Goal: Information Seeking & Learning: Learn about a topic

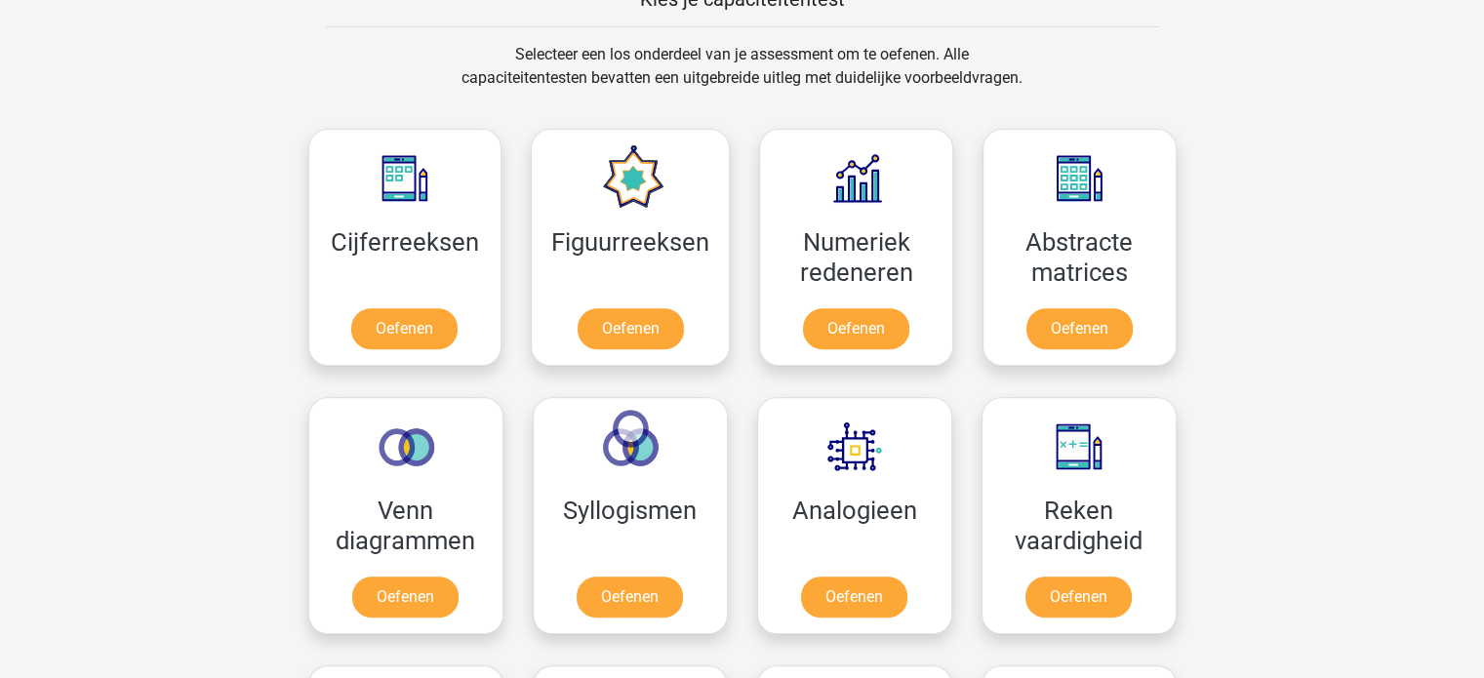
scroll to position [760, 0]
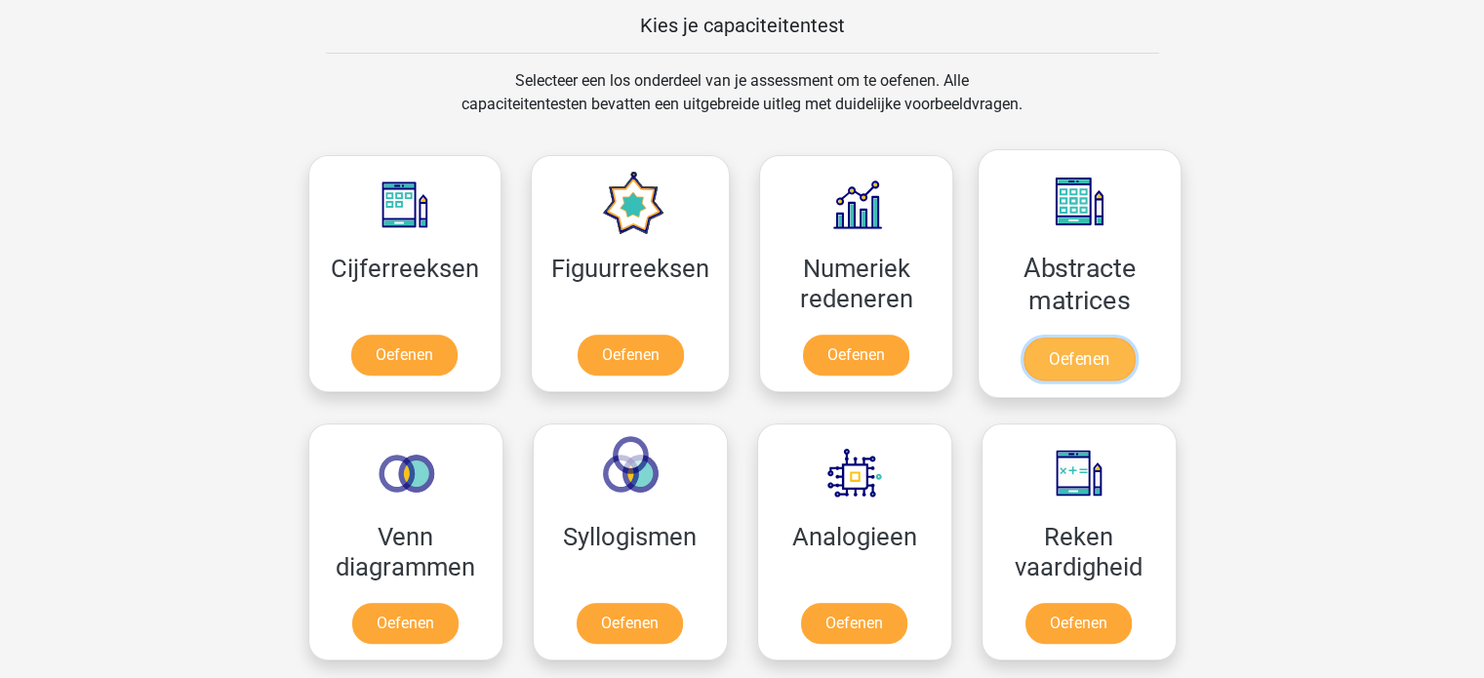
click at [1063, 362] on link "Oefenen" at bounding box center [1079, 359] width 111 height 43
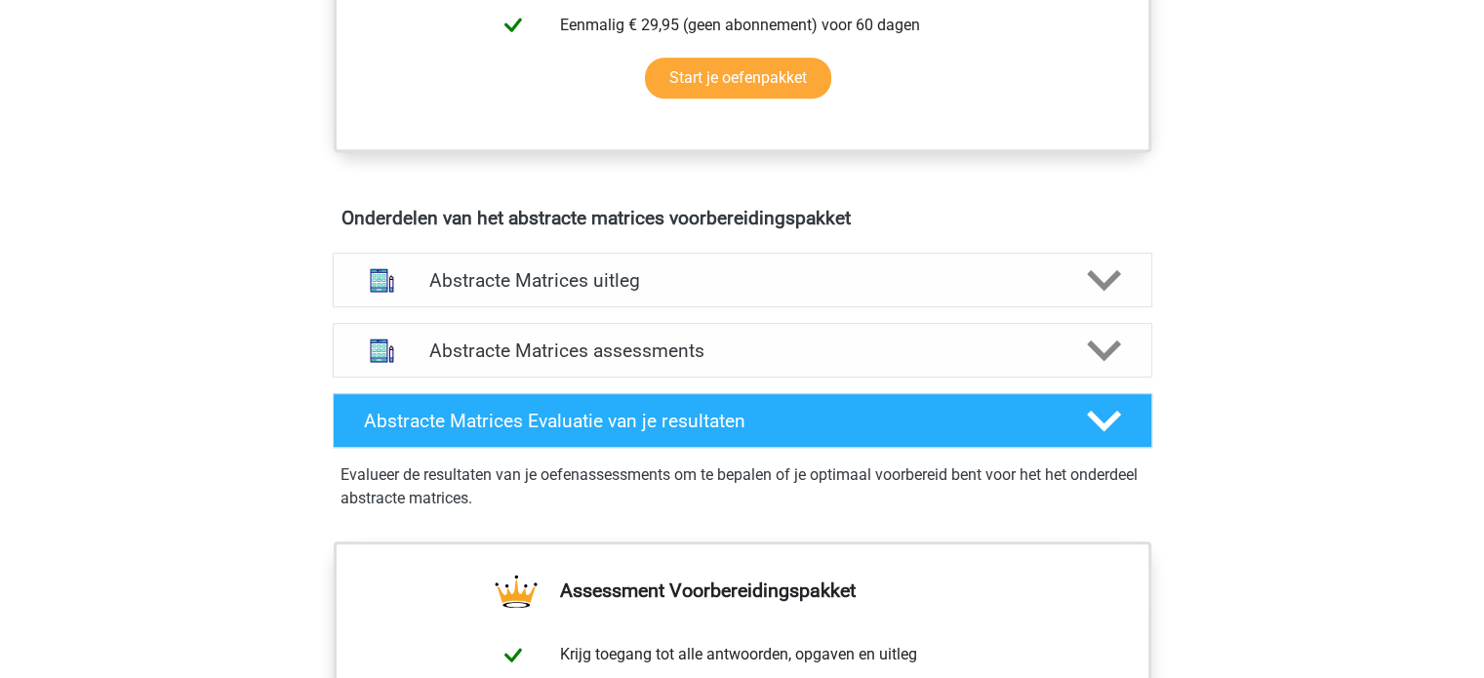
scroll to position [1011, 0]
click at [1109, 271] on icon at bounding box center [1104, 280] width 34 height 34
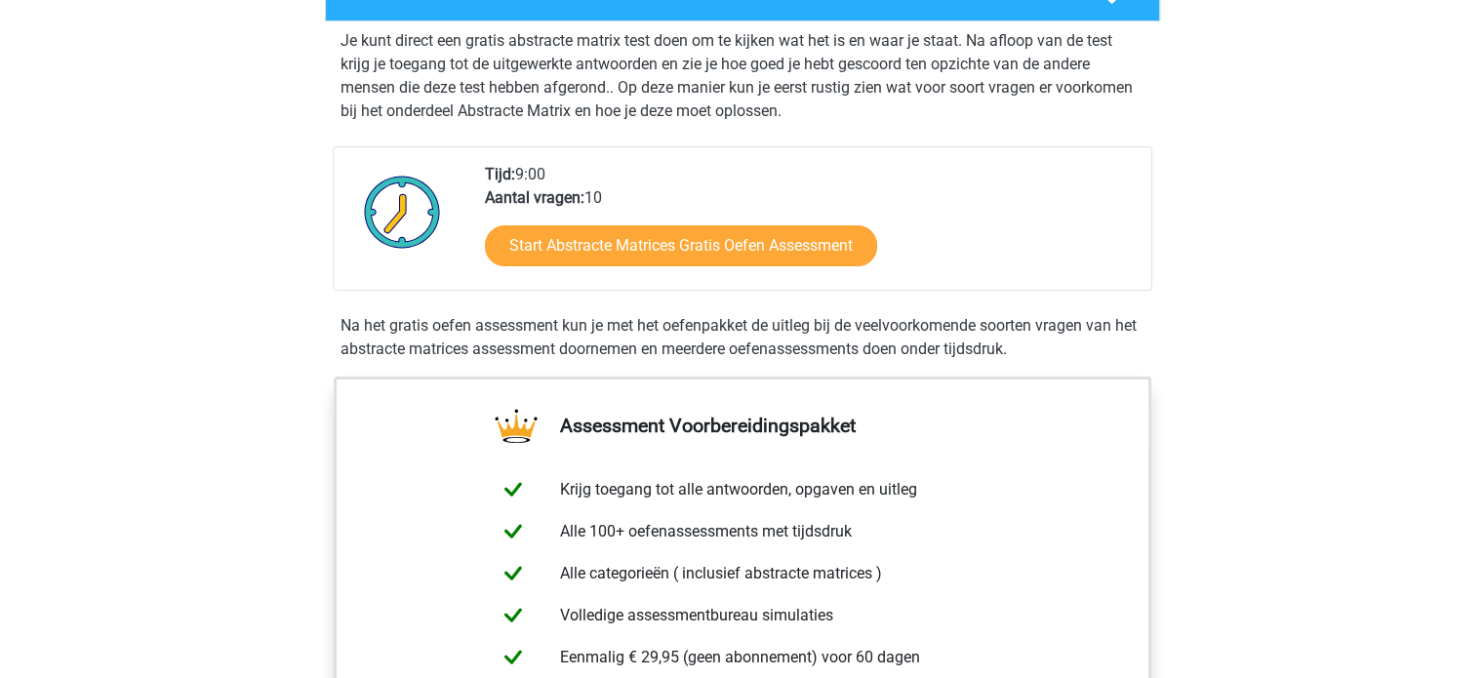
scroll to position [394, 0]
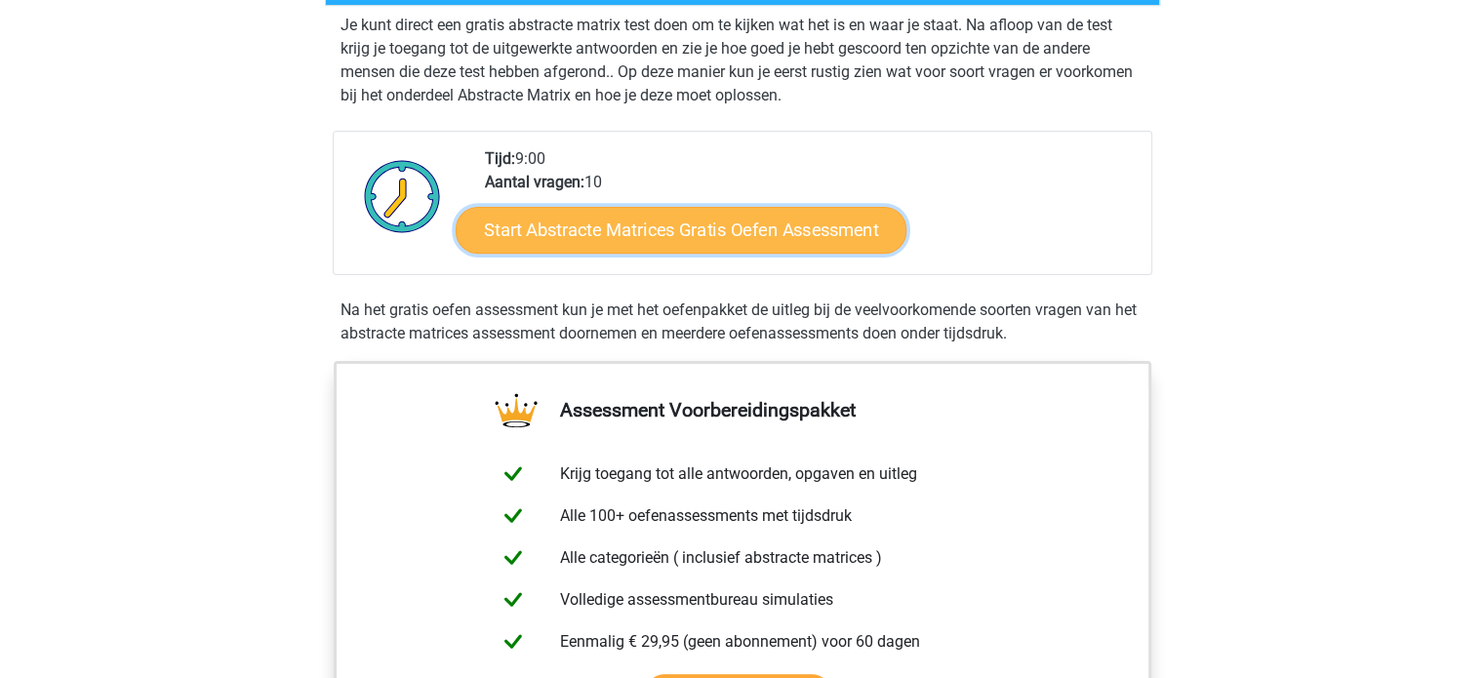
click at [785, 235] on link "Start Abstracte Matrices Gratis Oefen Assessment" at bounding box center [681, 229] width 451 height 47
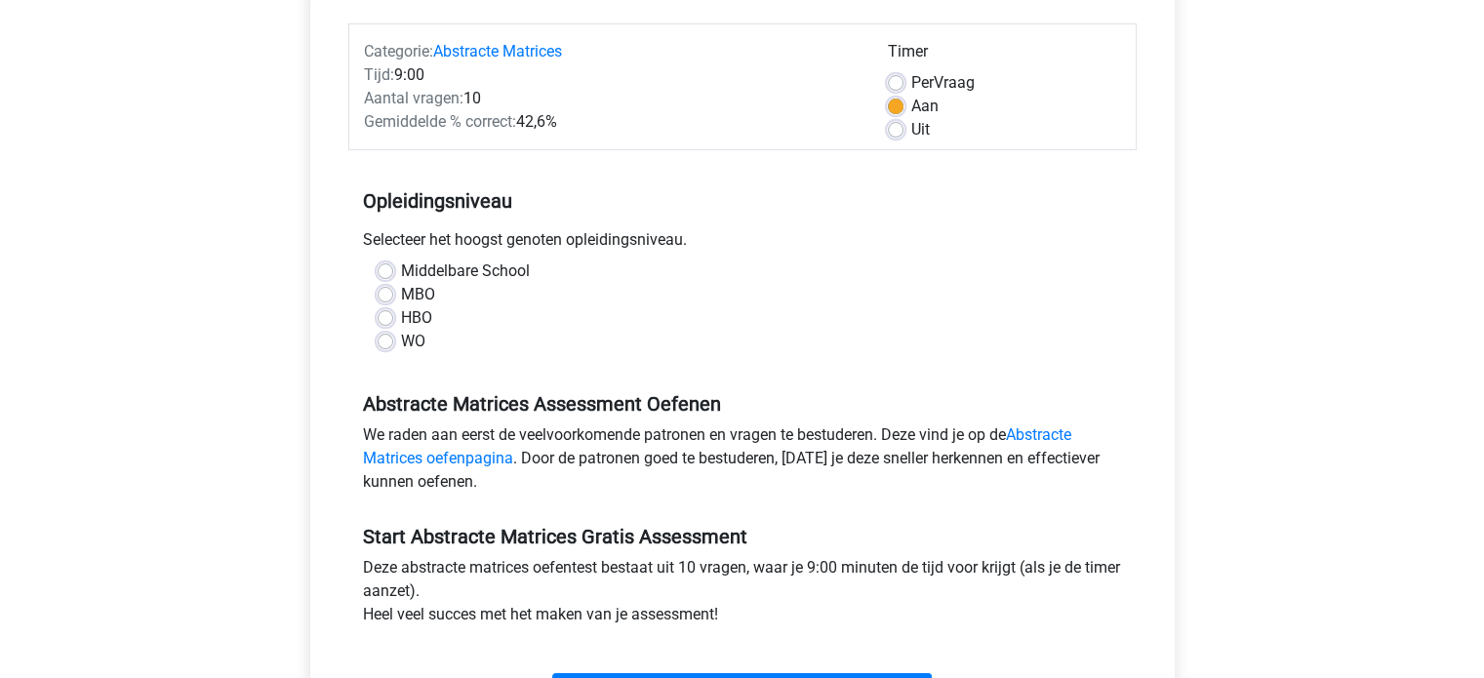
scroll to position [230, 0]
click at [911, 80] on label "Per Vraag" at bounding box center [942, 82] width 63 height 23
click at [891, 80] on input "Per Vraag" at bounding box center [896, 81] width 16 height 20
radio input "true"
click at [401, 340] on label "WO" at bounding box center [413, 341] width 24 height 23
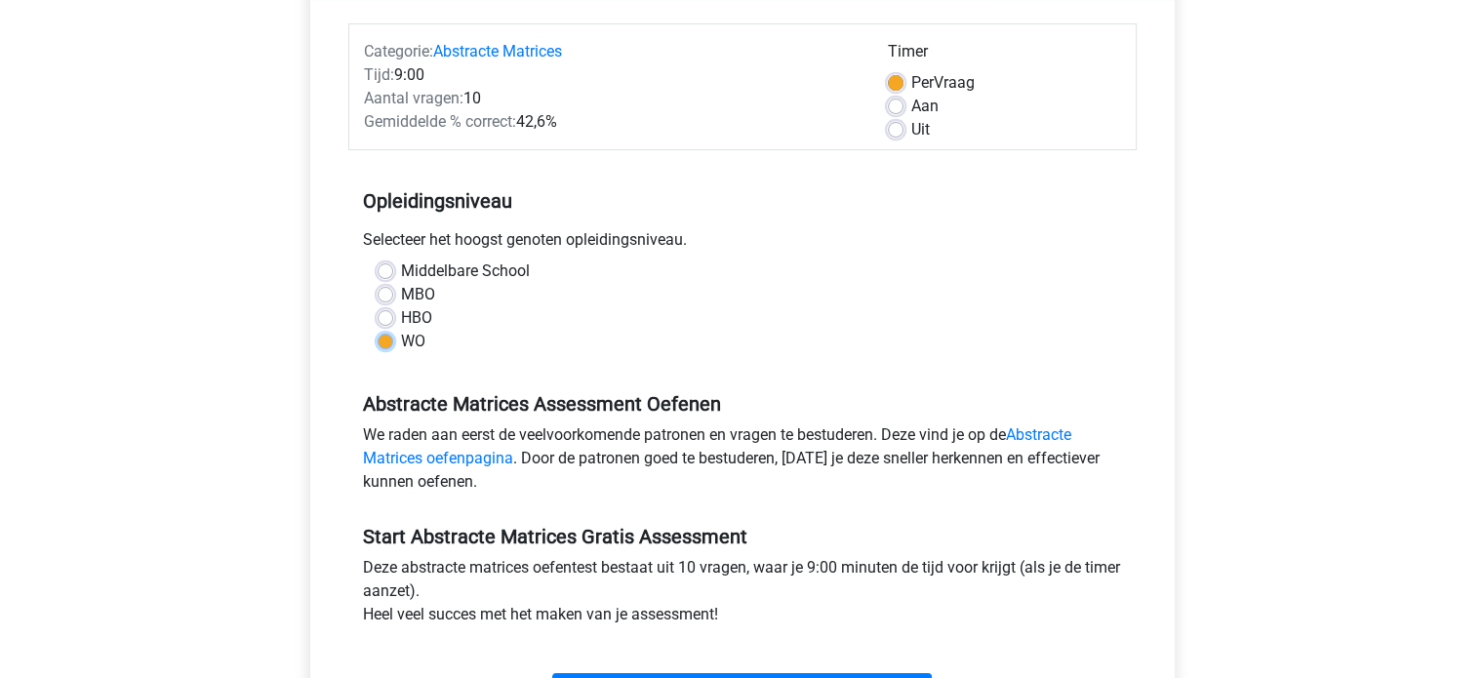
click at [386, 340] on input "WO" at bounding box center [386, 340] width 16 height 20
radio input "true"
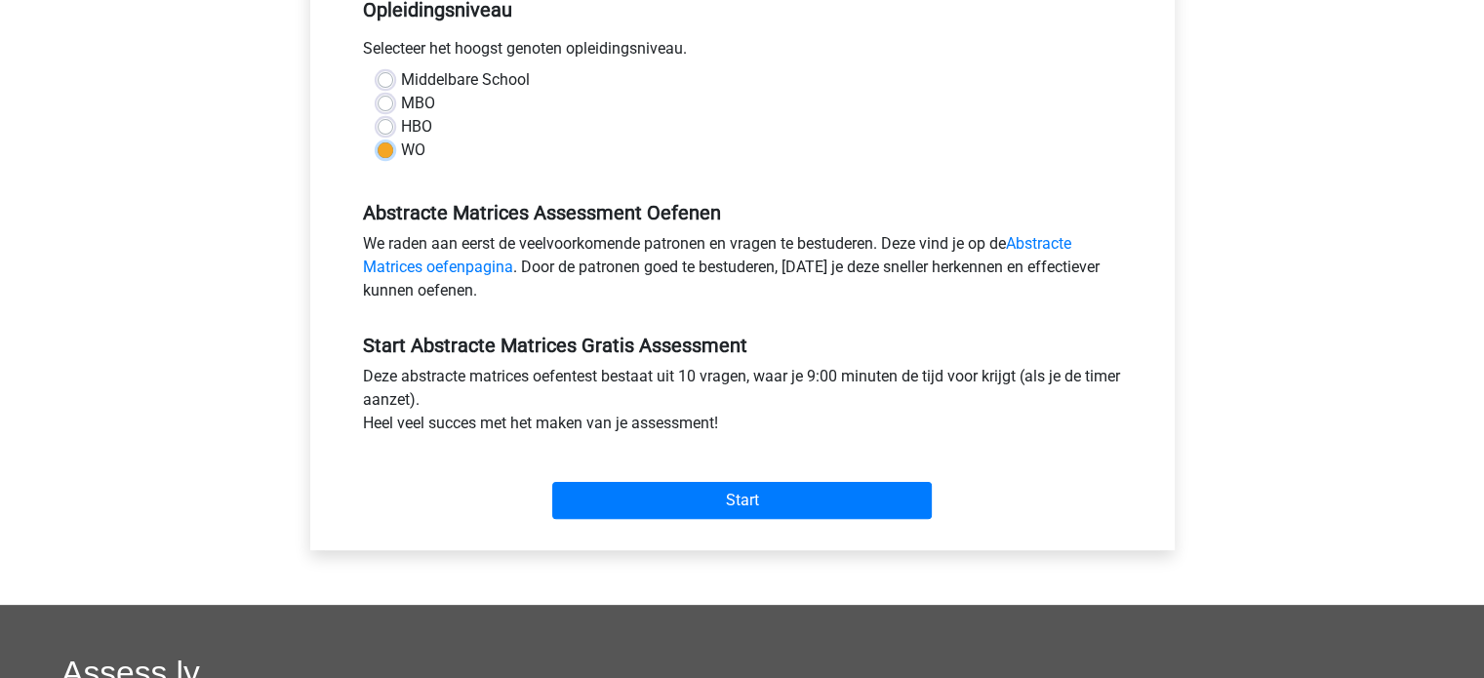
scroll to position [424, 0]
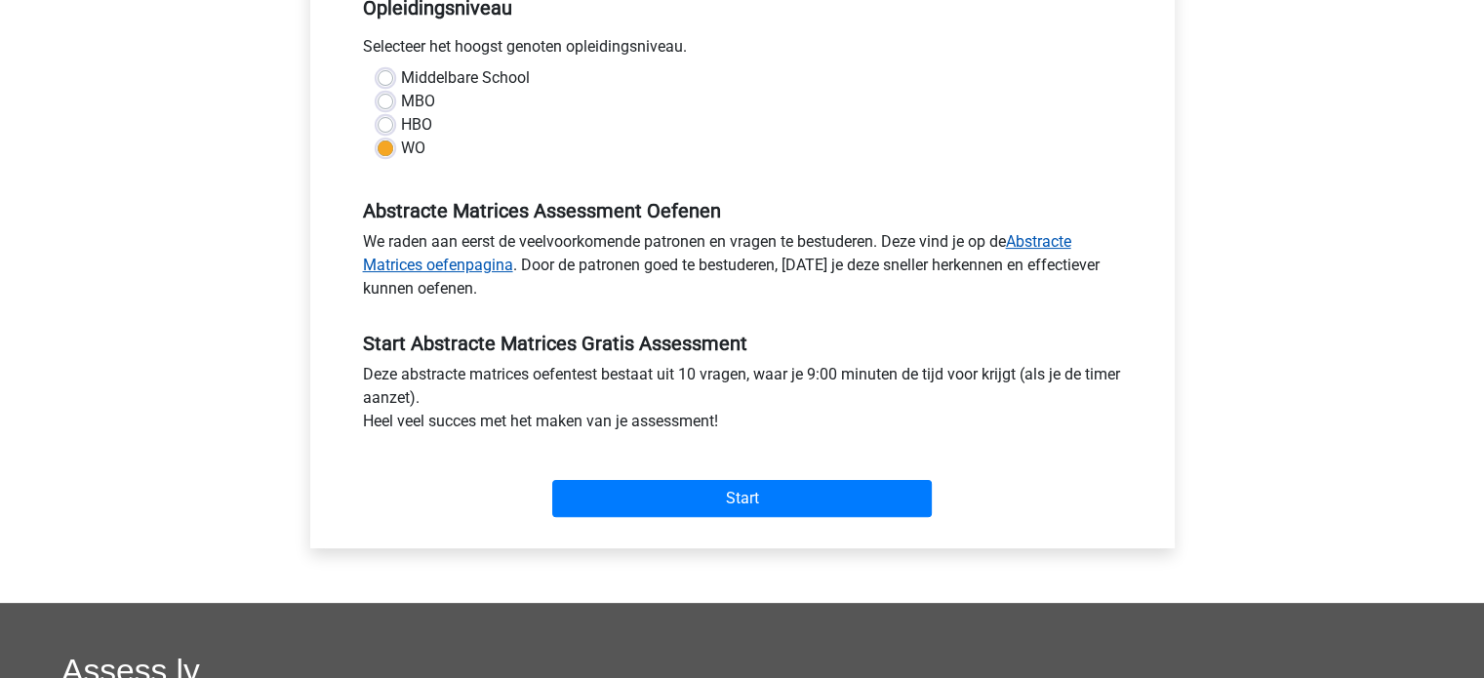
click at [1038, 236] on link "Abstracte Matrices oefenpagina" at bounding box center [717, 253] width 708 height 42
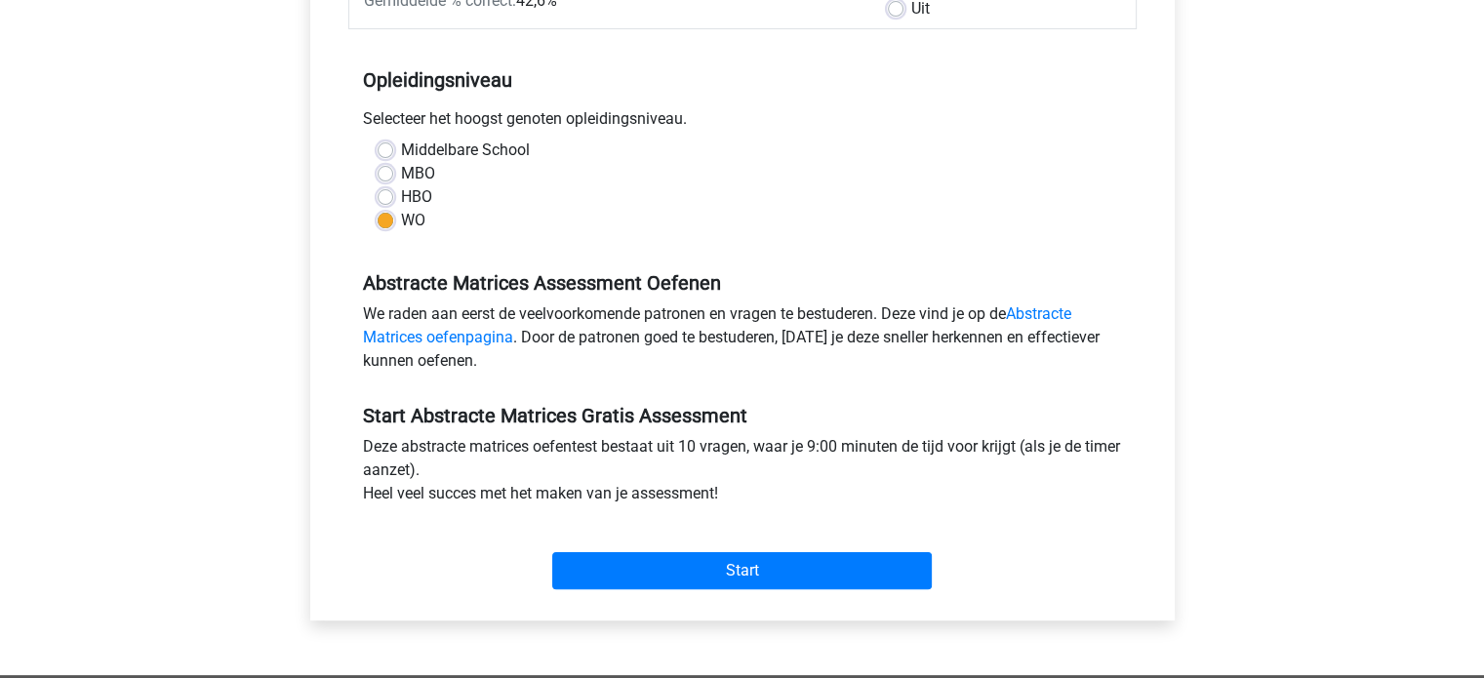
scroll to position [353, 0]
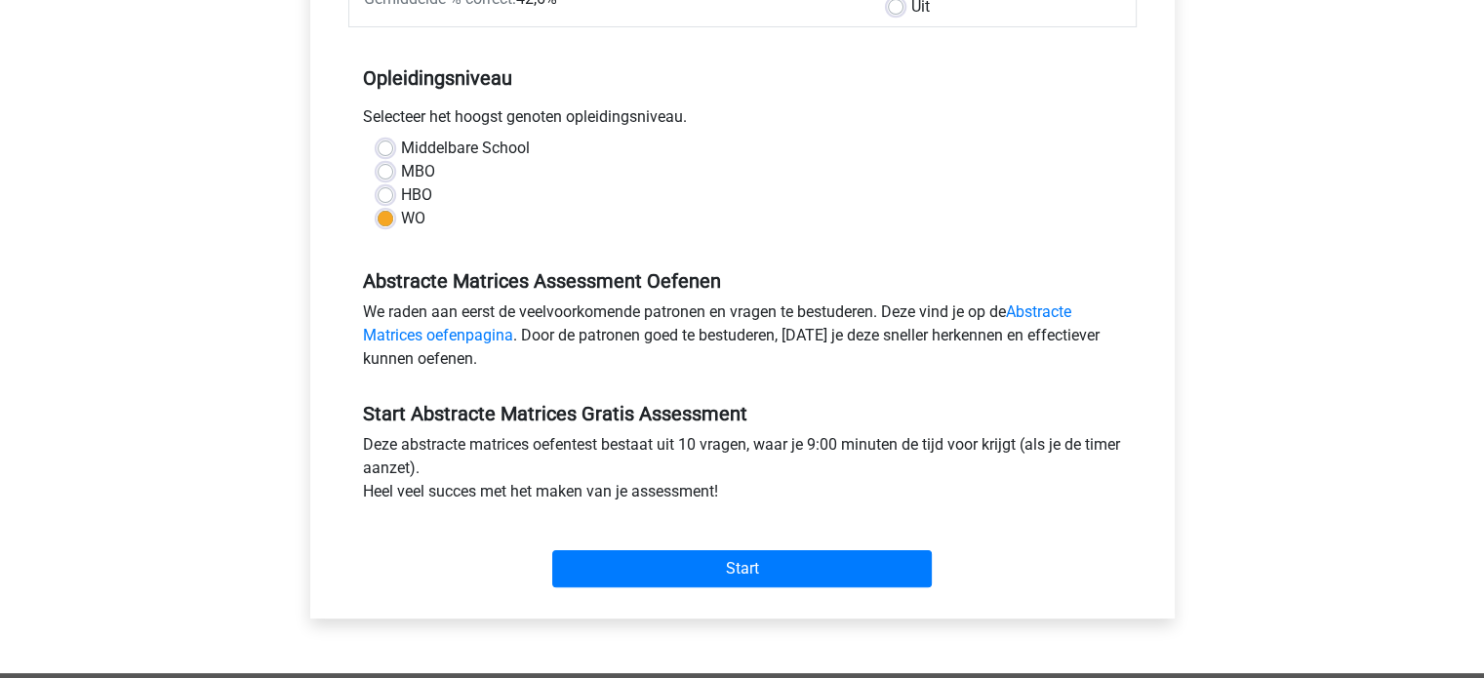
click at [764, 546] on div "Start" at bounding box center [742, 553] width 788 height 68
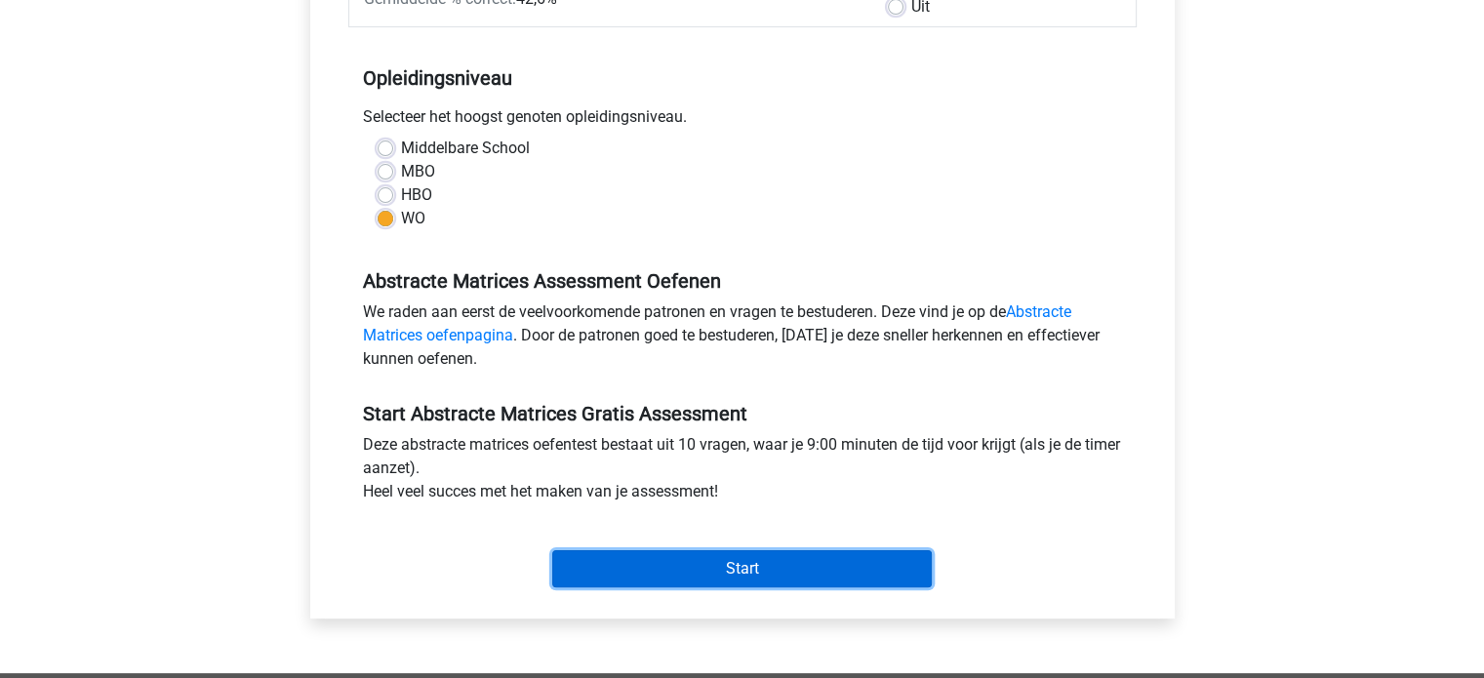
click at [738, 570] on input "Start" at bounding box center [742, 568] width 380 height 37
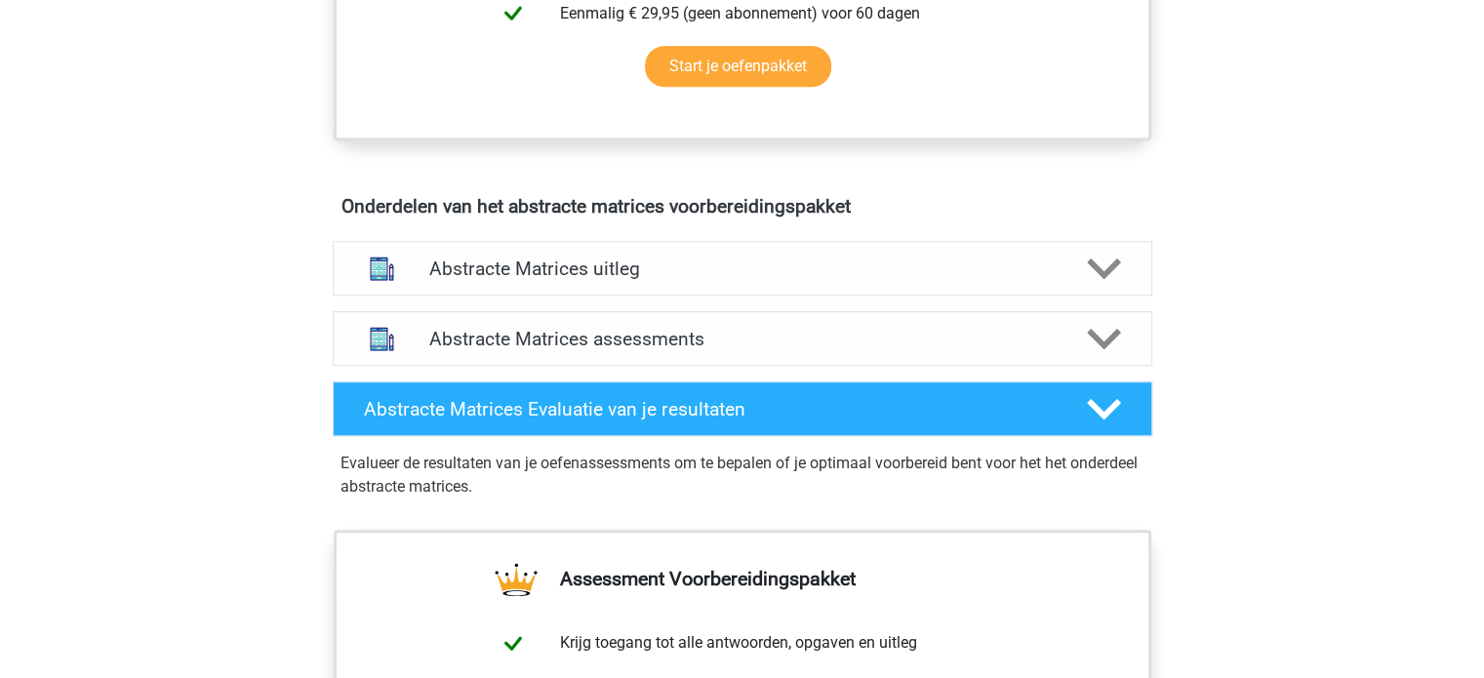
scroll to position [1068, 0]
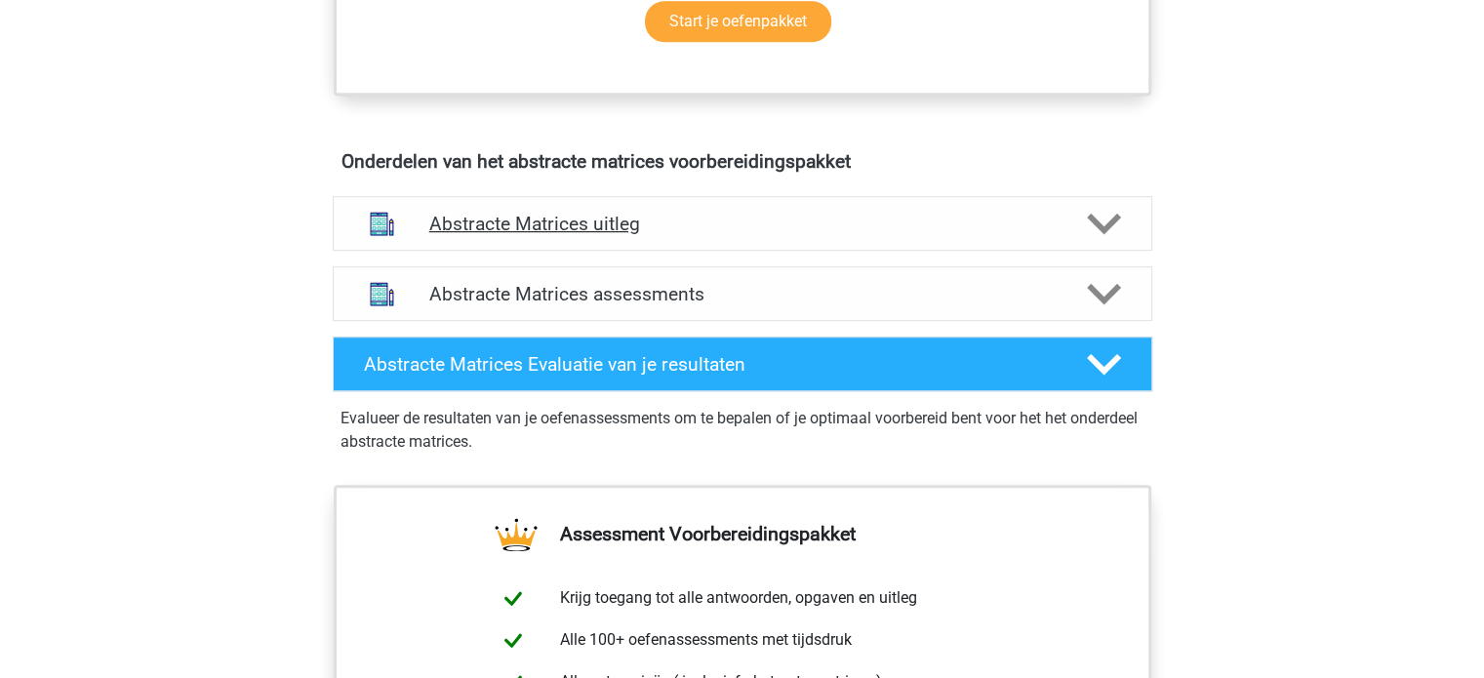
click at [917, 228] on h4 "Abstracte Matrices uitleg" at bounding box center [742, 224] width 626 height 22
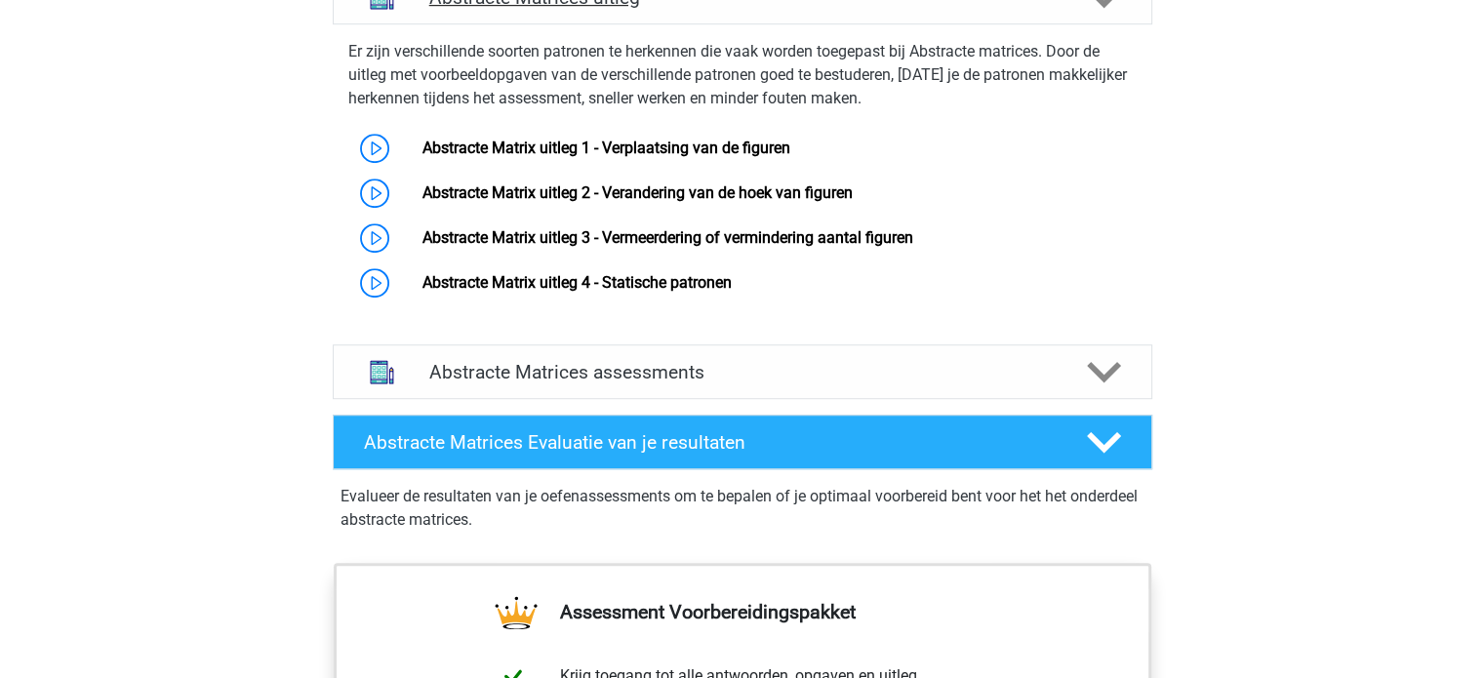
scroll to position [1295, 0]
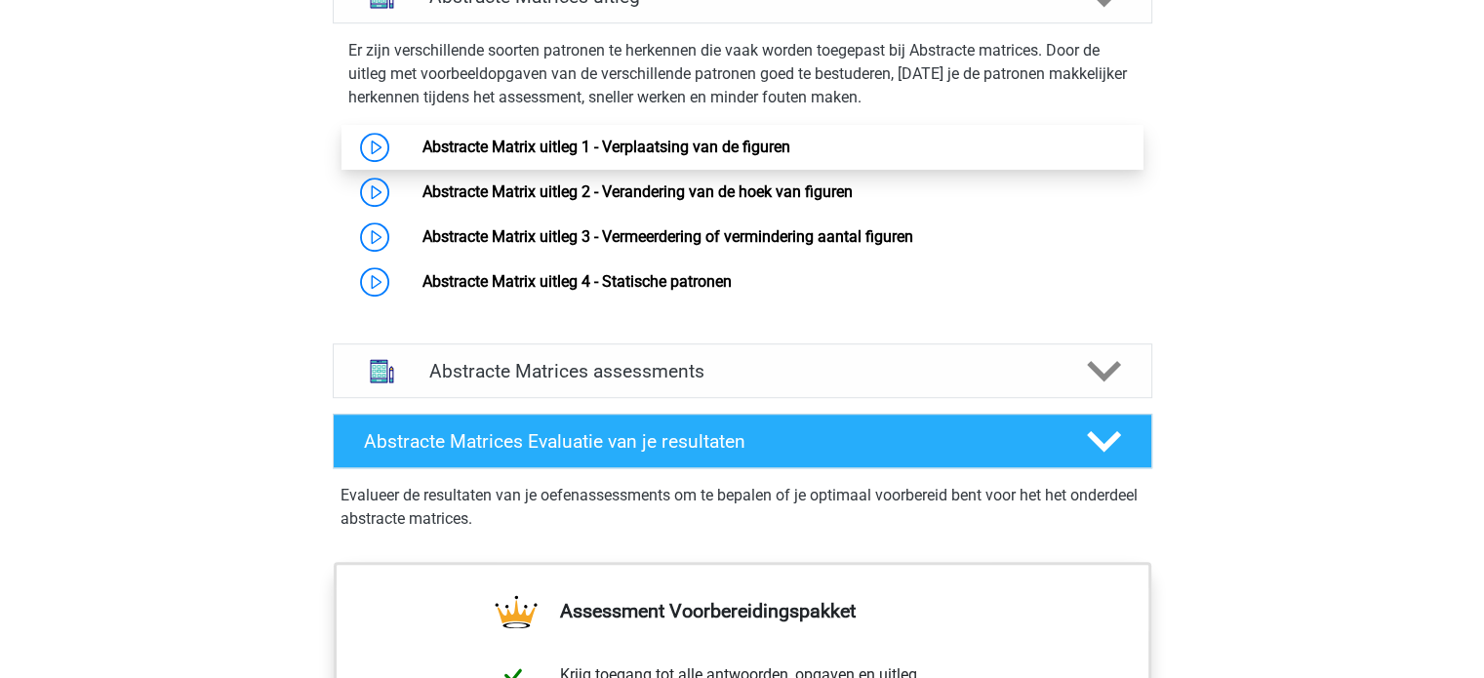
click at [630, 146] on link "Abstracte Matrix uitleg 1 - Verplaatsing van de figuren" at bounding box center [607, 147] width 368 height 19
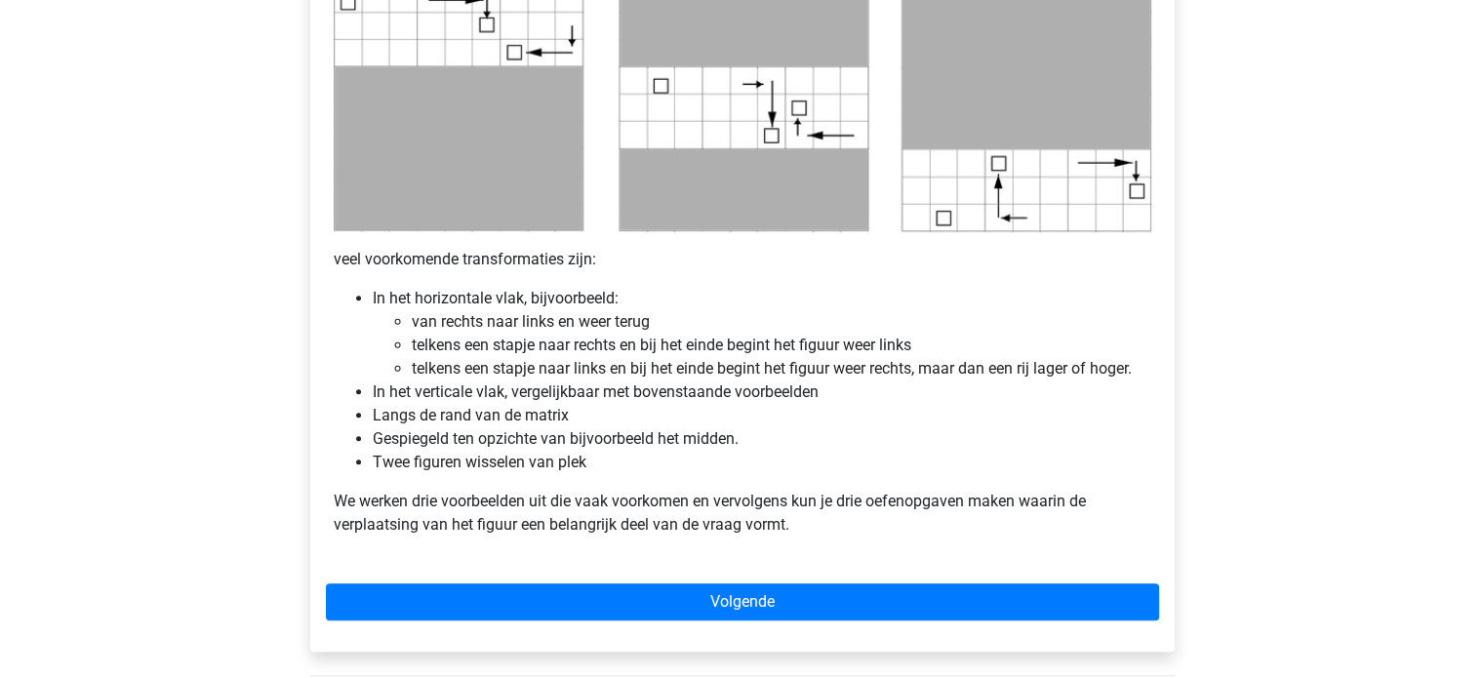
scroll to position [1019, 0]
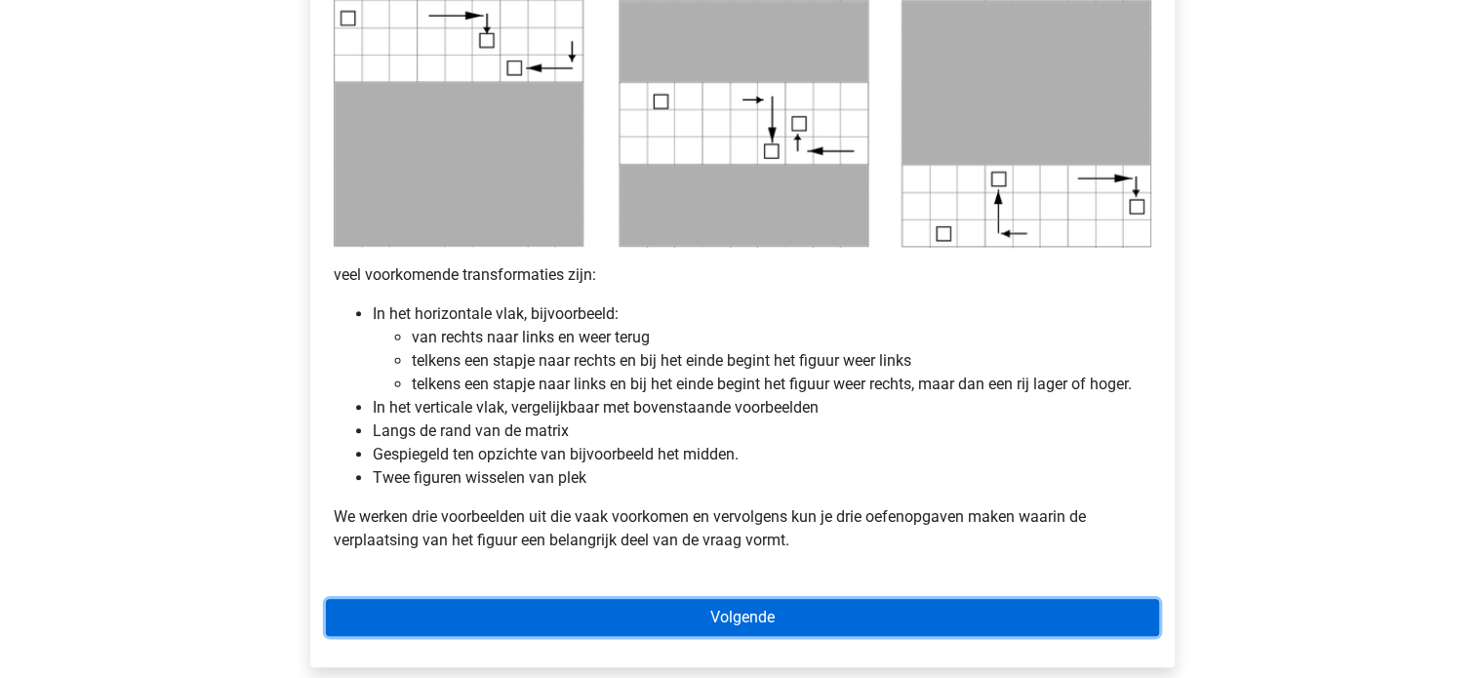
click at [675, 605] on link "Volgende" at bounding box center [742, 617] width 833 height 37
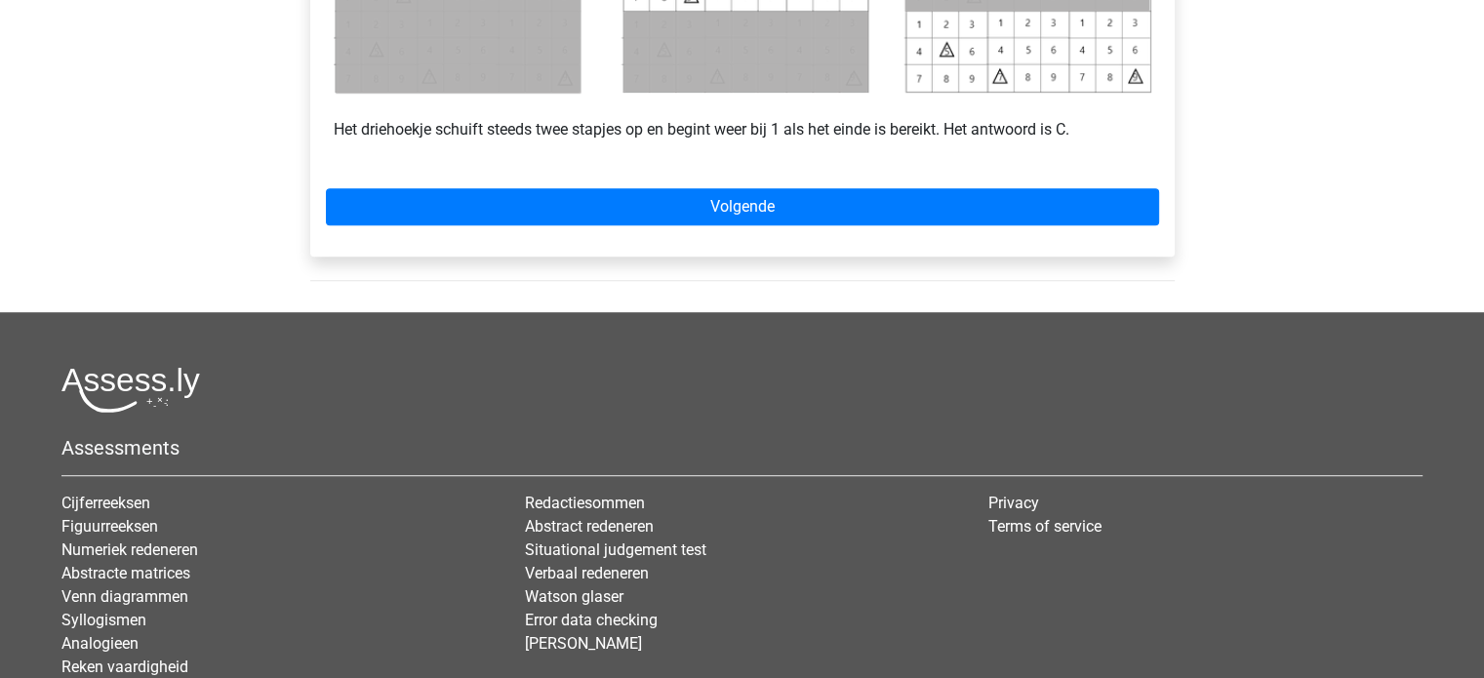
scroll to position [1107, 0]
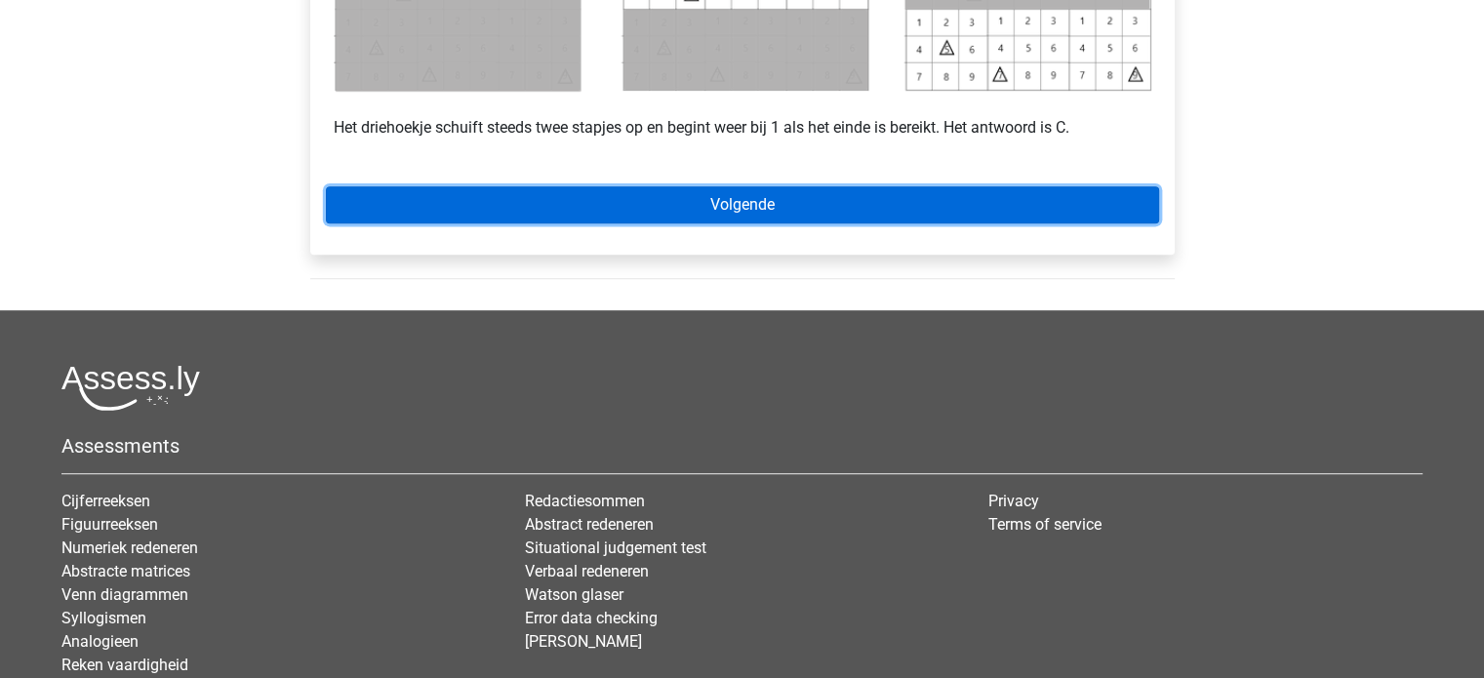
click at [779, 214] on link "Volgende" at bounding box center [742, 204] width 833 height 37
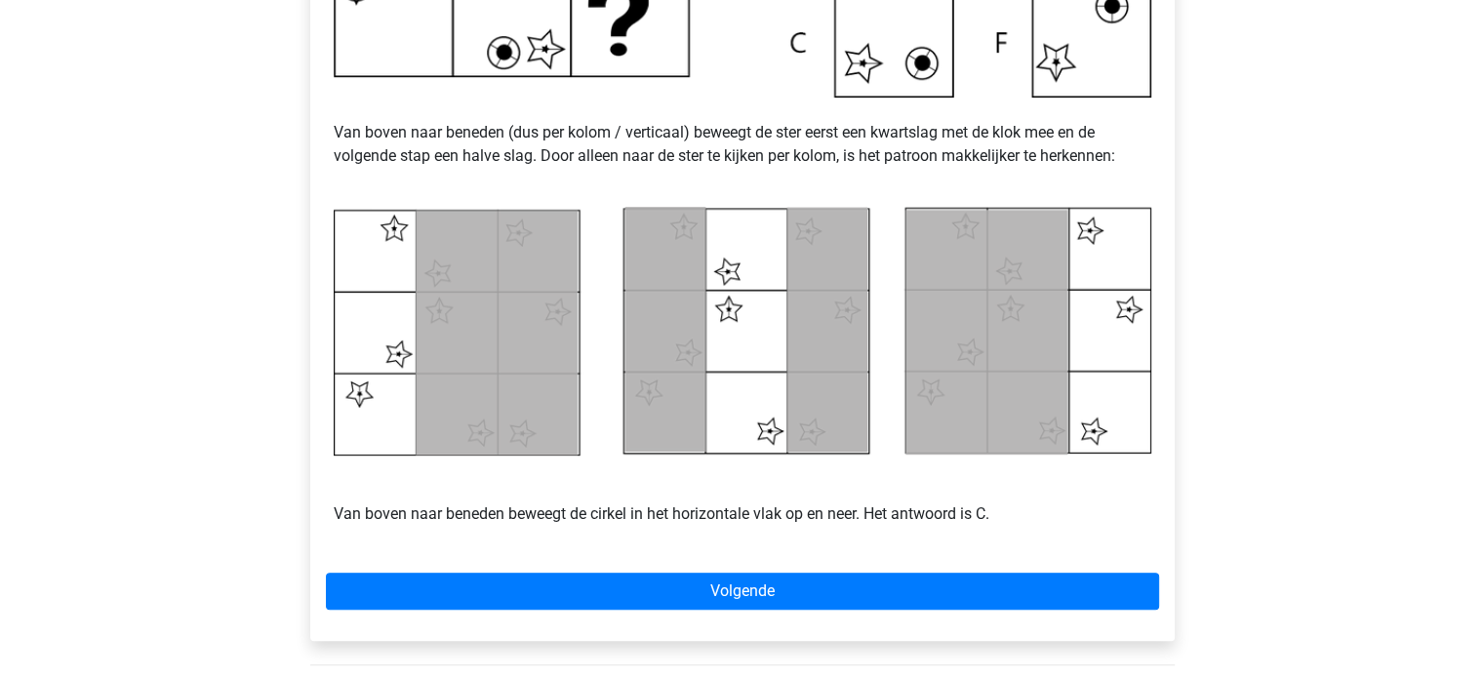
scroll to position [787, 0]
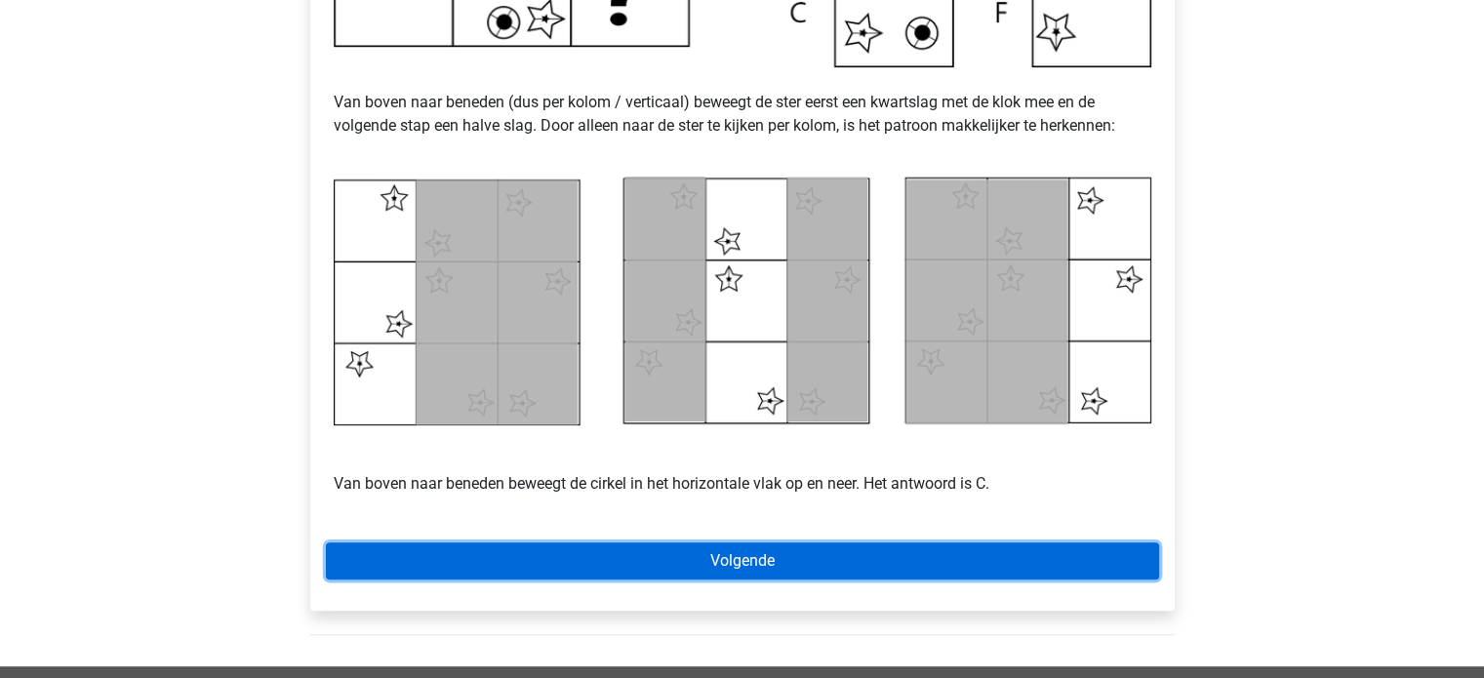
click at [840, 562] on link "Volgende" at bounding box center [742, 561] width 833 height 37
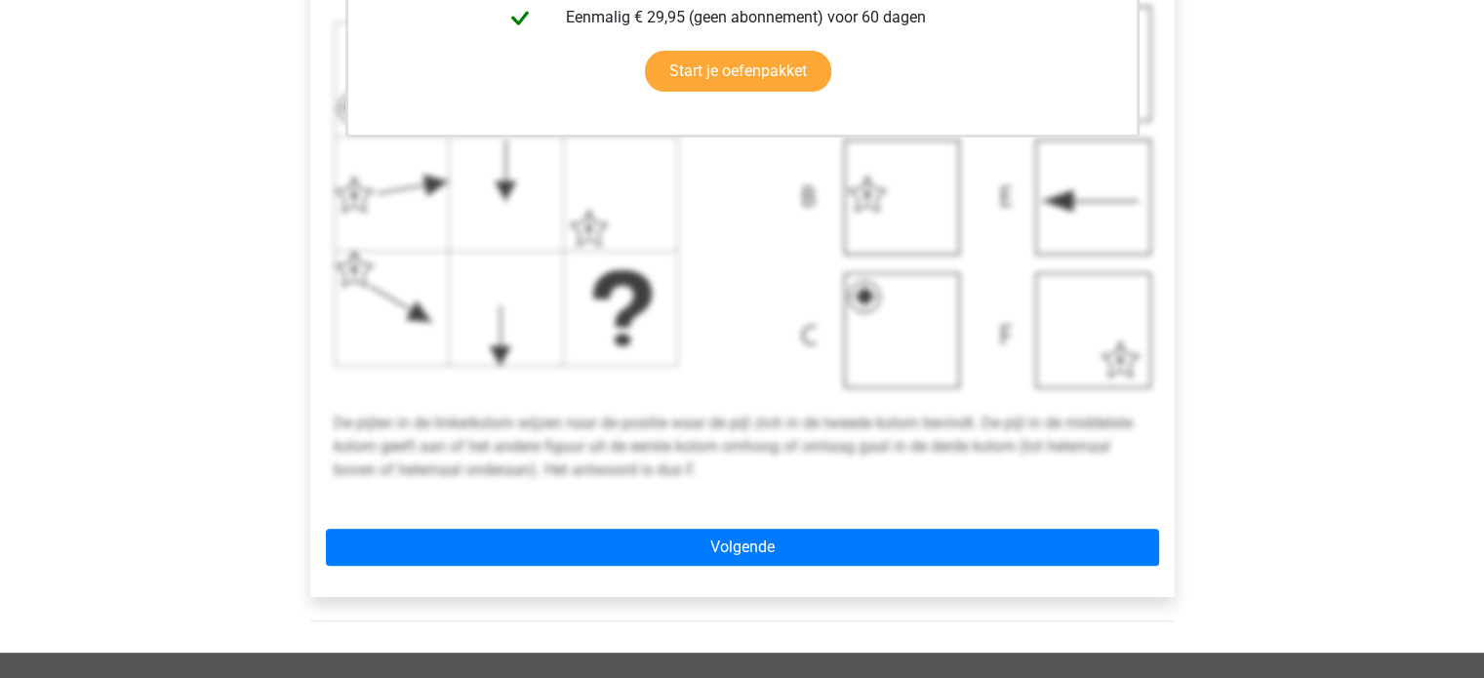
scroll to position [694, 0]
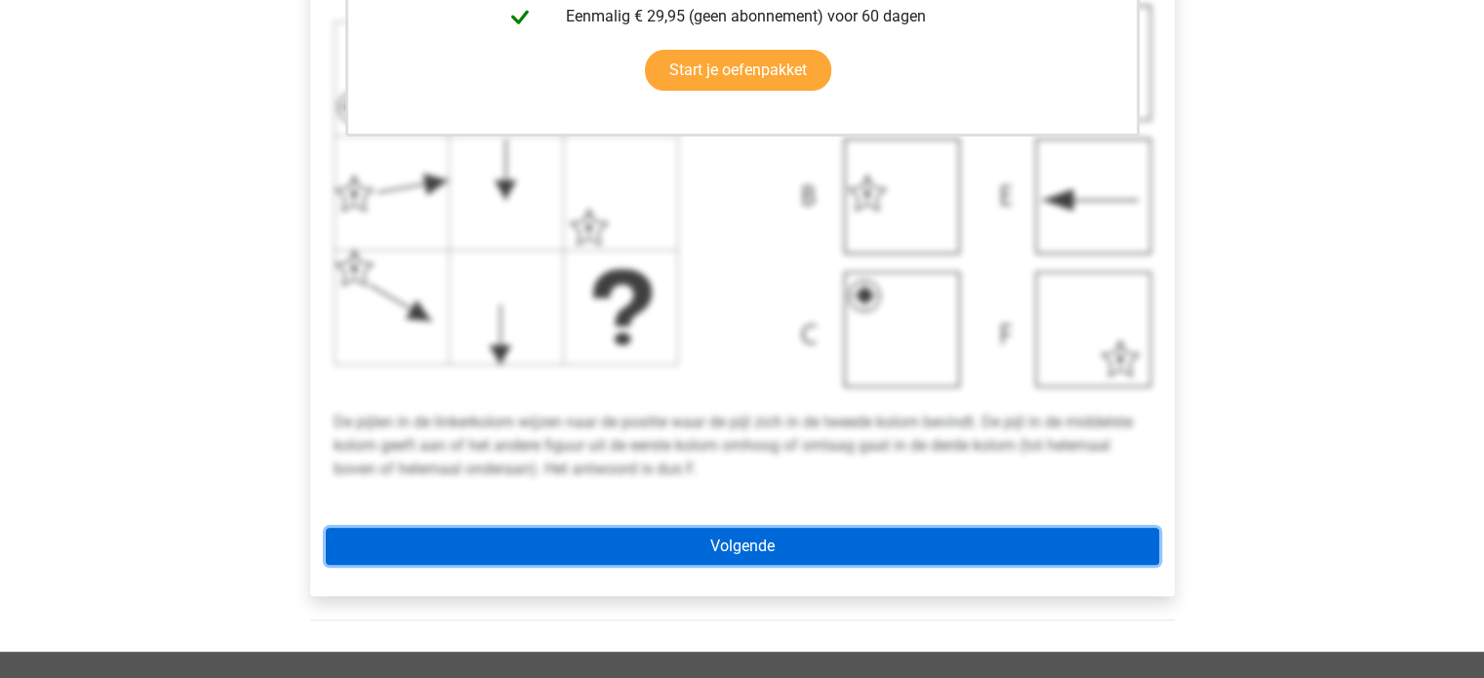
click at [729, 550] on link "Volgende" at bounding box center [742, 546] width 833 height 37
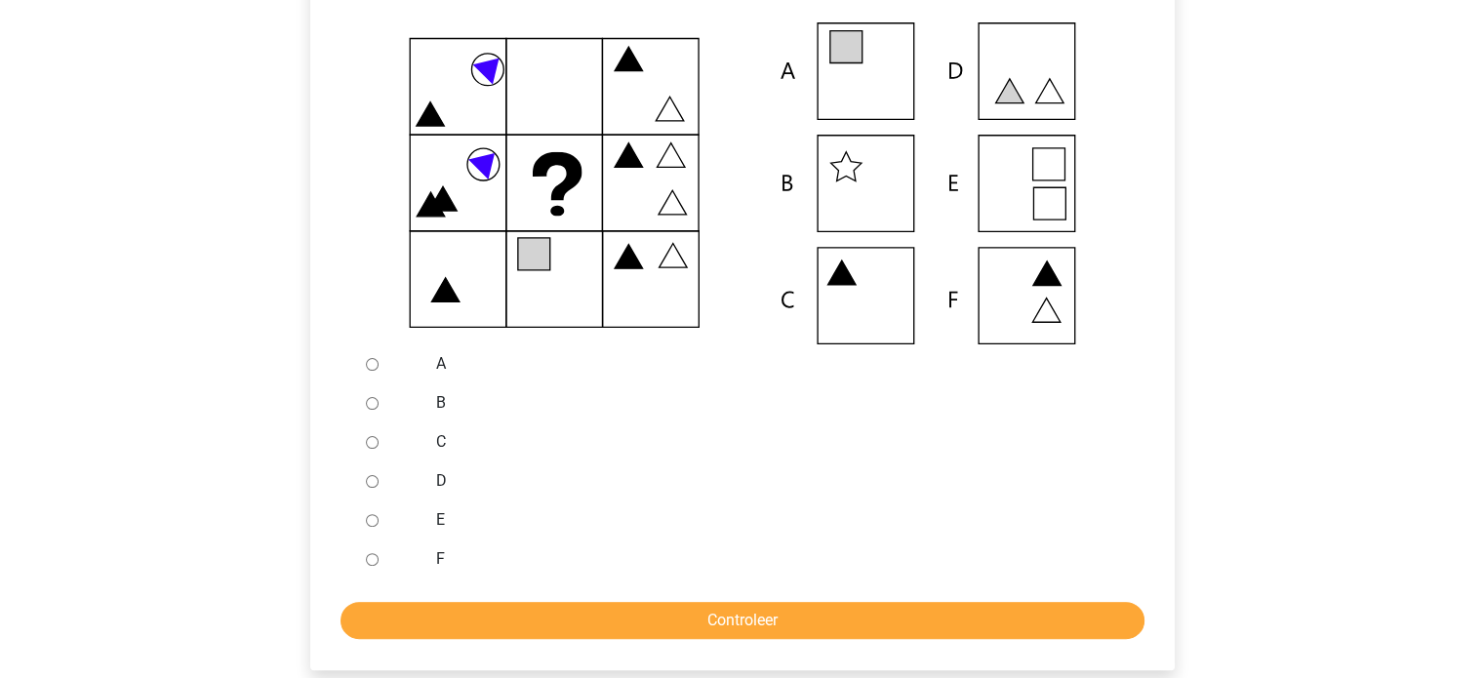
scroll to position [441, 0]
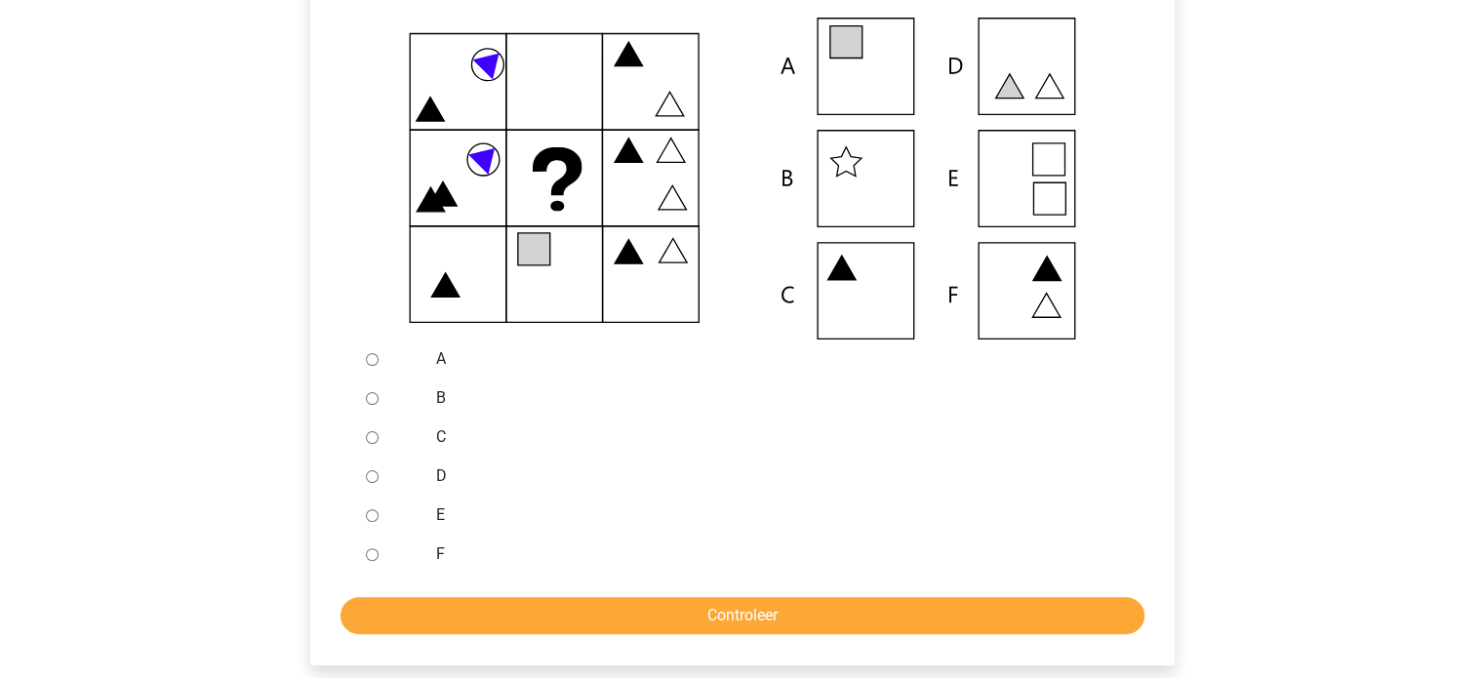
click at [371, 395] on input "B" at bounding box center [372, 398] width 13 height 13
radio input "true"
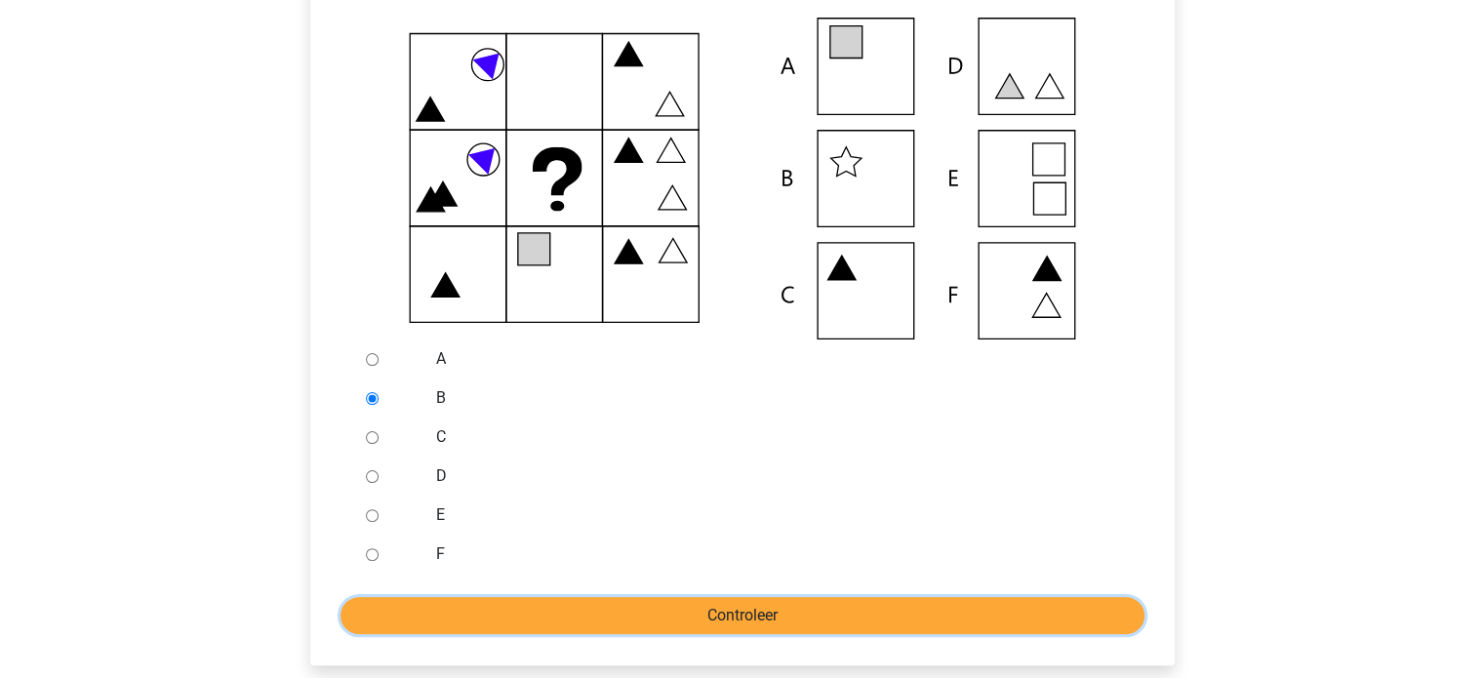
click at [659, 622] on input "Controleer" at bounding box center [743, 615] width 804 height 37
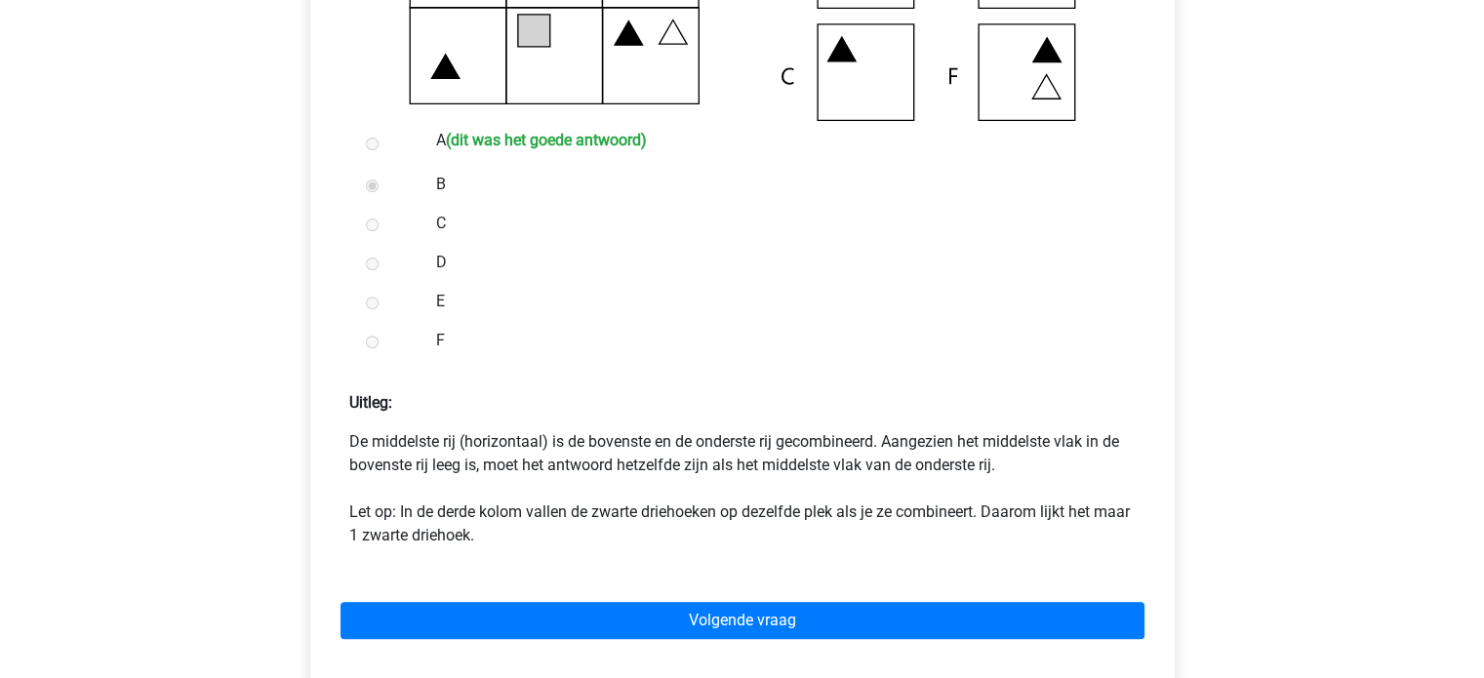
scroll to position [671, 0]
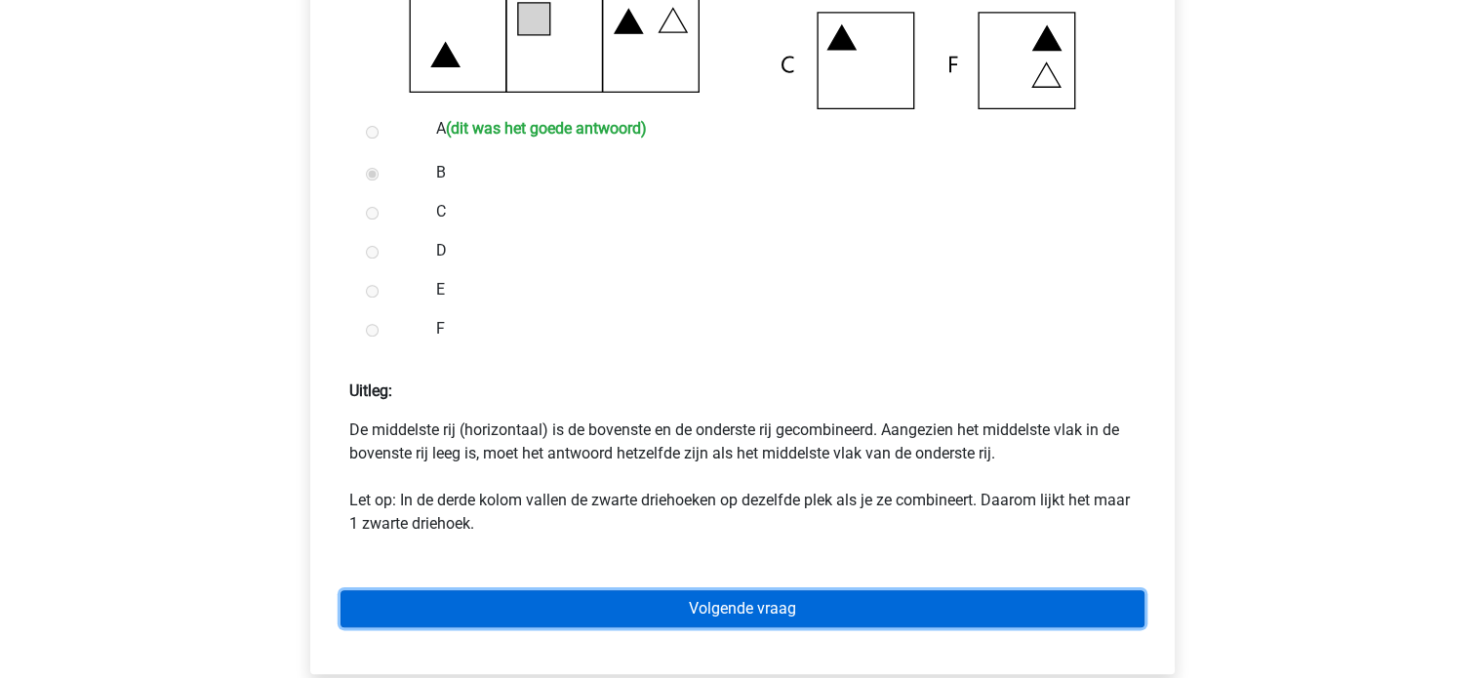
click at [701, 612] on link "Volgende vraag" at bounding box center [743, 608] width 804 height 37
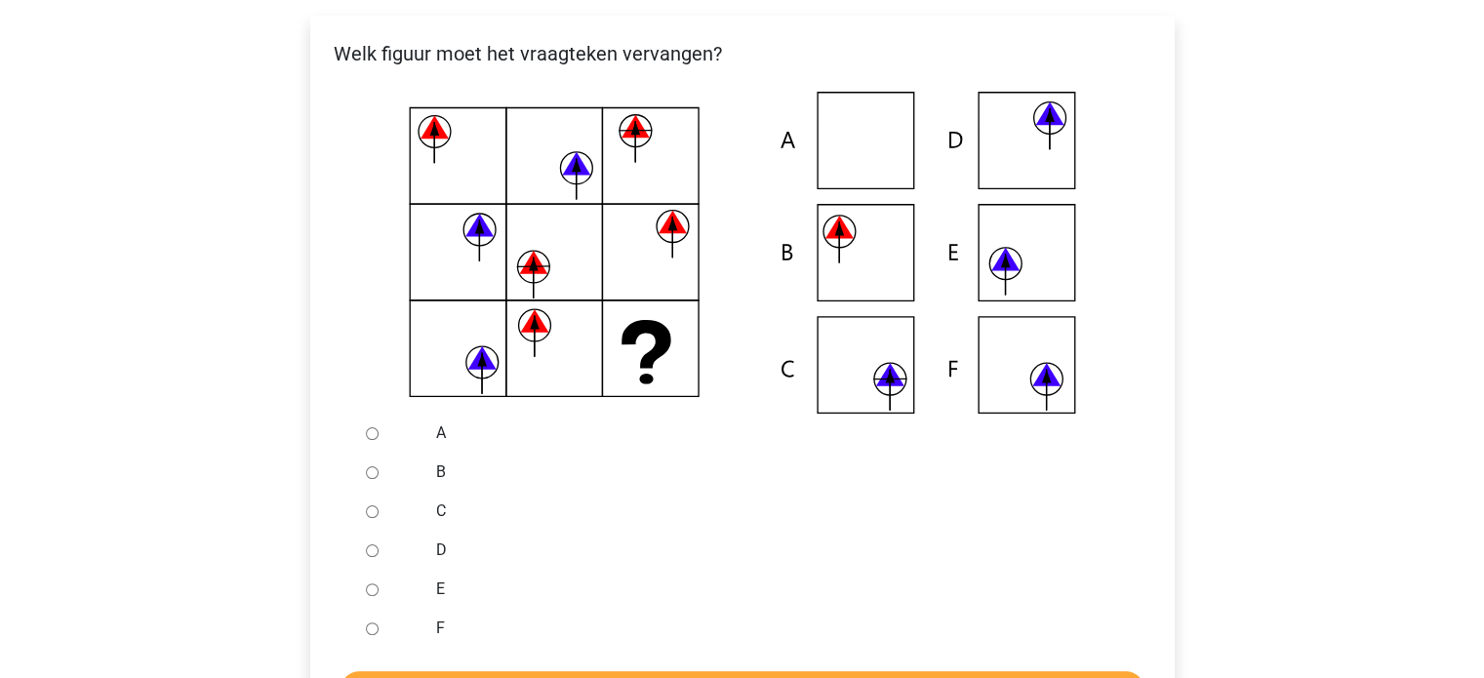
scroll to position [361, 0]
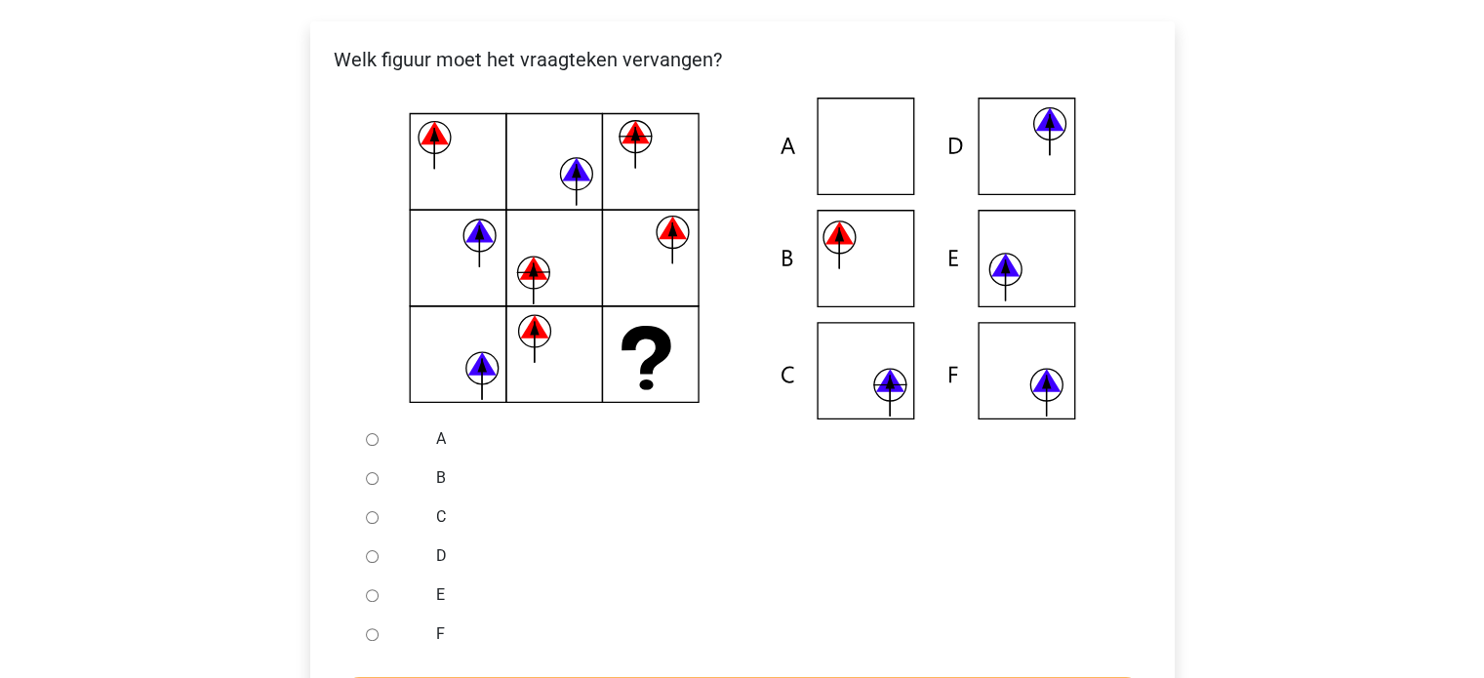
click at [368, 631] on input "F" at bounding box center [372, 634] width 13 height 13
radio input "true"
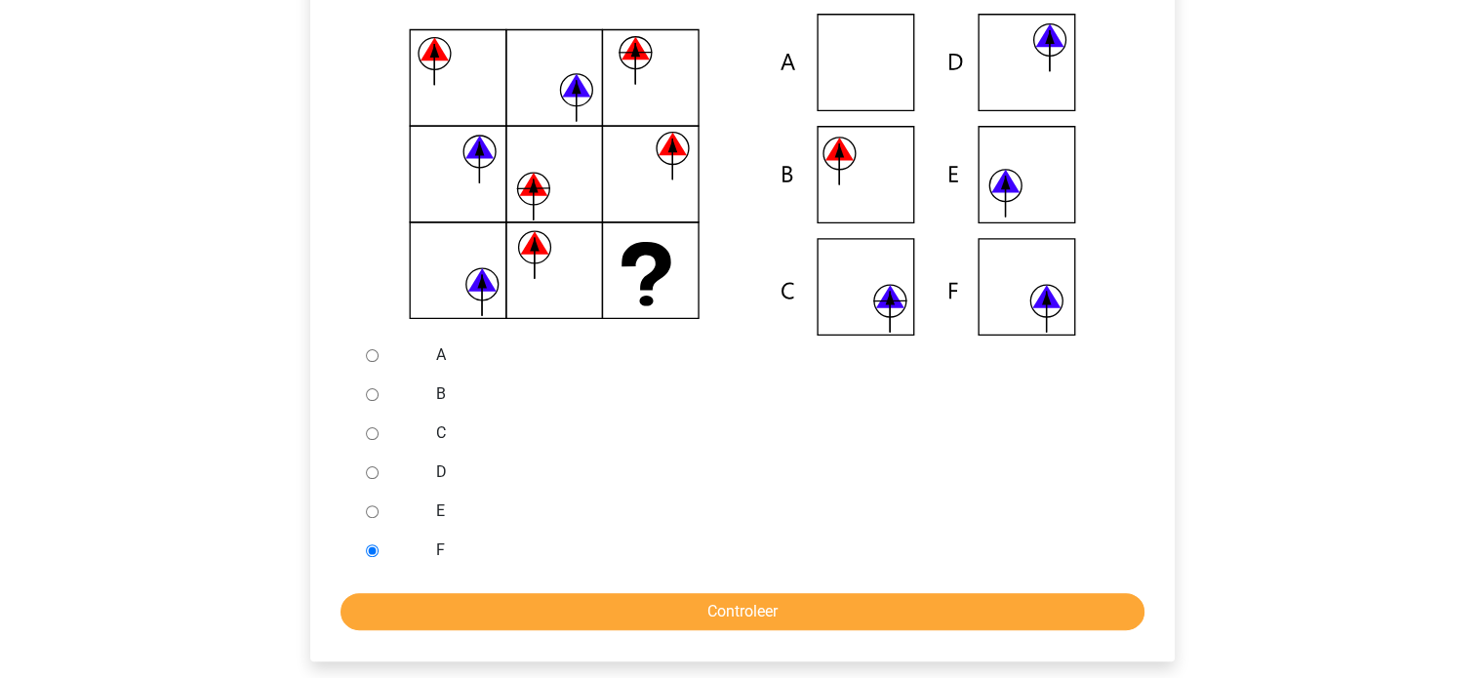
scroll to position [449, 0]
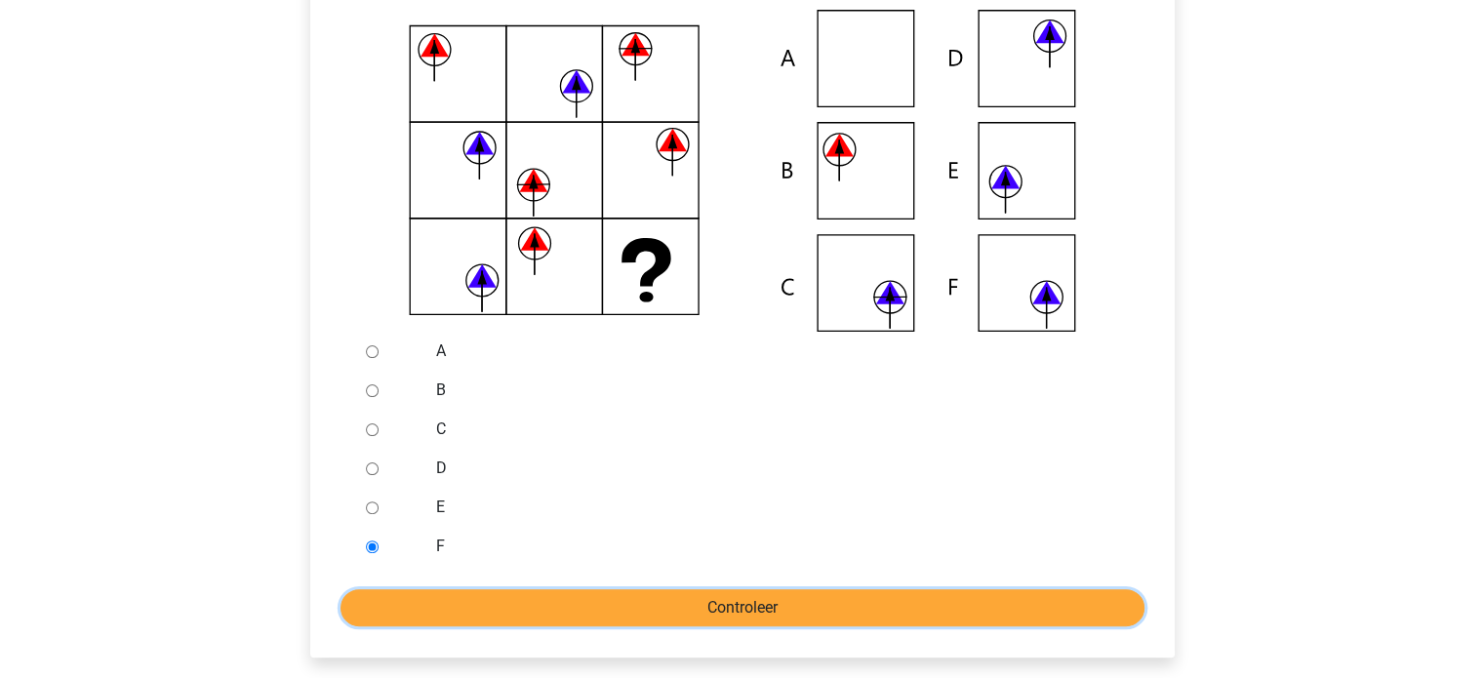
click at [544, 604] on input "Controleer" at bounding box center [743, 607] width 804 height 37
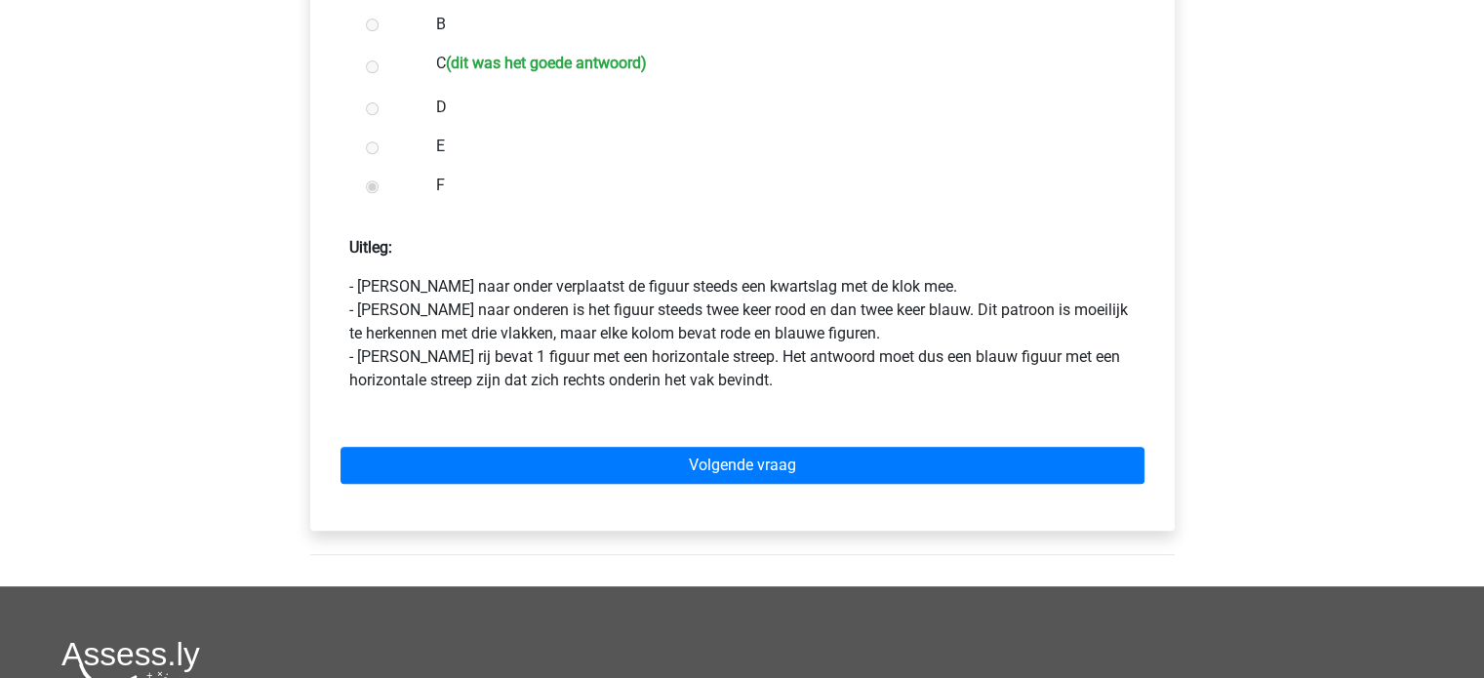
scroll to position [816, 0]
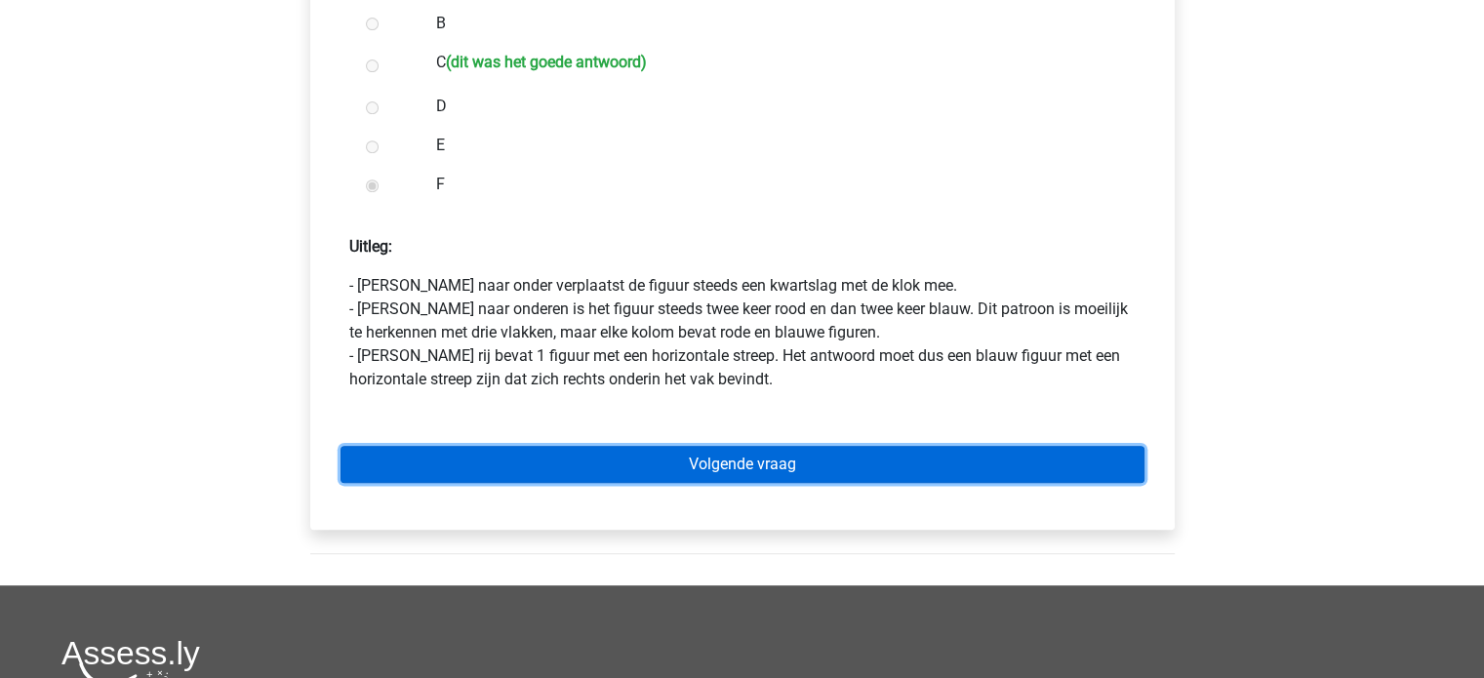
click at [716, 461] on link "Volgende vraag" at bounding box center [743, 464] width 804 height 37
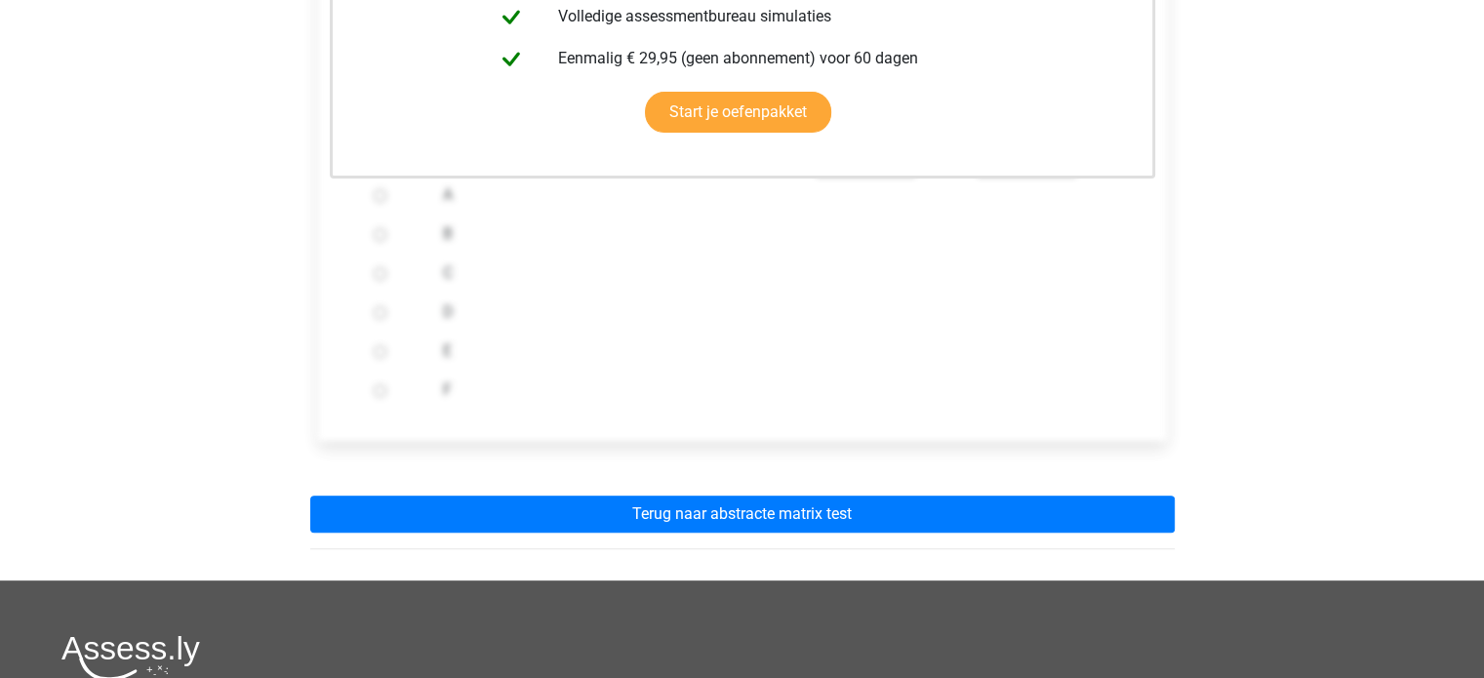
scroll to position [615, 0]
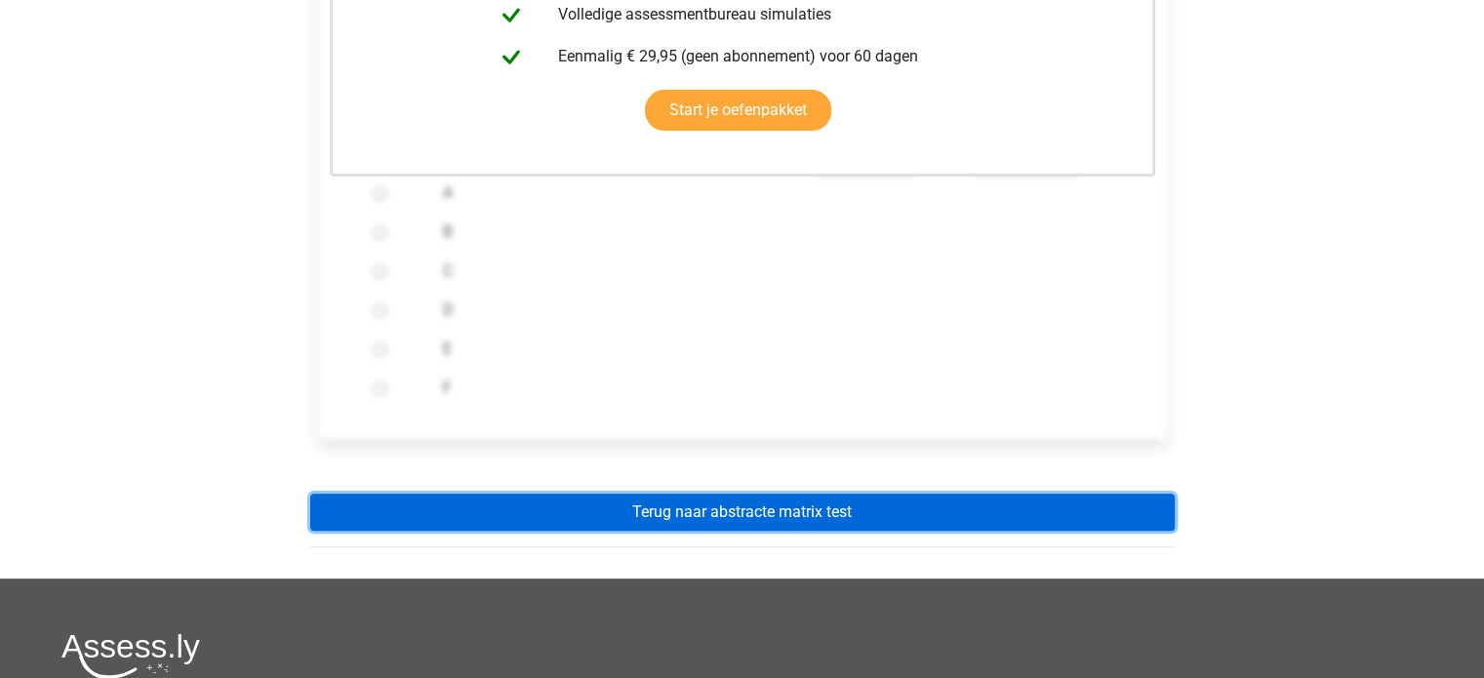
click at [712, 500] on link "Terug naar abstracte matrix test" at bounding box center [742, 512] width 865 height 37
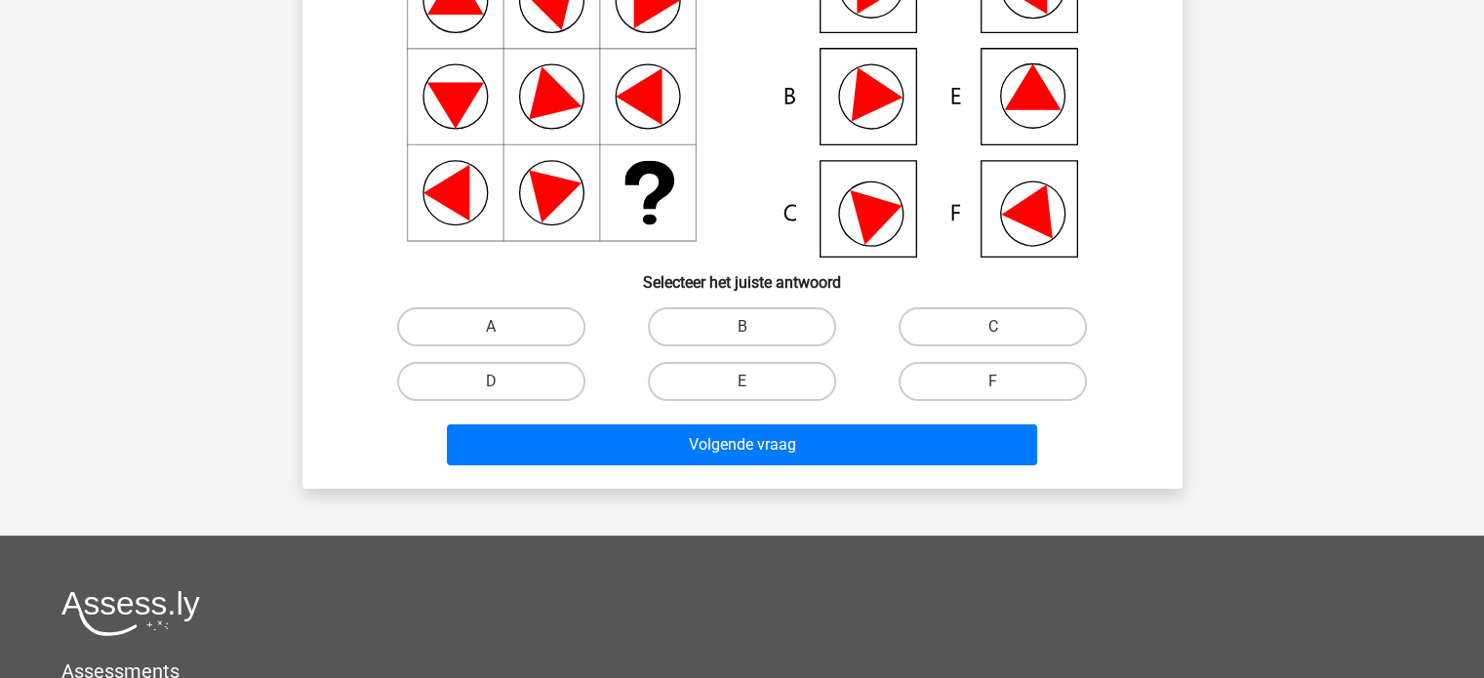
scroll to position [256, 0]
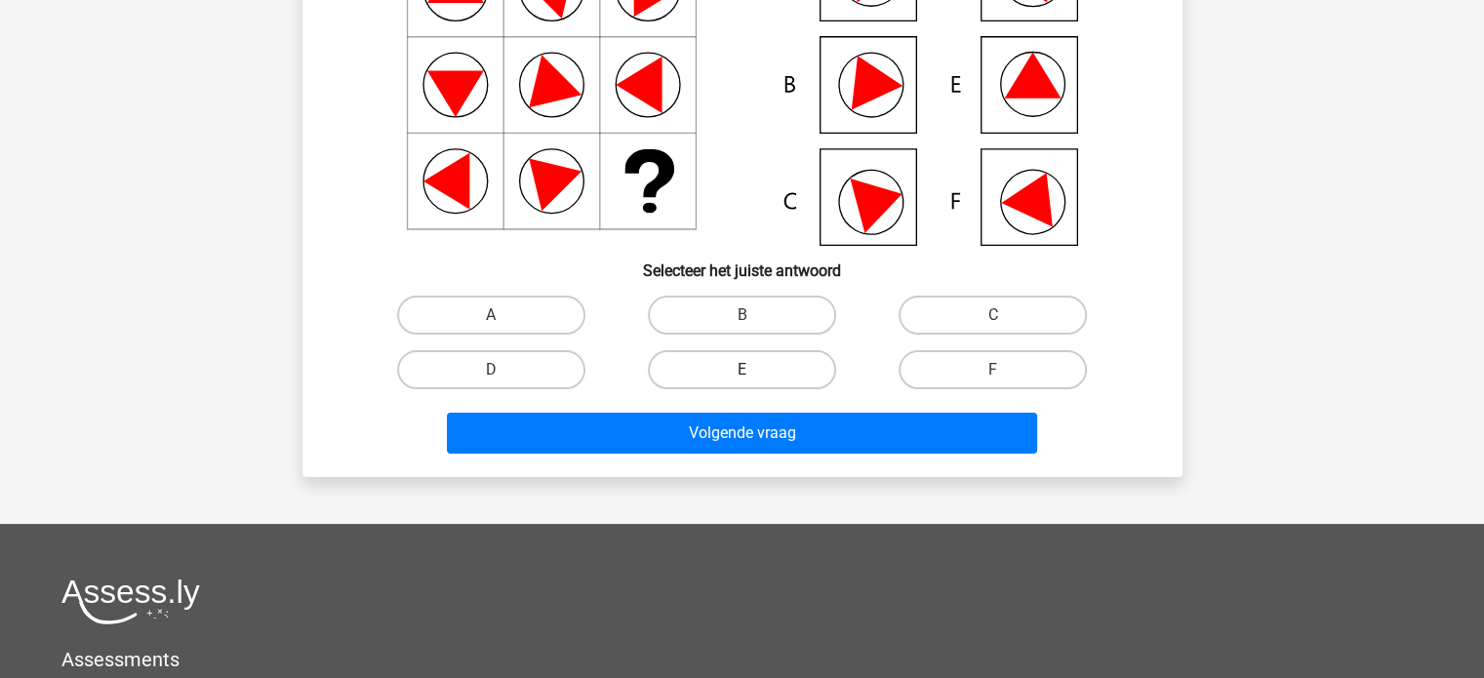
click at [785, 376] on label "E" at bounding box center [742, 369] width 188 height 39
click at [754, 376] on input "E" at bounding box center [748, 376] width 13 height 13
radio input "true"
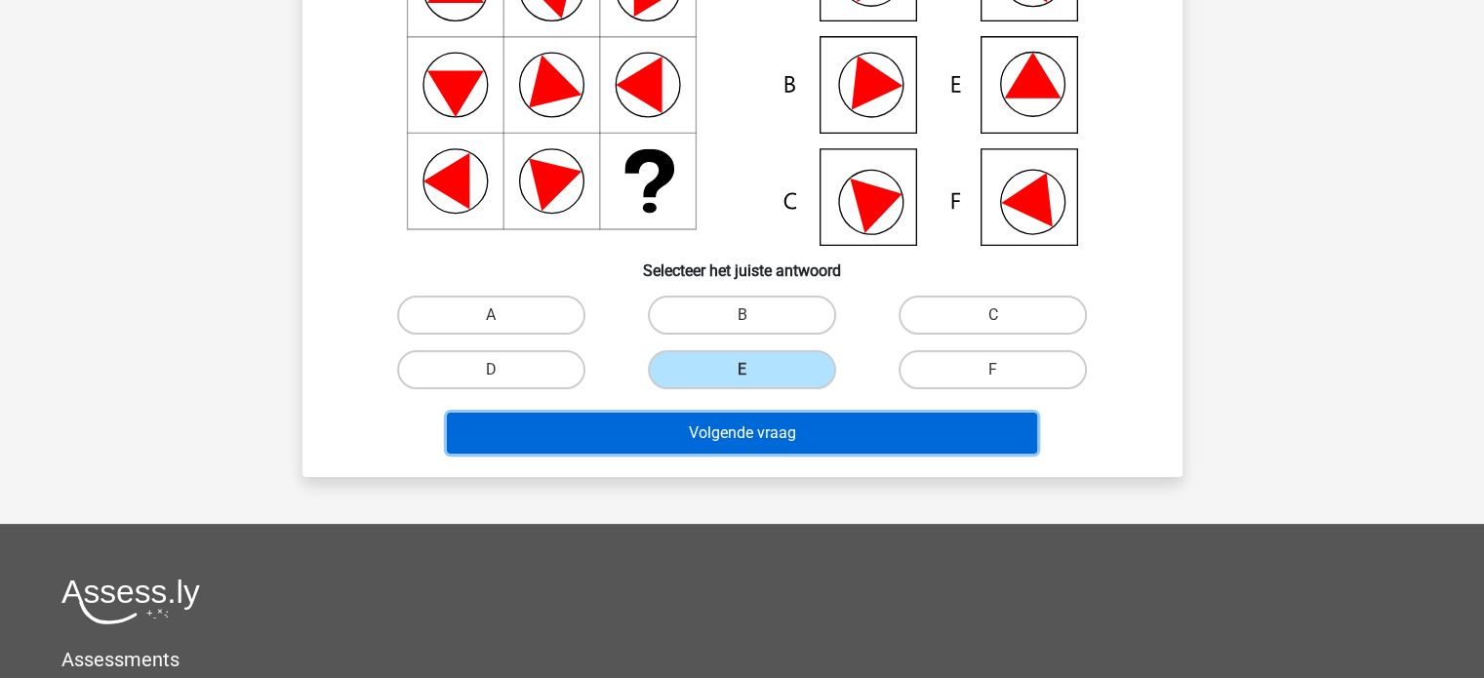
click at [781, 430] on button "Volgende vraag" at bounding box center [742, 433] width 590 height 41
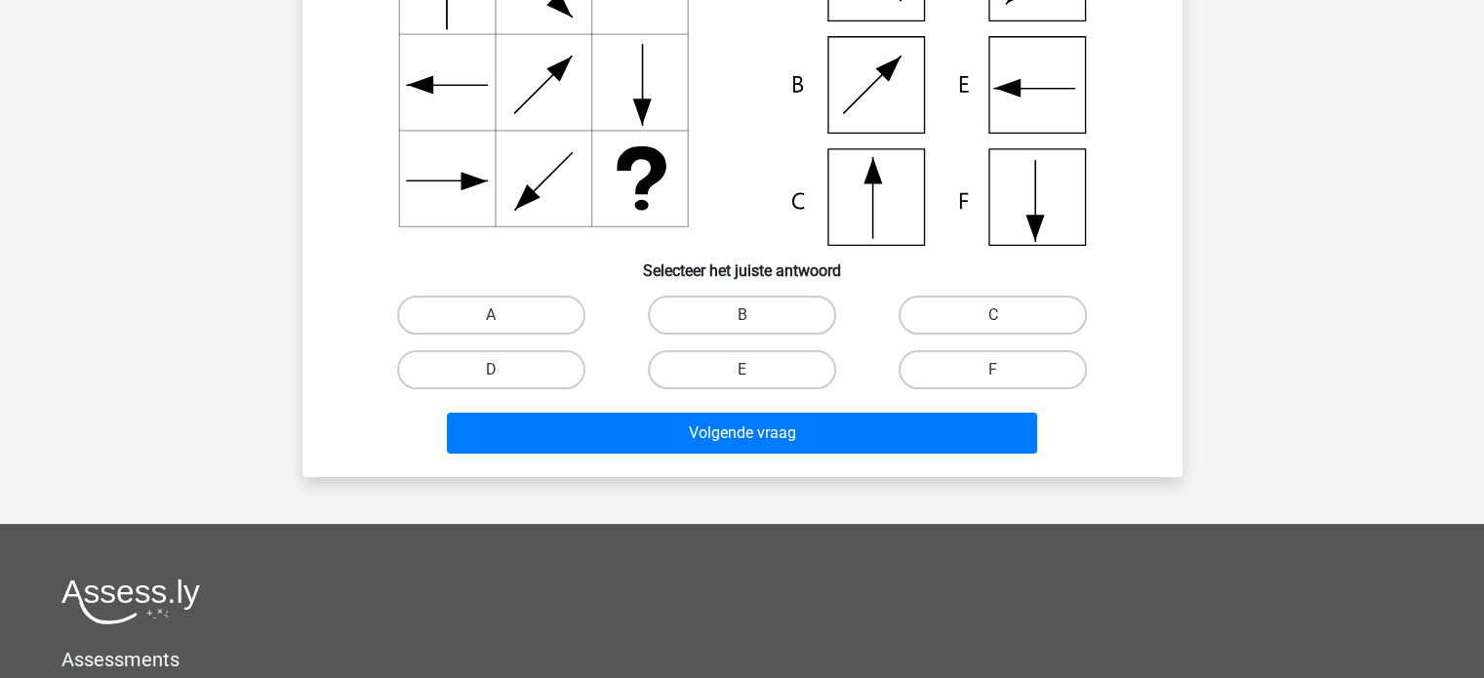
scroll to position [90, 0]
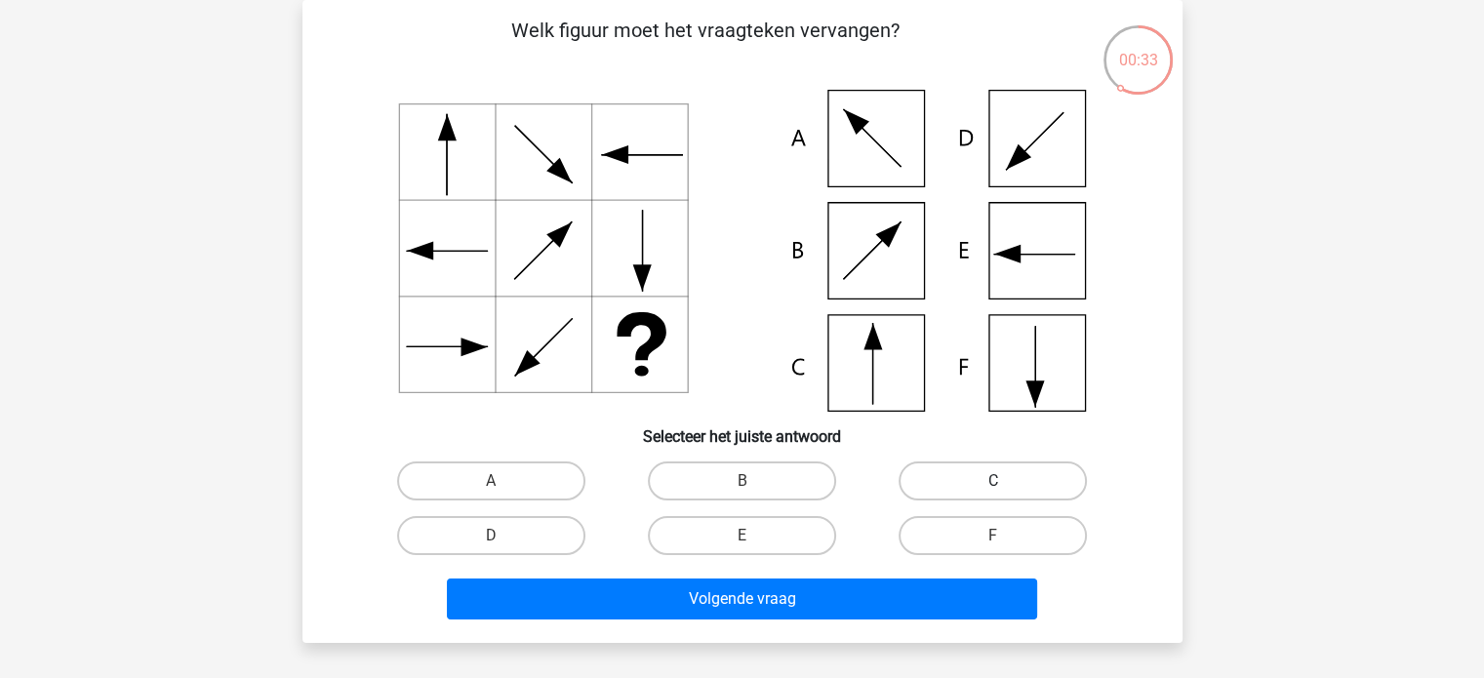
click at [952, 475] on label "C" at bounding box center [993, 481] width 188 height 39
click at [993, 481] on input "C" at bounding box center [999, 487] width 13 height 13
radio input "true"
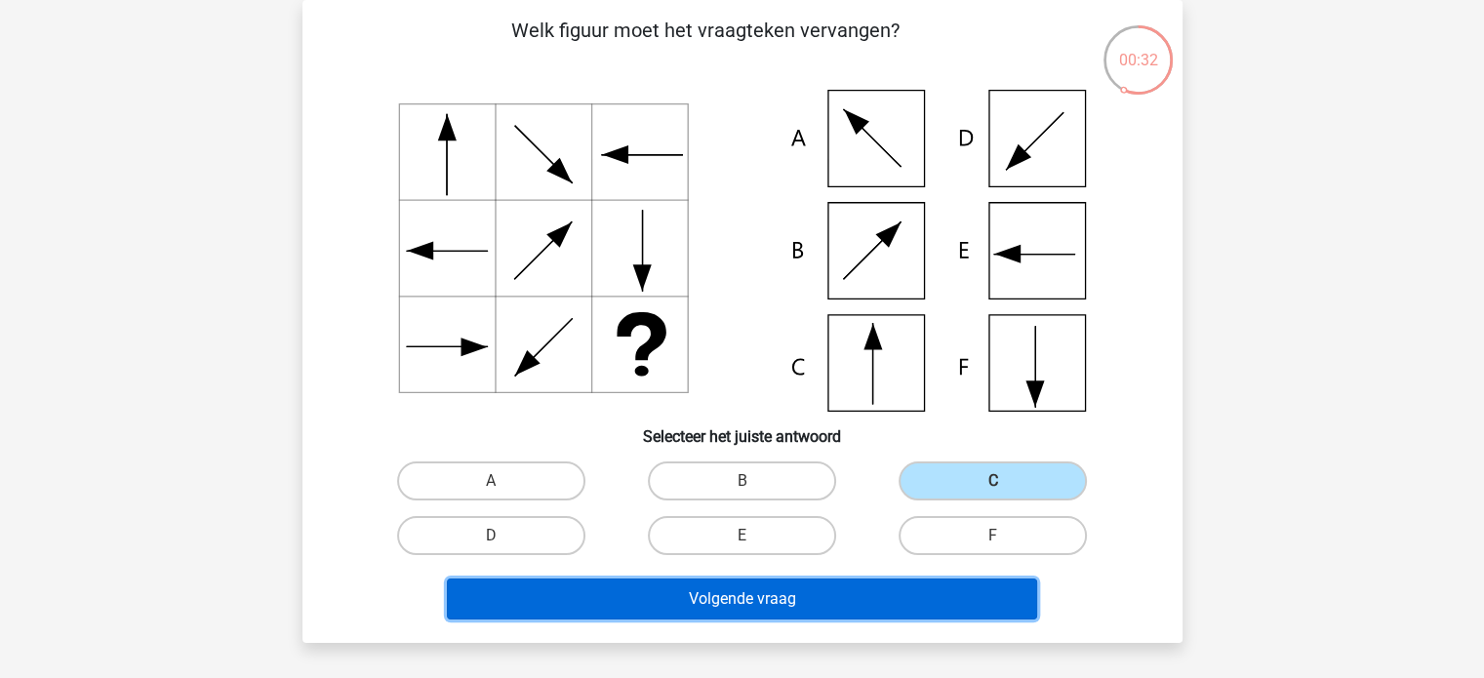
click at [837, 604] on button "Volgende vraag" at bounding box center [742, 599] width 590 height 41
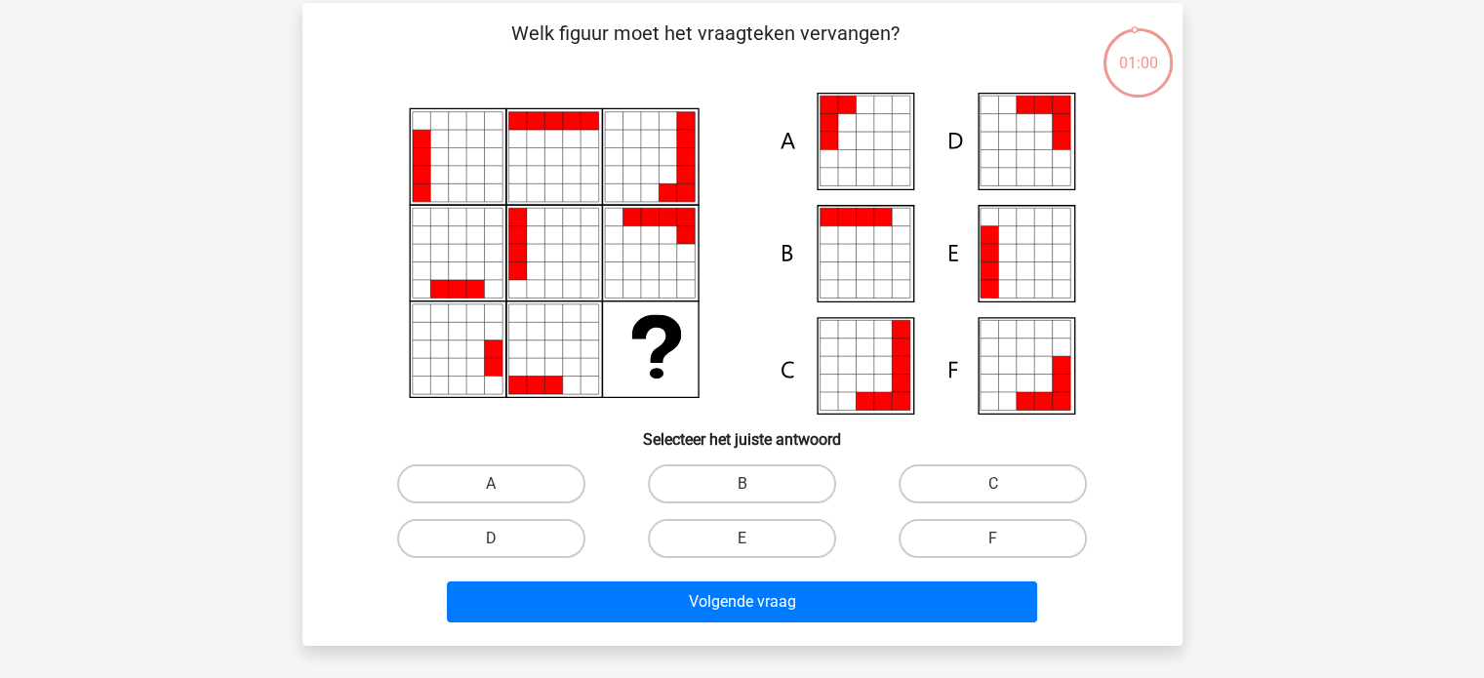
scroll to position [86, 0]
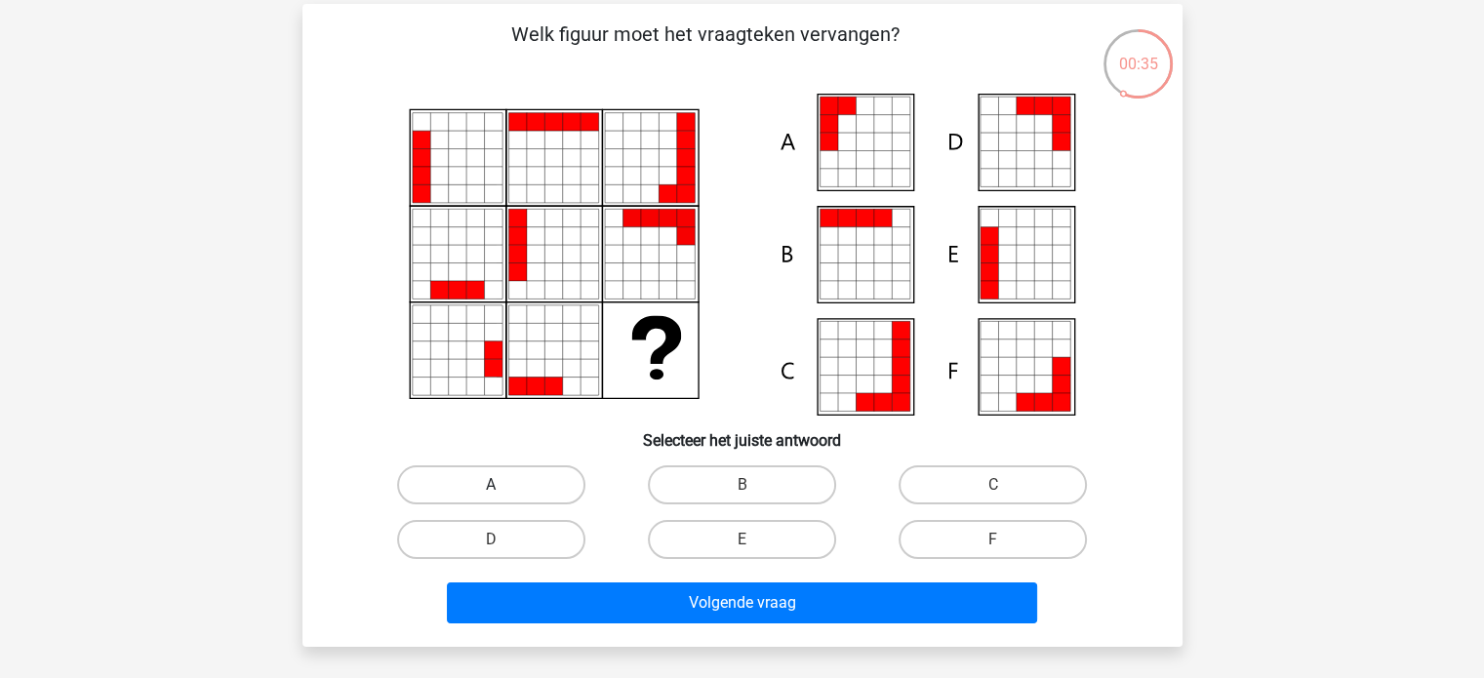
click at [561, 487] on label "A" at bounding box center [491, 484] width 188 height 39
click at [504, 487] on input "A" at bounding box center [497, 491] width 13 height 13
radio input "true"
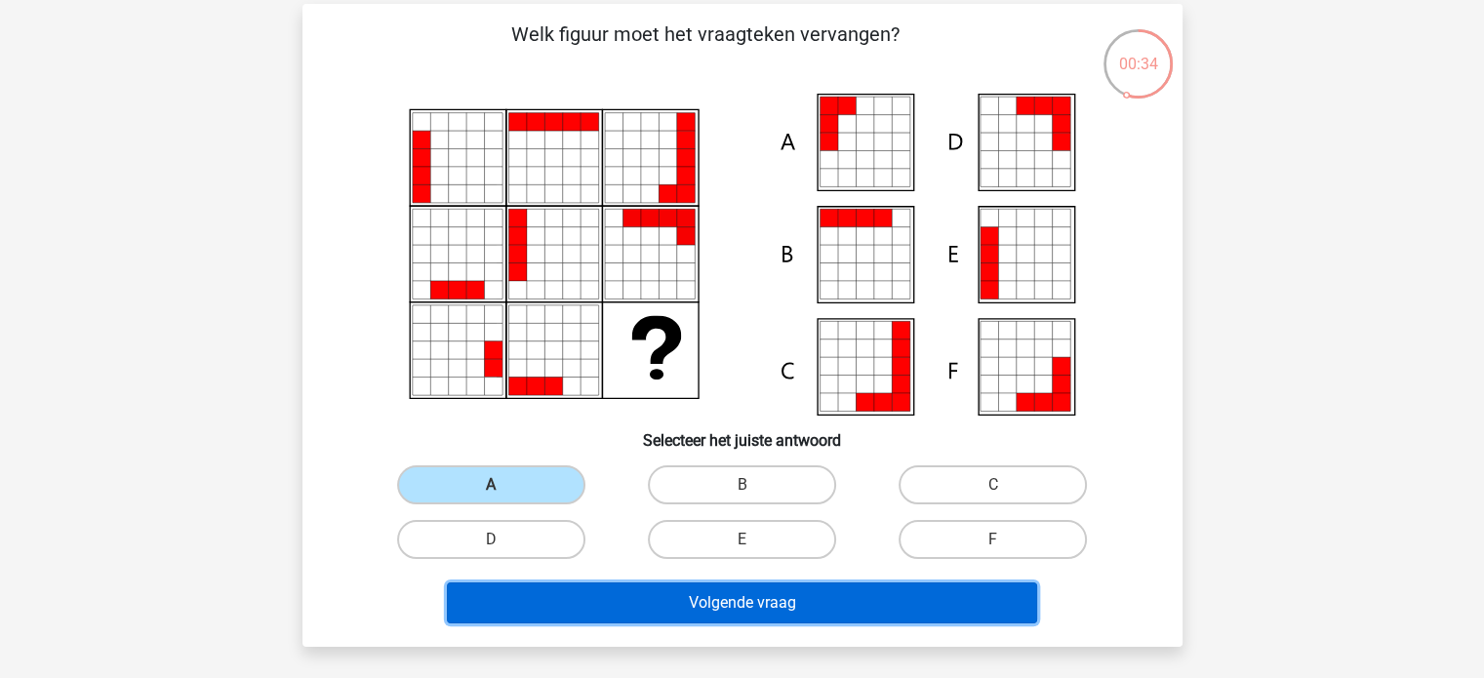
click at [648, 583] on button "Volgende vraag" at bounding box center [742, 603] width 590 height 41
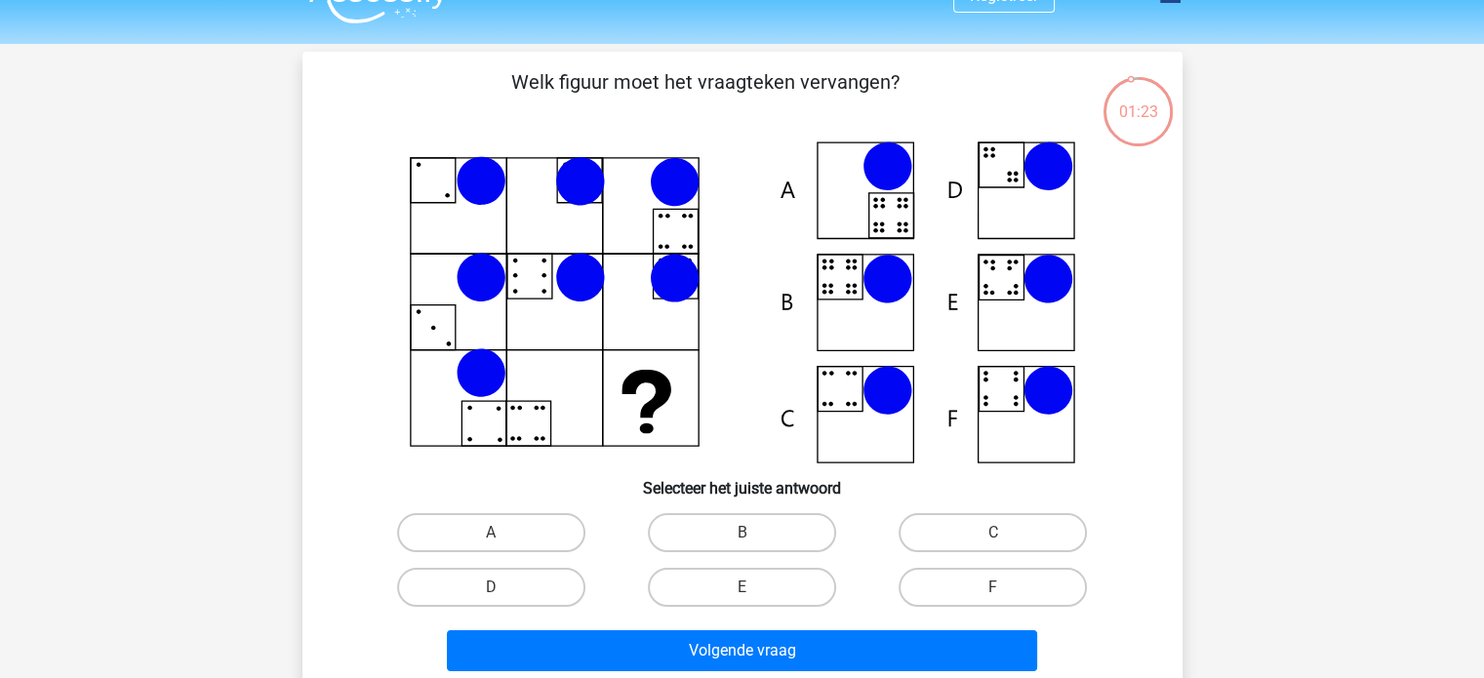
scroll to position [20, 0]
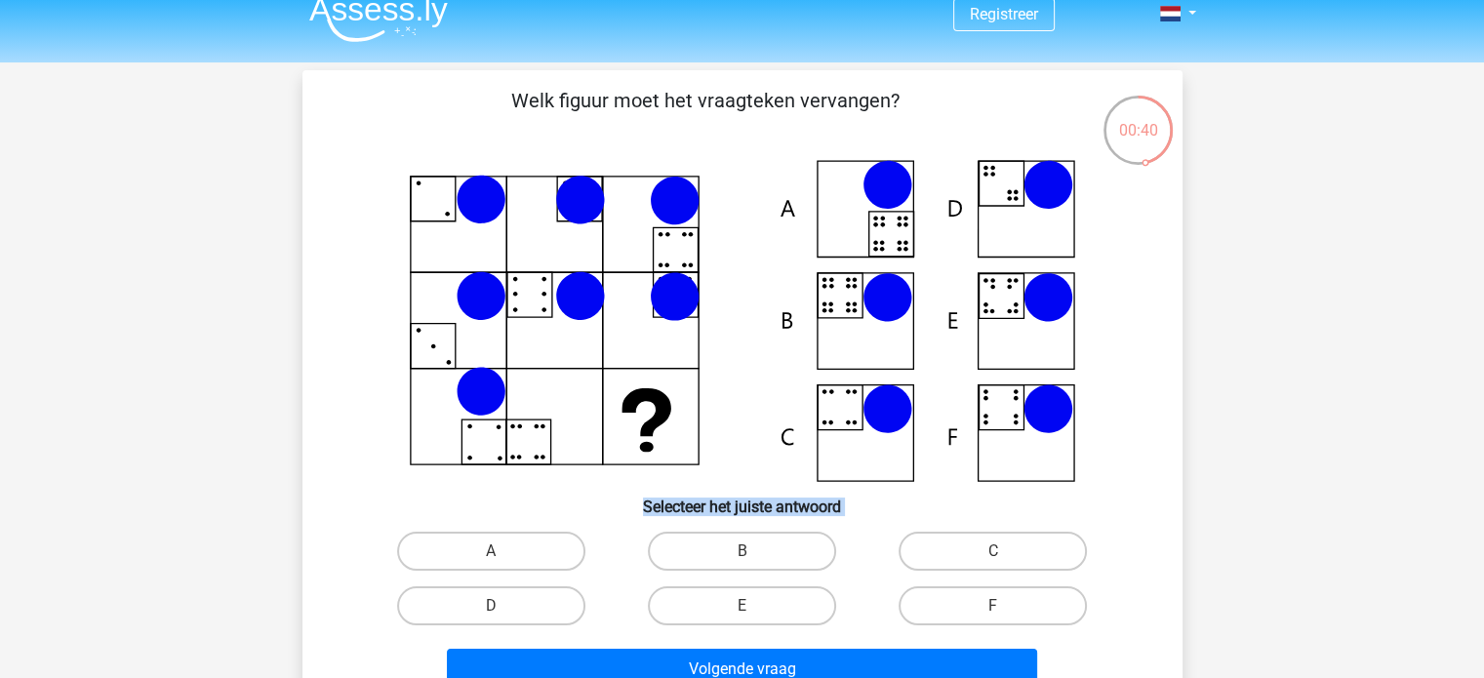
drag, startPoint x: 606, startPoint y: 195, endPoint x: 699, endPoint y: 687, distance: 500.5
click at [699, 677] on html "Registreer Nederlands English" at bounding box center [742, 627] width 1484 height 1295
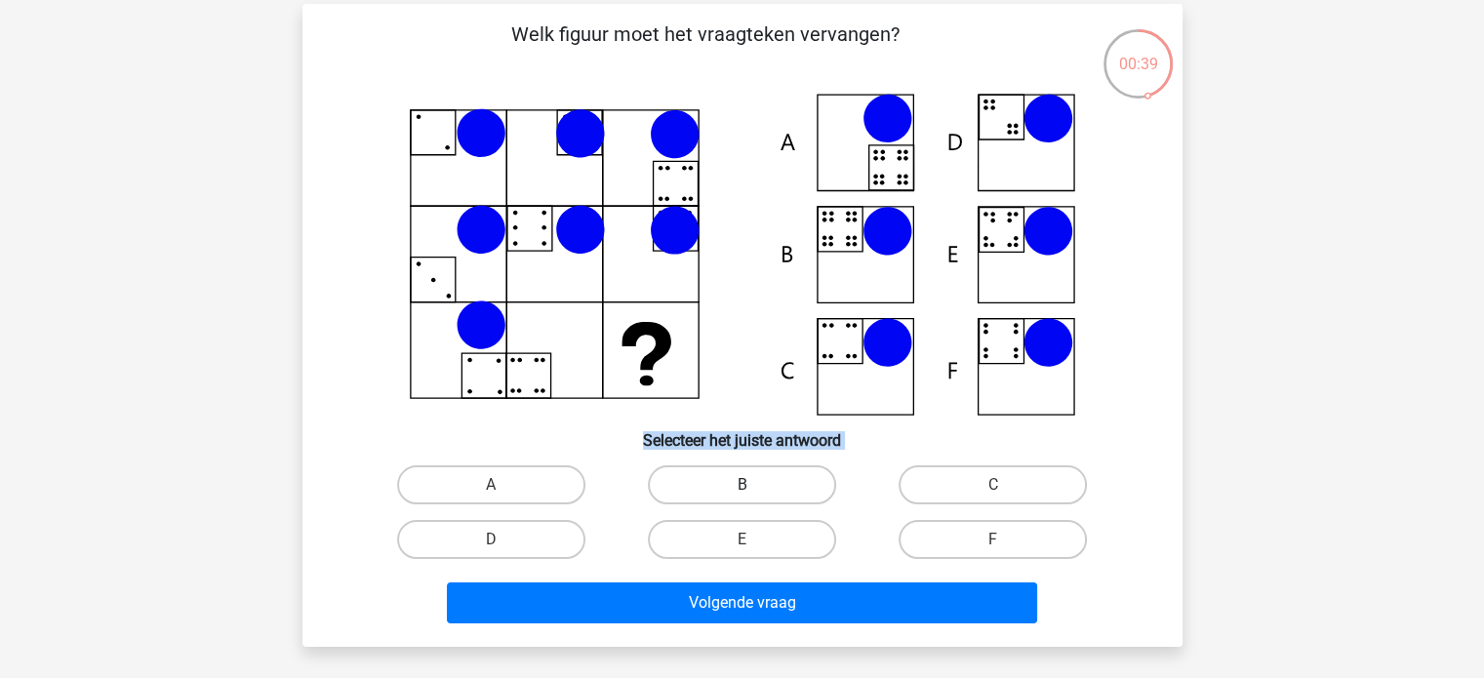
click at [777, 489] on label "B" at bounding box center [742, 484] width 188 height 39
click at [754, 489] on input "B" at bounding box center [748, 491] width 13 height 13
radio input "true"
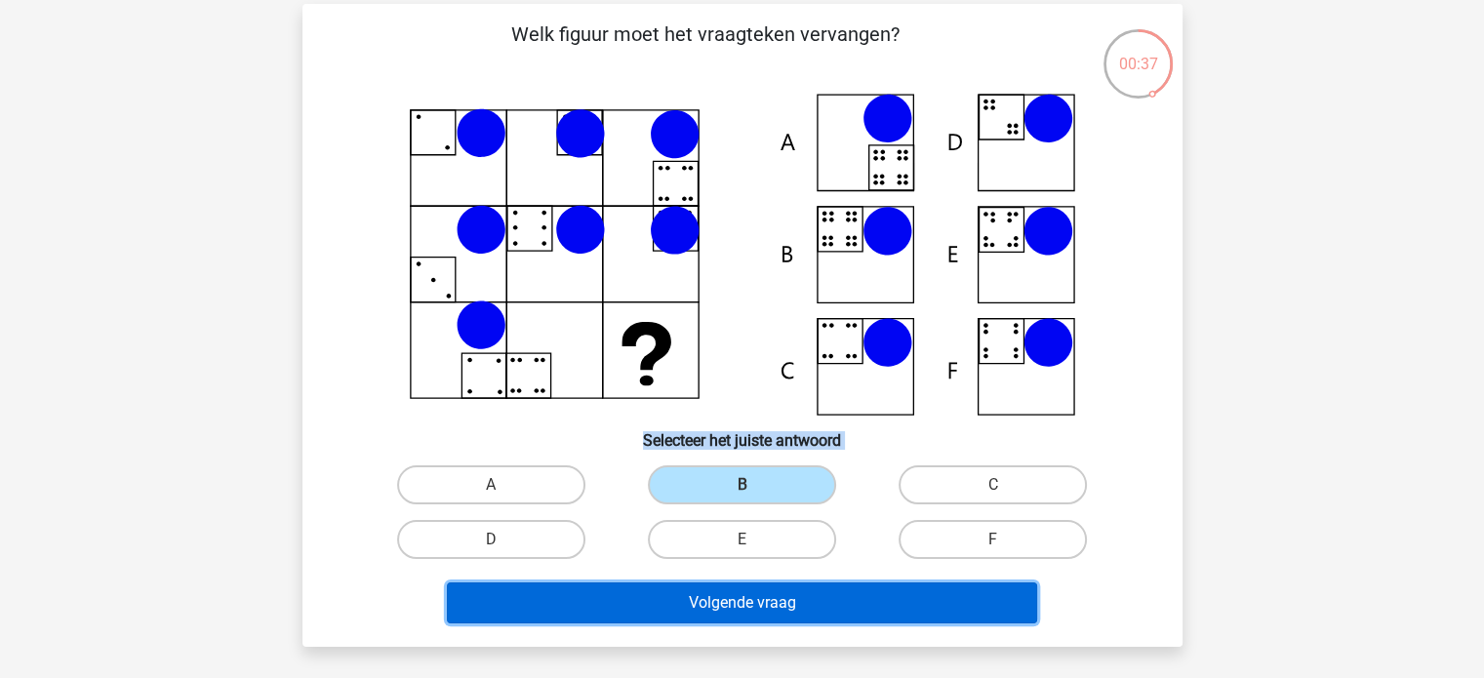
click at [825, 584] on button "Volgende vraag" at bounding box center [742, 603] width 590 height 41
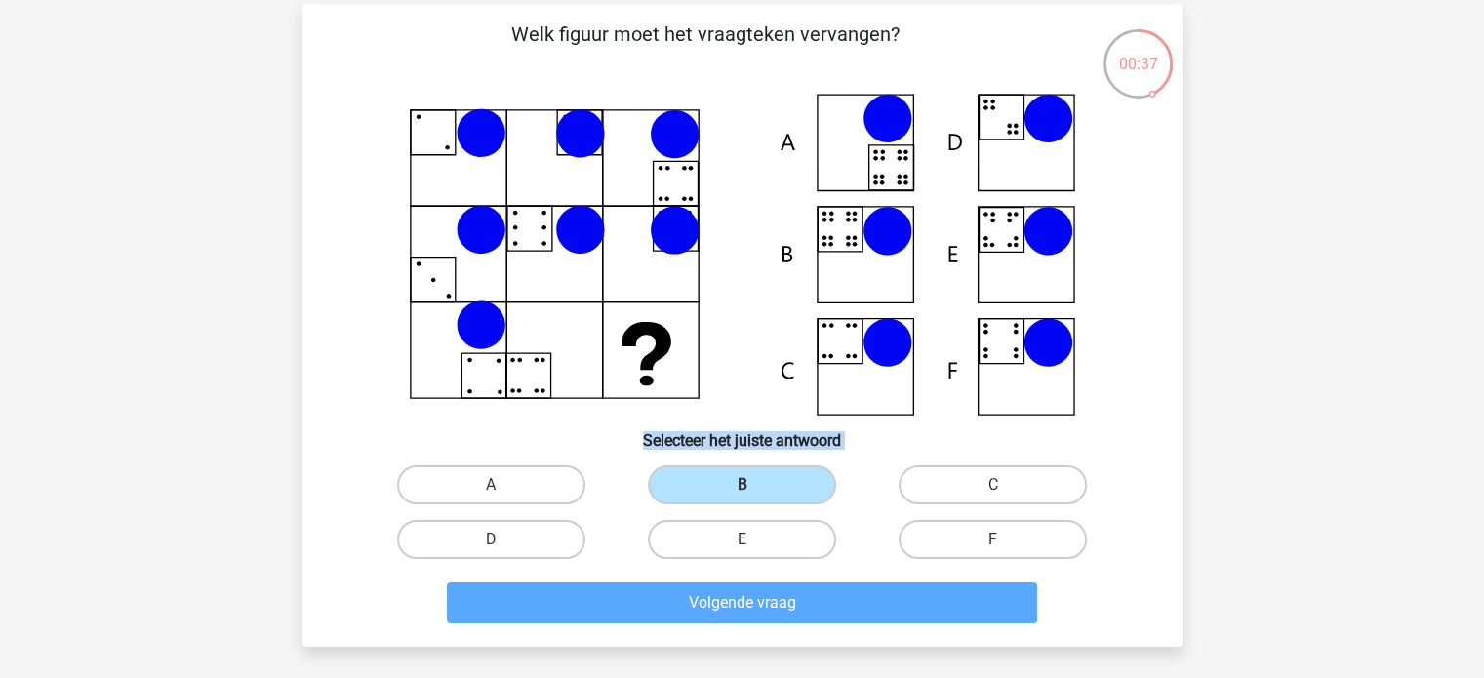
scroll to position [90, 0]
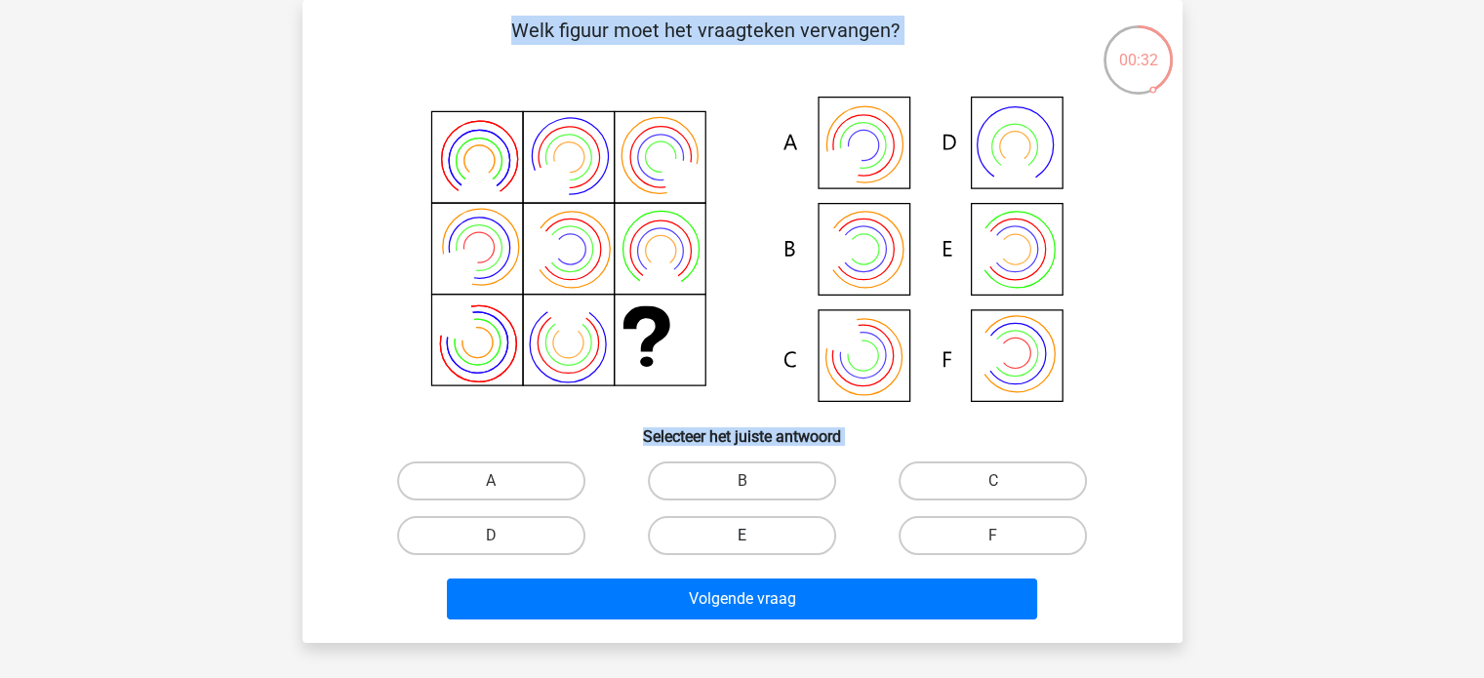
click at [783, 551] on label "E" at bounding box center [742, 535] width 188 height 39
click at [754, 548] on input "E" at bounding box center [748, 542] width 13 height 13
radio input "true"
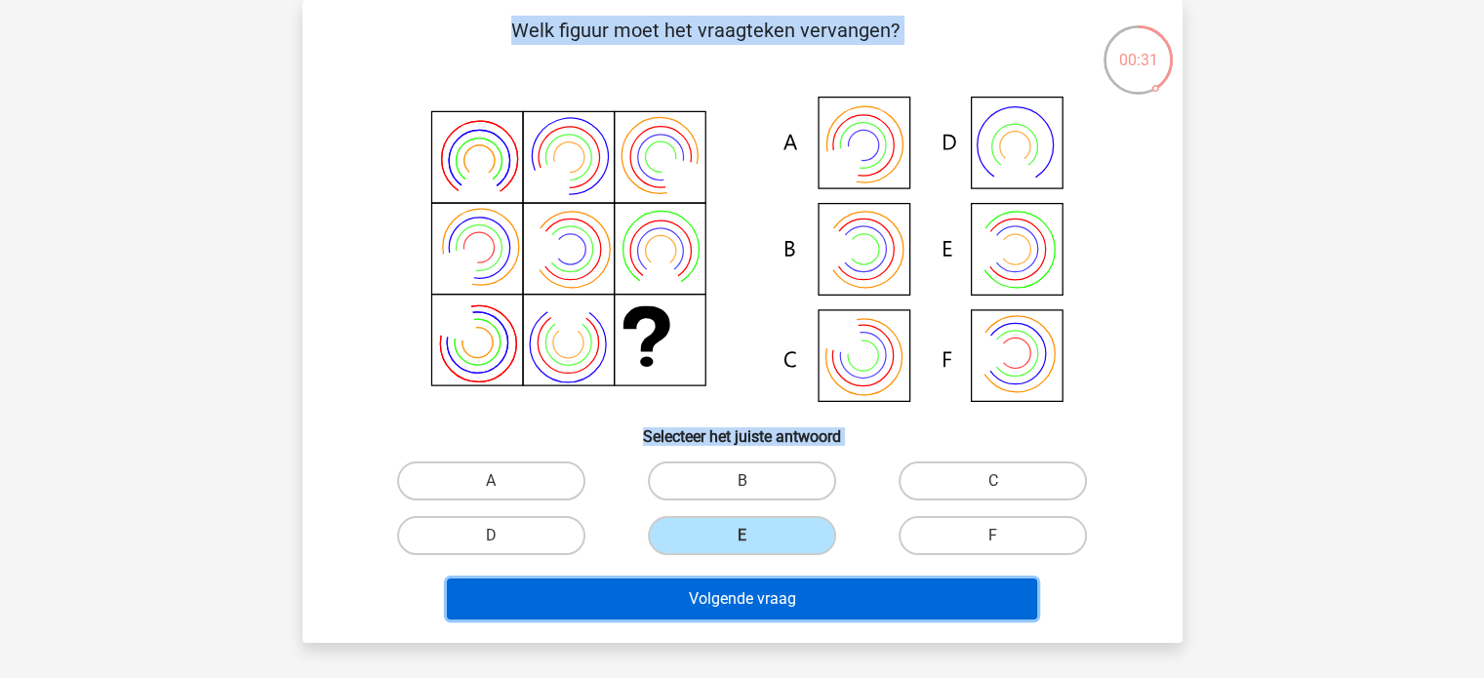
click at [780, 590] on button "Volgende vraag" at bounding box center [742, 599] width 590 height 41
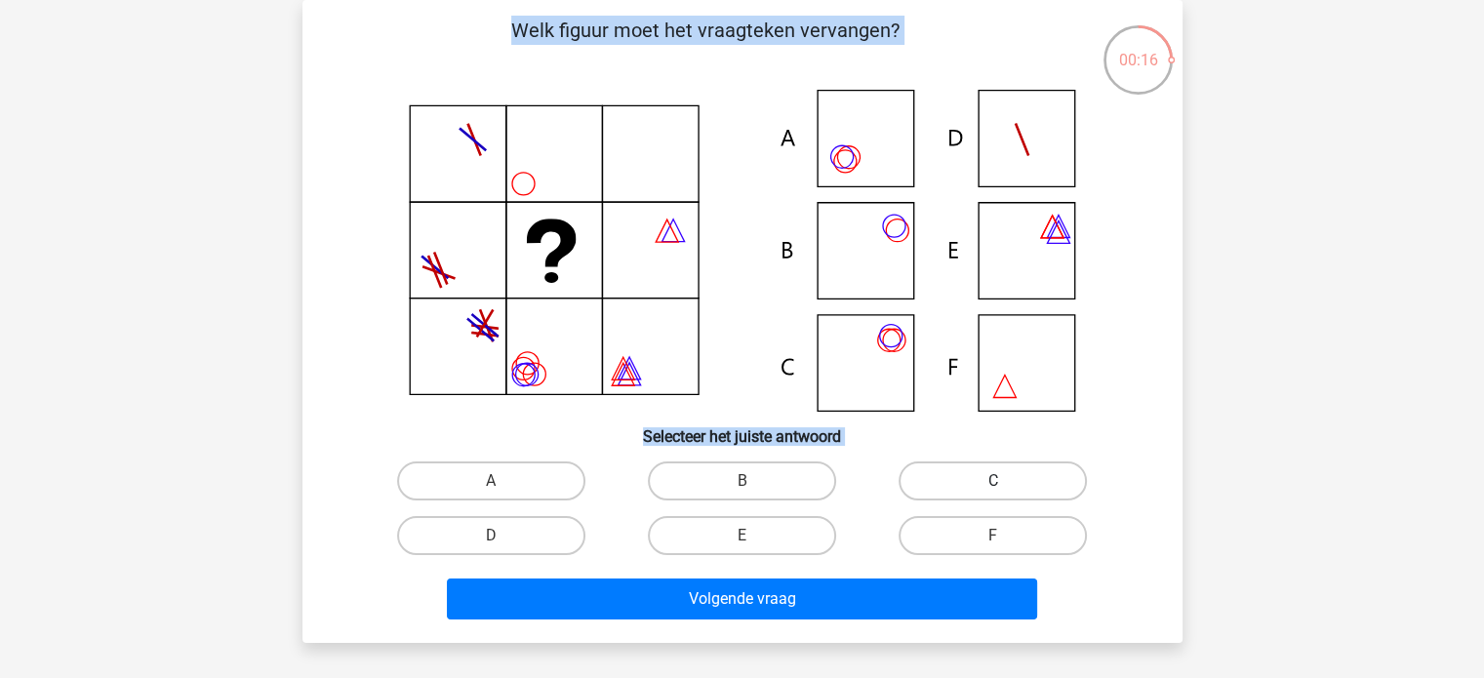
click at [939, 475] on label "C" at bounding box center [993, 481] width 188 height 39
click at [993, 481] on input "C" at bounding box center [999, 487] width 13 height 13
radio input "true"
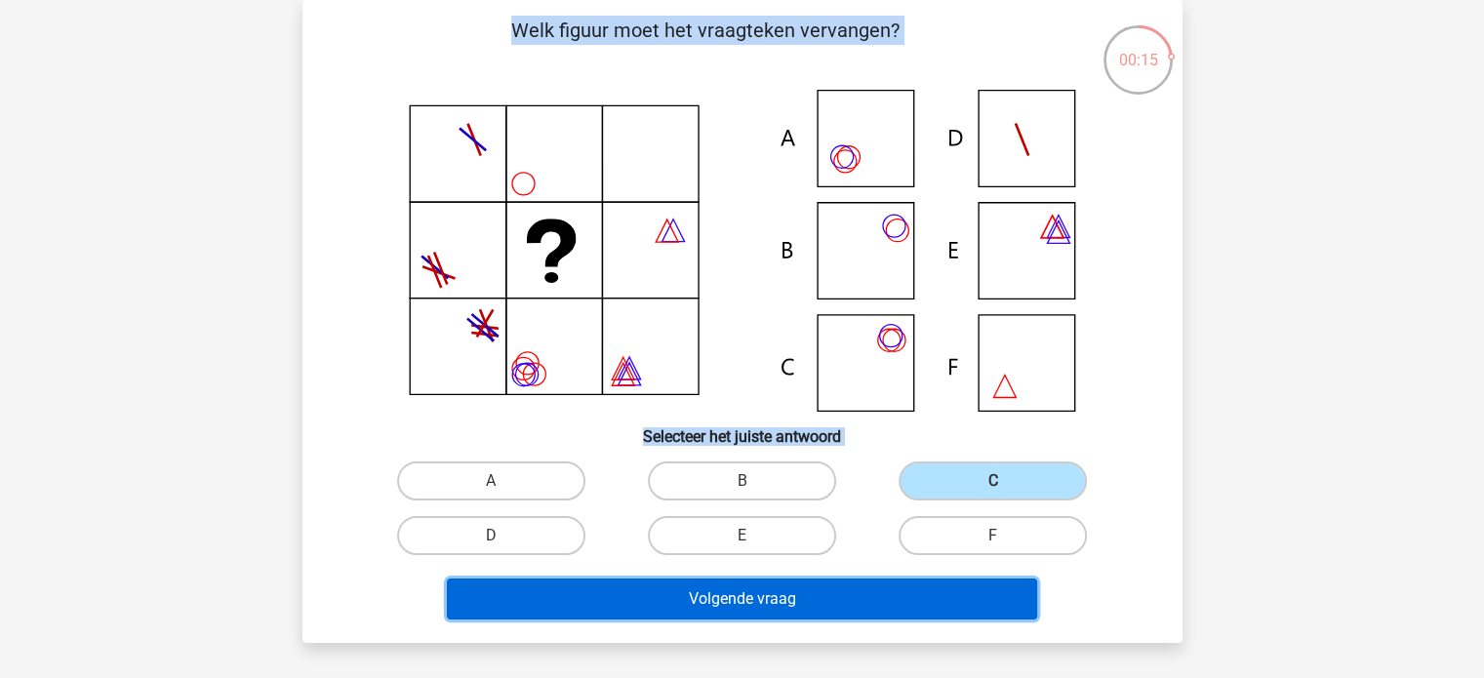
click at [861, 605] on button "Volgende vraag" at bounding box center [742, 599] width 590 height 41
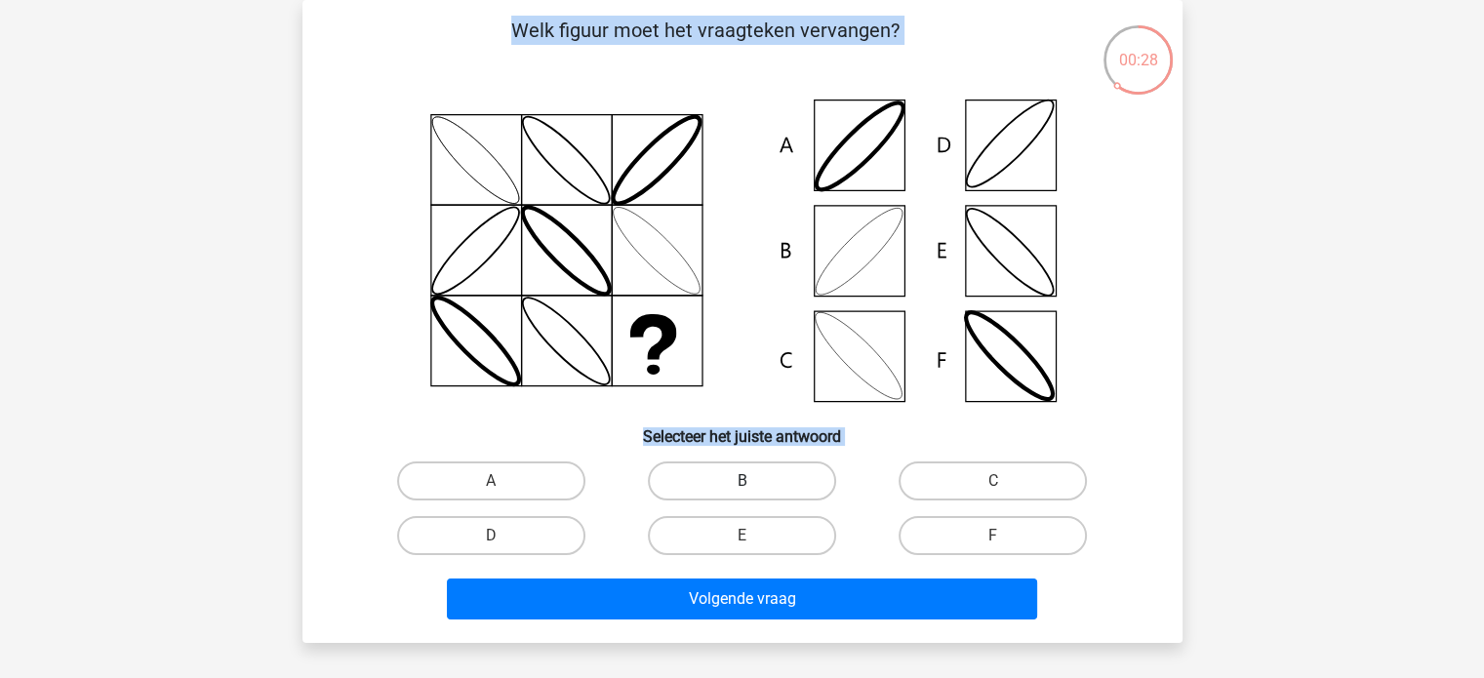
click at [765, 475] on label "B" at bounding box center [742, 481] width 188 height 39
click at [754, 481] on input "B" at bounding box center [748, 487] width 13 height 13
radio input "true"
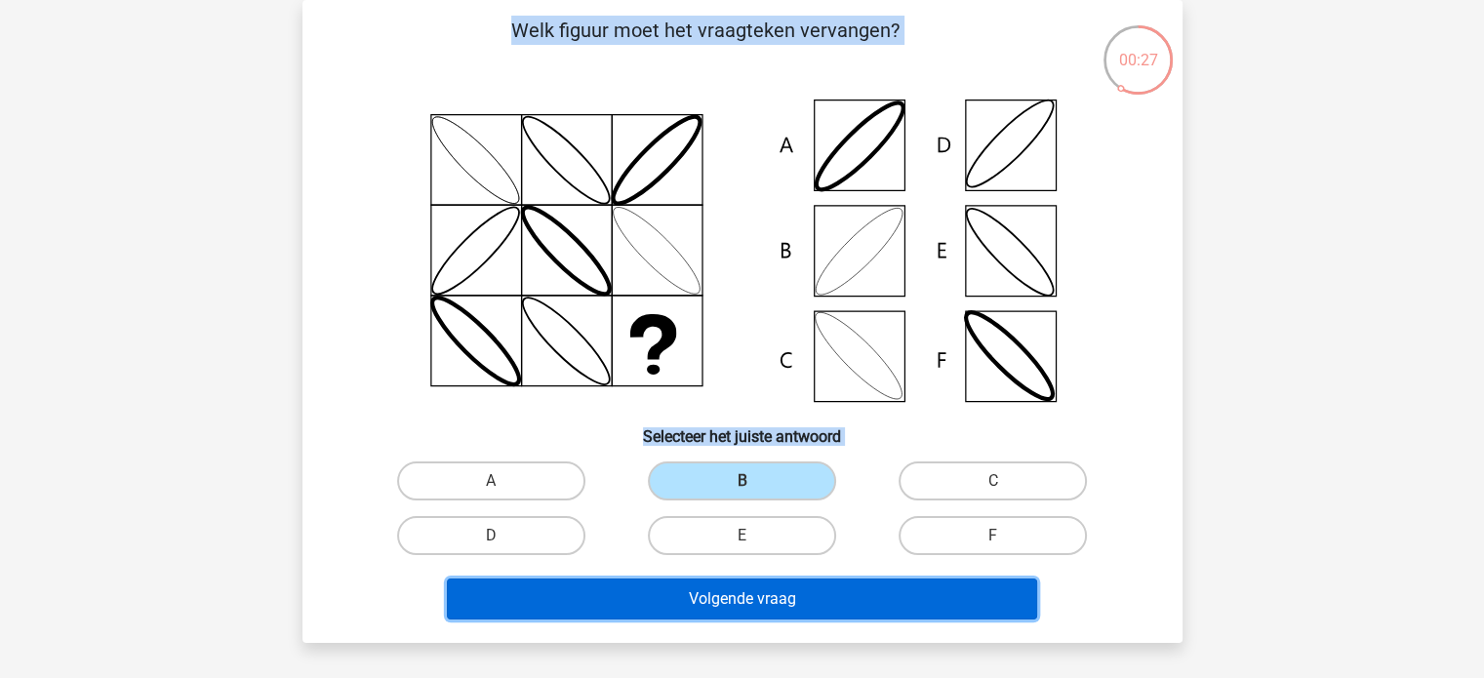
click at [838, 613] on button "Volgende vraag" at bounding box center [742, 599] width 590 height 41
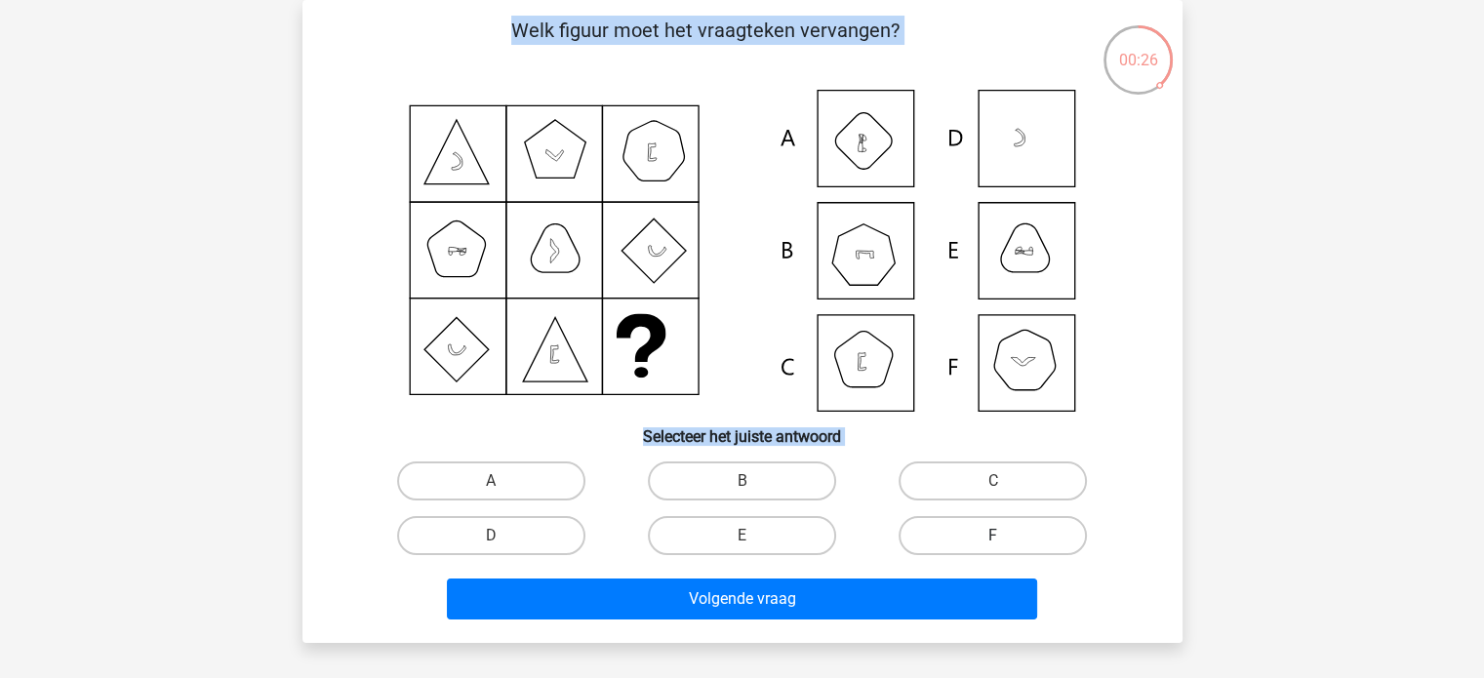
click at [989, 540] on label "F" at bounding box center [993, 535] width 188 height 39
click at [993, 540] on input "F" at bounding box center [999, 542] width 13 height 13
radio input "true"
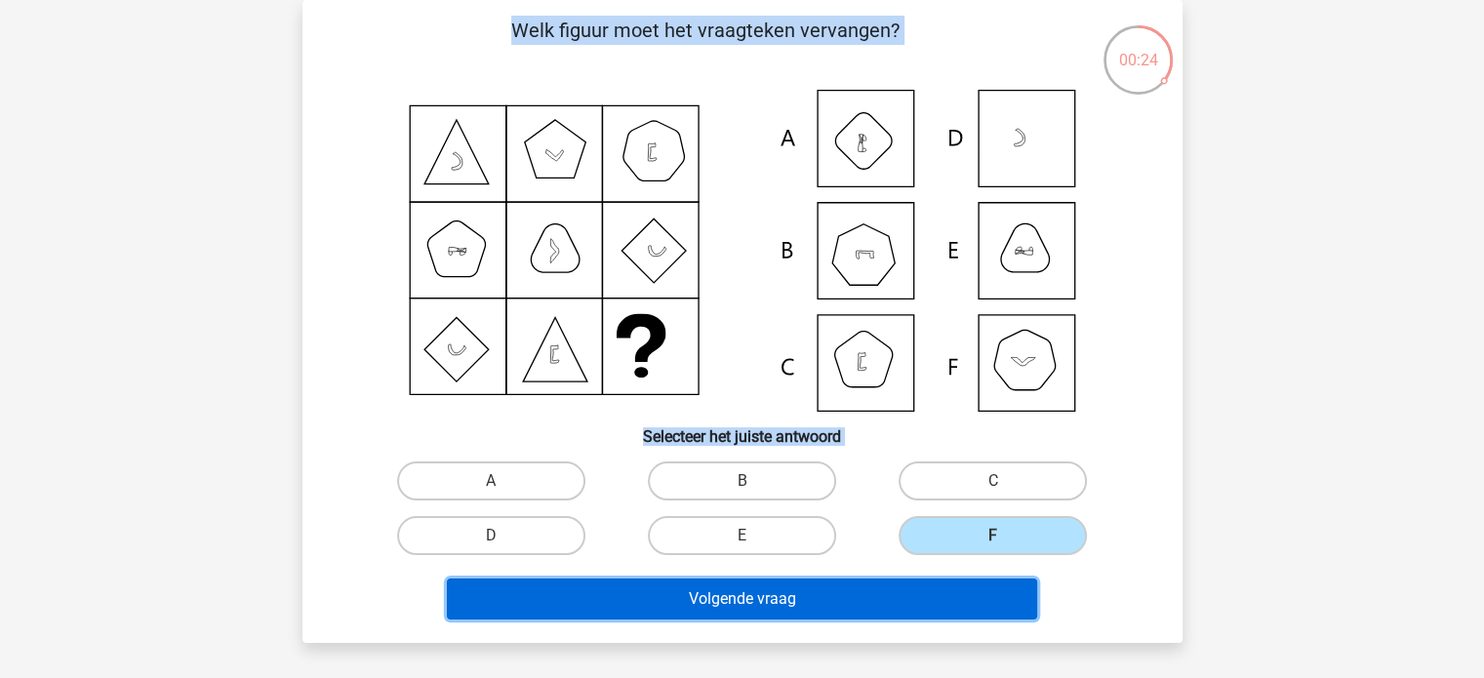
click at [924, 587] on button "Volgende vraag" at bounding box center [742, 599] width 590 height 41
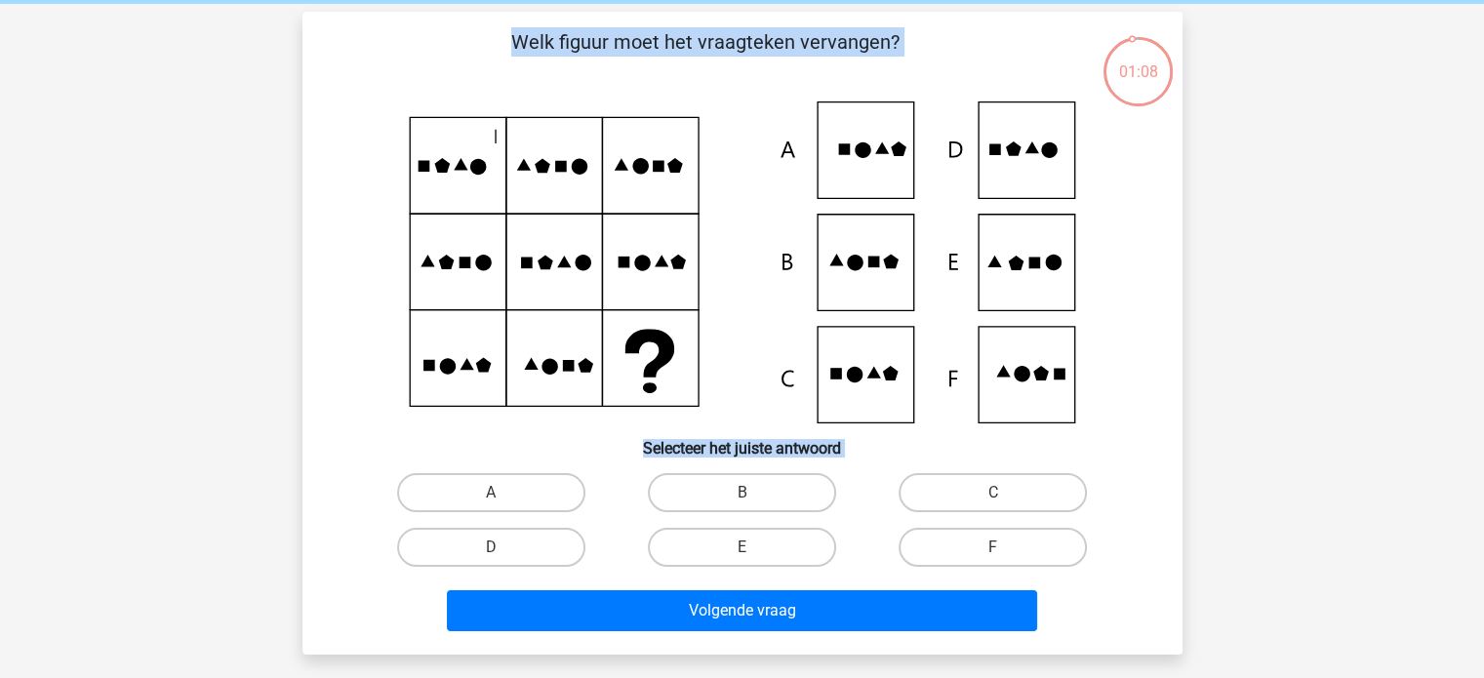
scroll to position [78, 0]
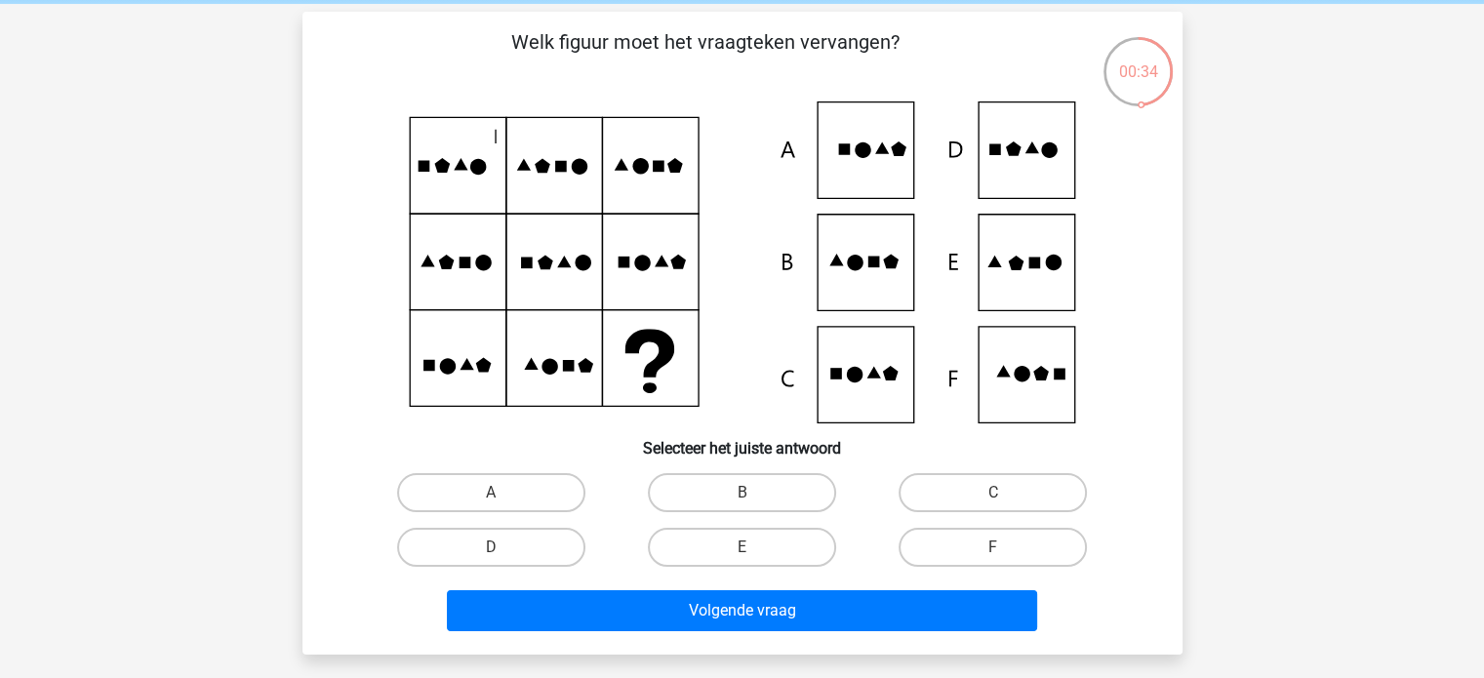
click at [1004, 162] on icon at bounding box center [742, 262] width 787 height 322
click at [578, 554] on label "D" at bounding box center [491, 547] width 188 height 39
click at [504, 554] on input "D" at bounding box center [497, 553] width 13 height 13
radio input "true"
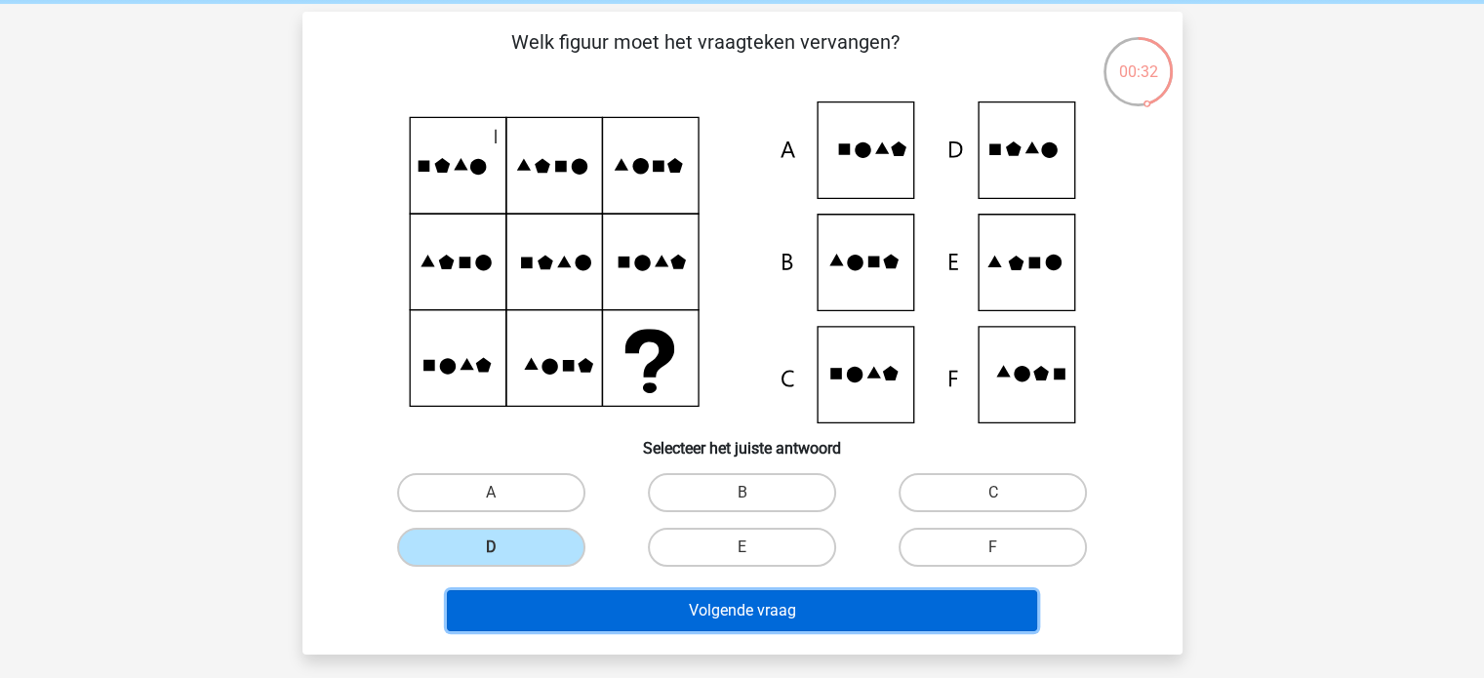
click at [667, 600] on button "Volgende vraag" at bounding box center [742, 610] width 590 height 41
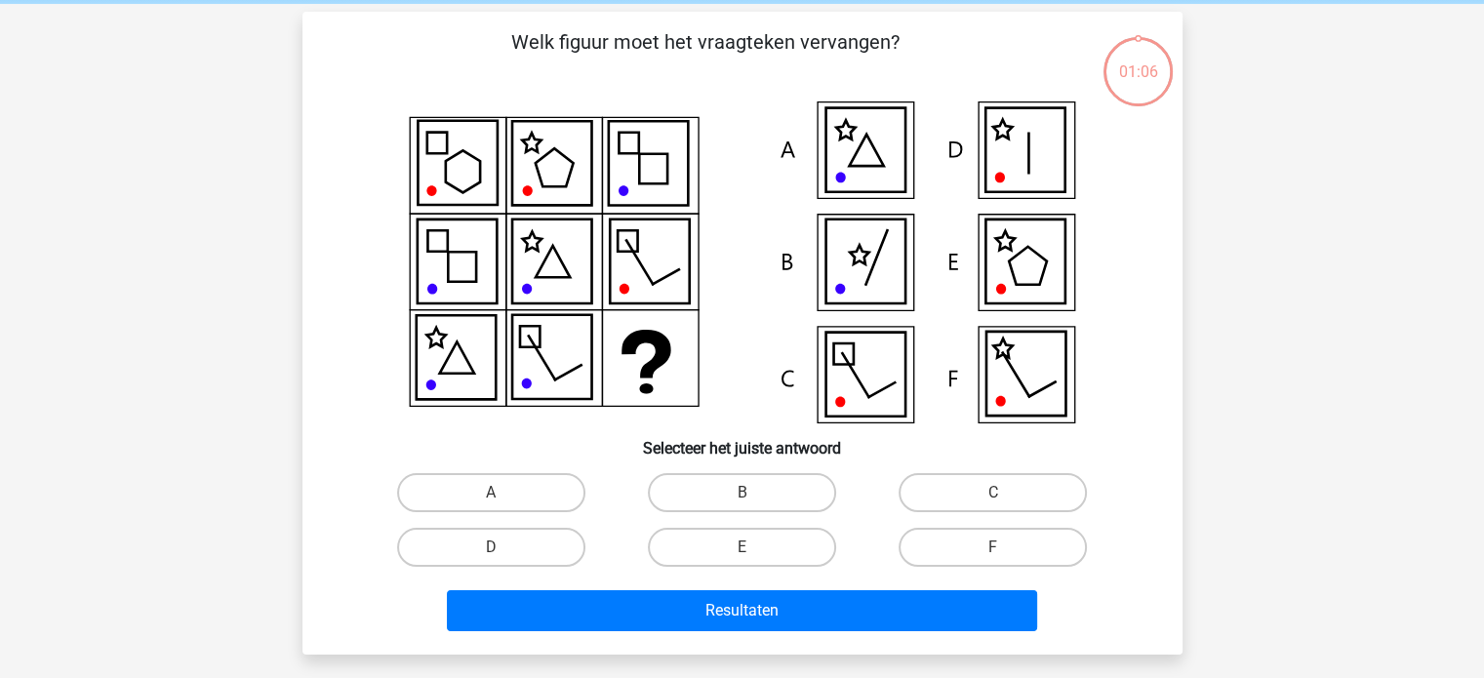
scroll to position [90, 0]
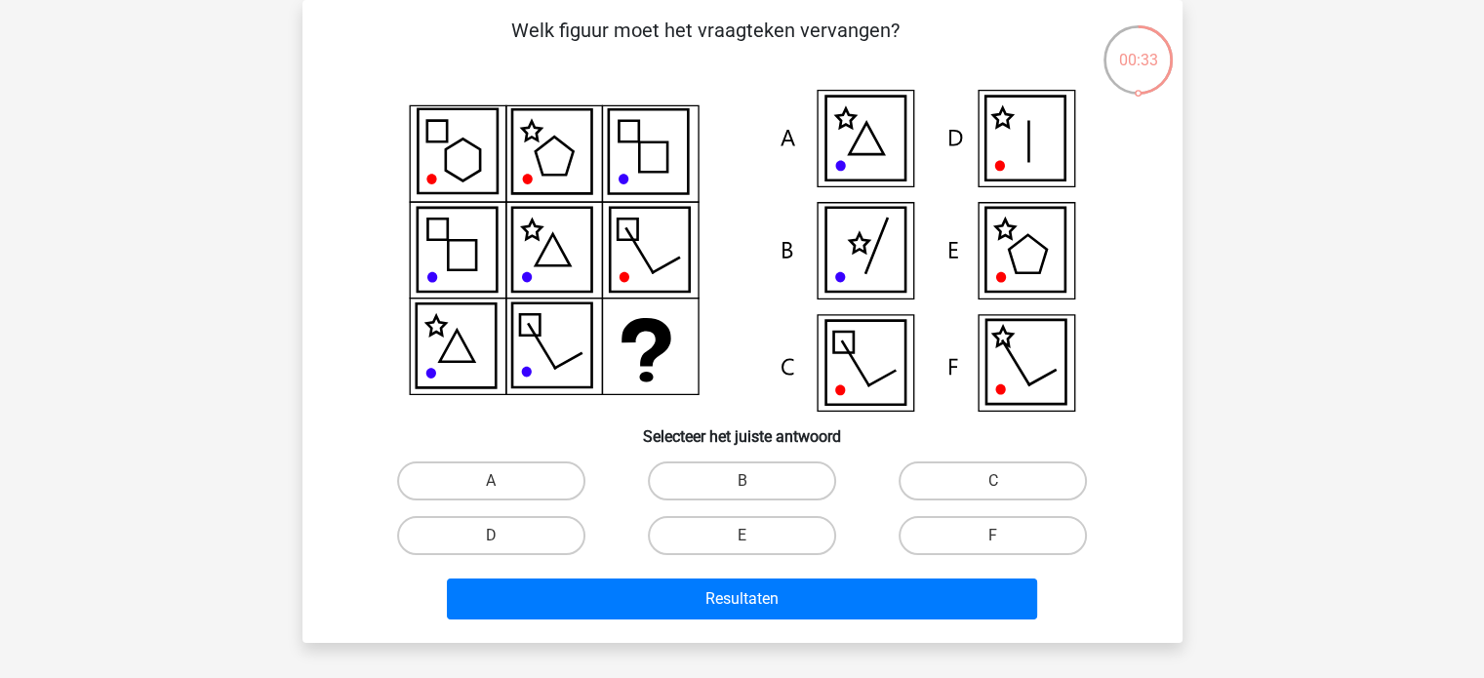
click at [854, 156] on icon at bounding box center [865, 139] width 79 height 84
click at [788, 479] on label "B" at bounding box center [742, 481] width 188 height 39
click at [754, 481] on input "B" at bounding box center [748, 487] width 13 height 13
radio input "true"
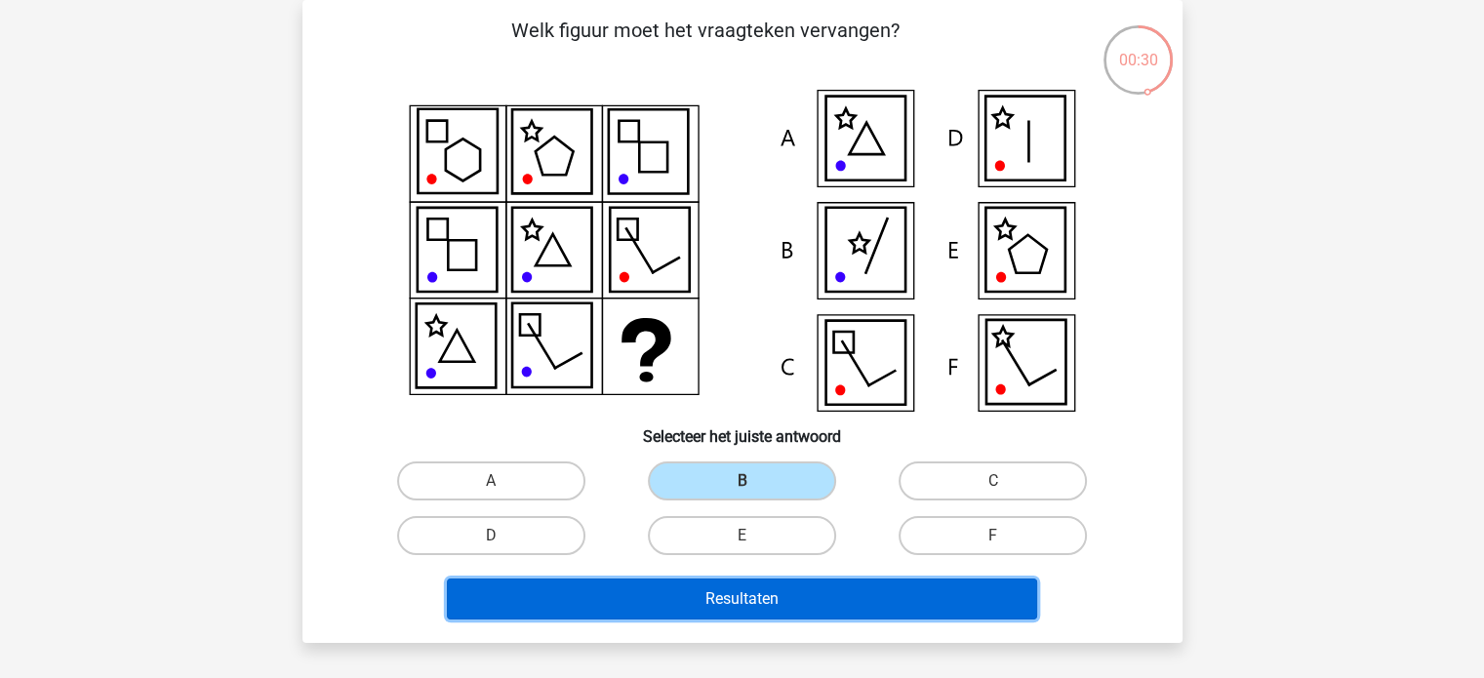
click at [801, 605] on button "Resultaten" at bounding box center [742, 599] width 590 height 41
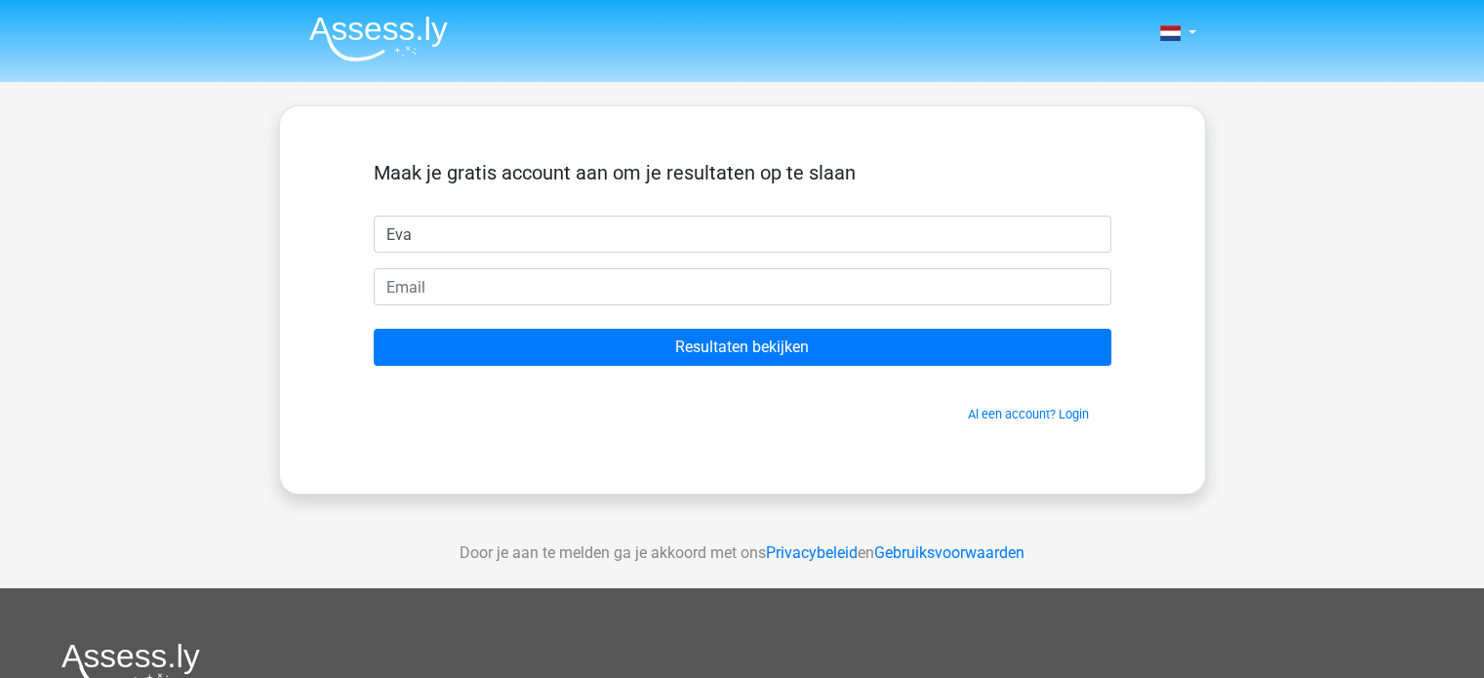
type input "Eva"
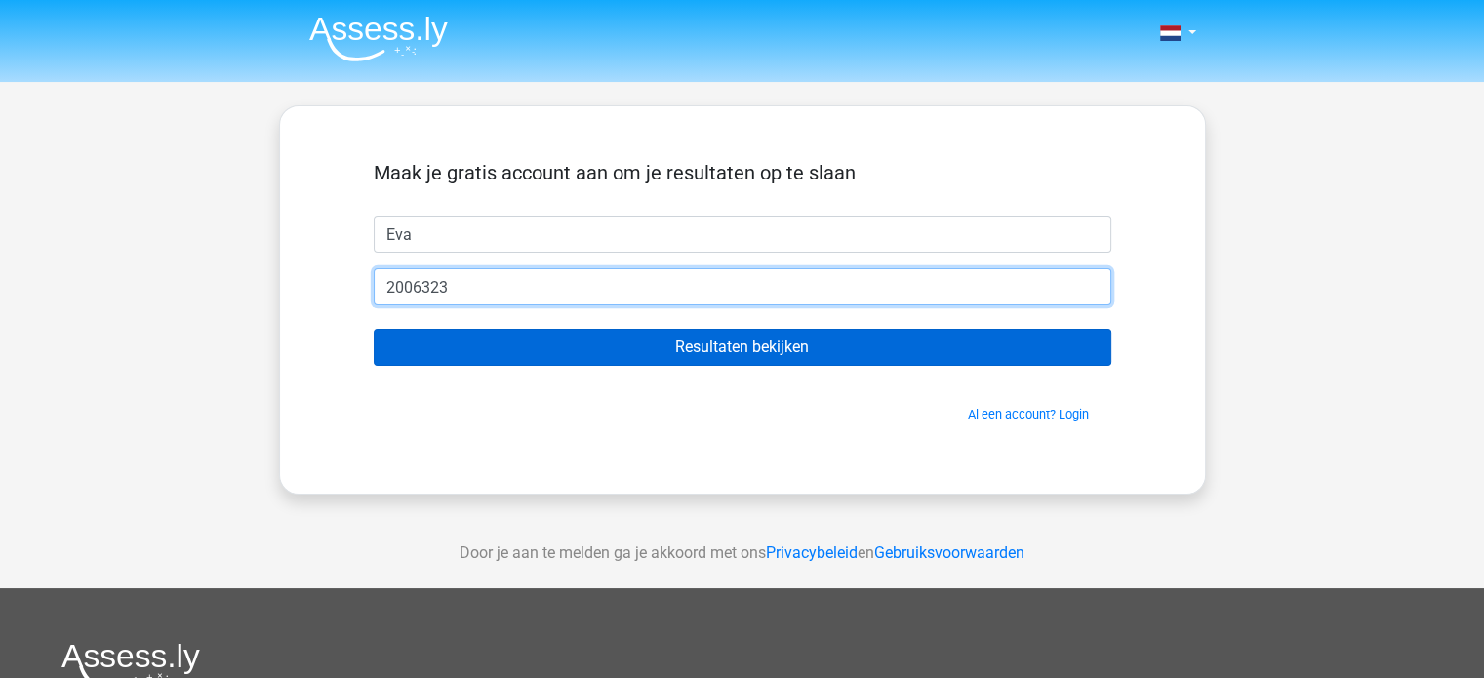
type input "[EMAIL_ADDRESS][DOMAIN_NAME]"
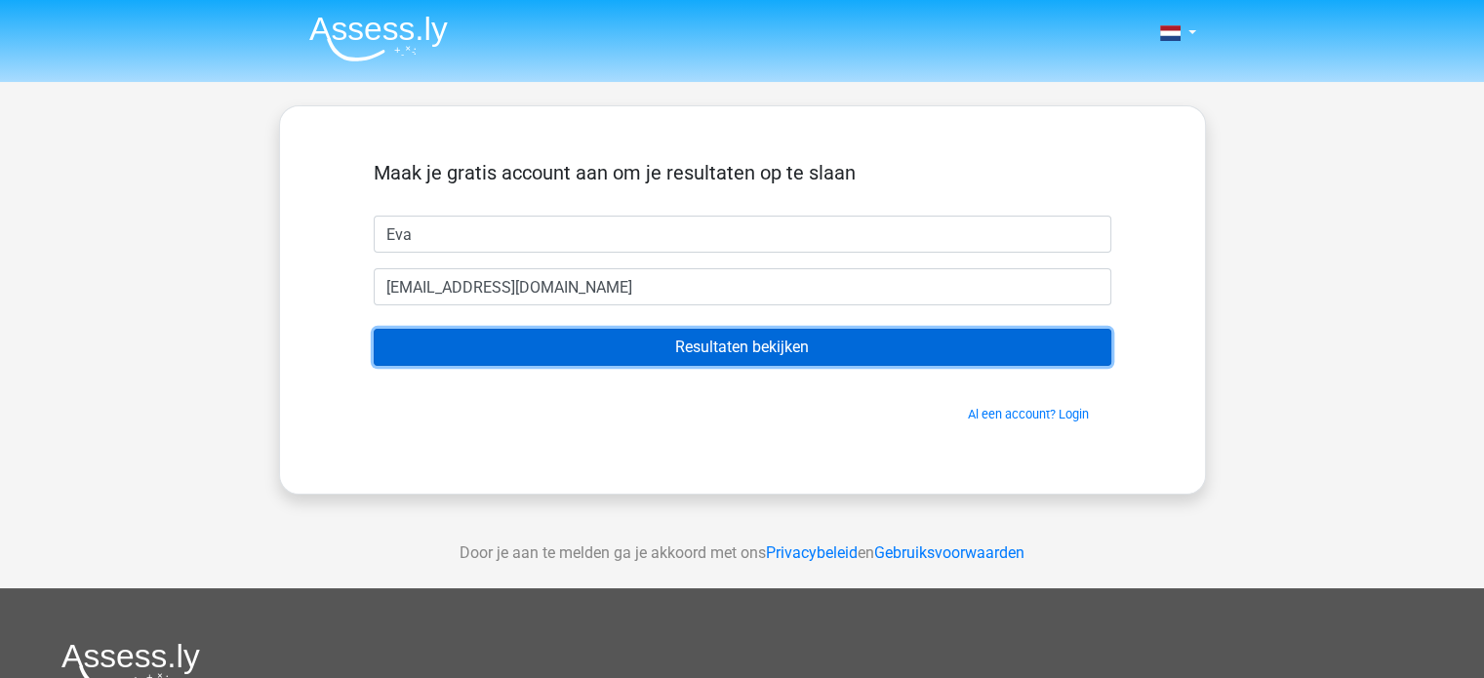
click at [614, 343] on input "Resultaten bekijken" at bounding box center [743, 347] width 738 height 37
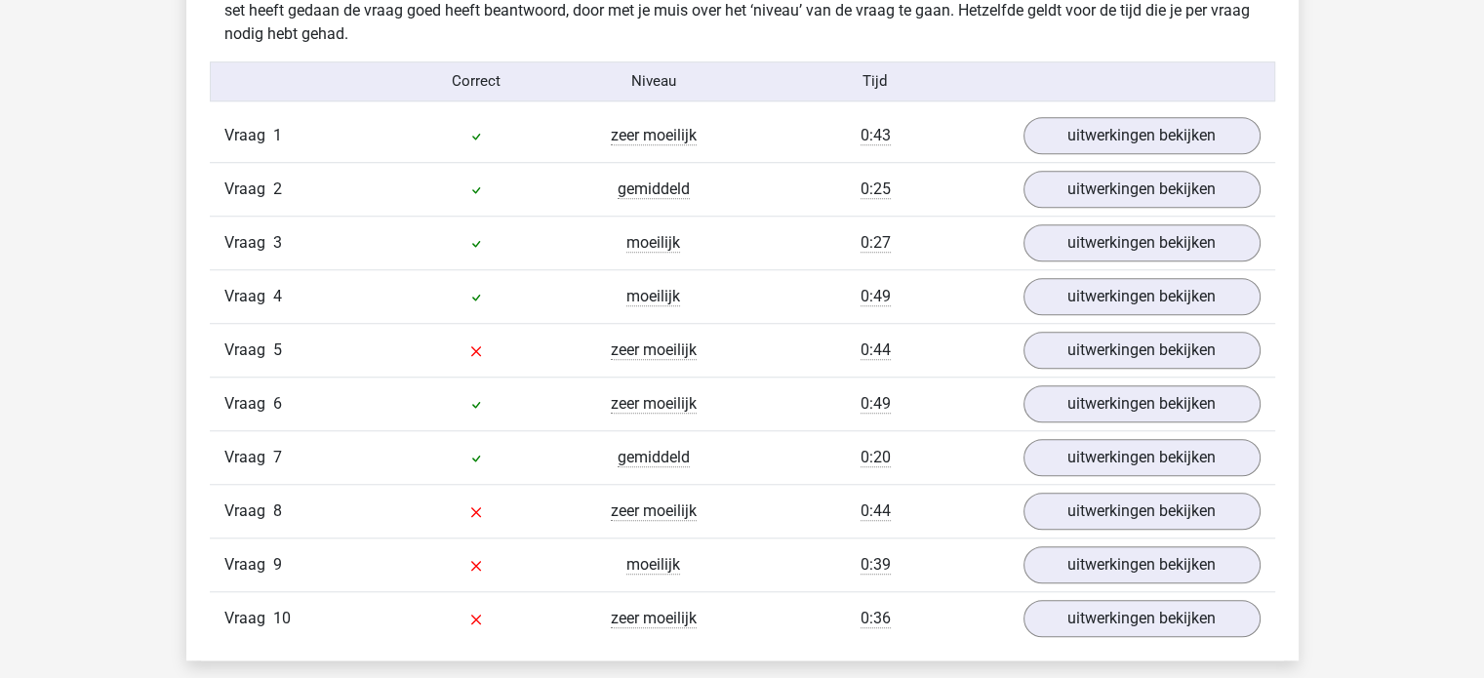
scroll to position [1581, 0]
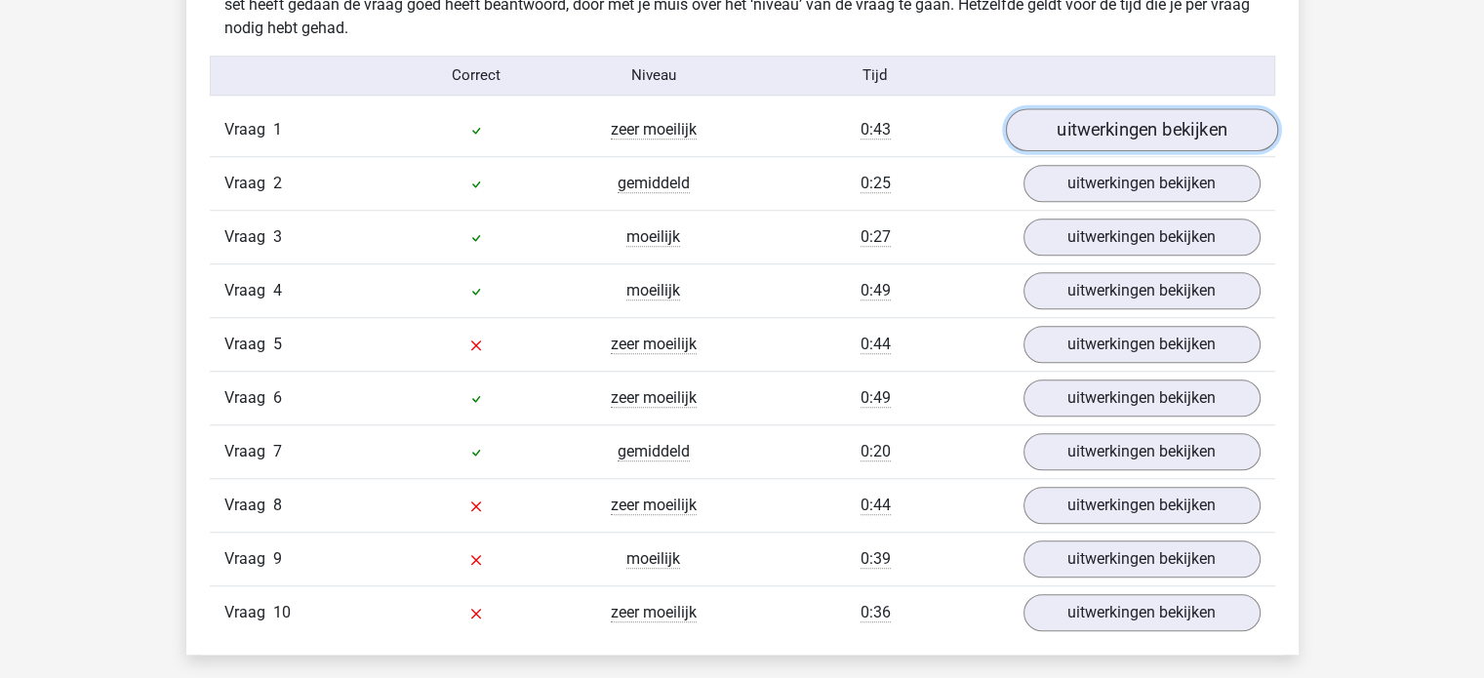
click at [1121, 110] on link "uitwerkingen bekijken" at bounding box center [1141, 129] width 272 height 43
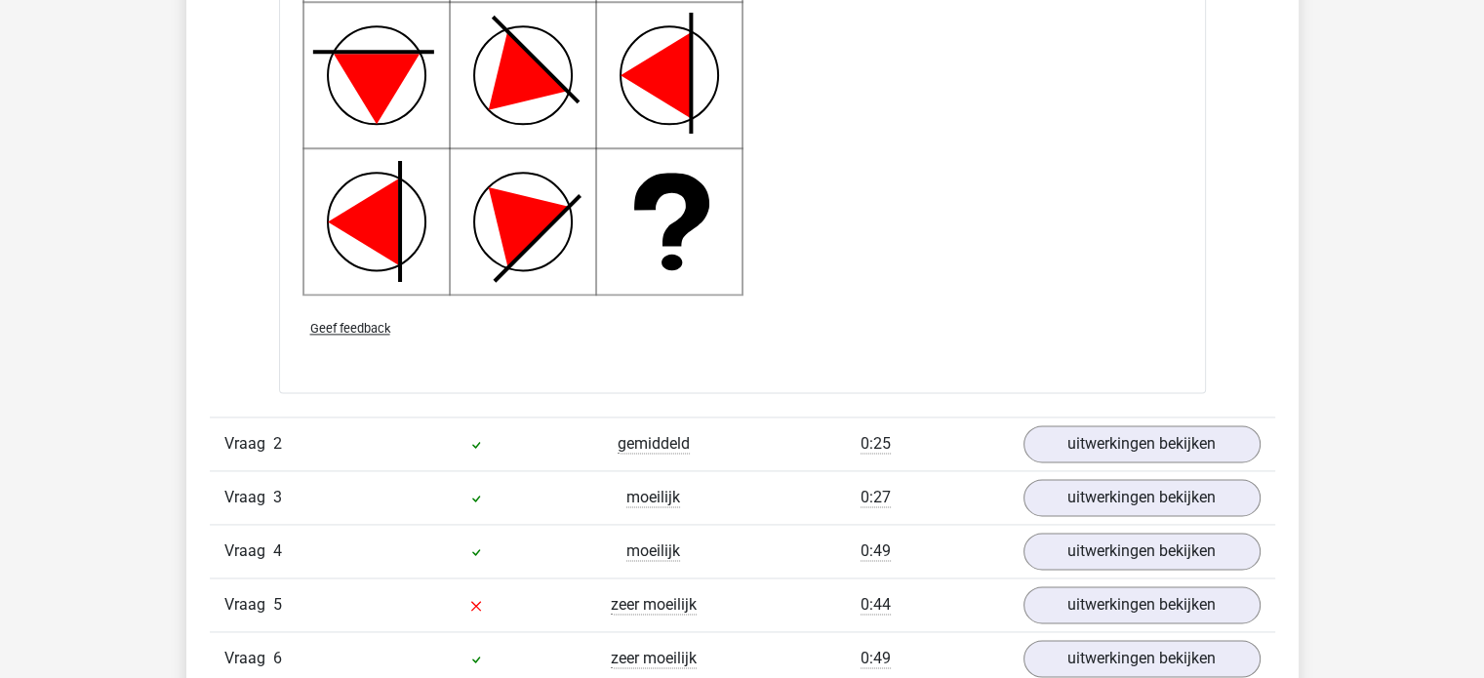
scroll to position [2614, 0]
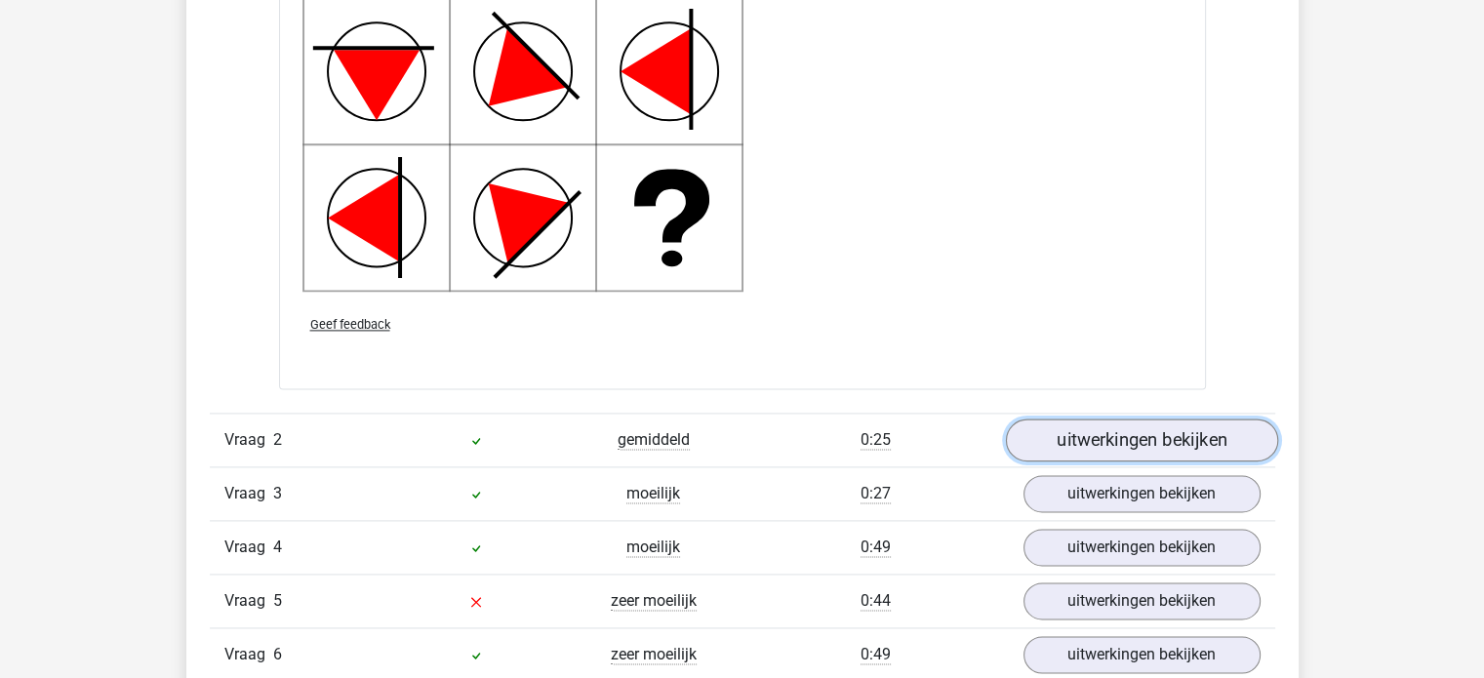
click at [1061, 426] on link "uitwerkingen bekijken" at bounding box center [1141, 440] width 272 height 43
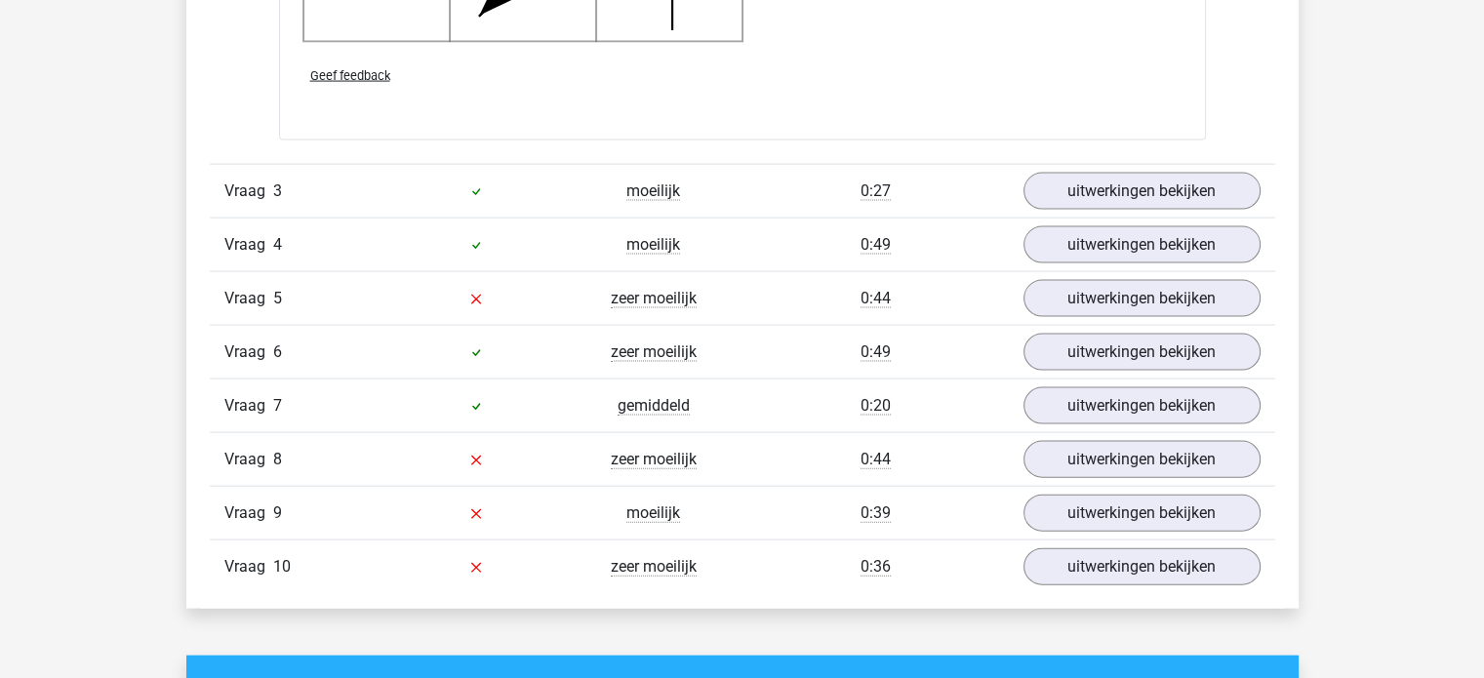
scroll to position [4196, 0]
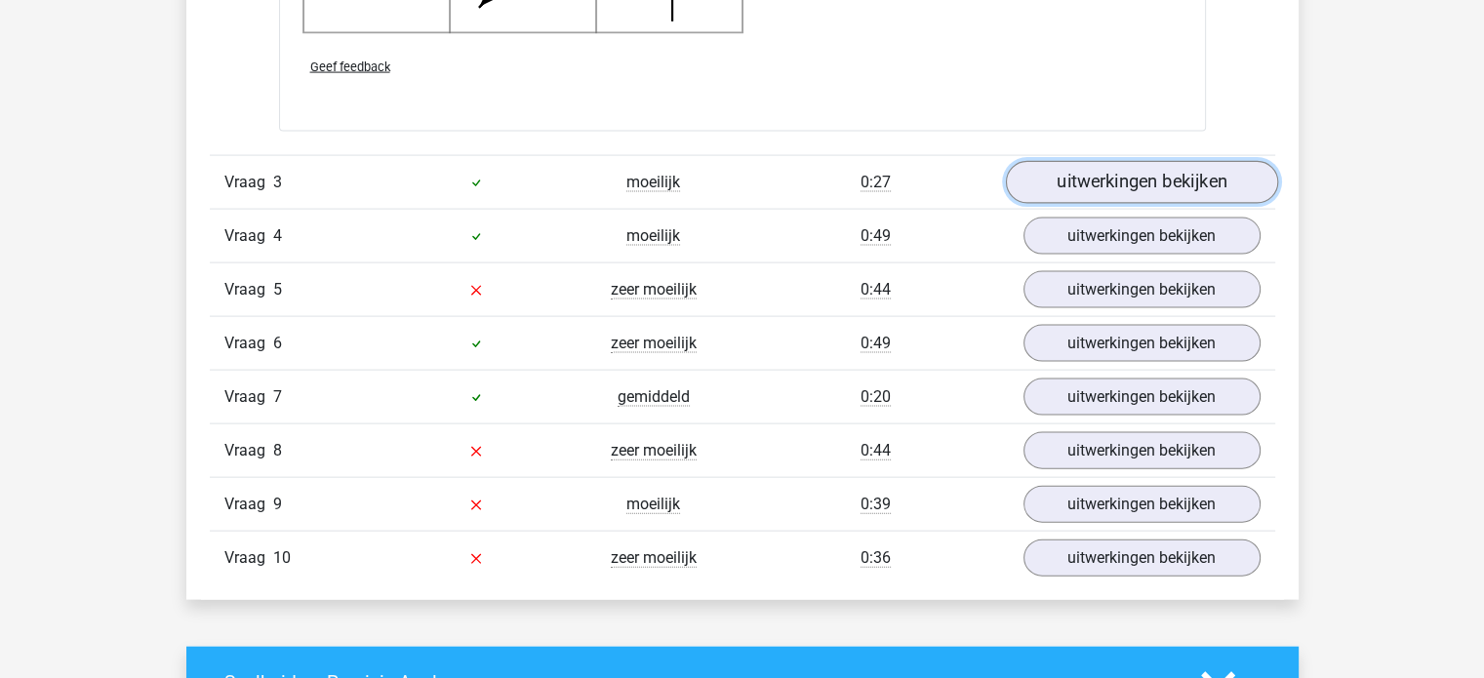
click at [1078, 178] on link "uitwerkingen bekijken" at bounding box center [1141, 182] width 272 height 43
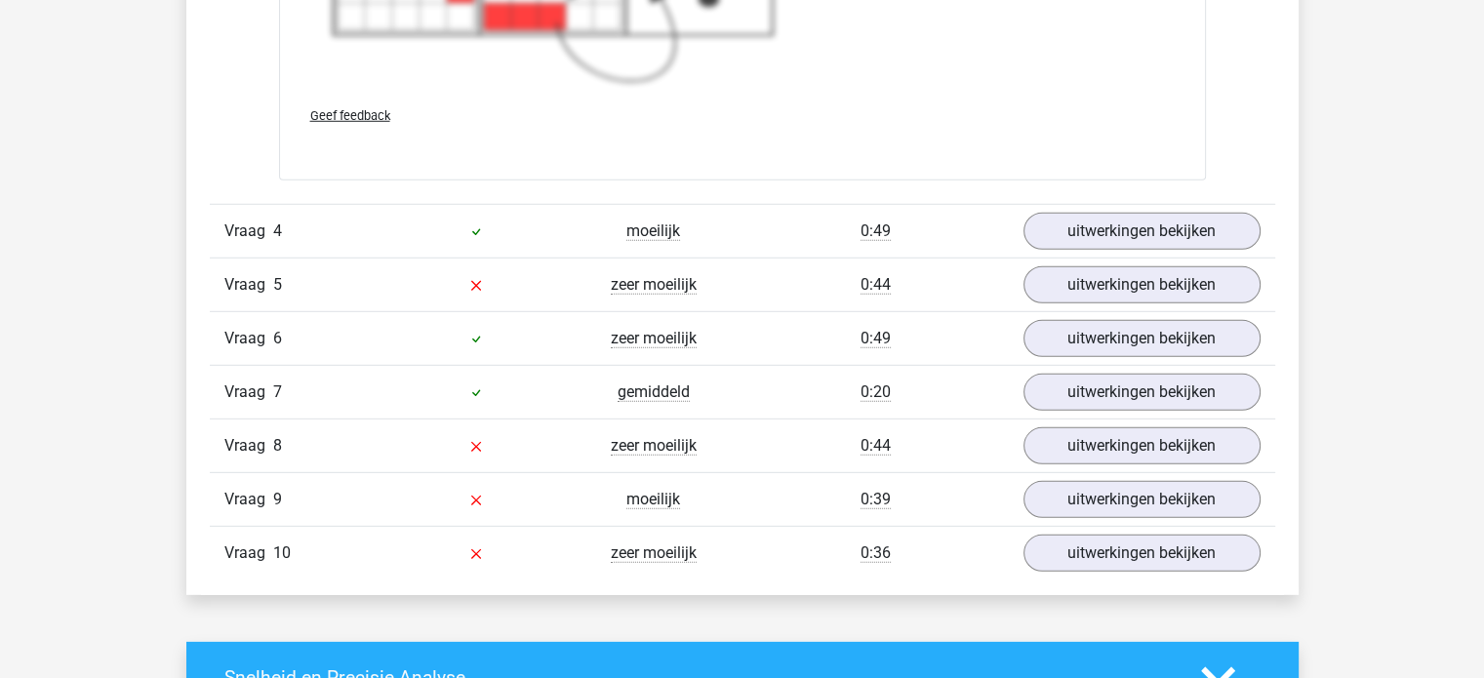
scroll to position [5604, 0]
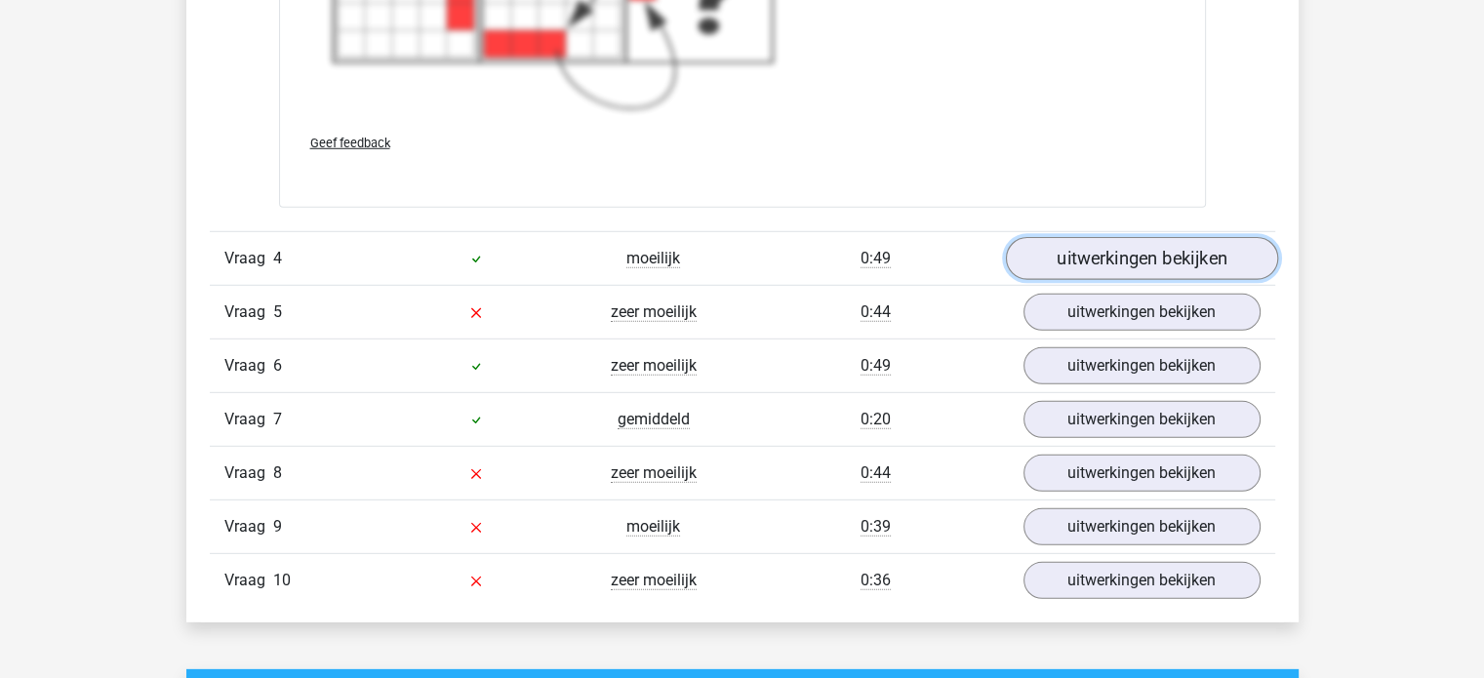
click at [1058, 241] on link "uitwerkingen bekijken" at bounding box center [1141, 259] width 272 height 43
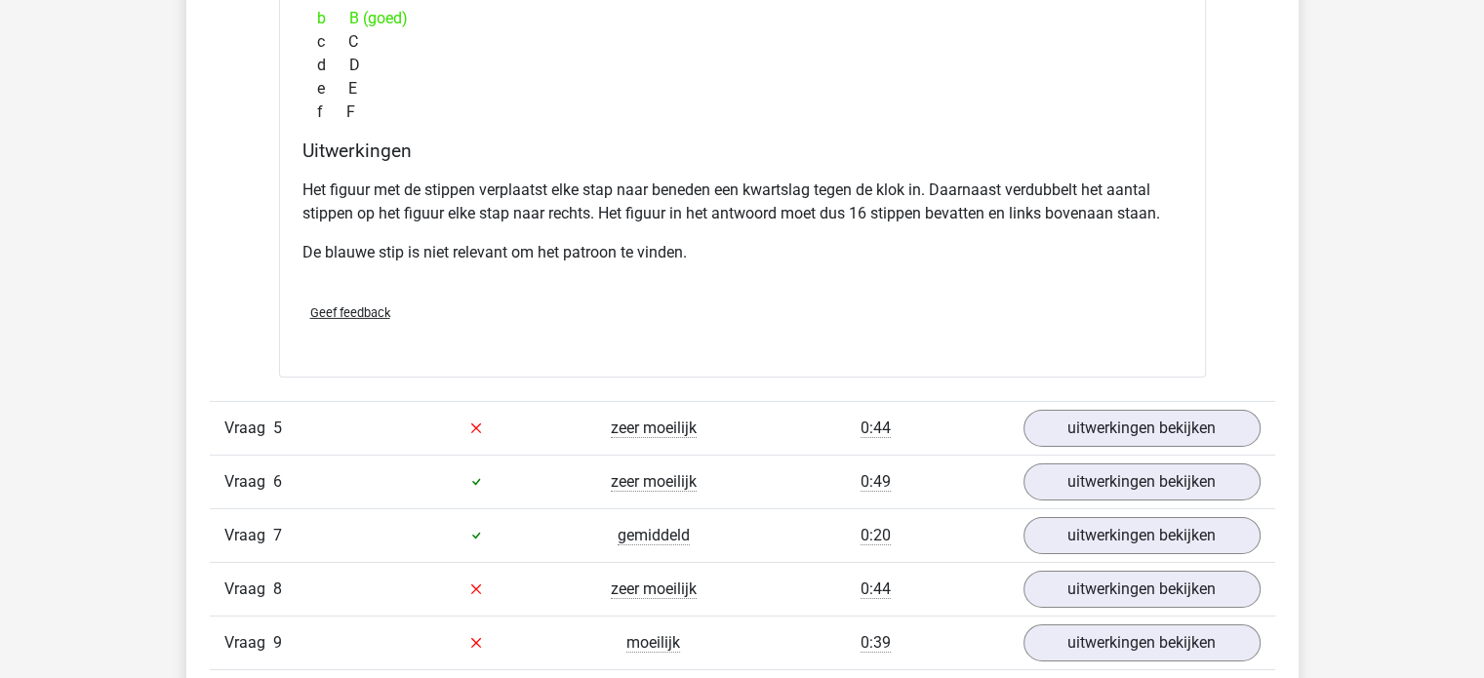
scroll to position [6314, 0]
click at [1098, 408] on link "uitwerkingen bekijken" at bounding box center [1141, 429] width 272 height 43
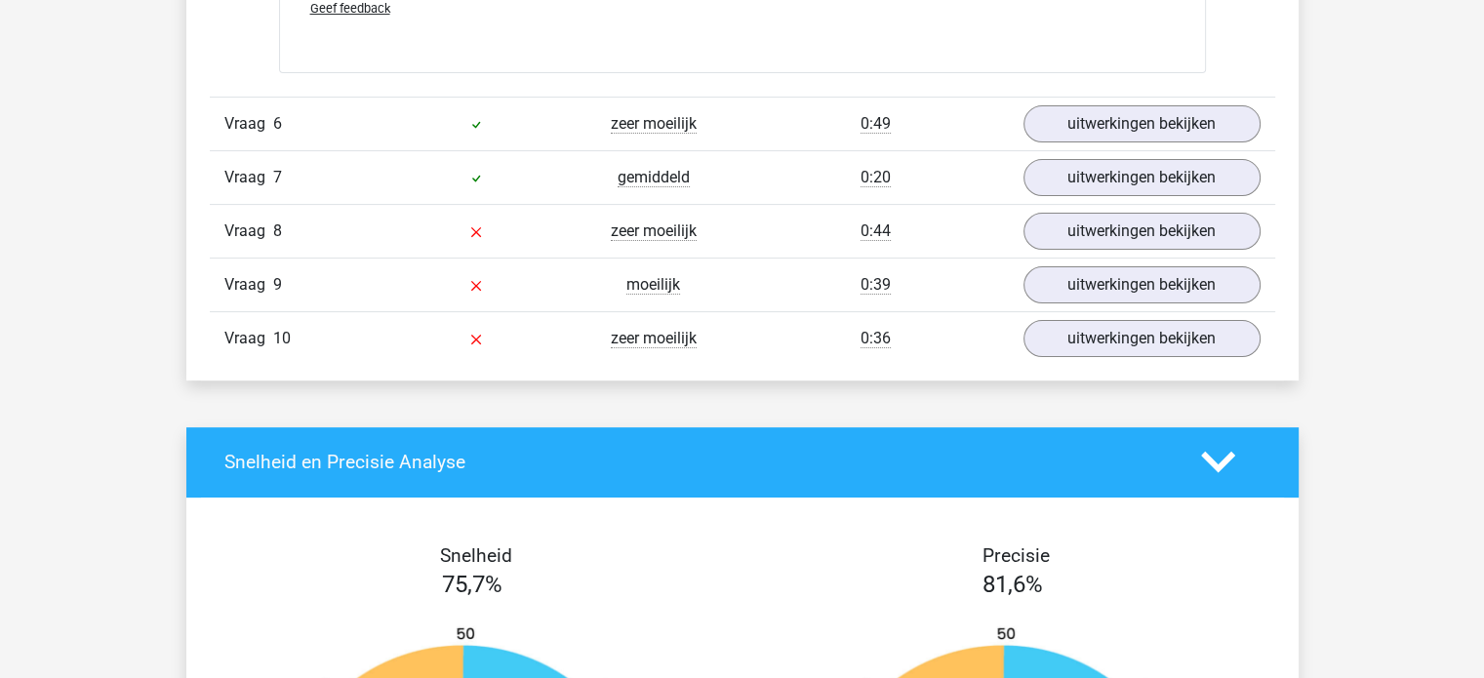
scroll to position [7990, 0]
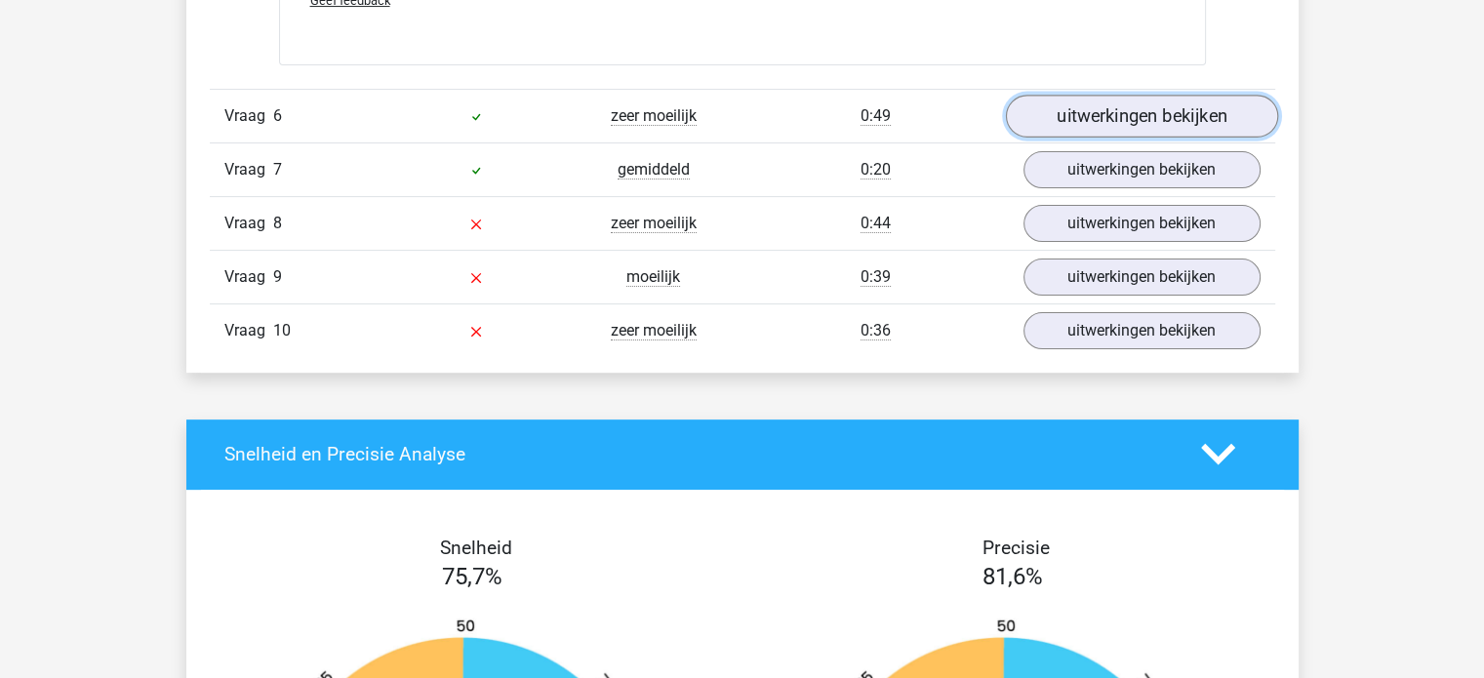
click at [1117, 104] on link "uitwerkingen bekijken" at bounding box center [1141, 116] width 272 height 43
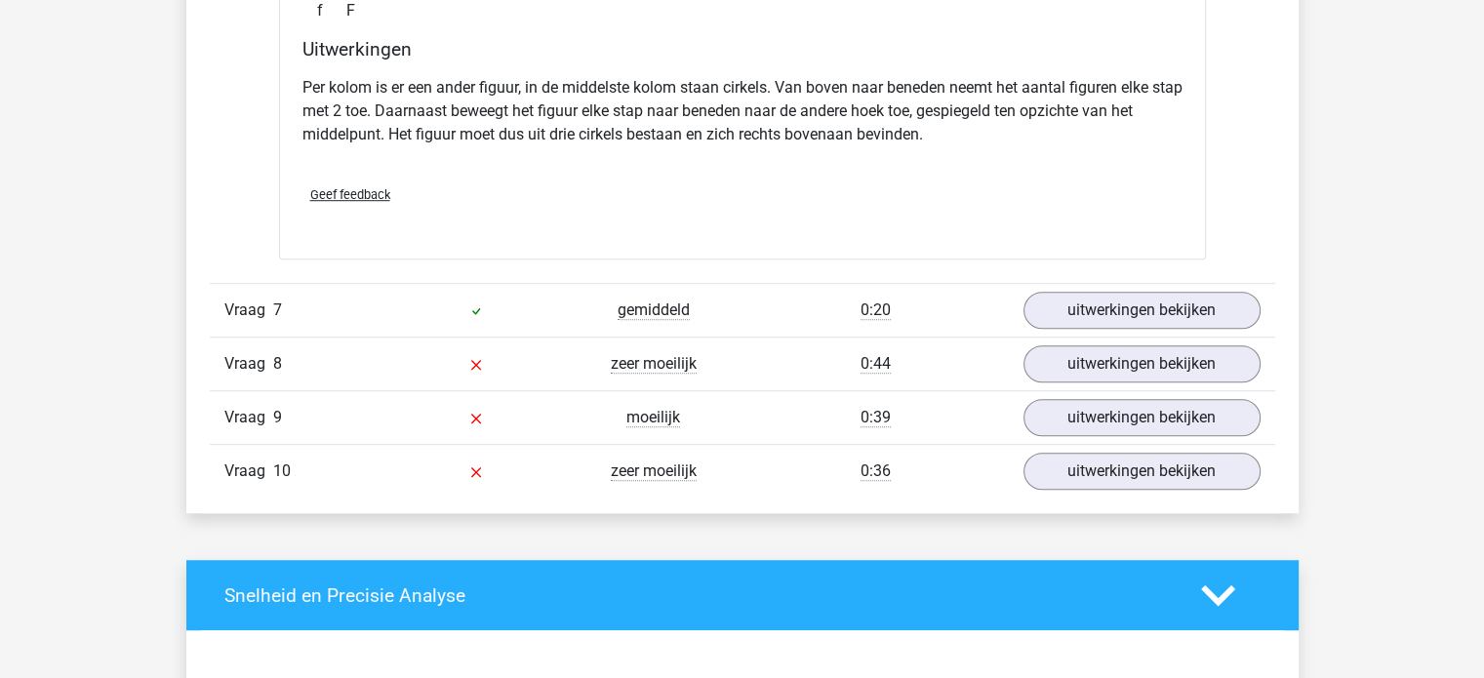
scroll to position [8681, 0]
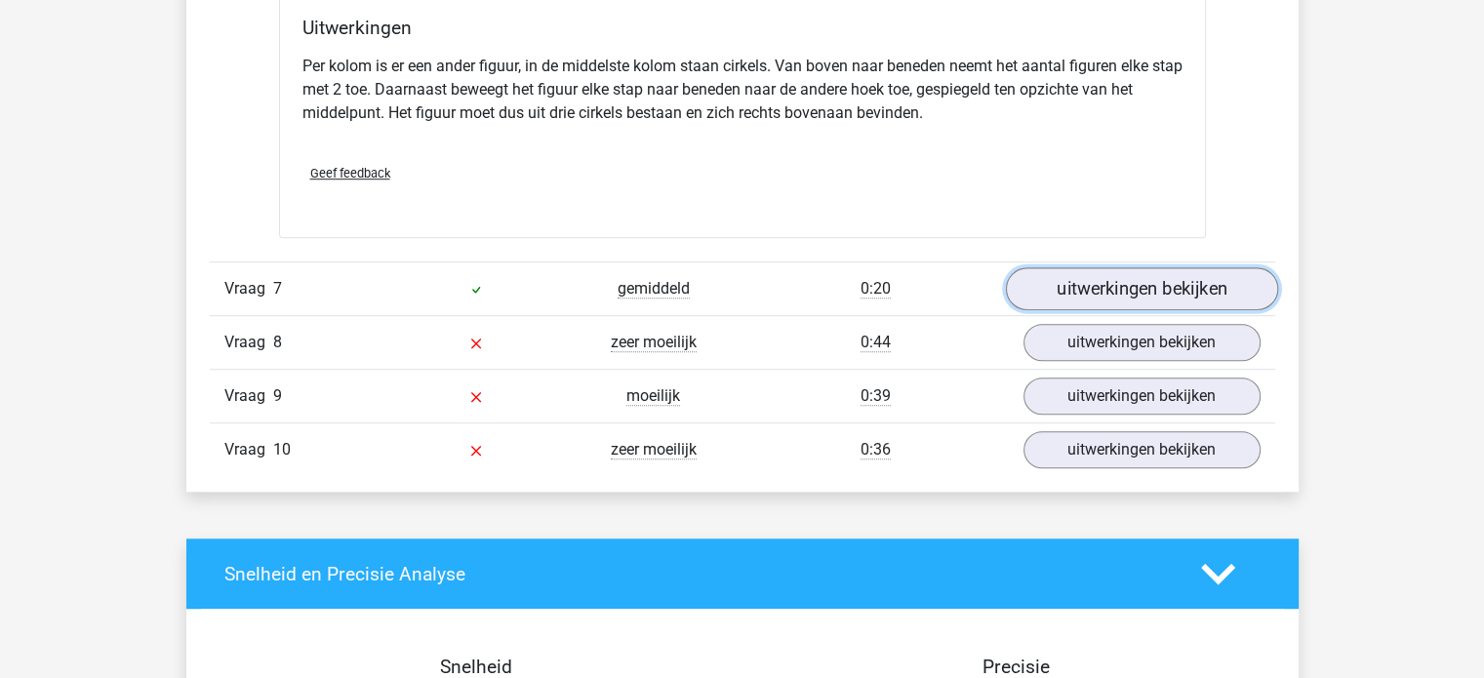
click at [1084, 267] on link "uitwerkingen bekijken" at bounding box center [1141, 288] width 272 height 43
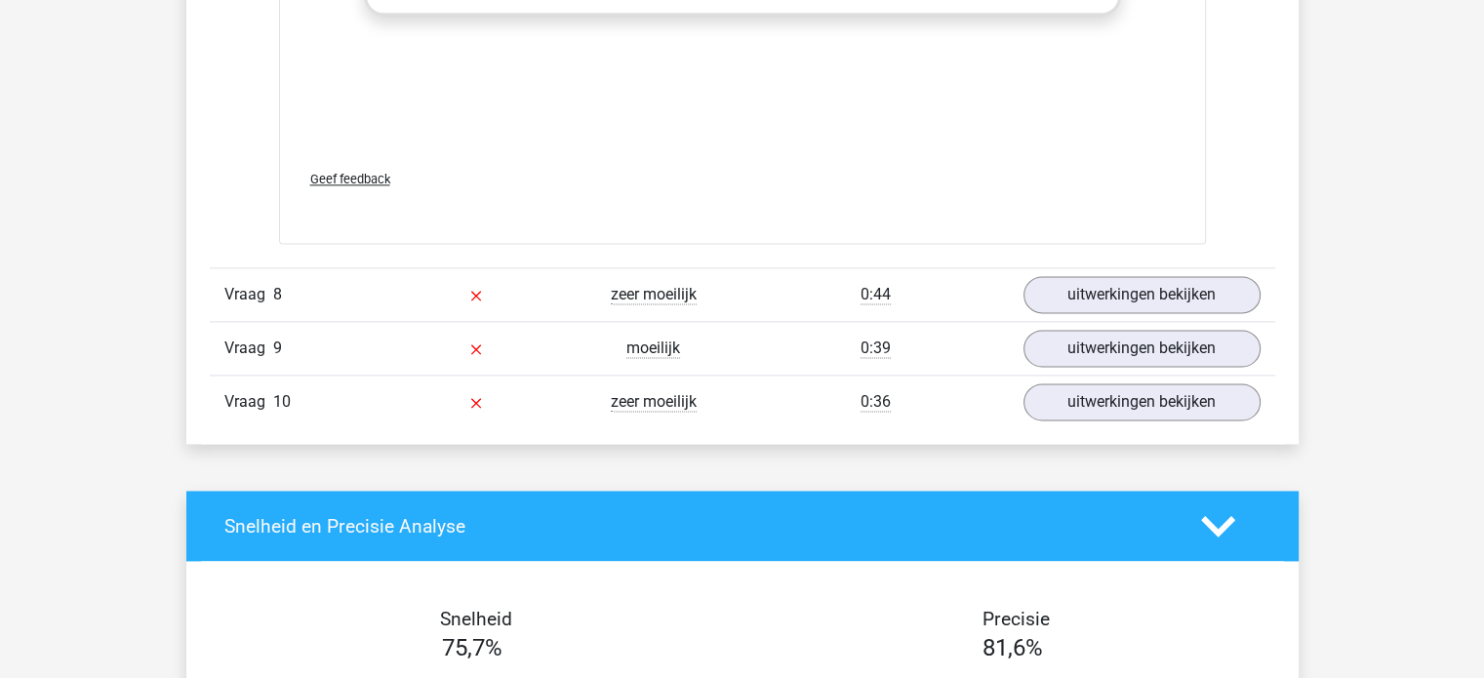
scroll to position [10039, 0]
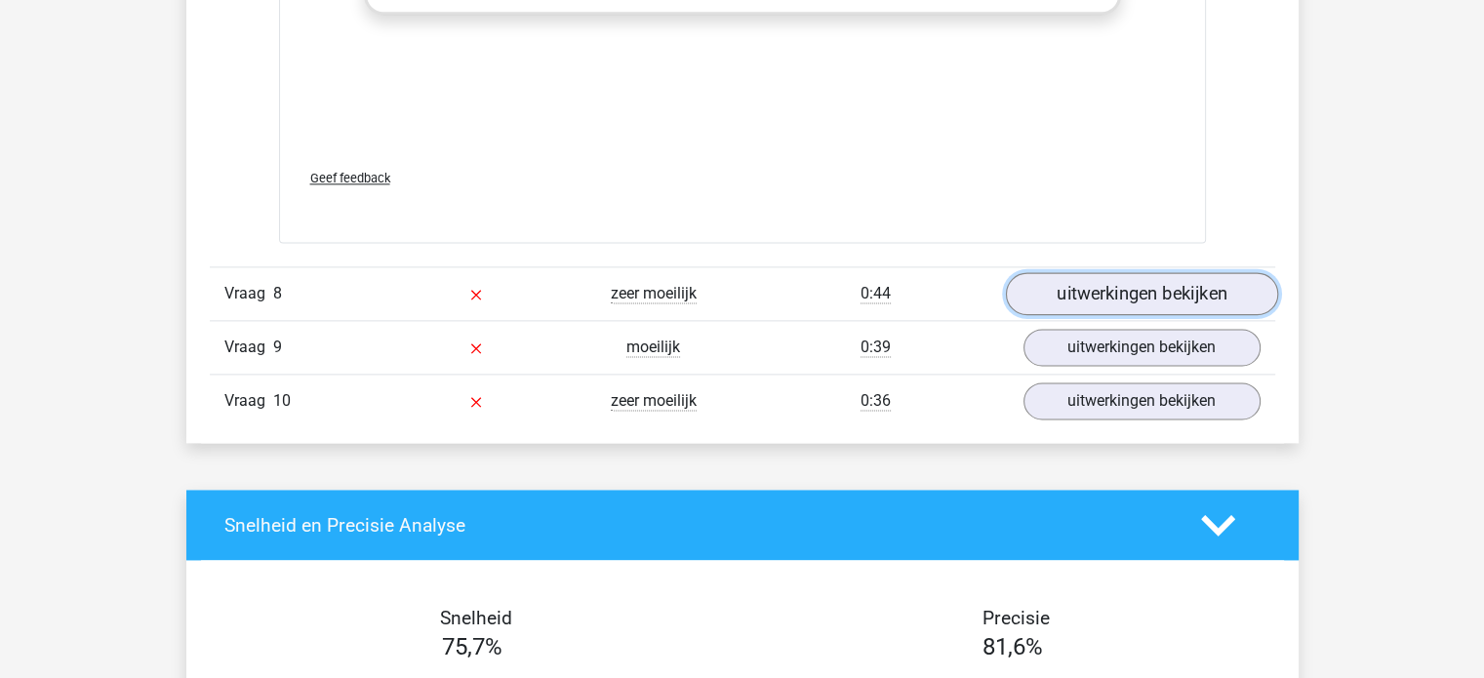
click at [1101, 303] on link "uitwerkingen bekijken" at bounding box center [1141, 293] width 272 height 43
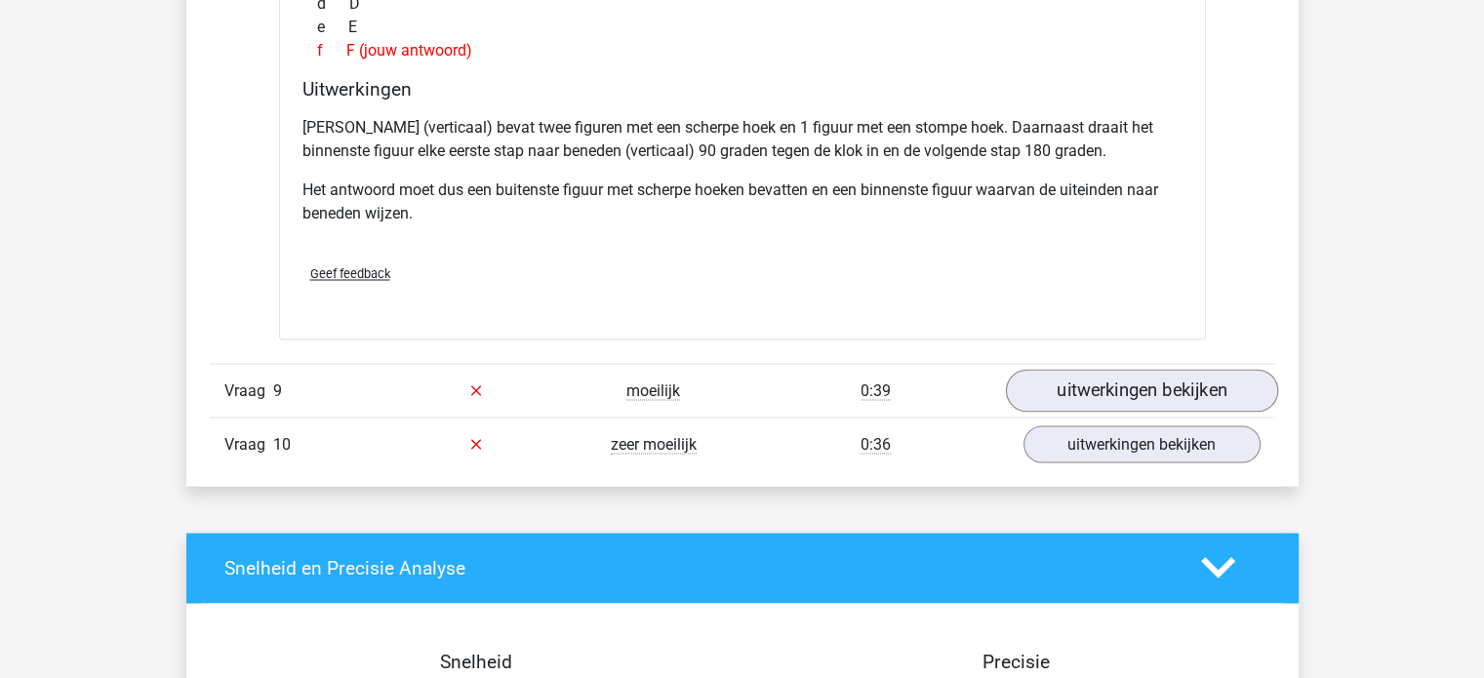
scroll to position [10871, 0]
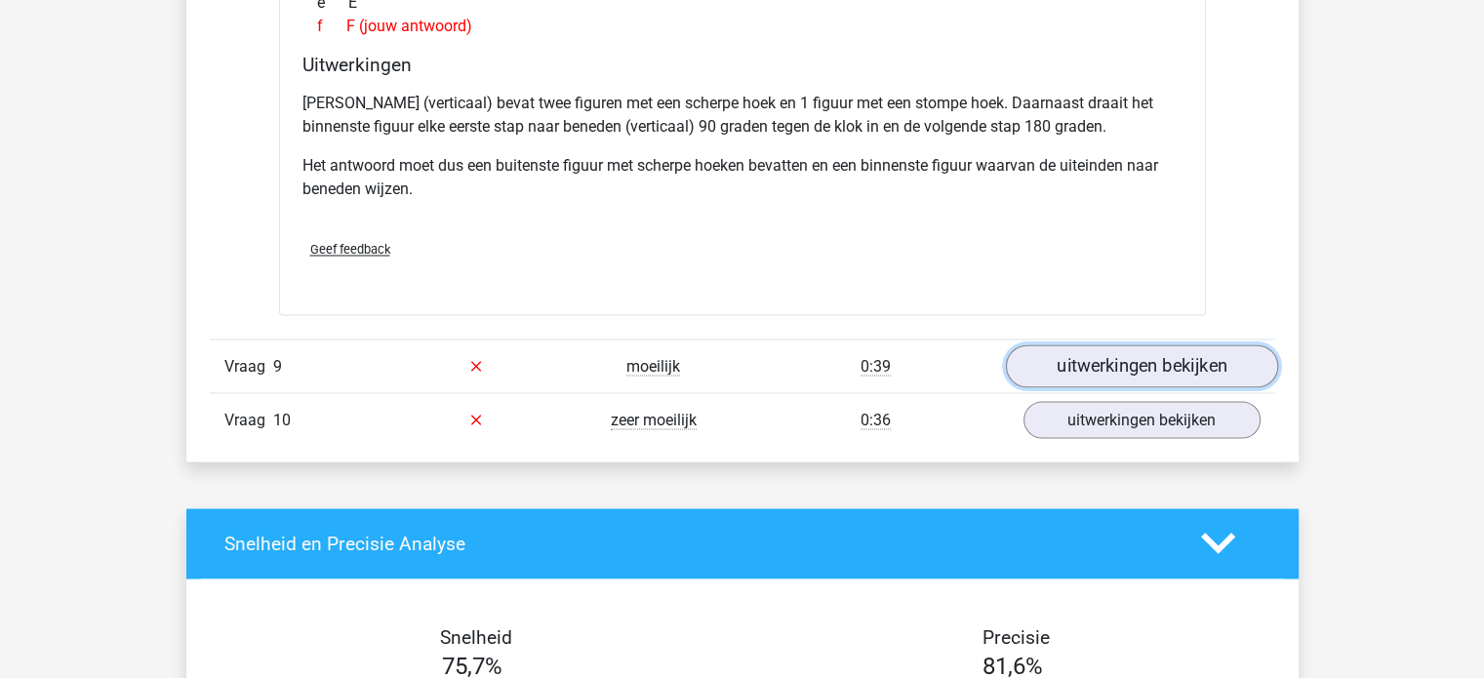
click at [1107, 344] on link "uitwerkingen bekijken" at bounding box center [1141, 365] width 272 height 43
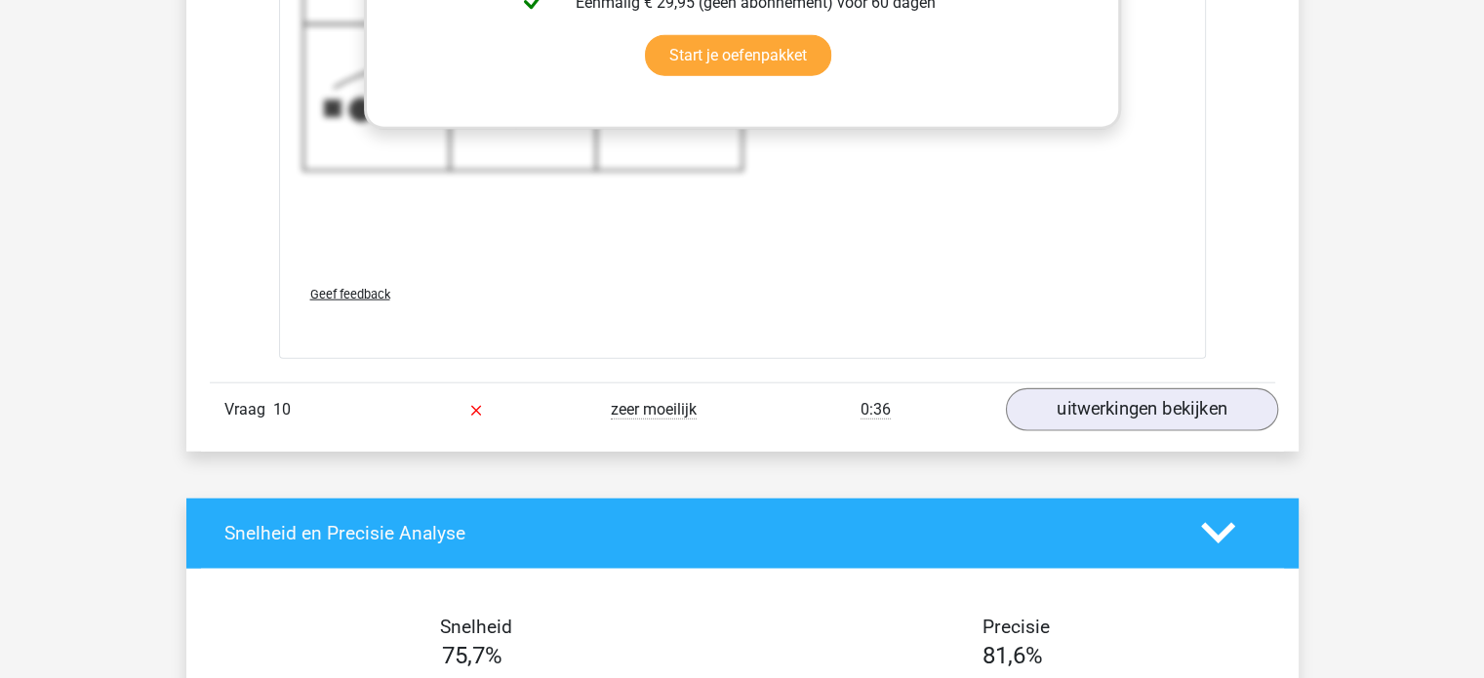
scroll to position [12192, 0]
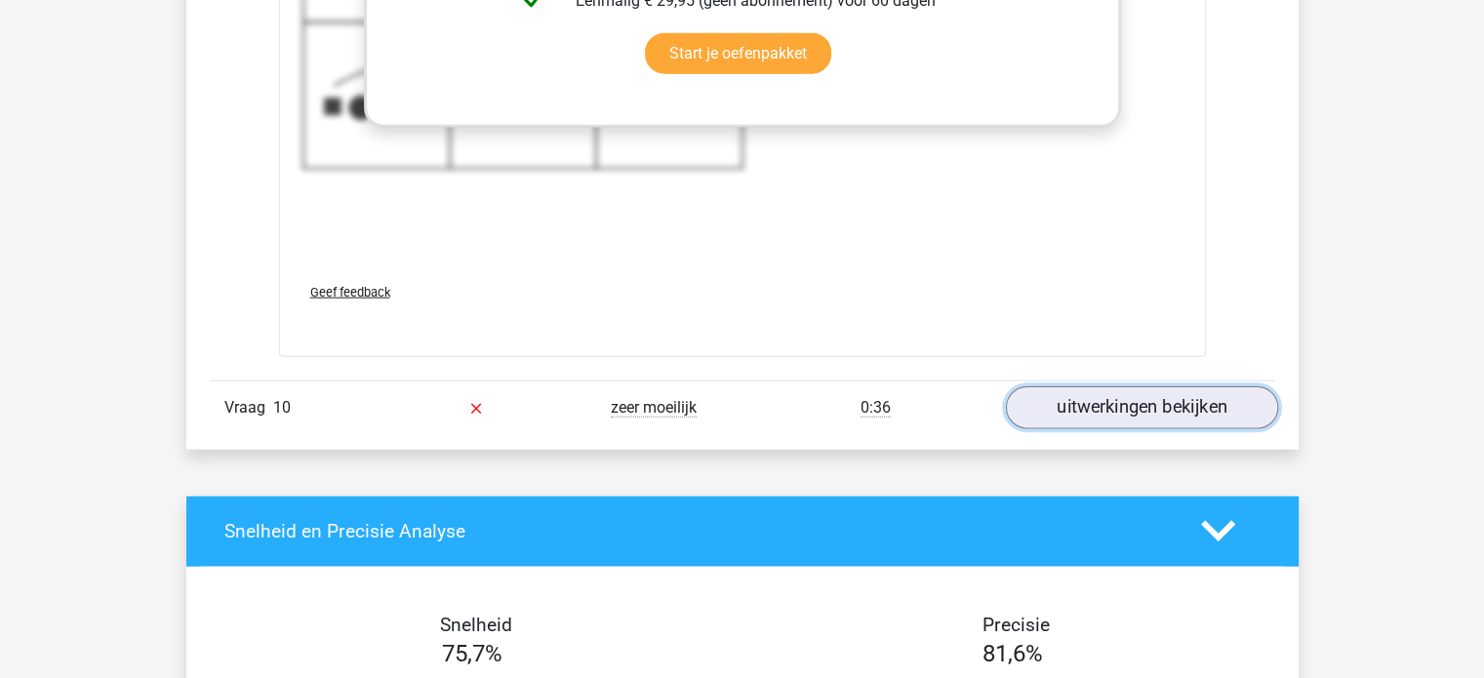
click at [1097, 414] on link "uitwerkingen bekijken" at bounding box center [1141, 407] width 272 height 43
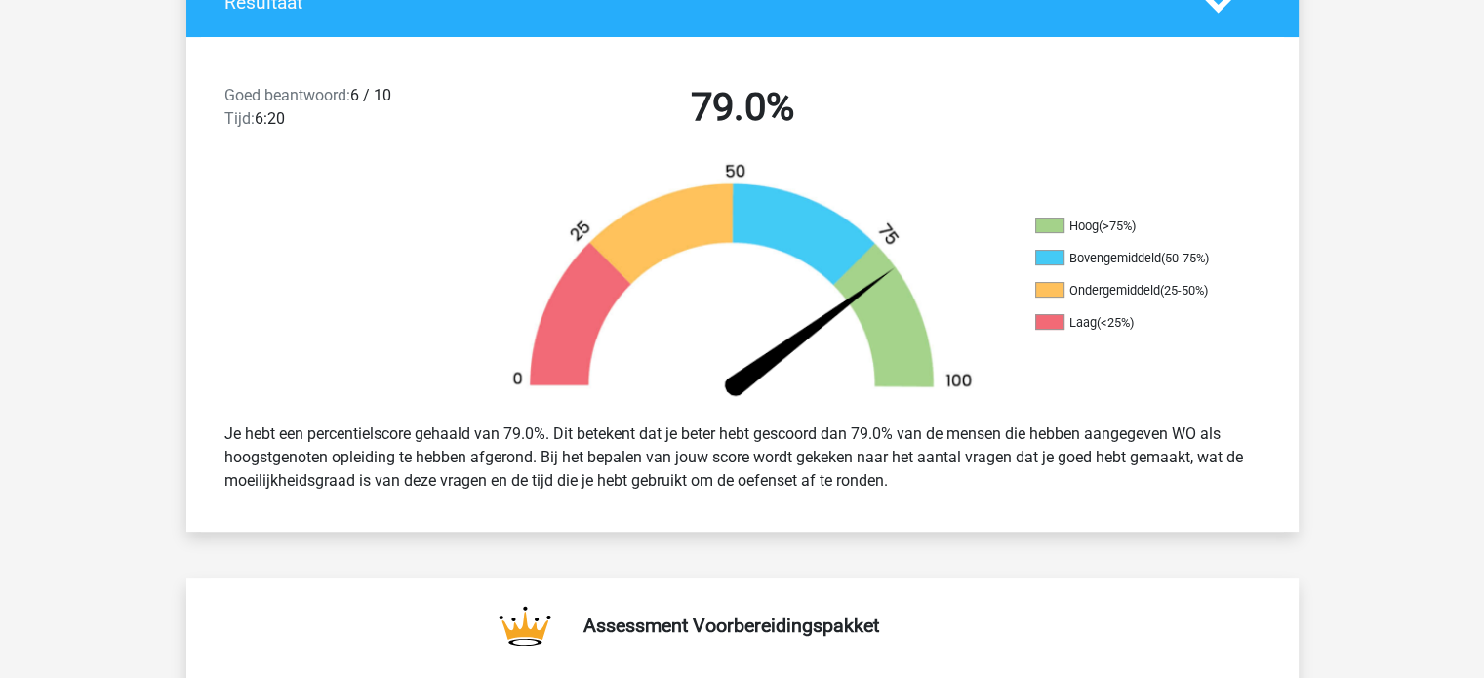
scroll to position [0, 0]
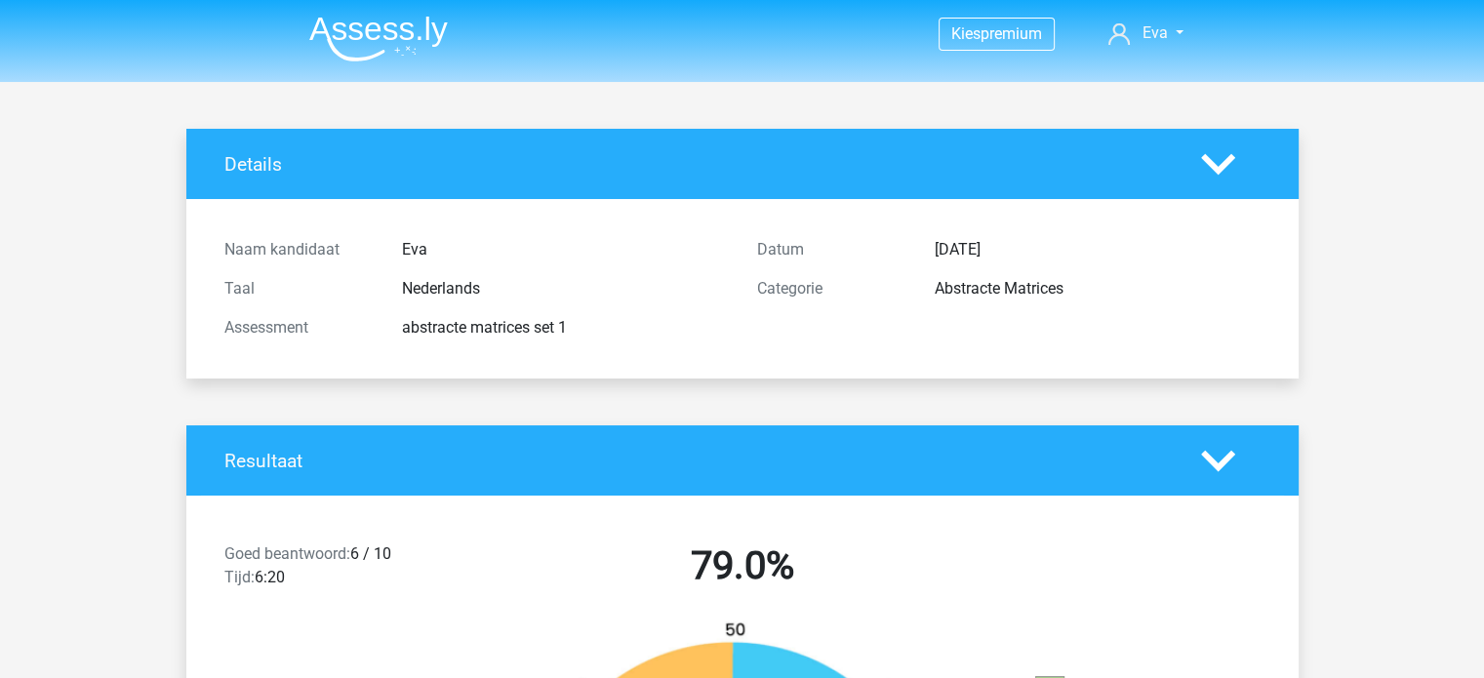
click at [390, 30] on img at bounding box center [378, 39] width 139 height 46
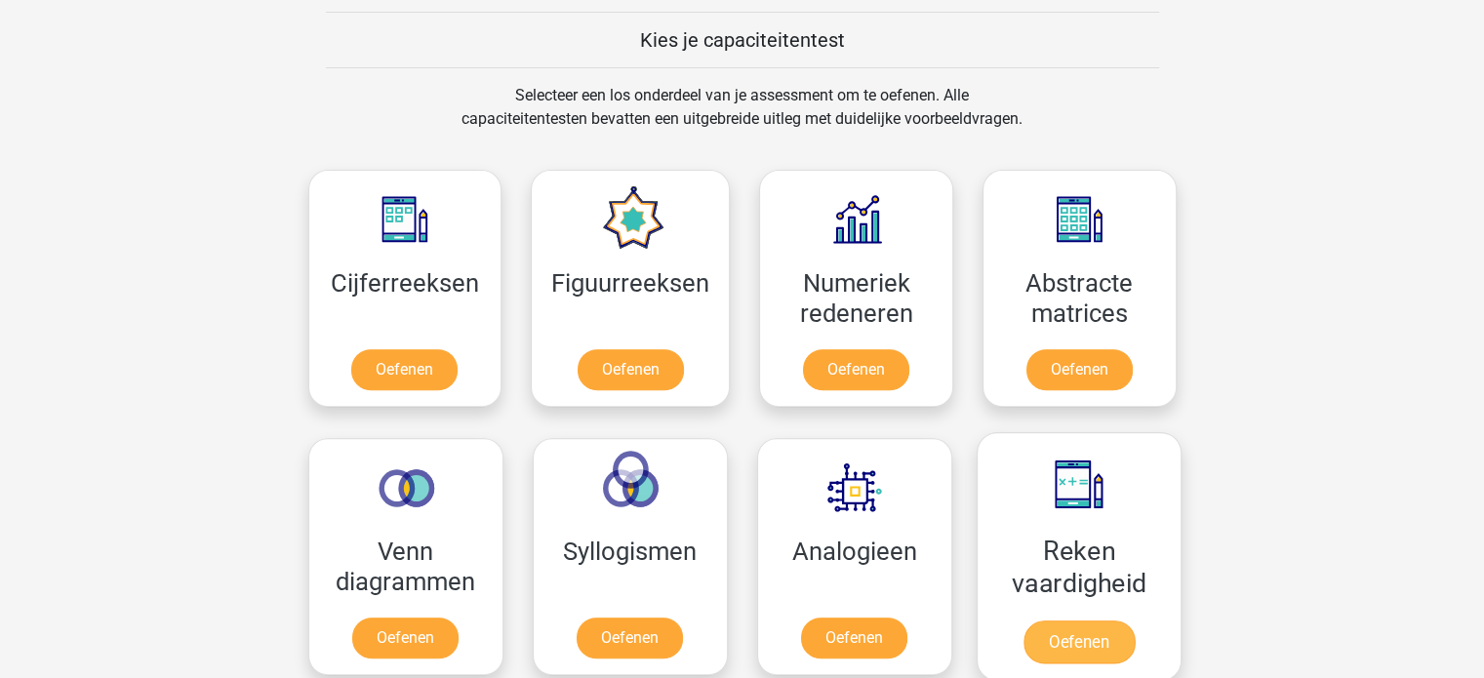
scroll to position [737, 0]
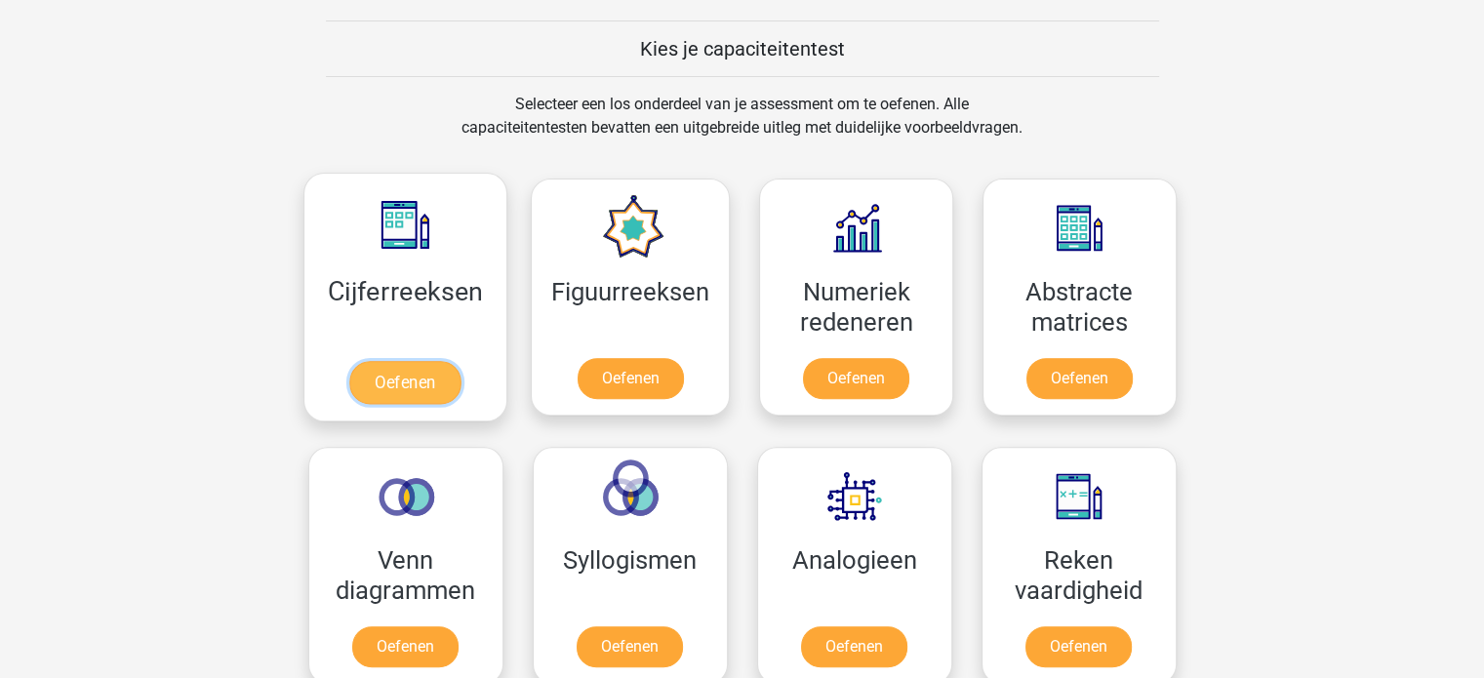
click at [396, 390] on link "Oefenen" at bounding box center [404, 382] width 111 height 43
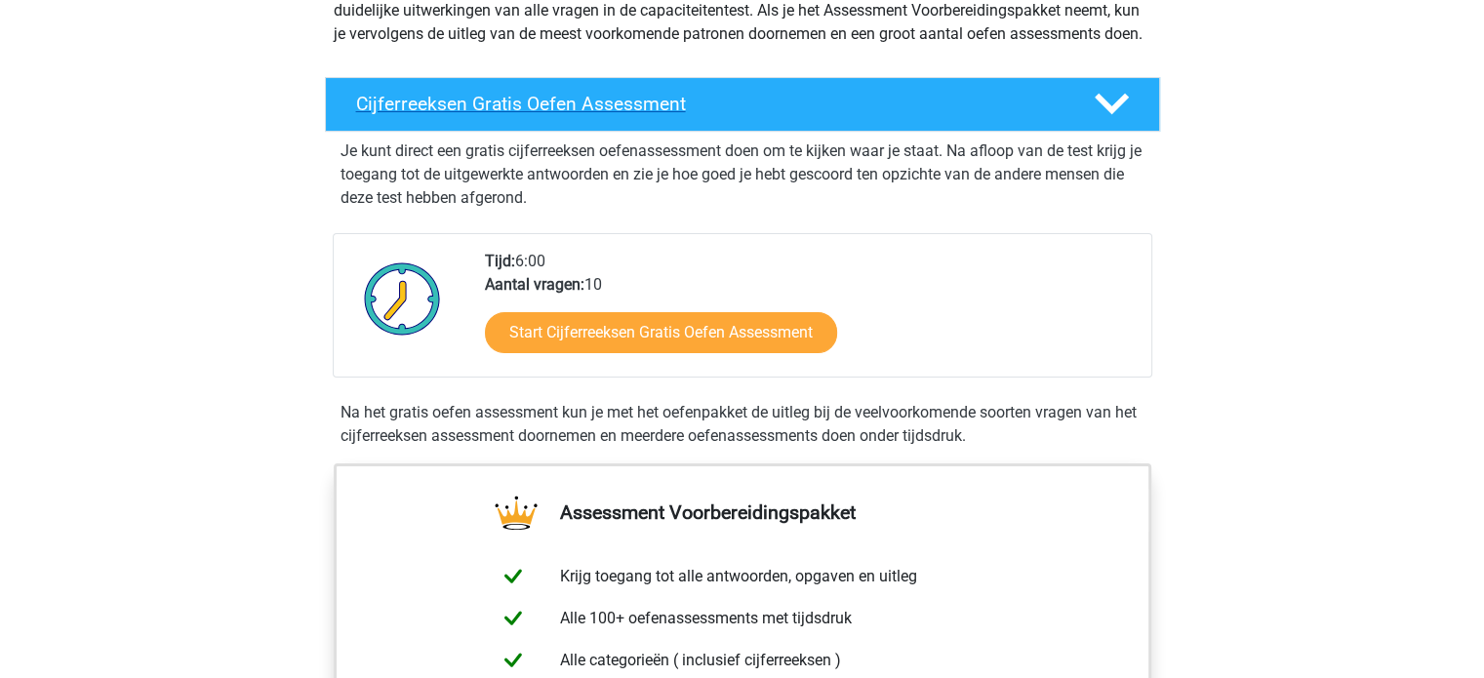
scroll to position [297, 0]
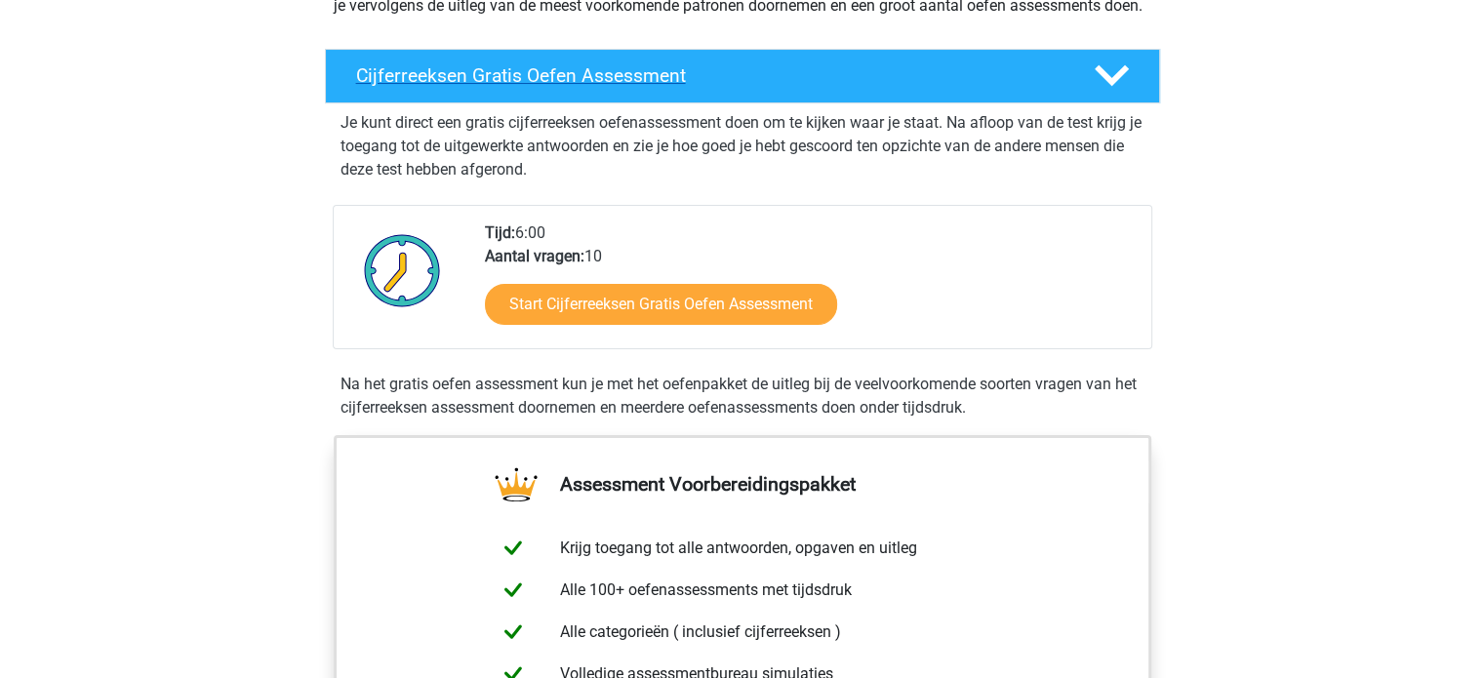
click at [1121, 93] on icon at bounding box center [1112, 76] width 34 height 34
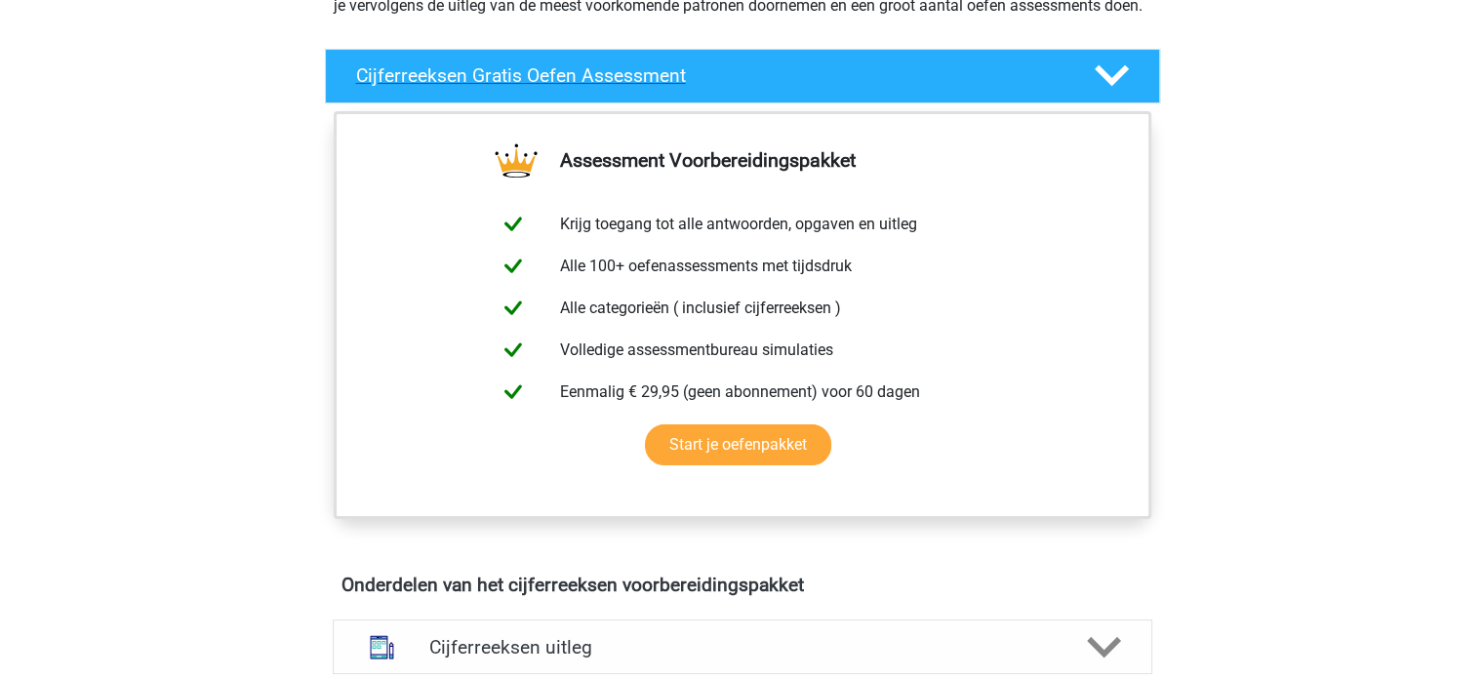
click at [1112, 87] on polygon at bounding box center [1112, 75] width 34 height 21
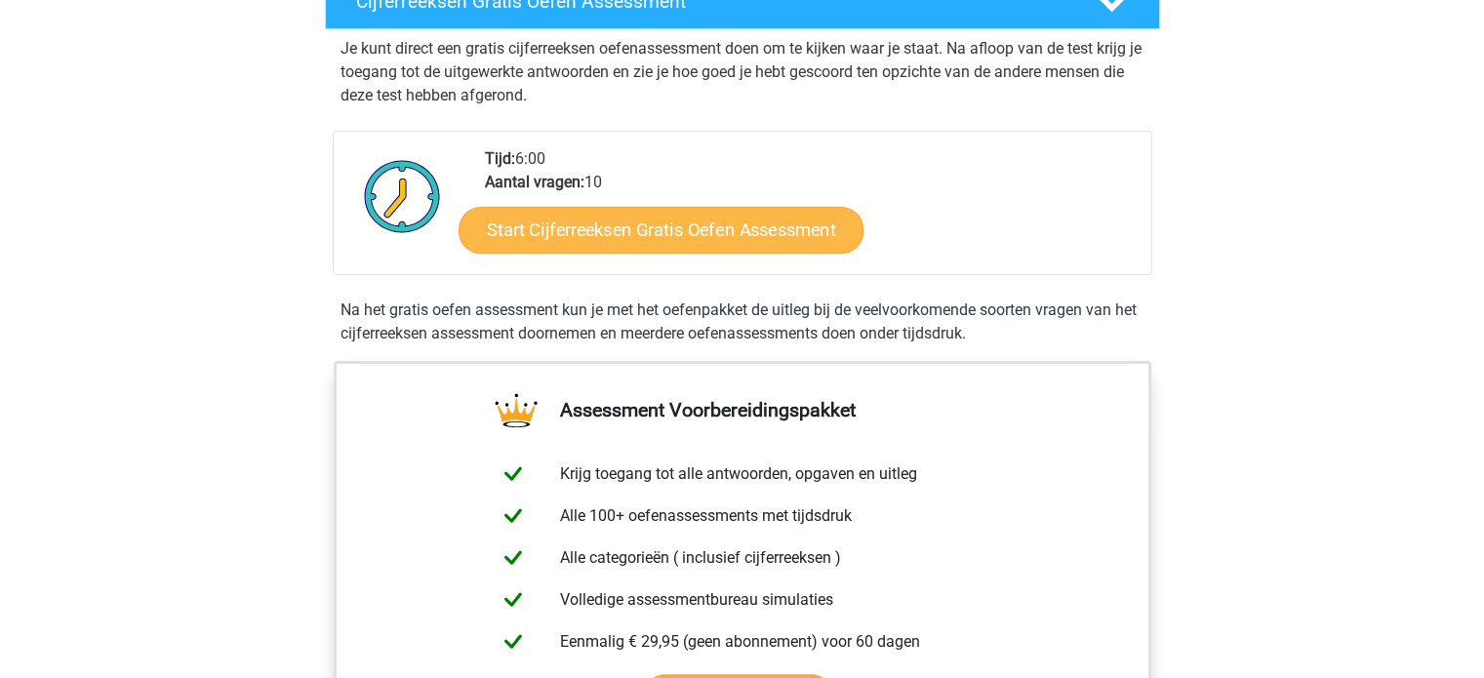
scroll to position [371, 0]
click at [710, 253] on link "Start Cijferreeksen Gratis Oefen Assessment" at bounding box center [661, 229] width 405 height 47
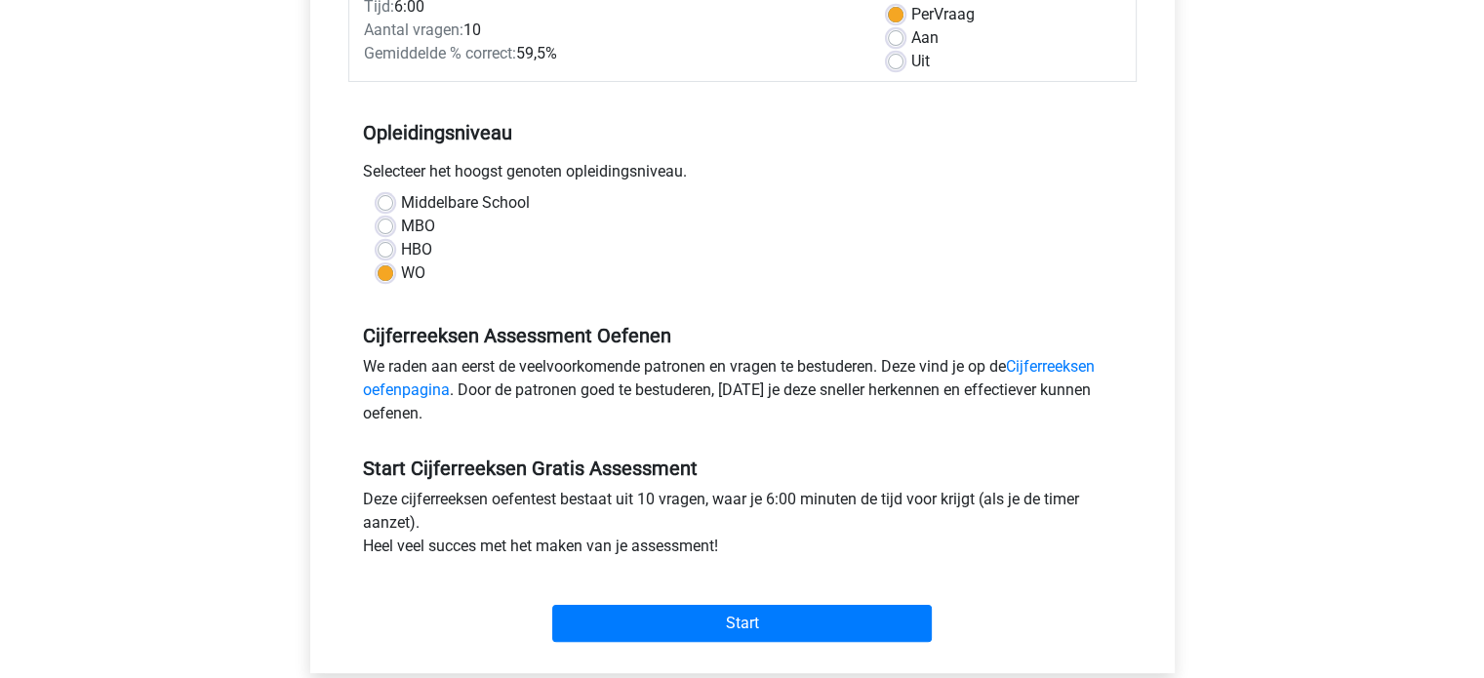
scroll to position [300, 0]
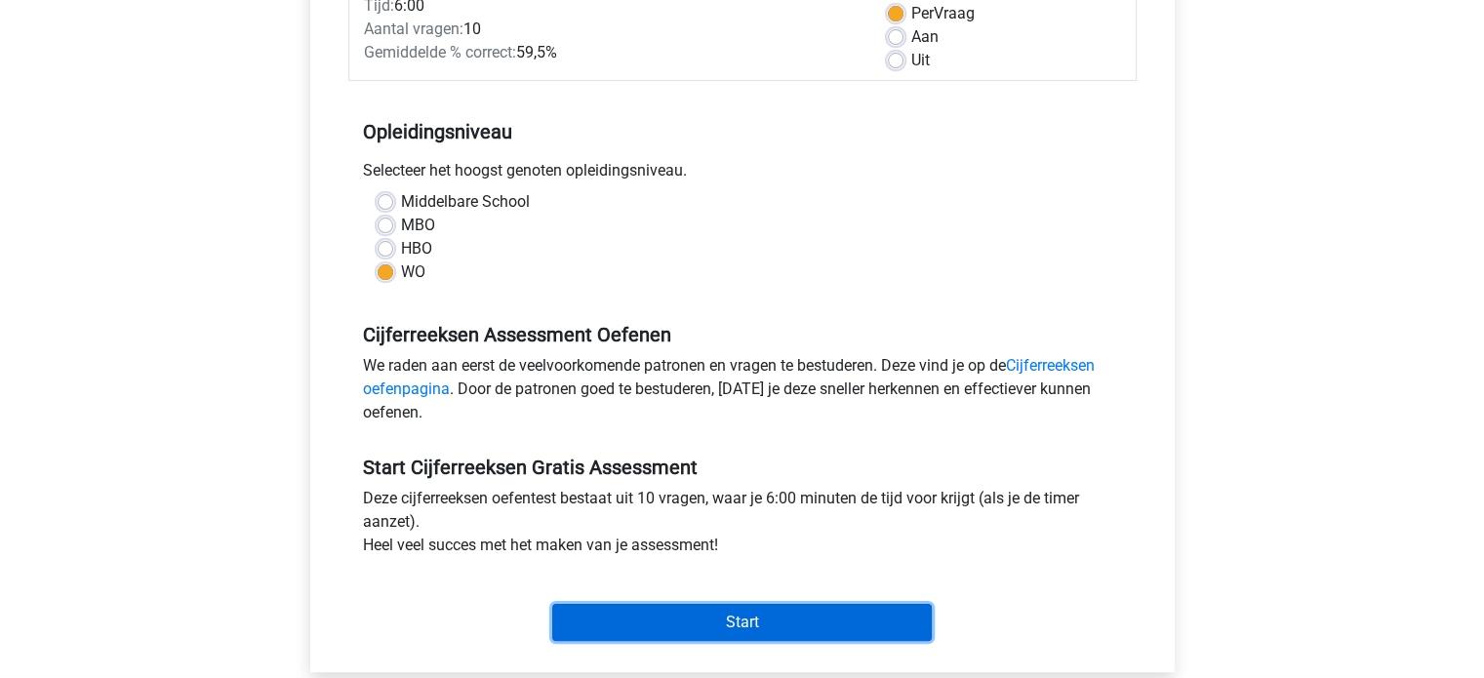
click at [784, 617] on input "Start" at bounding box center [742, 622] width 380 height 37
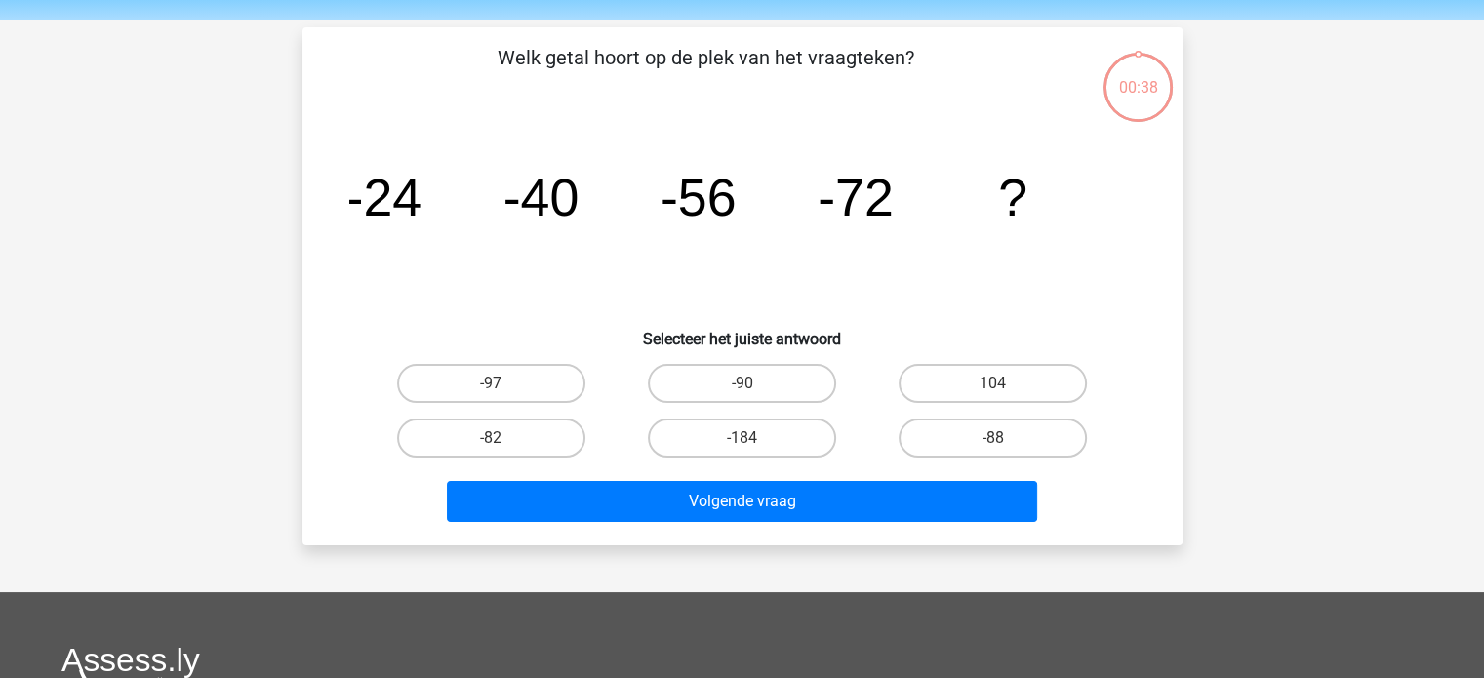
scroll to position [66, 0]
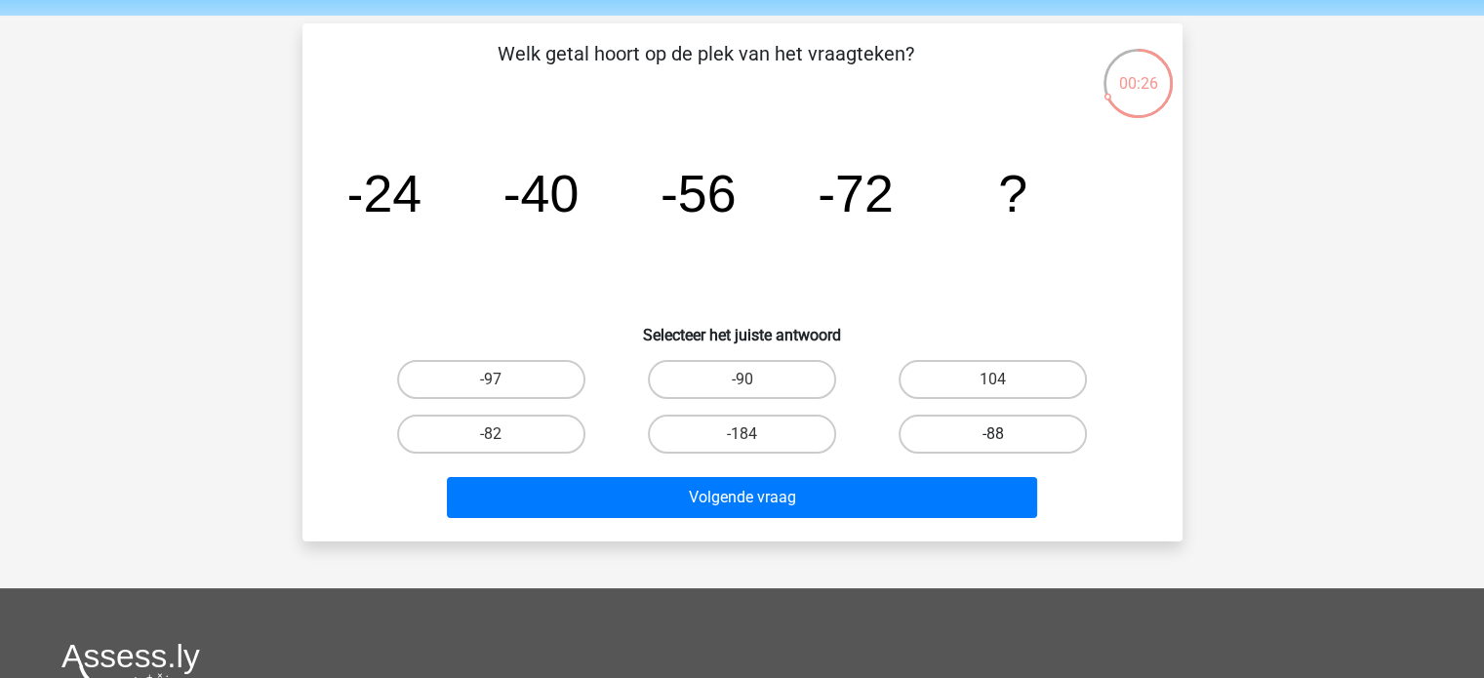
click at [975, 442] on label "-88" at bounding box center [993, 434] width 188 height 39
click at [993, 442] on input "-88" at bounding box center [999, 440] width 13 height 13
radio input "true"
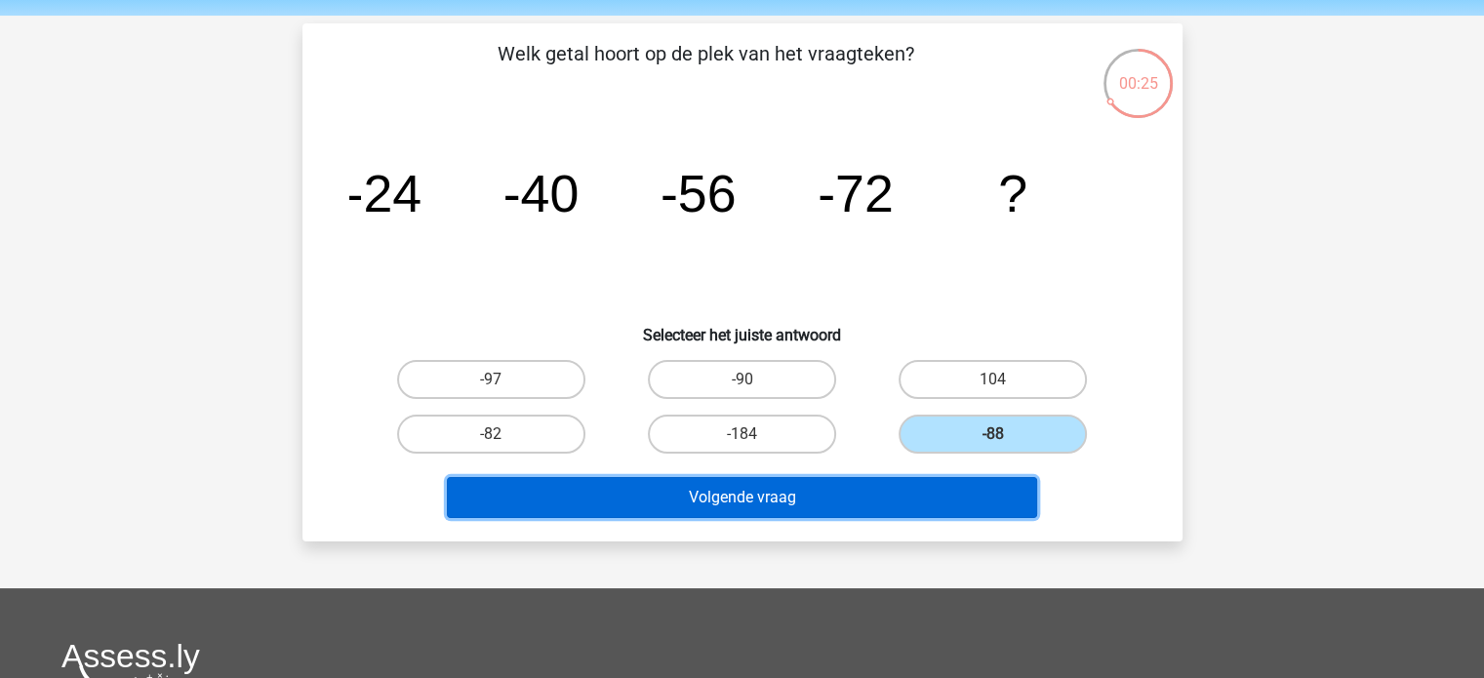
click at [950, 496] on button "Volgende vraag" at bounding box center [742, 497] width 590 height 41
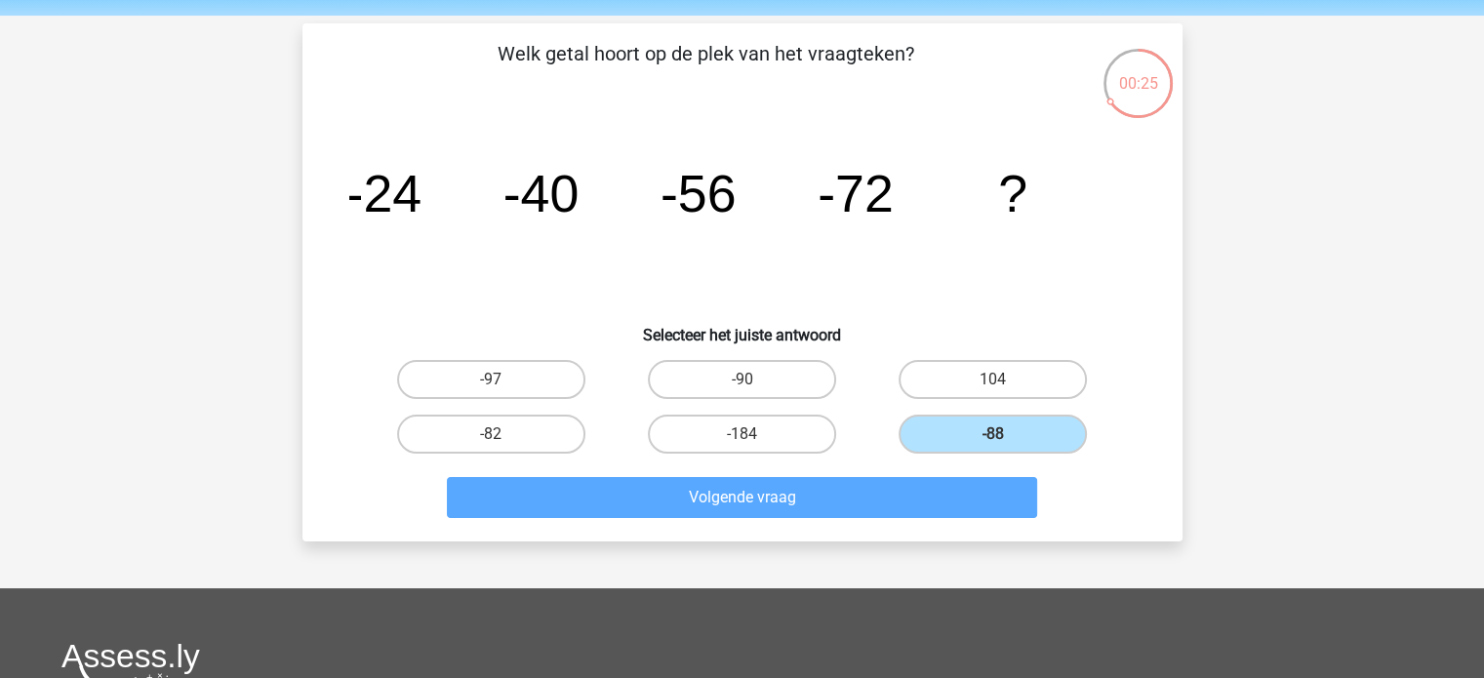
scroll to position [90, 0]
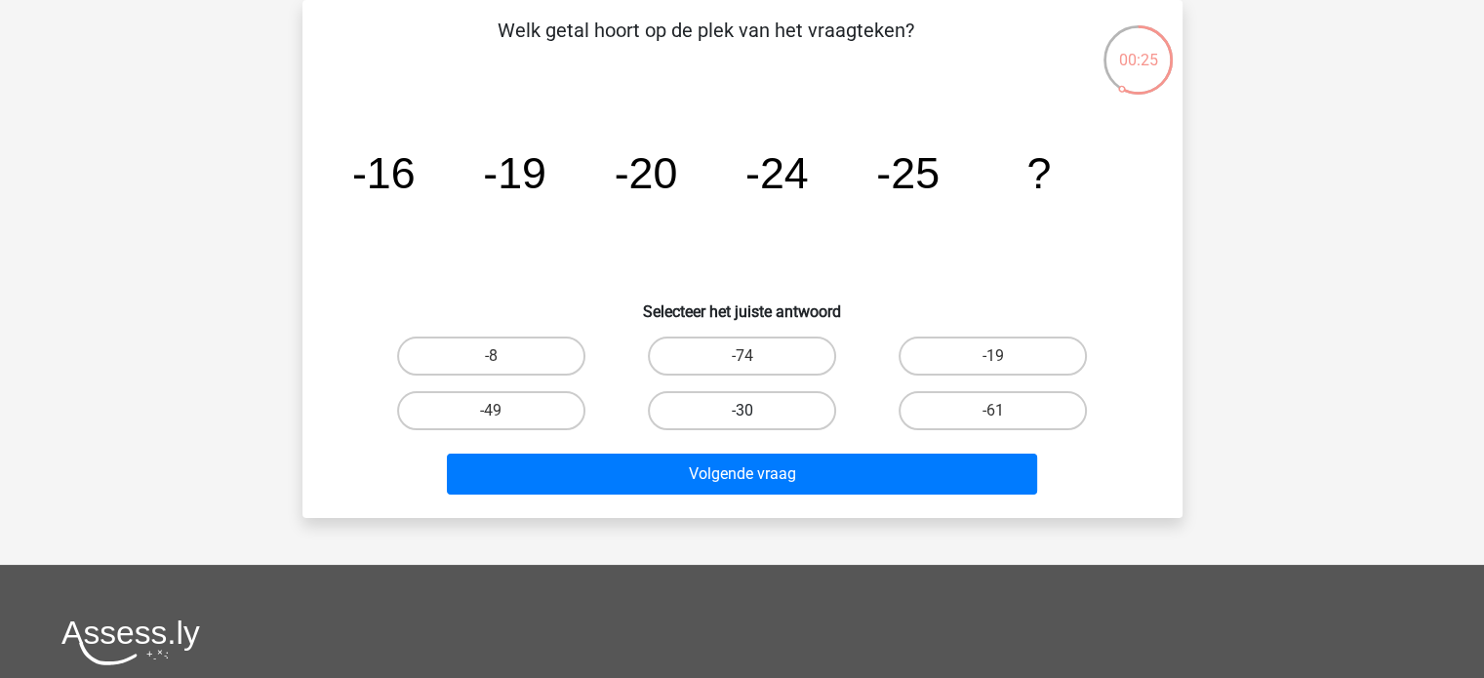
click at [757, 393] on label "-30" at bounding box center [742, 410] width 188 height 39
click at [754, 411] on input "-30" at bounding box center [748, 417] width 13 height 13
radio input "true"
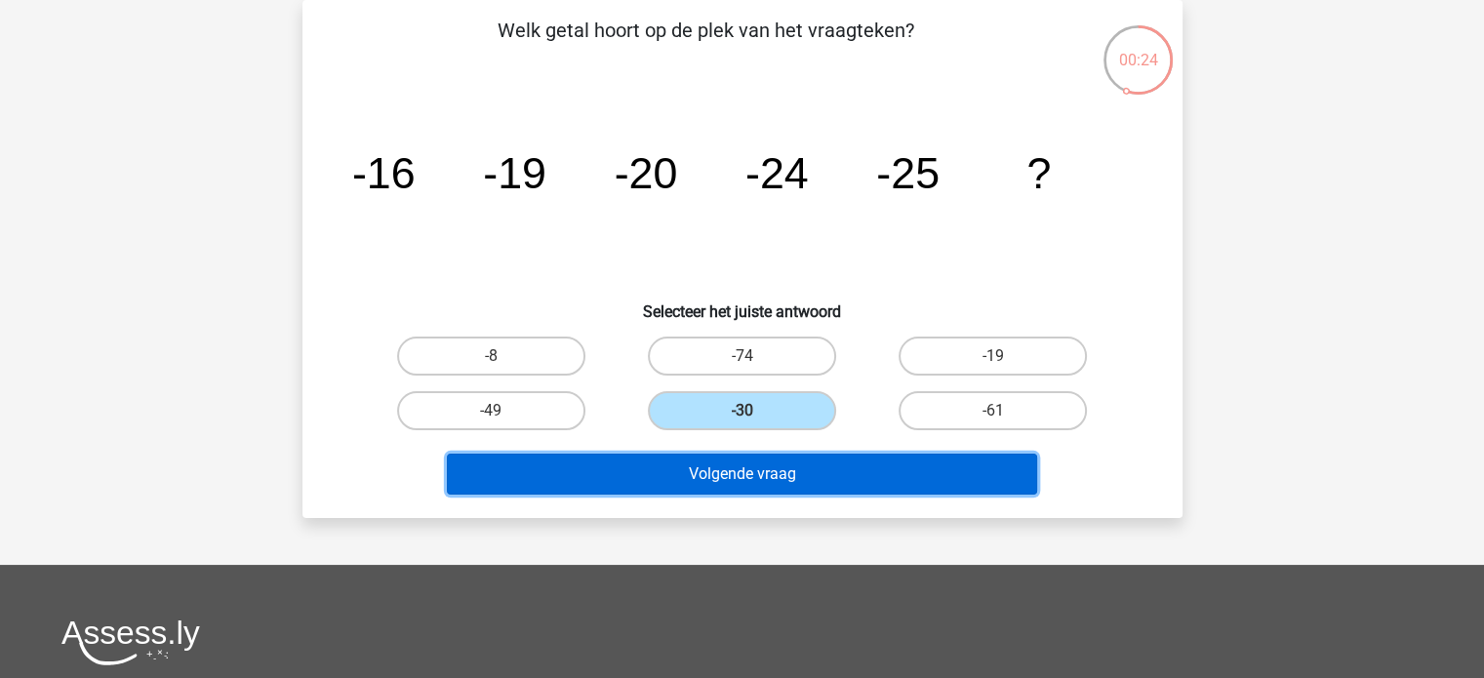
click at [822, 480] on button "Volgende vraag" at bounding box center [742, 474] width 590 height 41
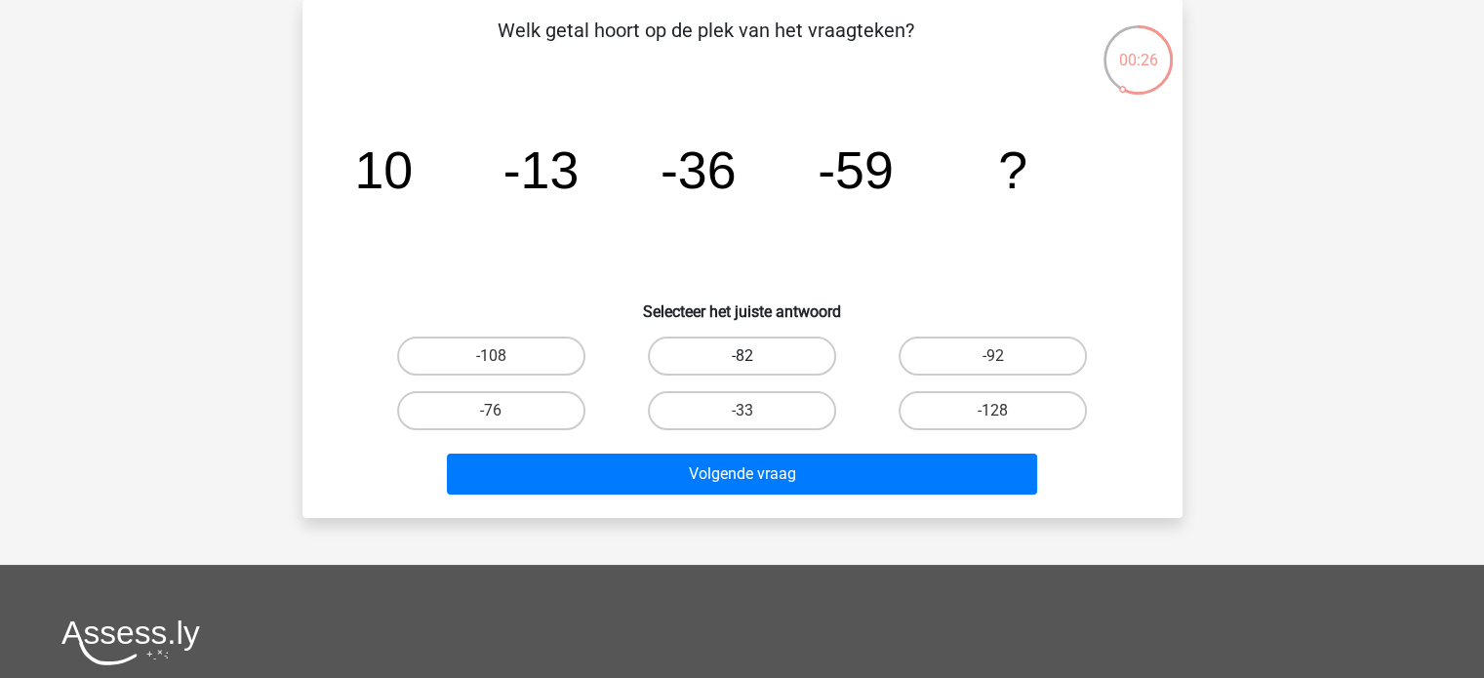
click at [785, 364] on label "-82" at bounding box center [742, 356] width 188 height 39
click at [754, 364] on input "-82" at bounding box center [748, 362] width 13 height 13
radio input "true"
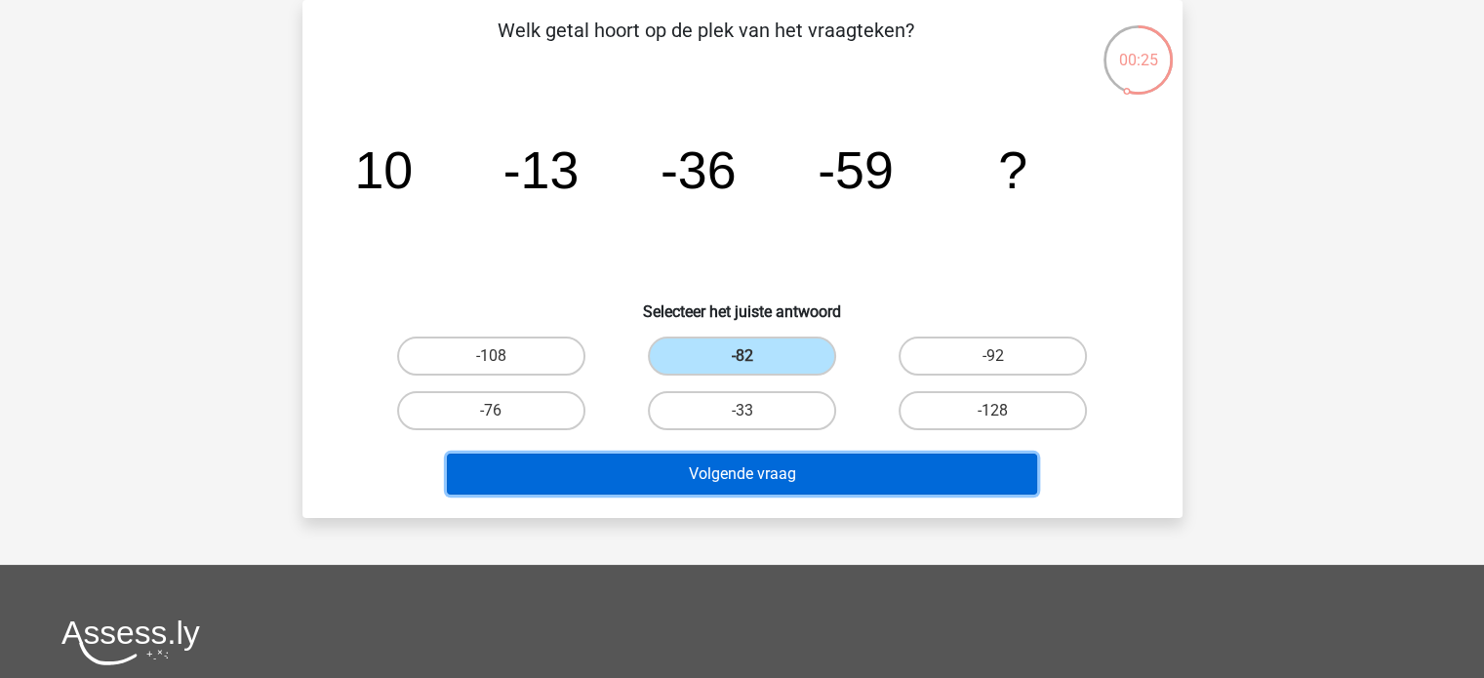
click at [793, 454] on button "Volgende vraag" at bounding box center [742, 474] width 590 height 41
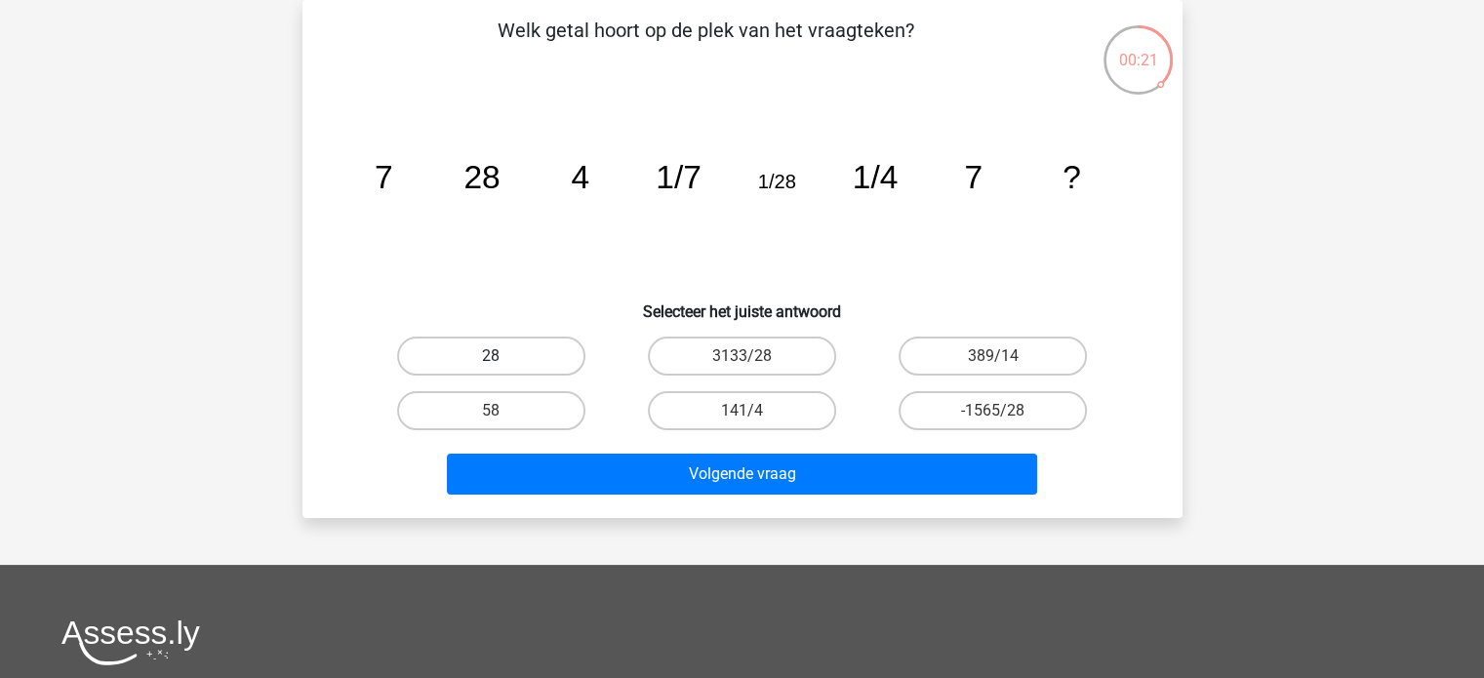
click at [529, 353] on label "28" at bounding box center [491, 356] width 188 height 39
click at [504, 356] on input "28" at bounding box center [497, 362] width 13 height 13
radio input "true"
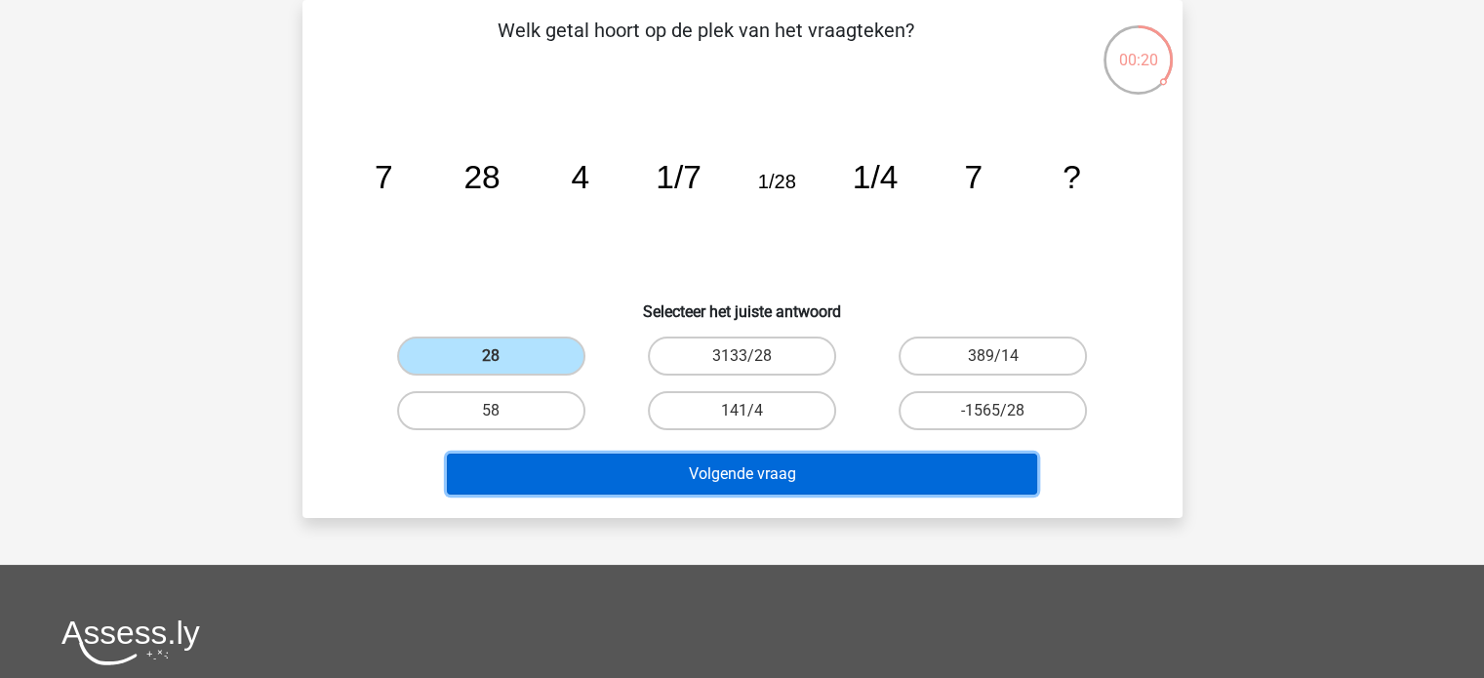
click at [701, 487] on button "Volgende vraag" at bounding box center [742, 474] width 590 height 41
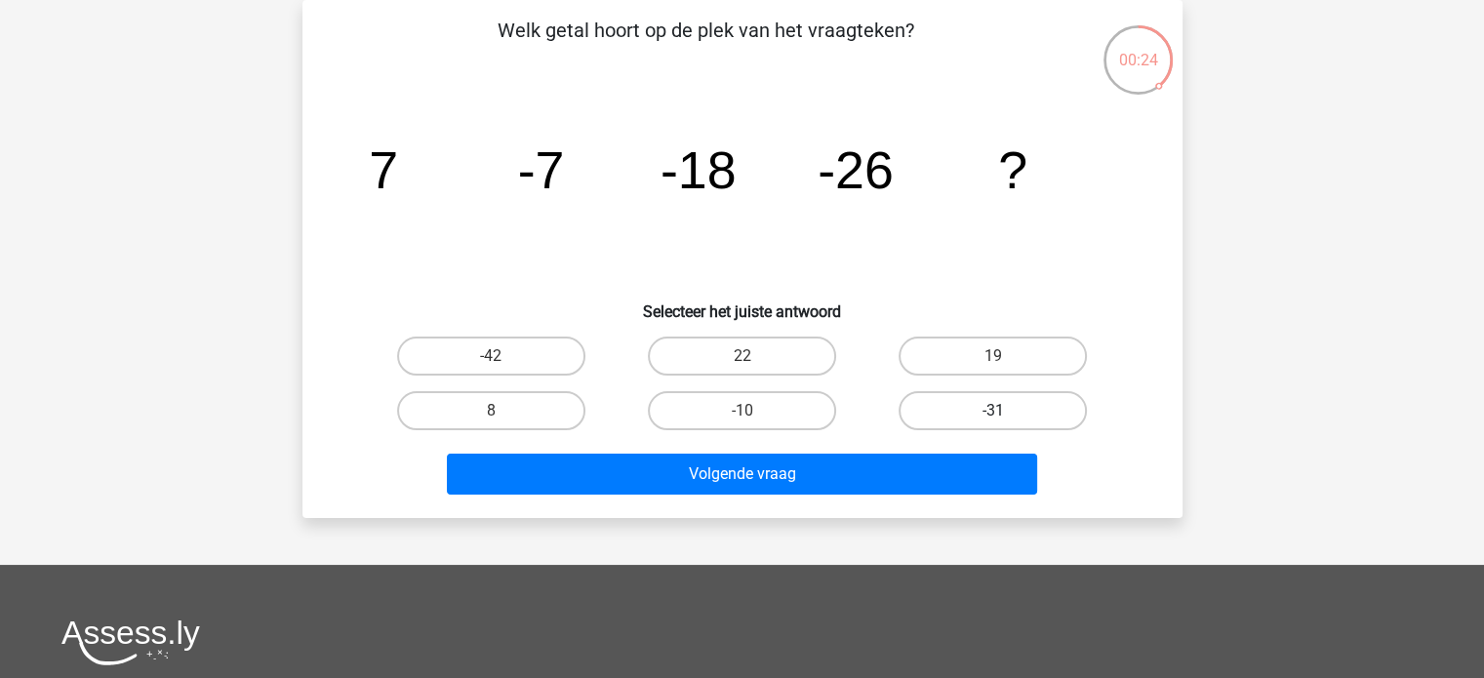
click at [991, 420] on label "-31" at bounding box center [993, 410] width 188 height 39
click at [993, 420] on input "-31" at bounding box center [999, 417] width 13 height 13
radio input "true"
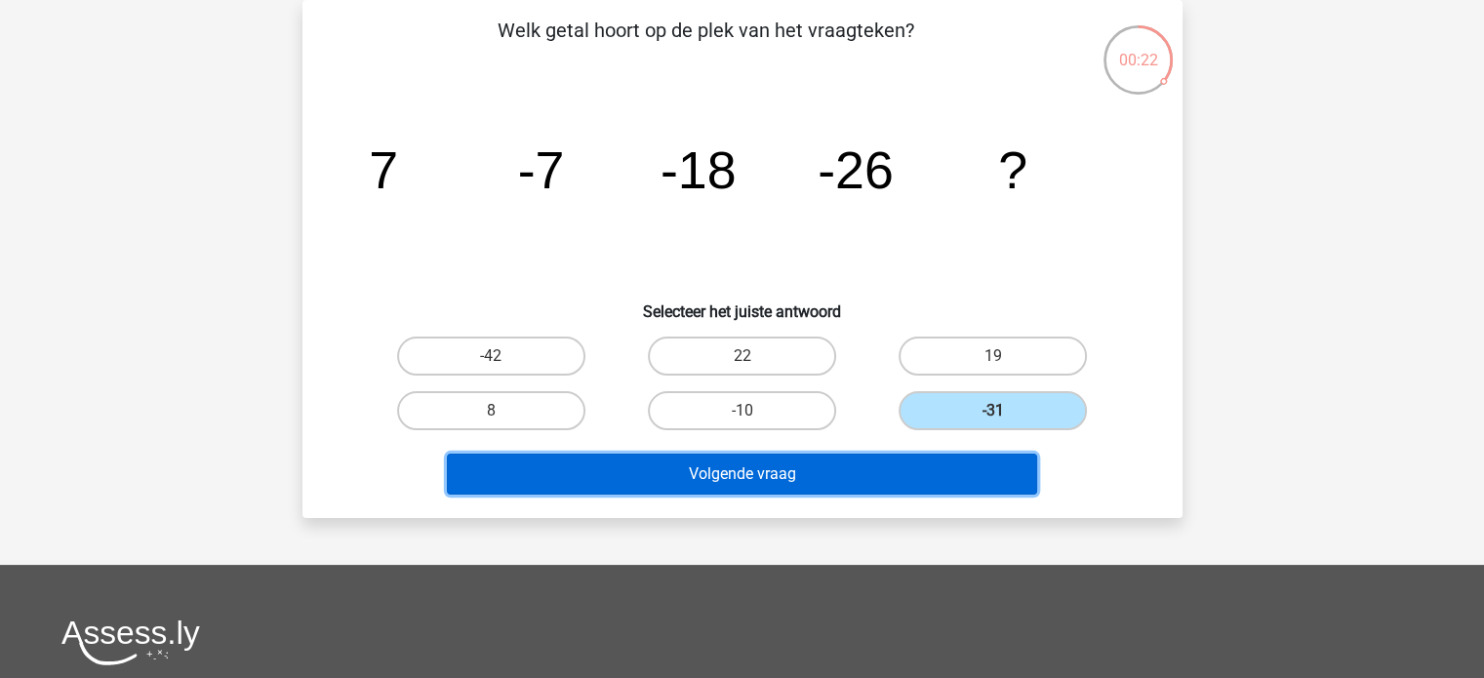
click at [906, 486] on button "Volgende vraag" at bounding box center [742, 474] width 590 height 41
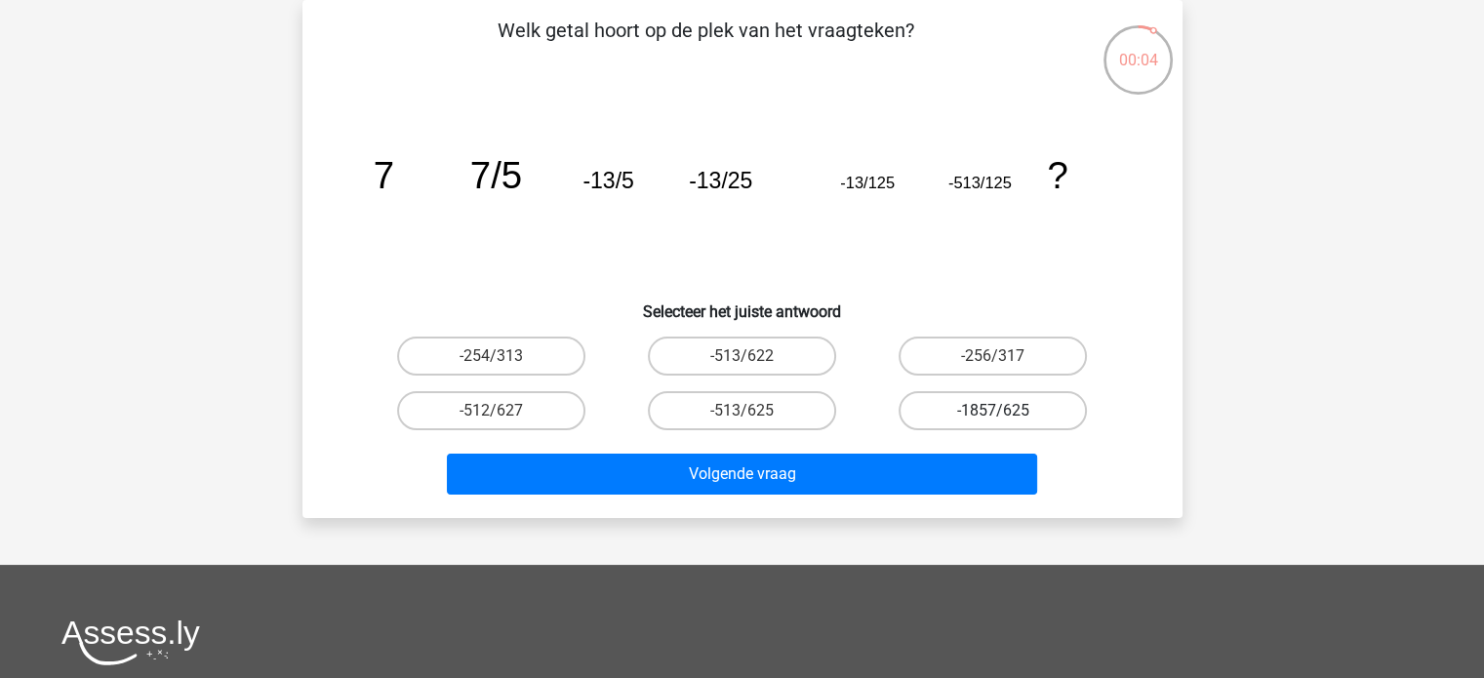
click at [956, 424] on label "-1857/625" at bounding box center [993, 410] width 188 height 39
click at [993, 424] on input "-1857/625" at bounding box center [999, 417] width 13 height 13
radio input "true"
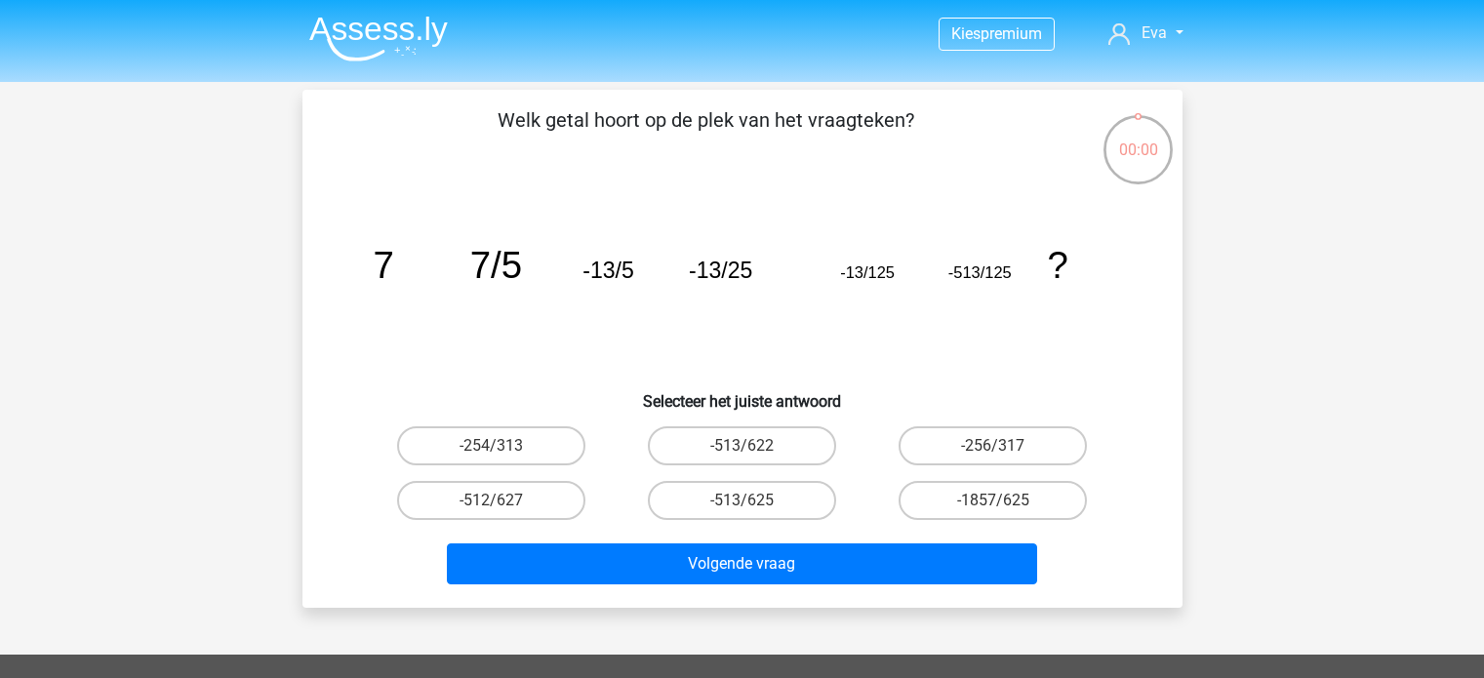
scroll to position [90, 0]
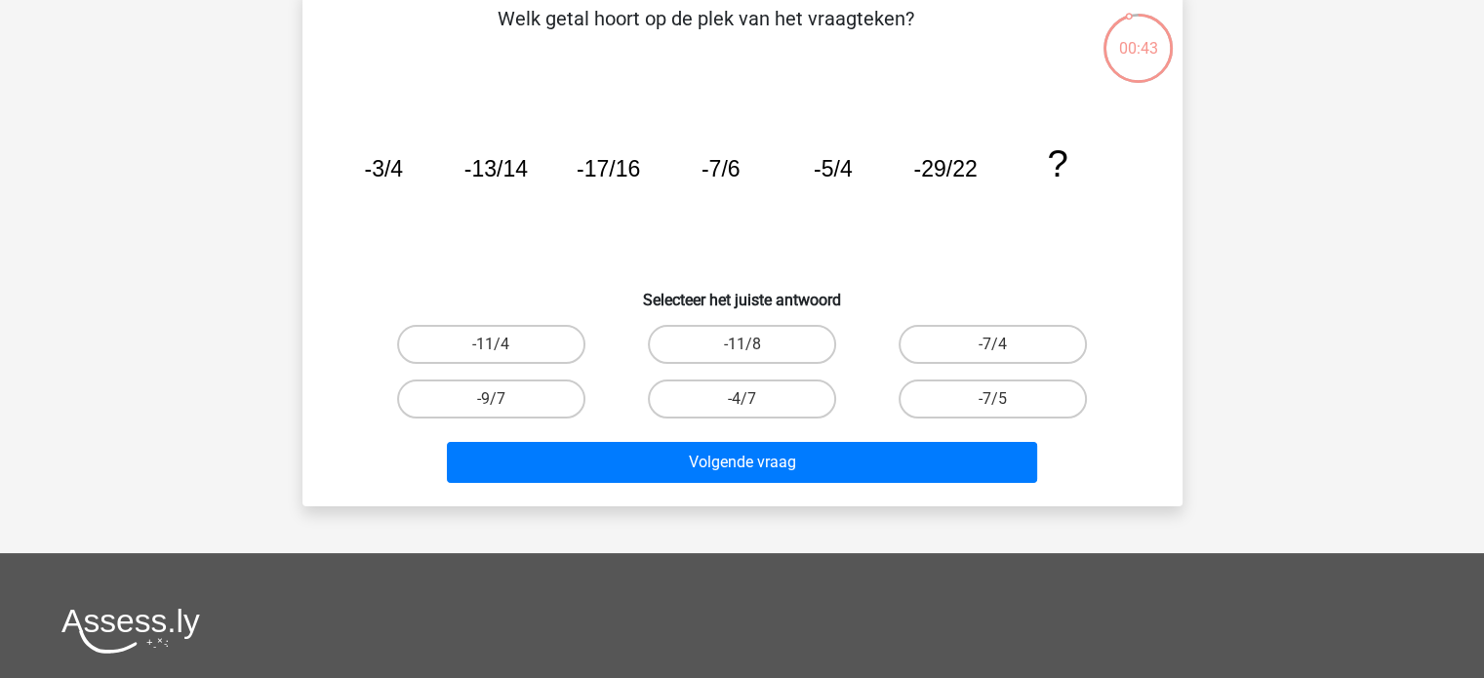
scroll to position [129, 0]
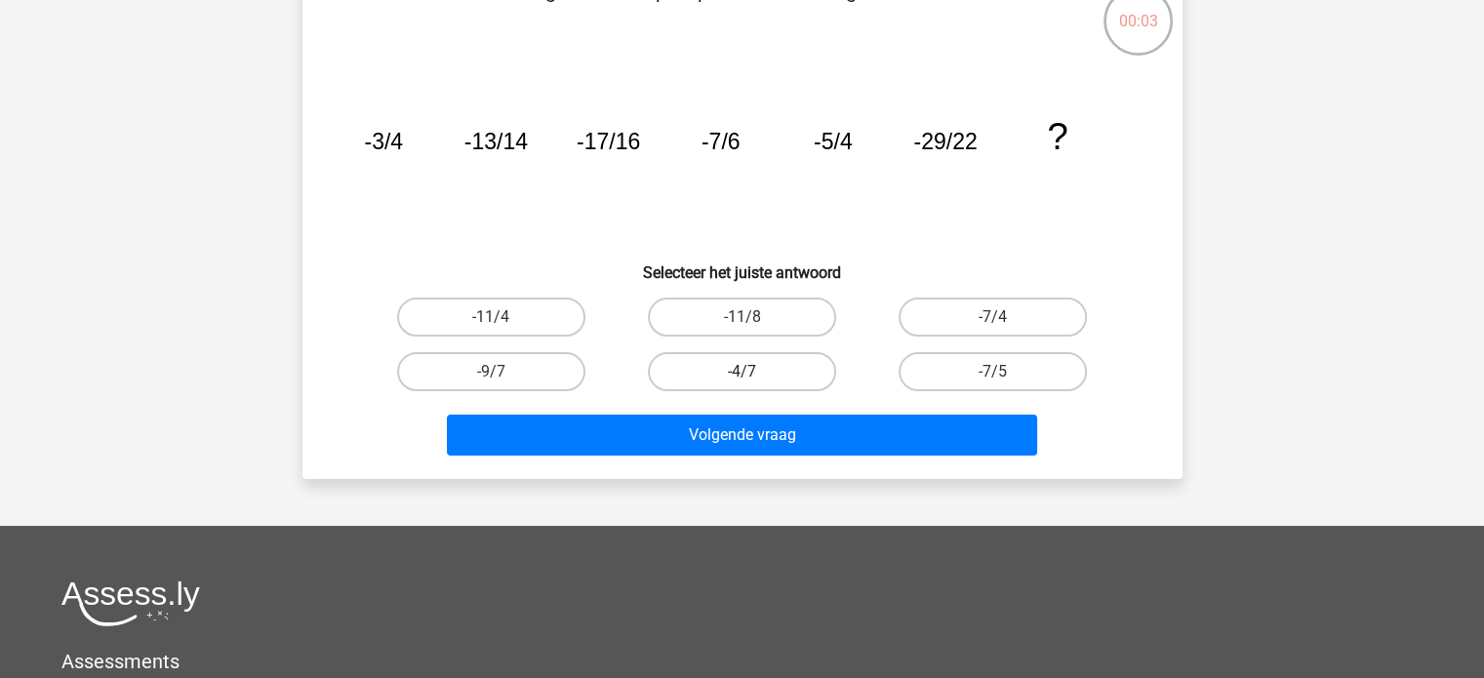
click at [784, 369] on label "-4/7" at bounding box center [742, 371] width 188 height 39
click at [754, 372] on input "-4/7" at bounding box center [748, 378] width 13 height 13
radio input "true"
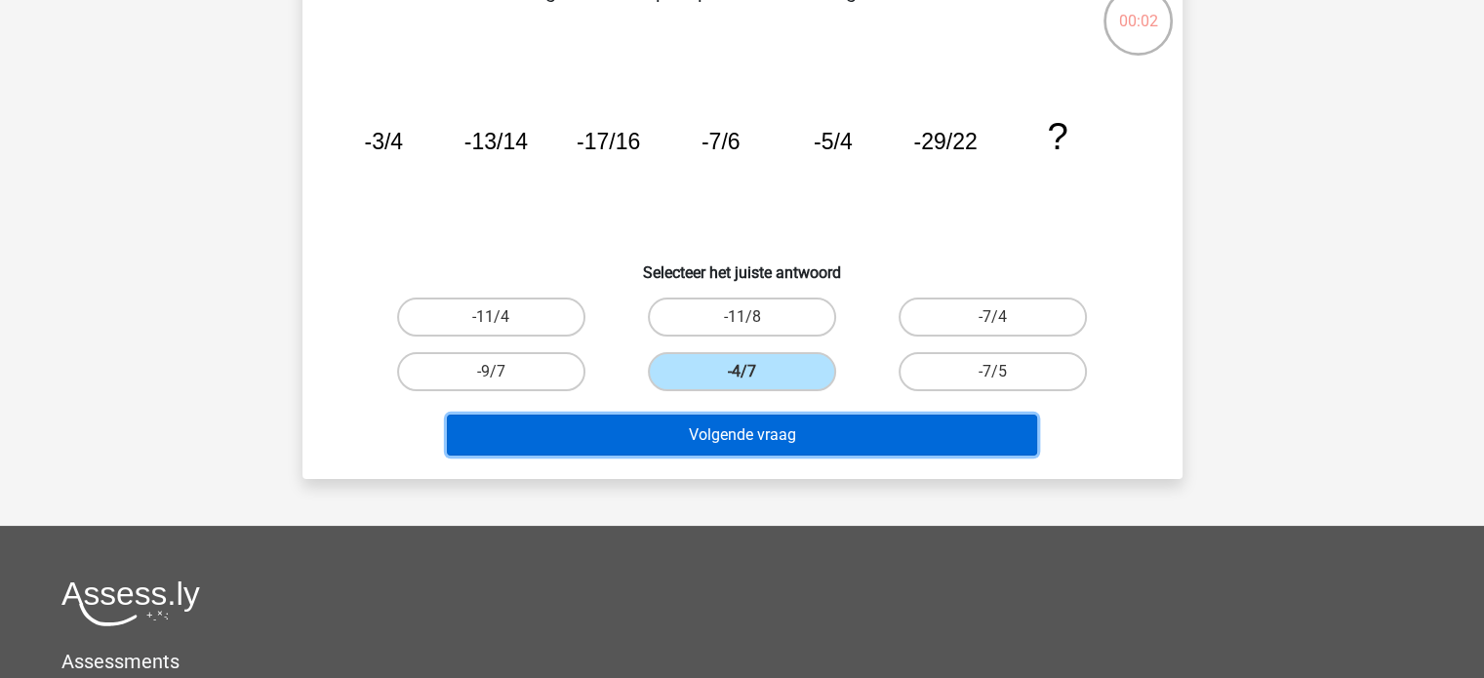
click at [773, 441] on button "Volgende vraag" at bounding box center [742, 435] width 590 height 41
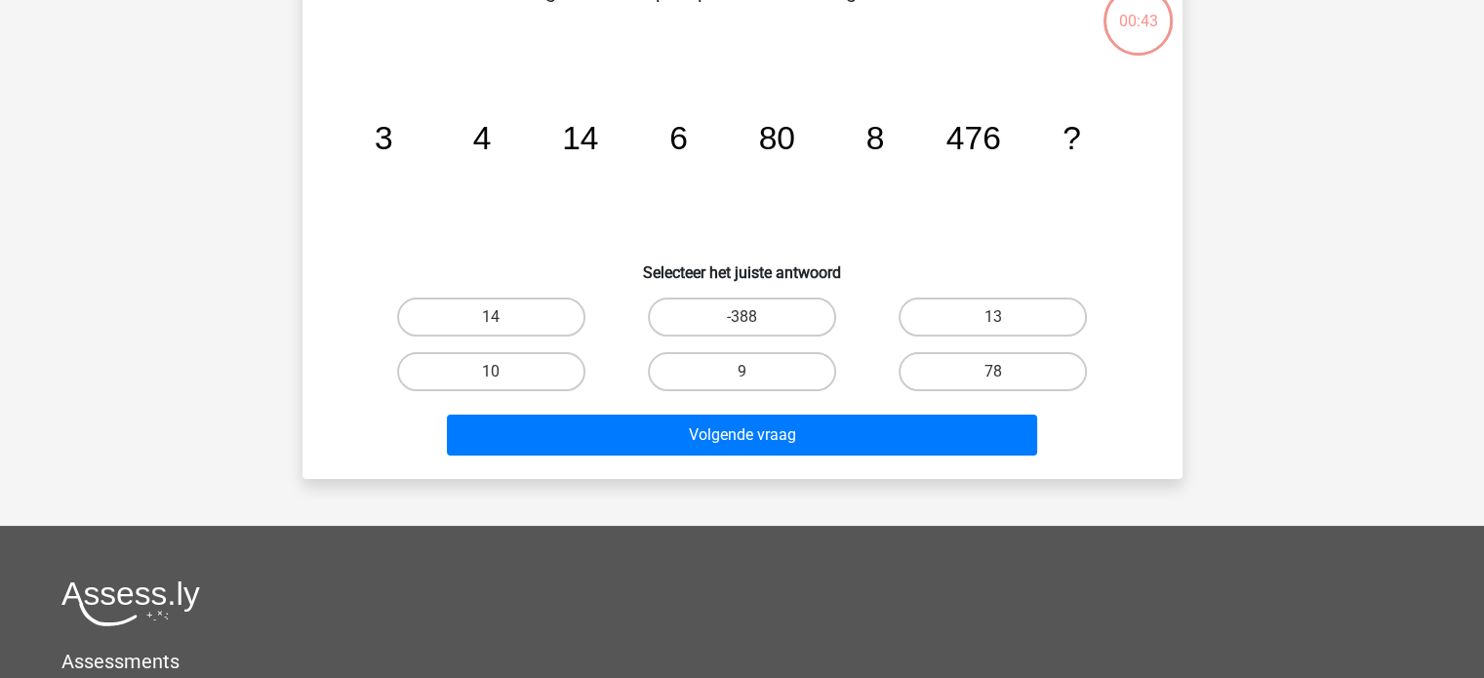
scroll to position [90, 0]
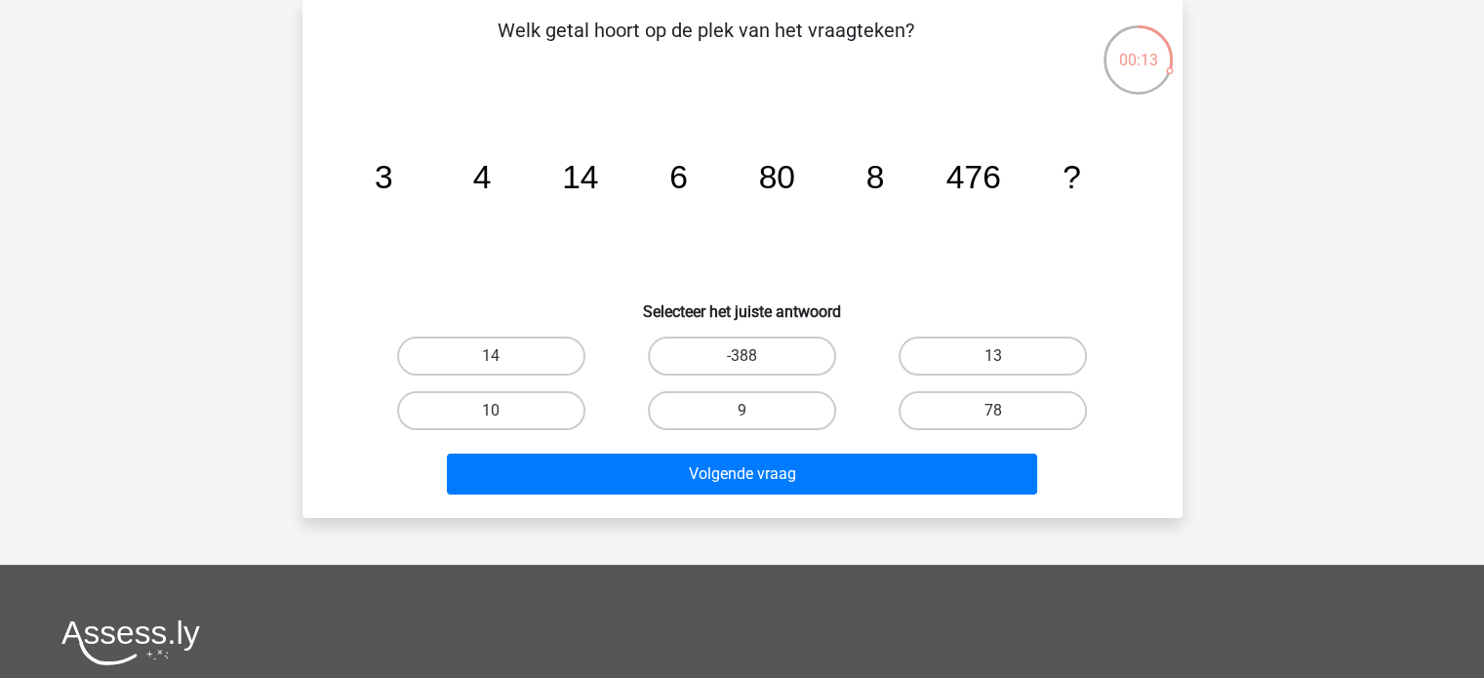
click at [856, 448] on div "Volgende vraag" at bounding box center [743, 470] width 818 height 64
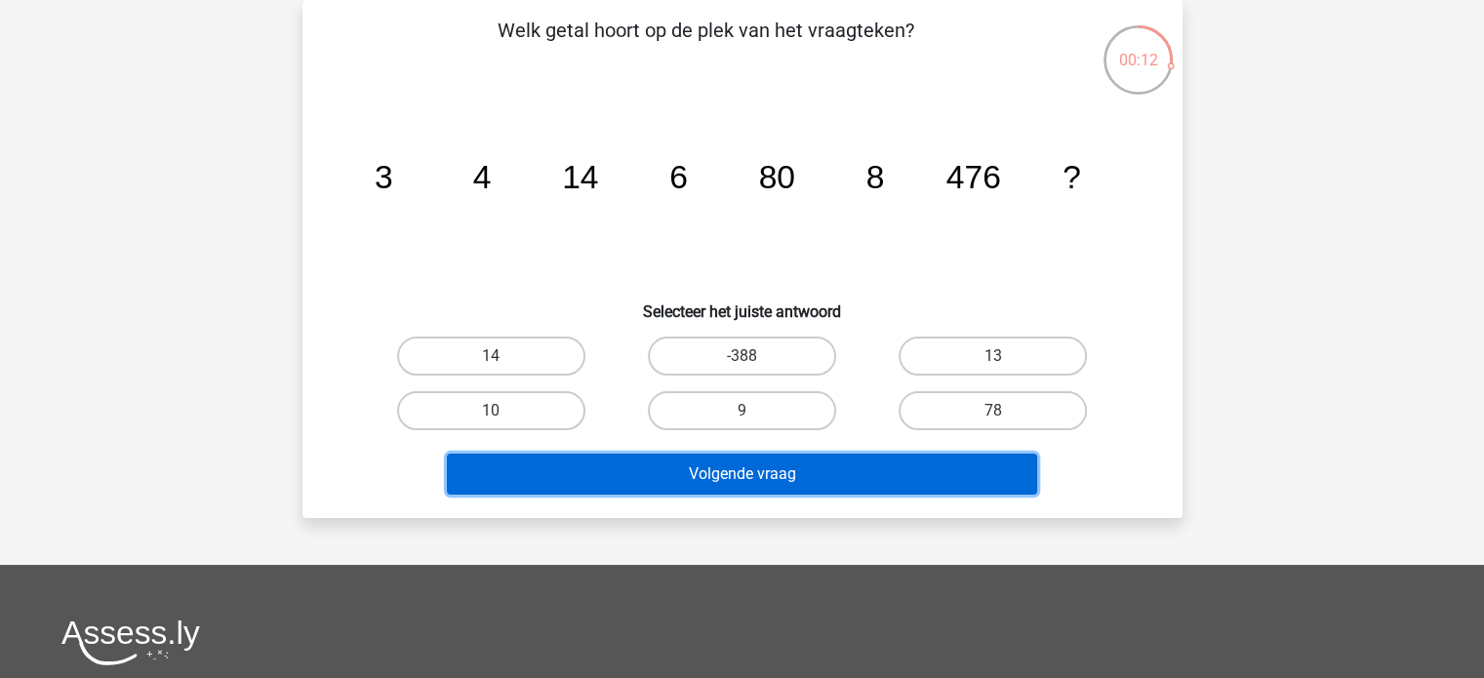
click at [833, 472] on button "Volgende vraag" at bounding box center [742, 474] width 590 height 41
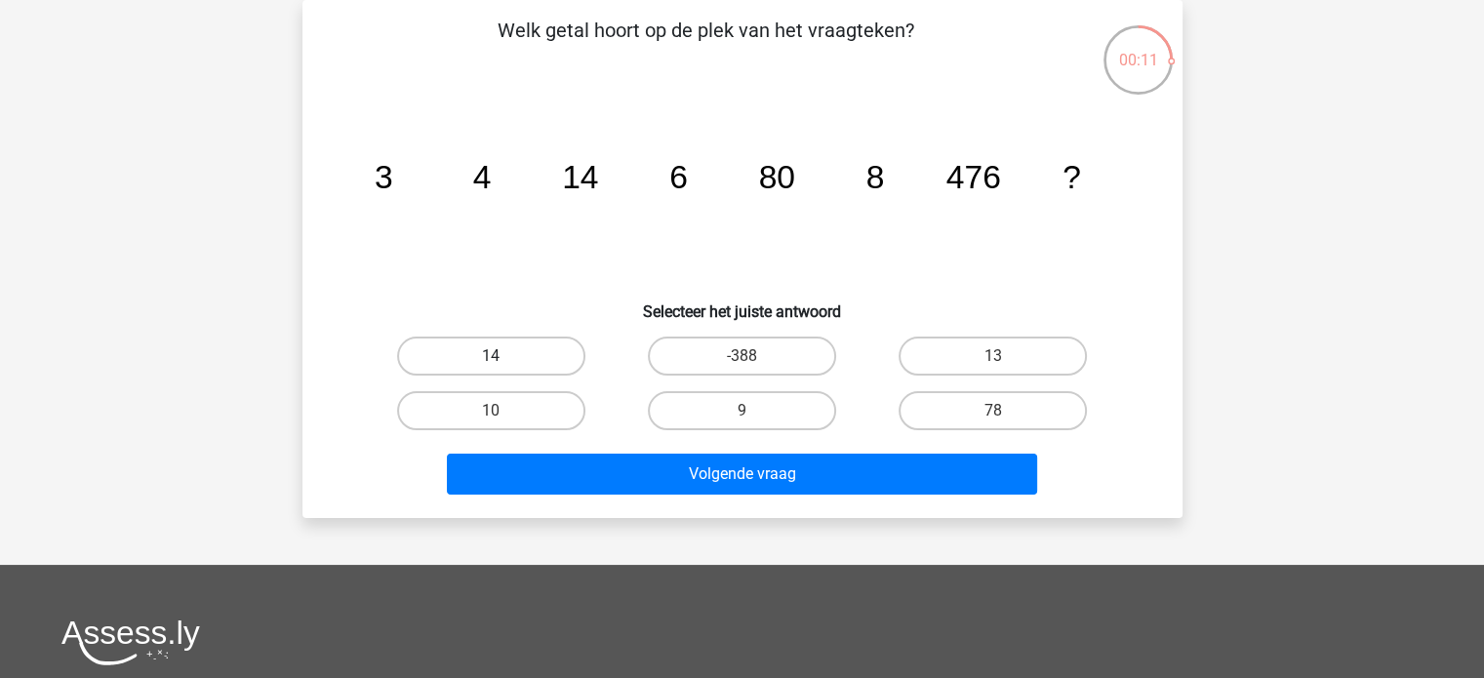
click at [552, 362] on label "14" at bounding box center [491, 356] width 188 height 39
click at [504, 362] on input "14" at bounding box center [497, 362] width 13 height 13
radio input "true"
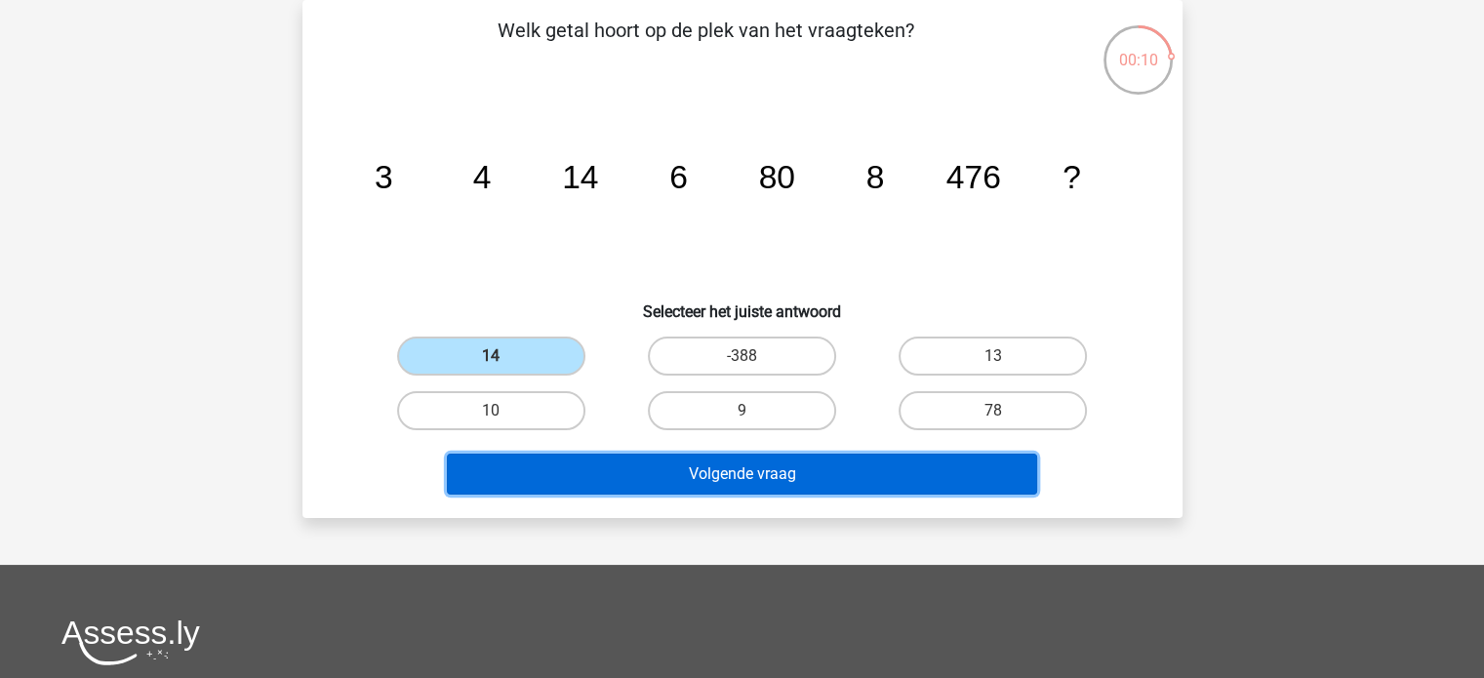
click at [679, 464] on button "Volgende vraag" at bounding box center [742, 474] width 590 height 41
click at [648, 471] on button "Volgende vraag" at bounding box center [742, 474] width 590 height 41
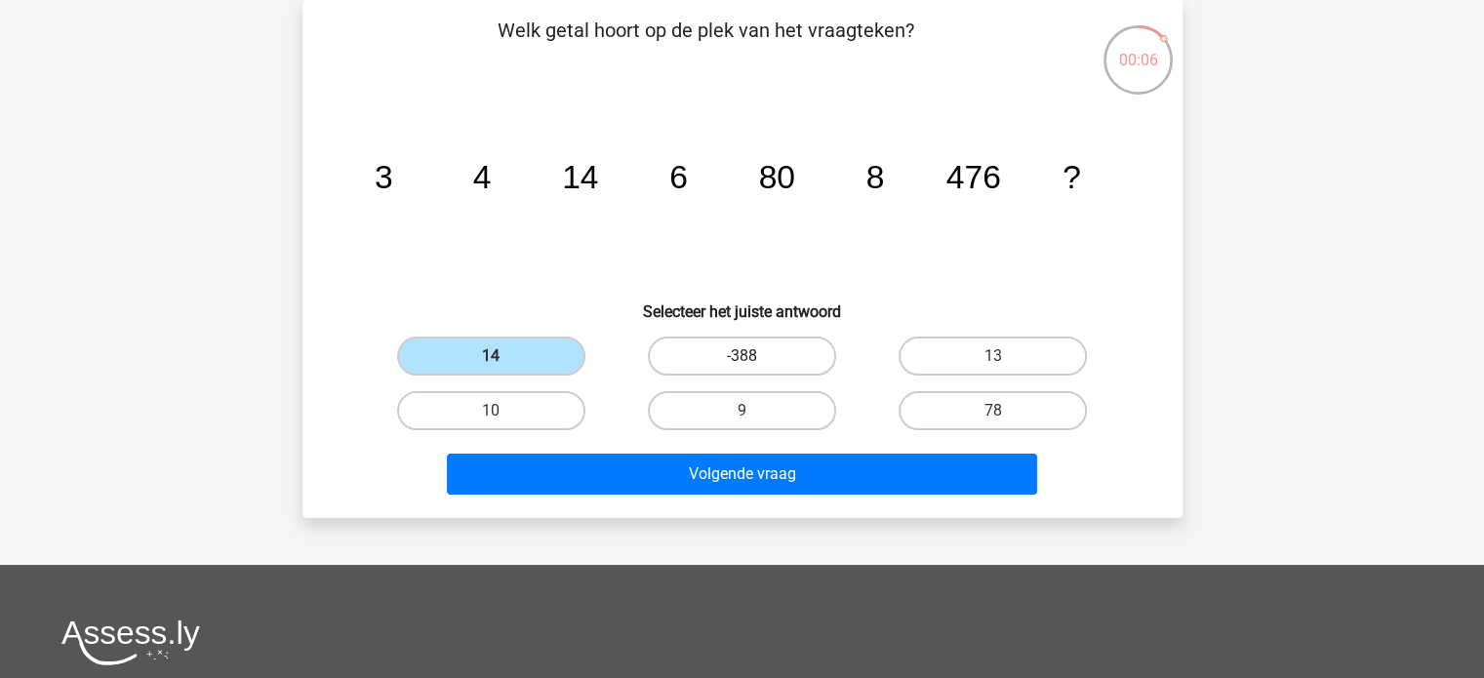
click at [776, 365] on label "-388" at bounding box center [742, 356] width 188 height 39
click at [754, 365] on input "-388" at bounding box center [748, 362] width 13 height 13
radio input "true"
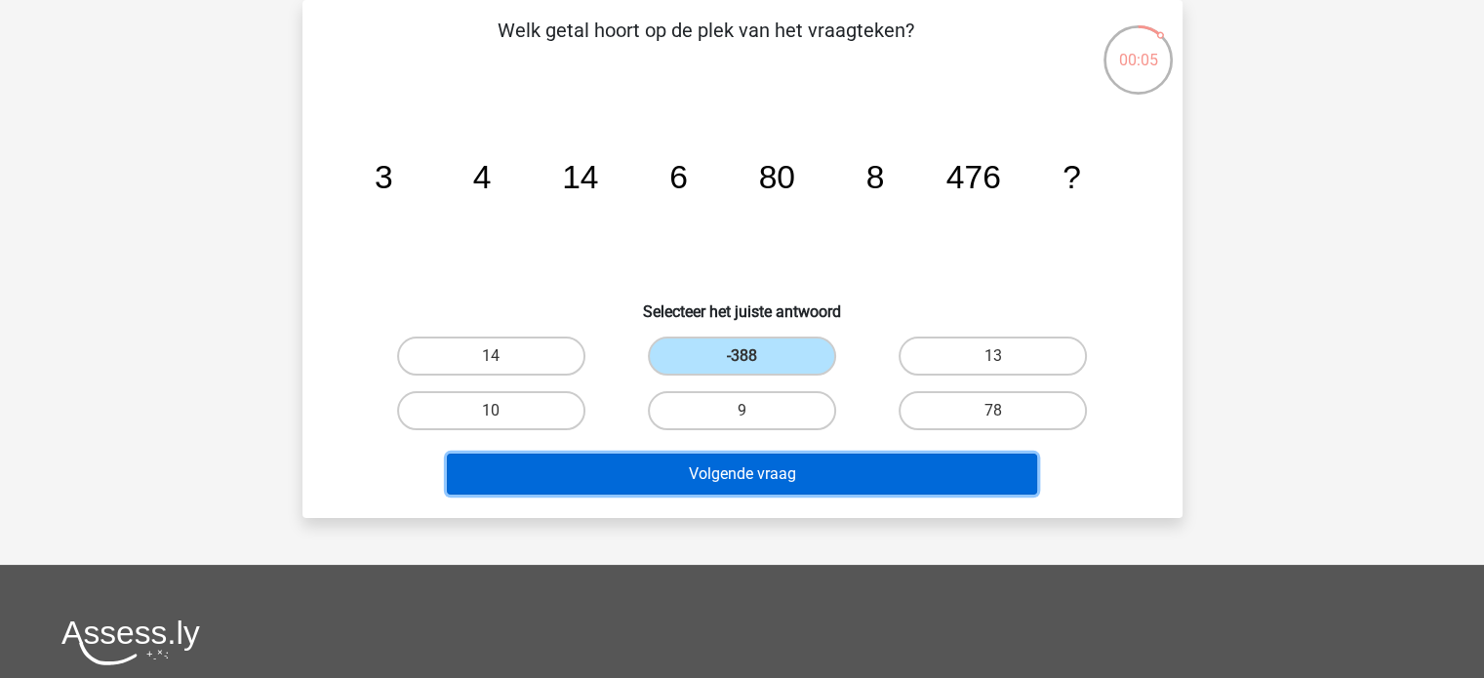
click at [728, 477] on button "Volgende vraag" at bounding box center [742, 474] width 590 height 41
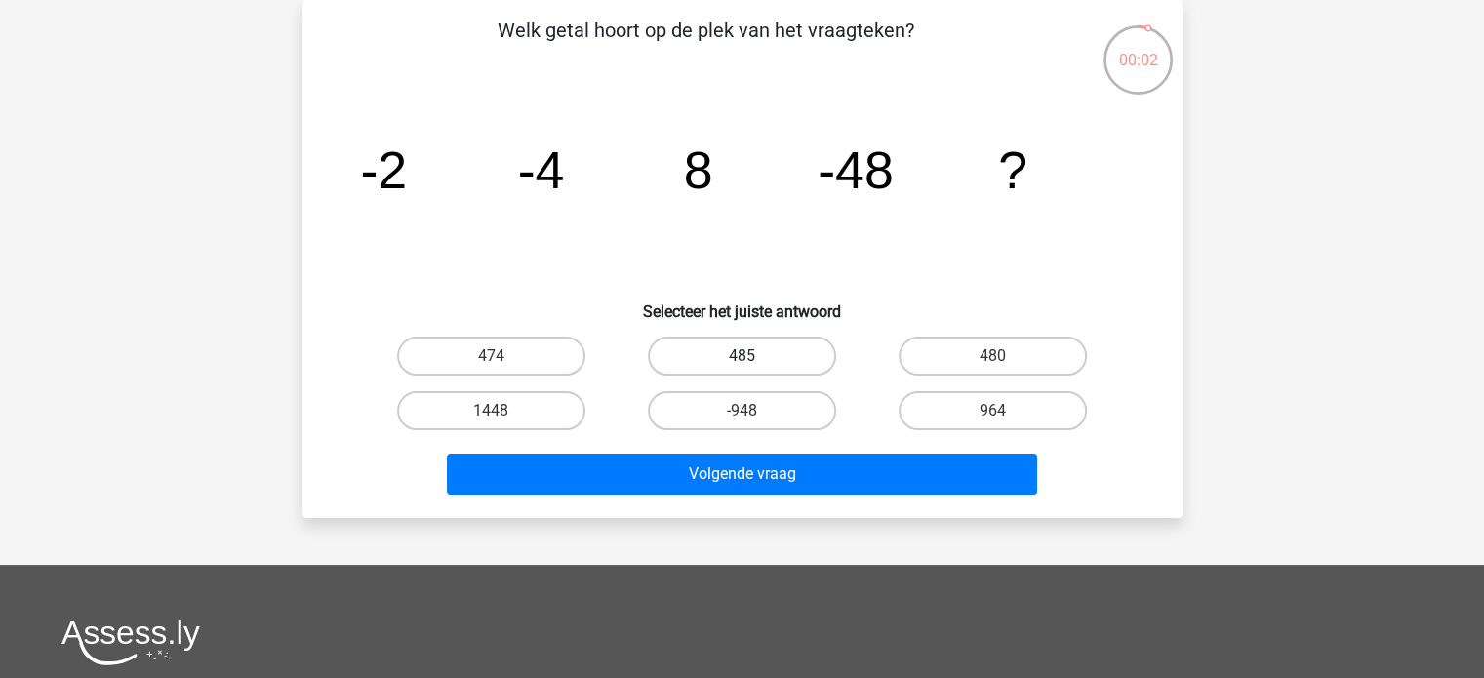
click at [785, 362] on label "485" at bounding box center [742, 356] width 188 height 39
click at [754, 362] on input "485" at bounding box center [748, 362] width 13 height 13
radio input "true"
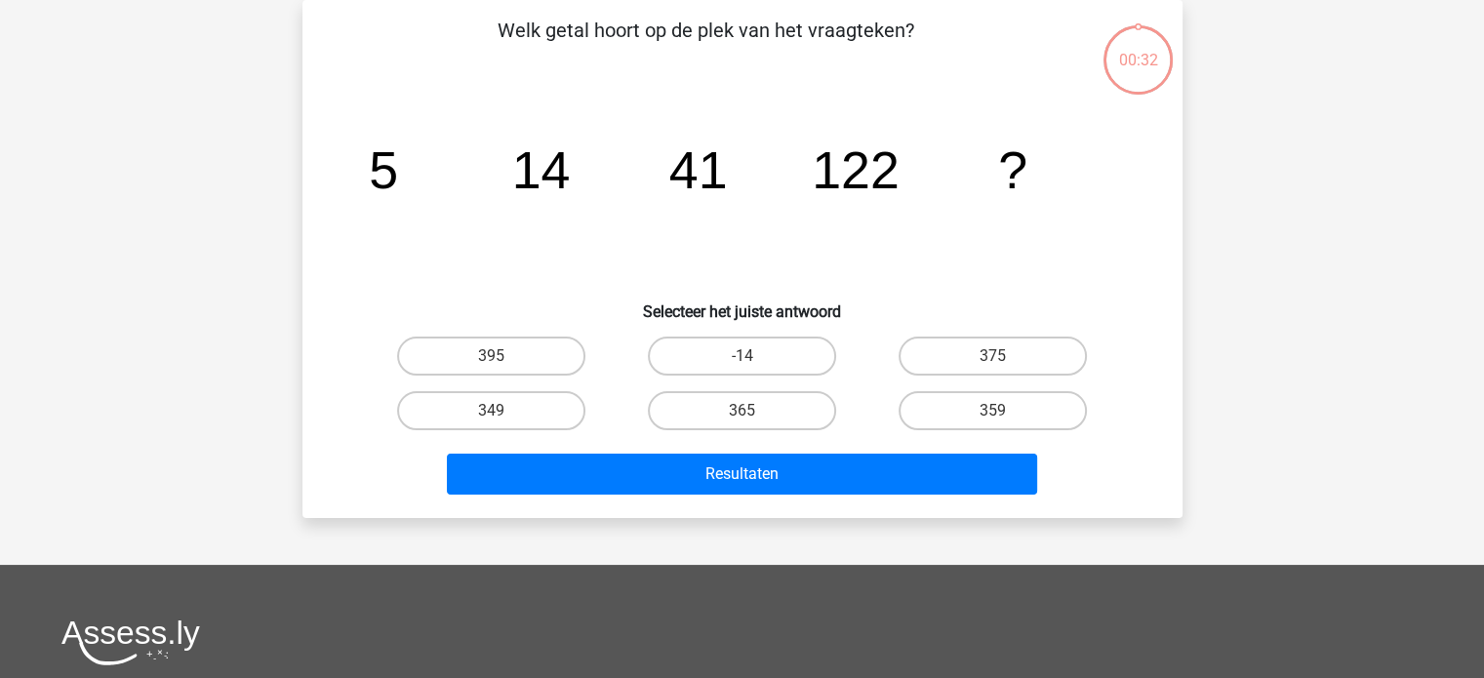
scroll to position [90, 0]
click at [781, 408] on label "365" at bounding box center [742, 410] width 188 height 39
click at [754, 411] on input "365" at bounding box center [748, 417] width 13 height 13
radio input "true"
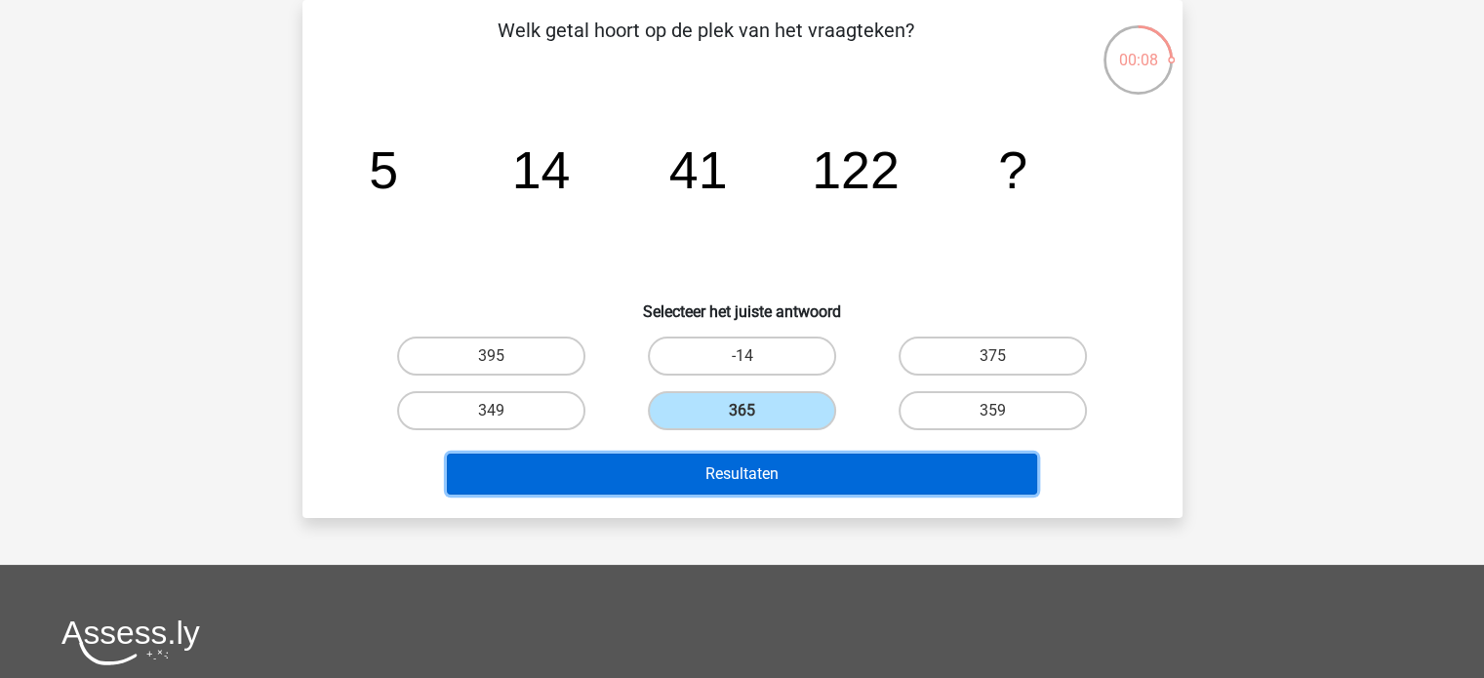
click at [747, 465] on button "Resultaten" at bounding box center [742, 474] width 590 height 41
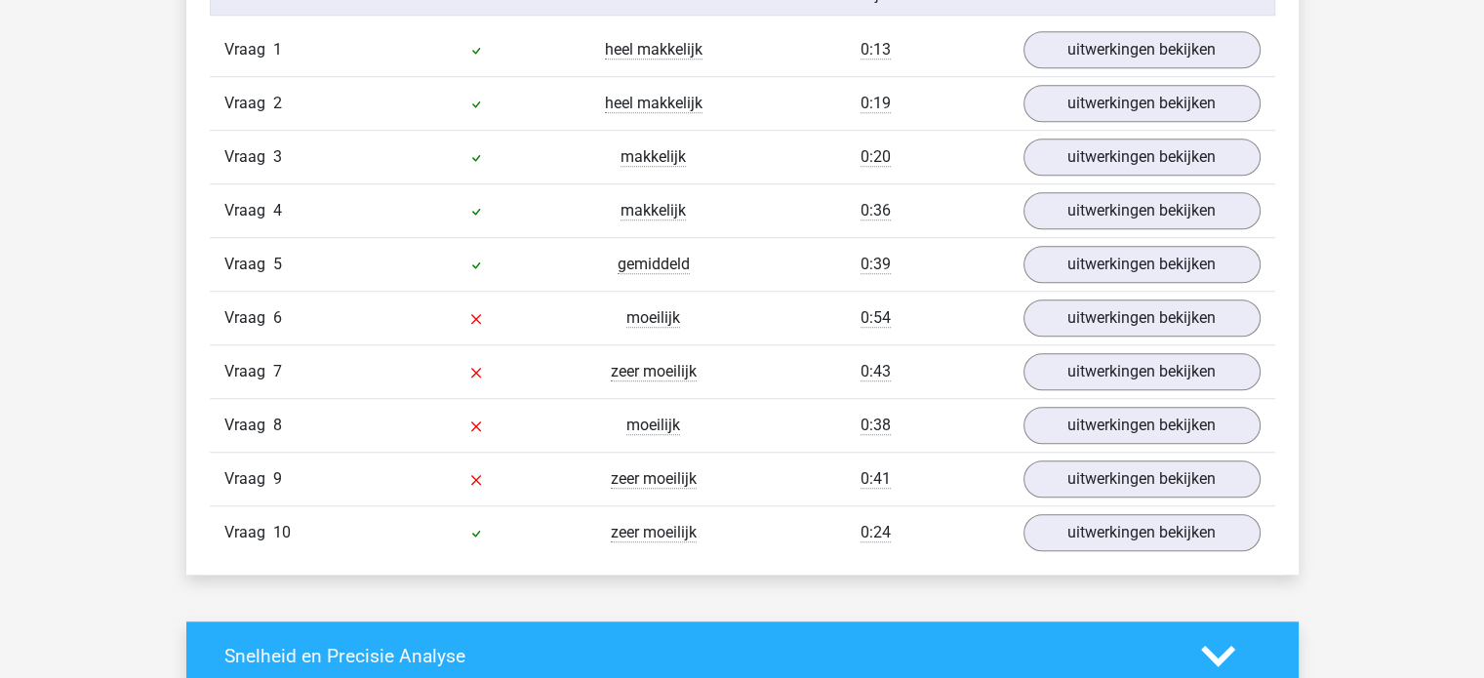
scroll to position [1678, 0]
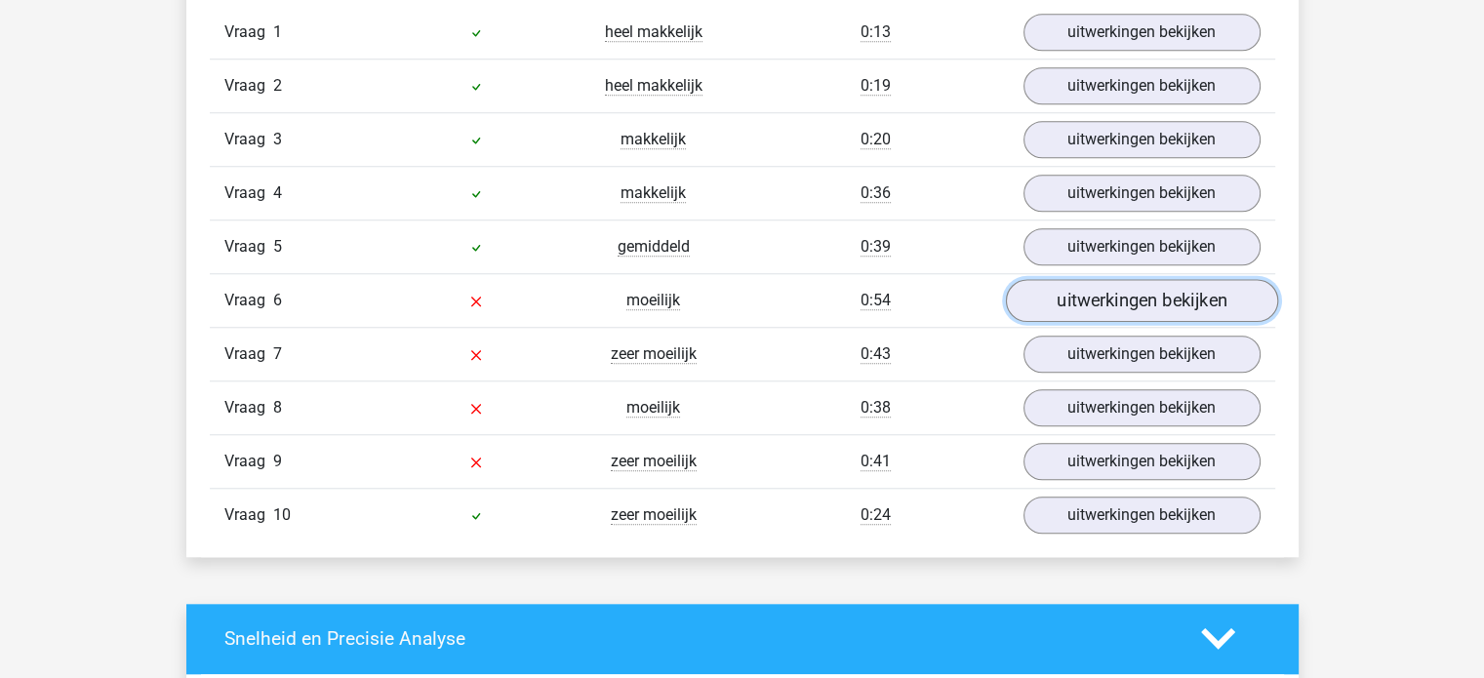
click at [1085, 284] on link "uitwerkingen bekijken" at bounding box center [1141, 300] width 272 height 43
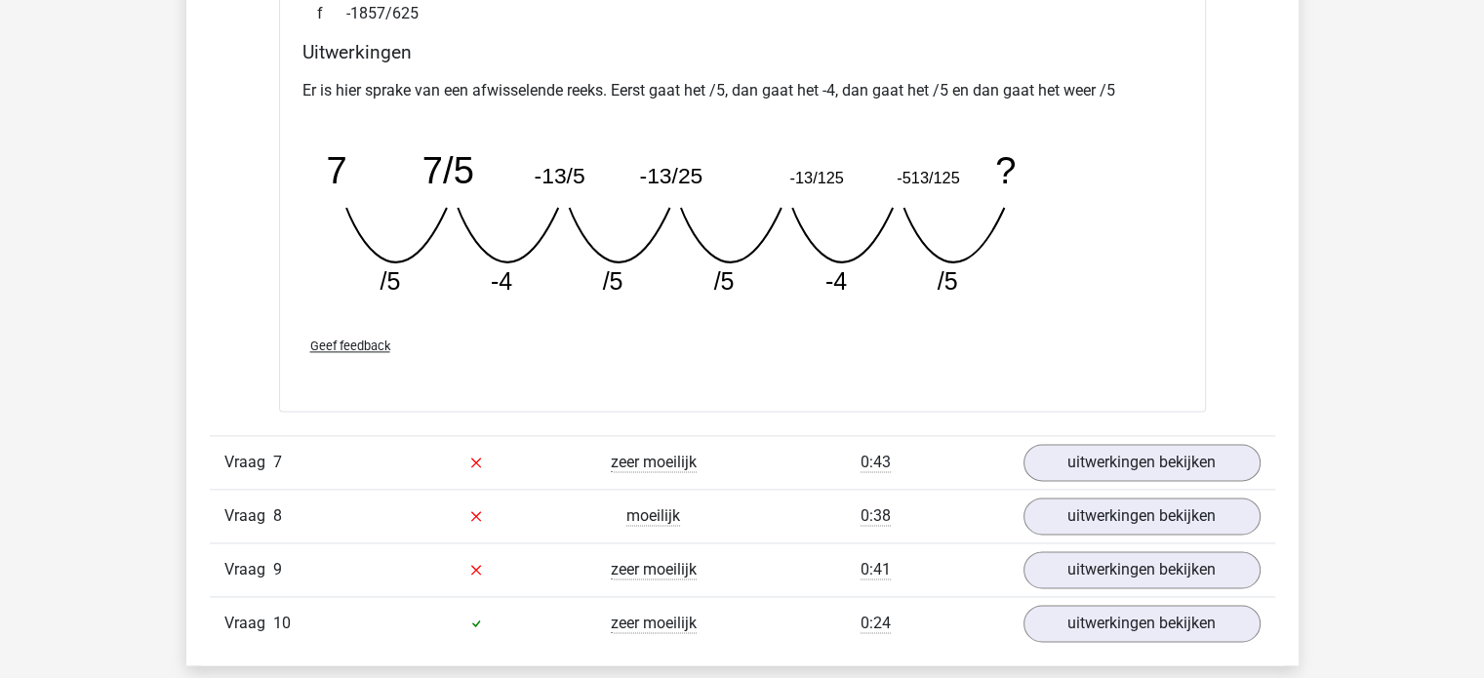
scroll to position [2428, 0]
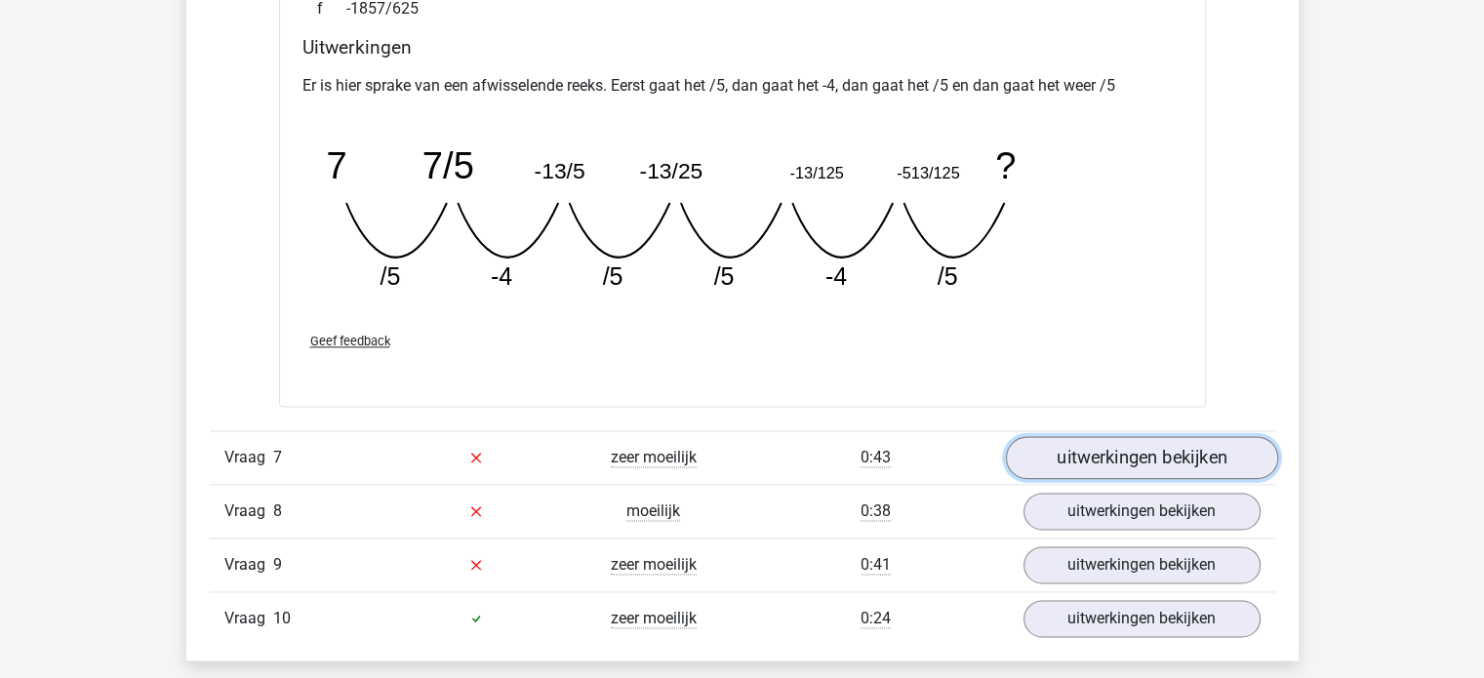
click at [1097, 456] on link "uitwerkingen bekijken" at bounding box center [1141, 457] width 272 height 43
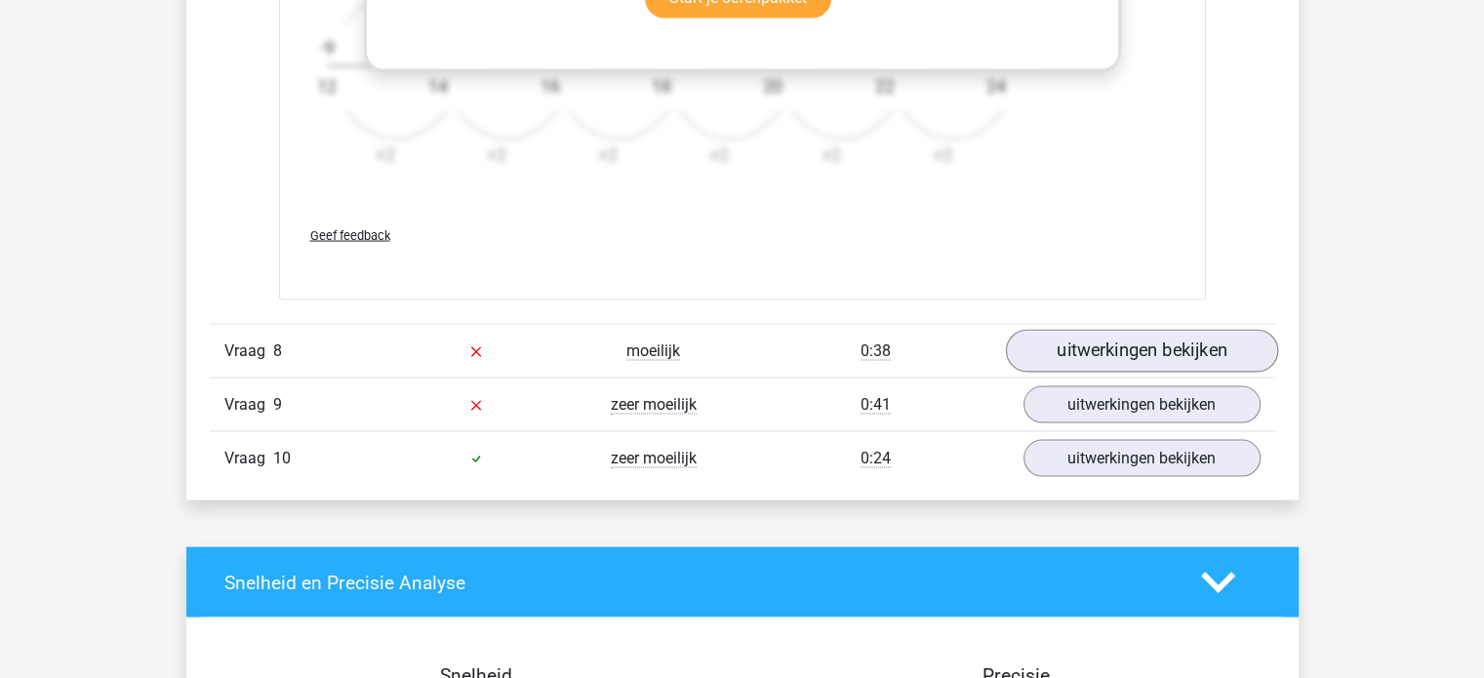
scroll to position [3793, 0]
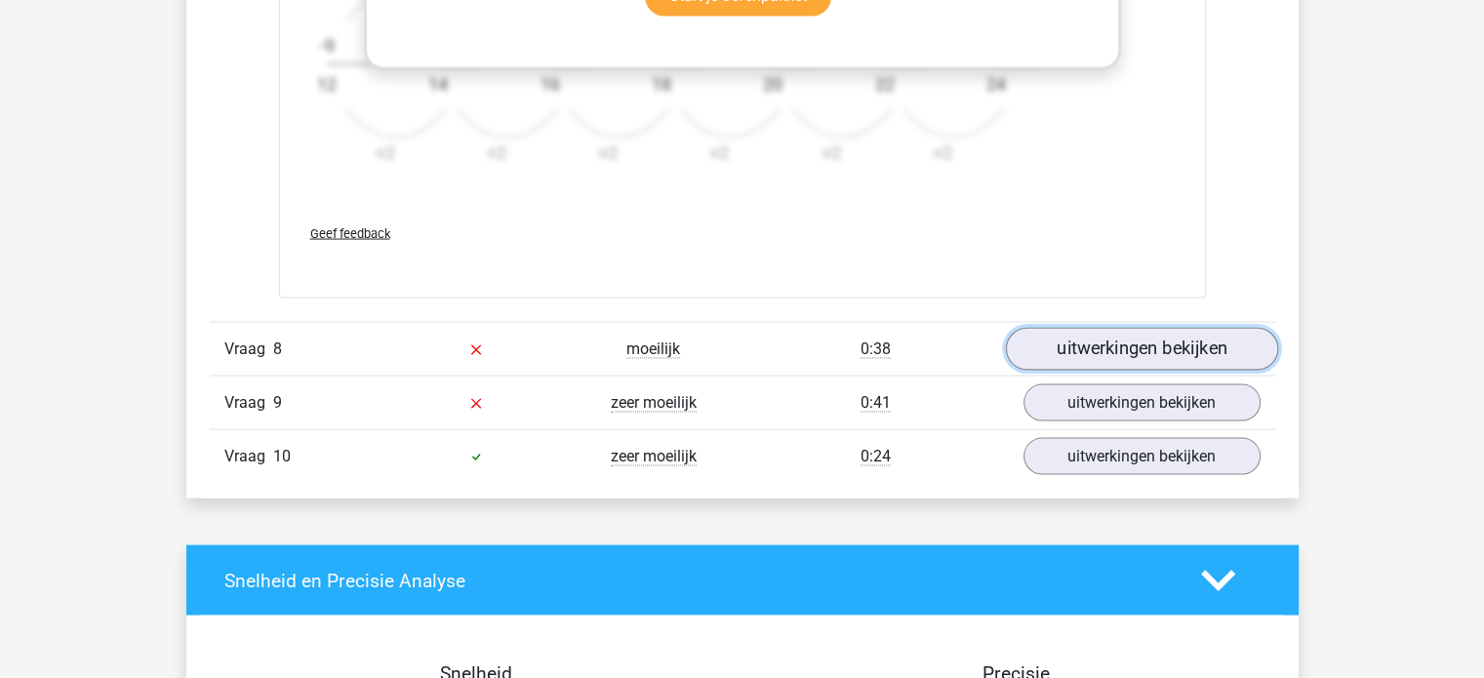
click at [1168, 336] on link "uitwerkingen bekijken" at bounding box center [1141, 349] width 272 height 43
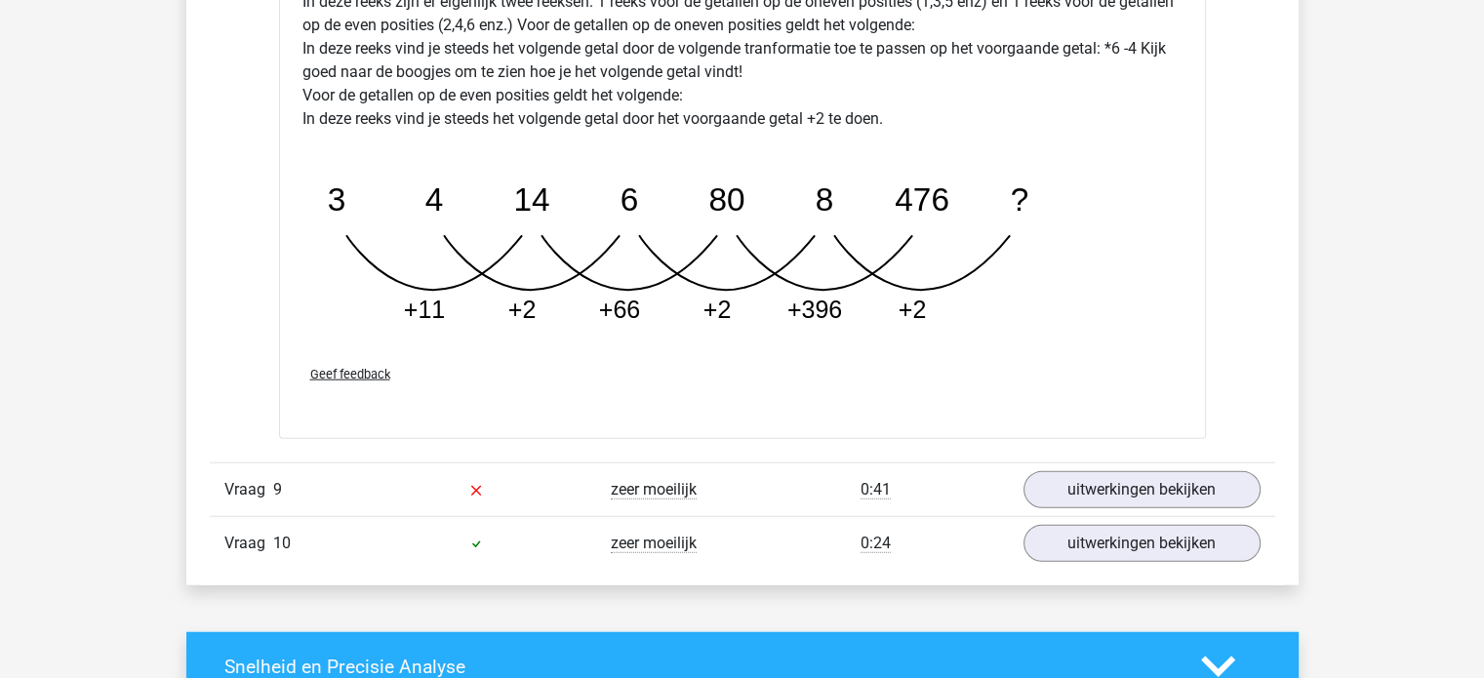
scroll to position [4680, 0]
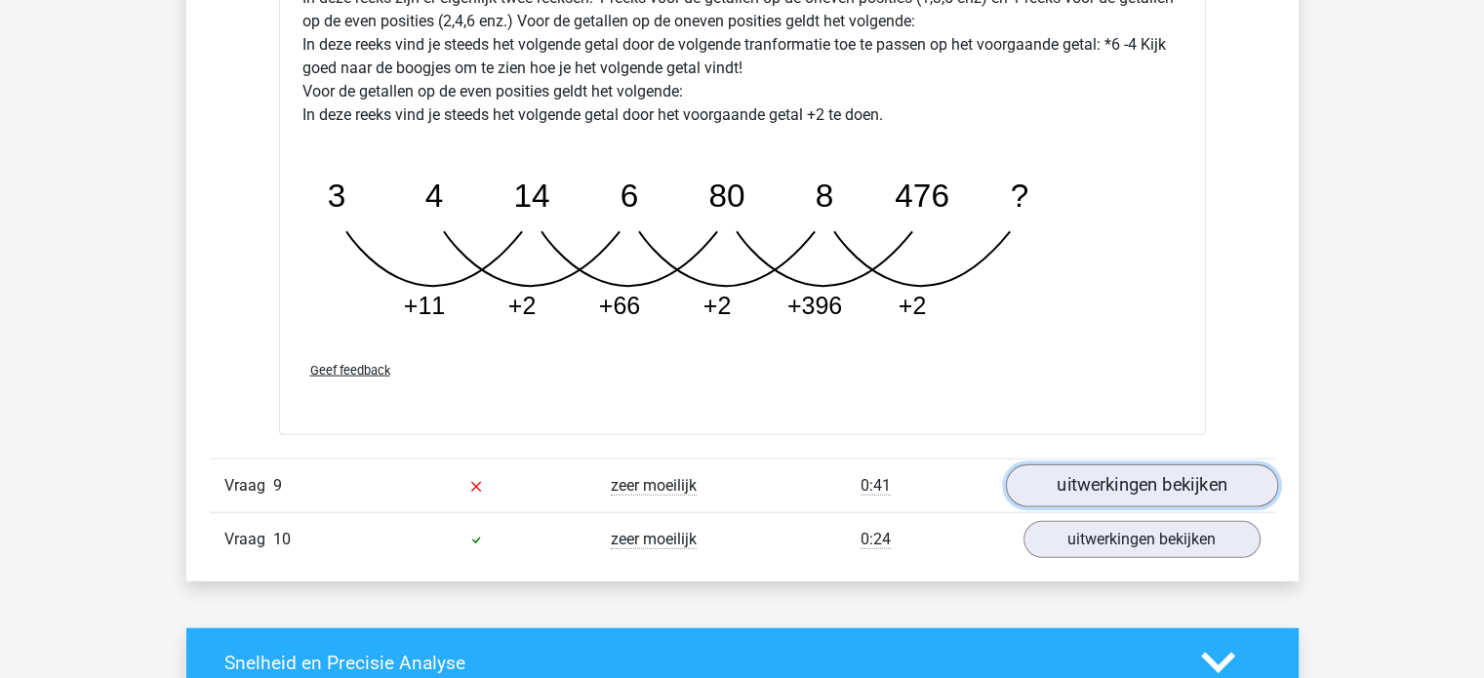
click at [1076, 482] on link "uitwerkingen bekijken" at bounding box center [1141, 486] width 272 height 43
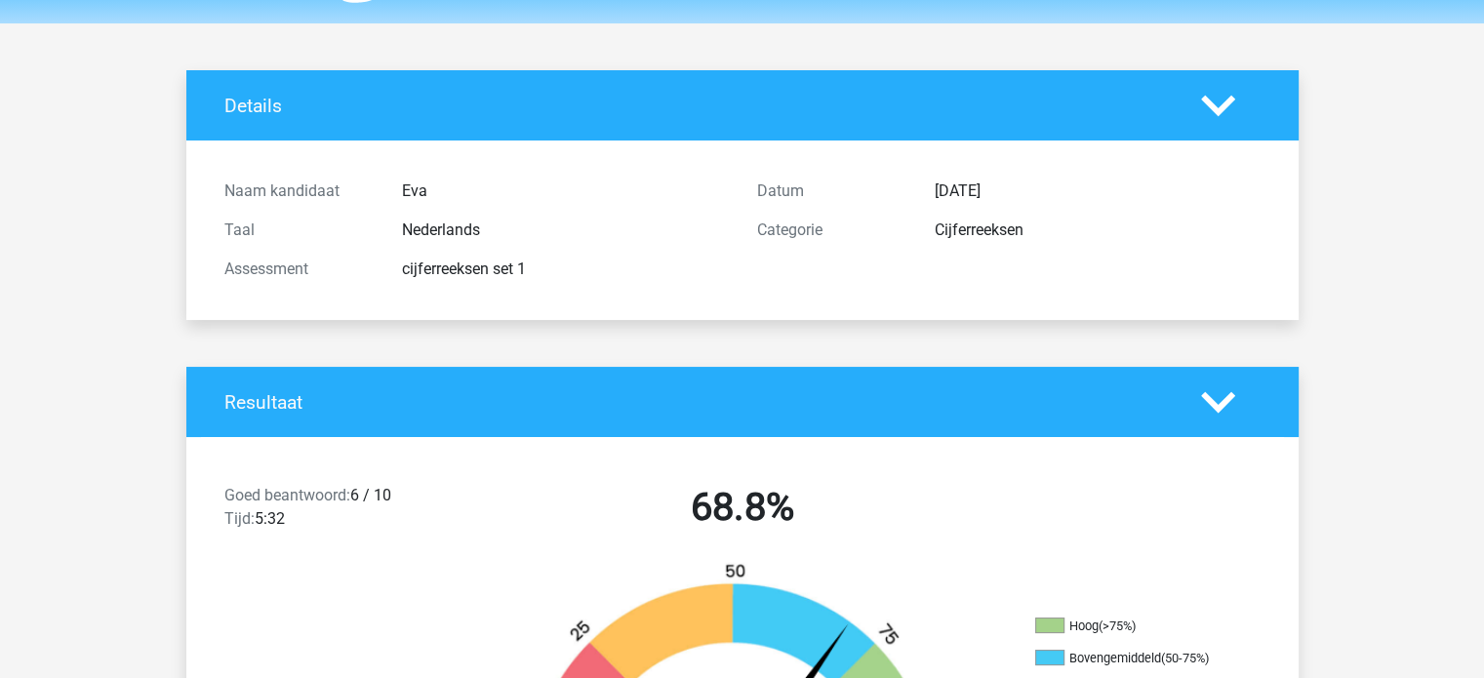
scroll to position [0, 0]
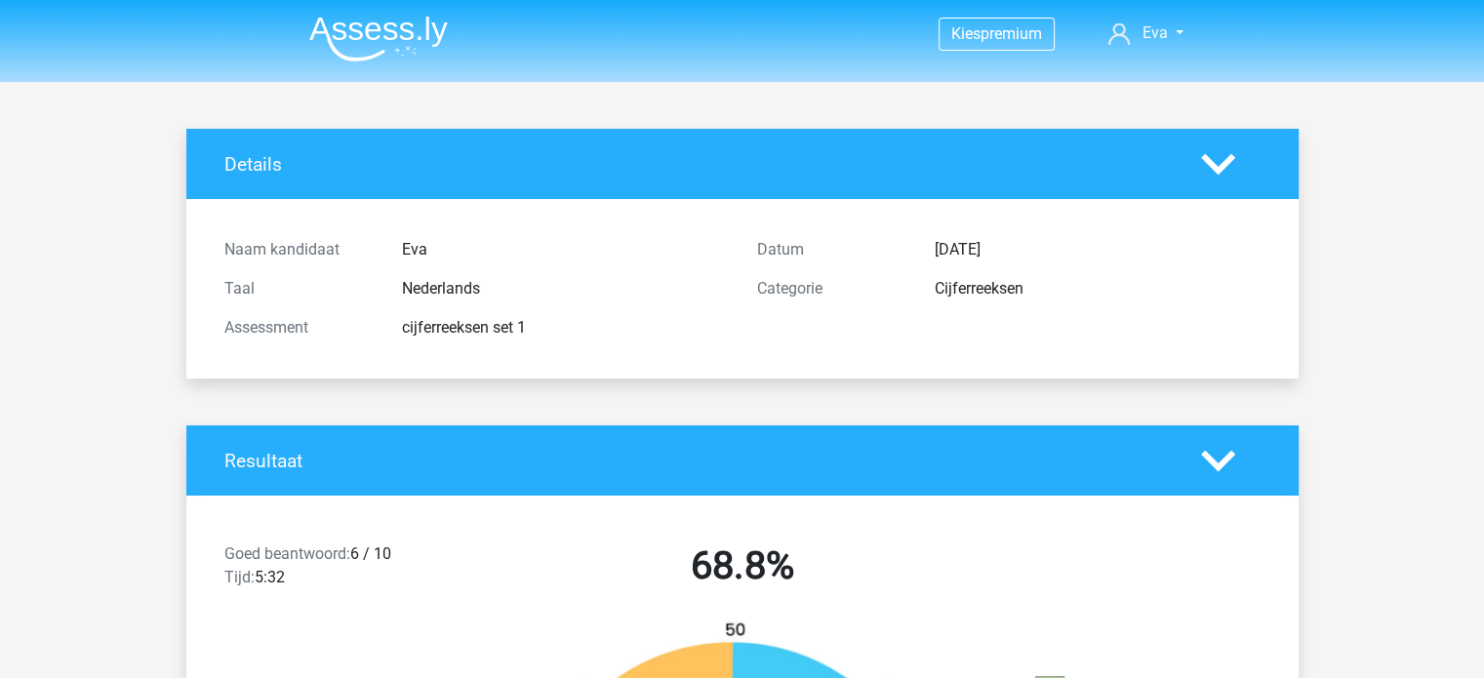
click at [407, 28] on img at bounding box center [378, 39] width 139 height 46
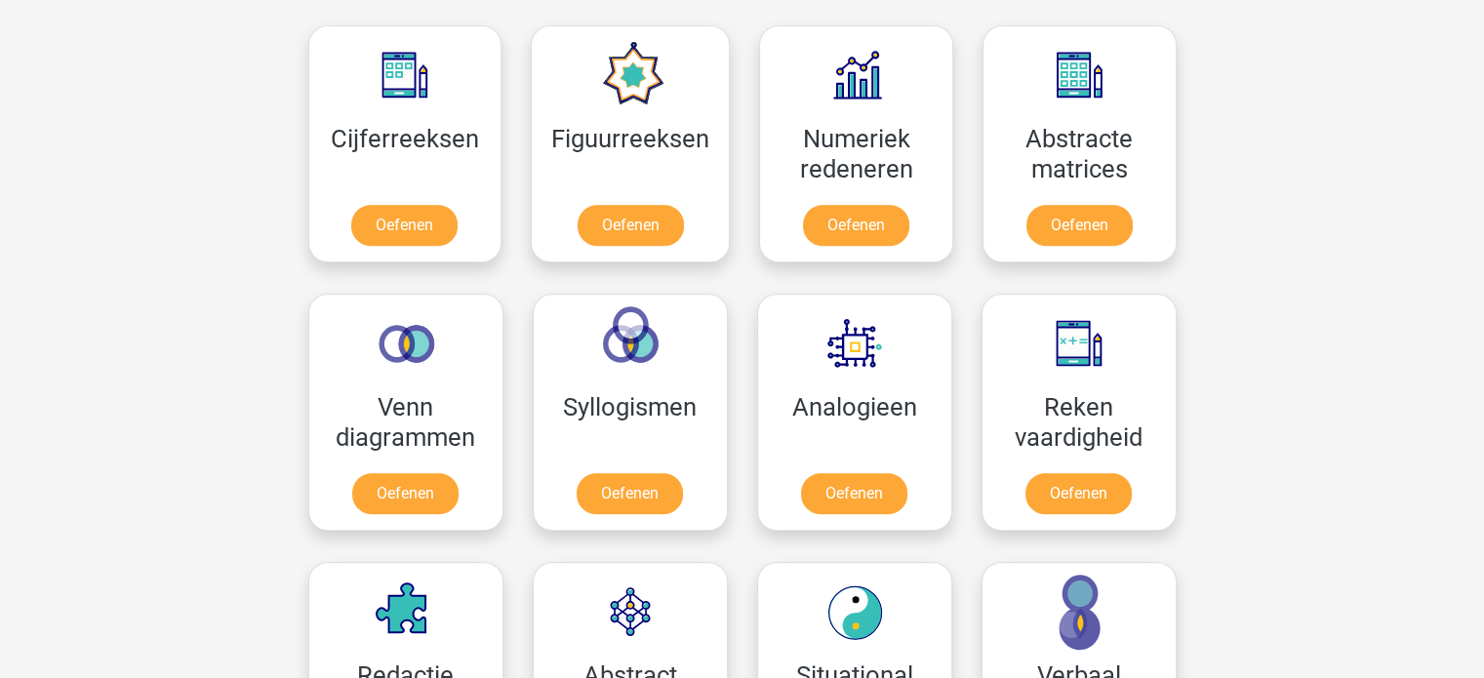
scroll to position [889, 0]
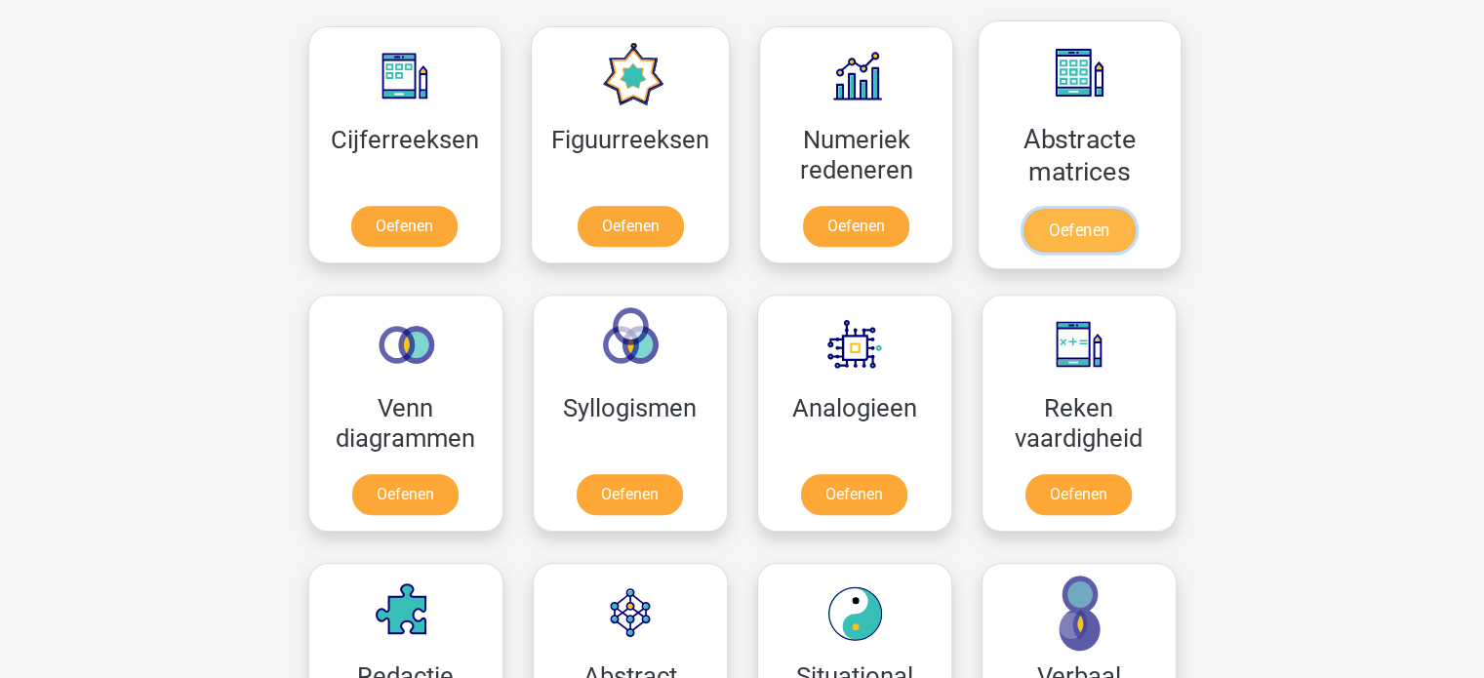
click at [1073, 241] on link "Oefenen" at bounding box center [1079, 230] width 111 height 43
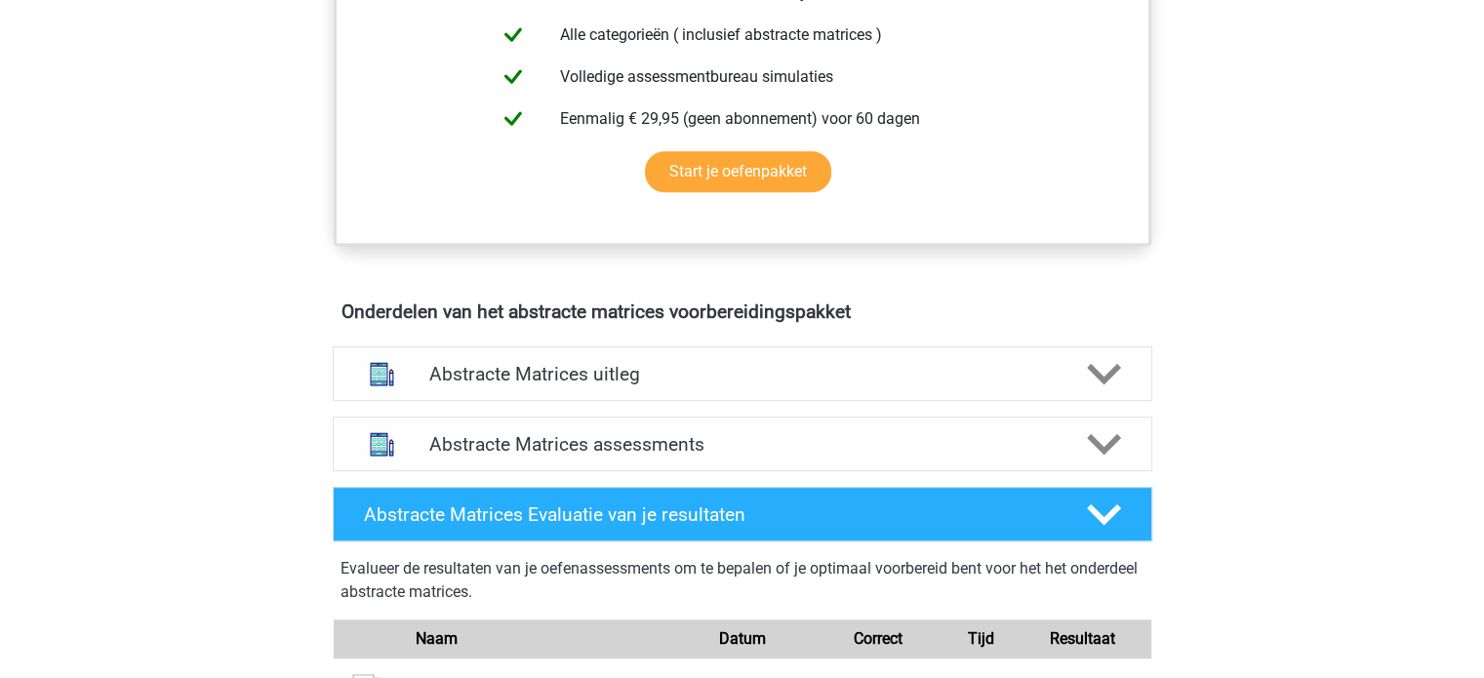
scroll to position [998, 0]
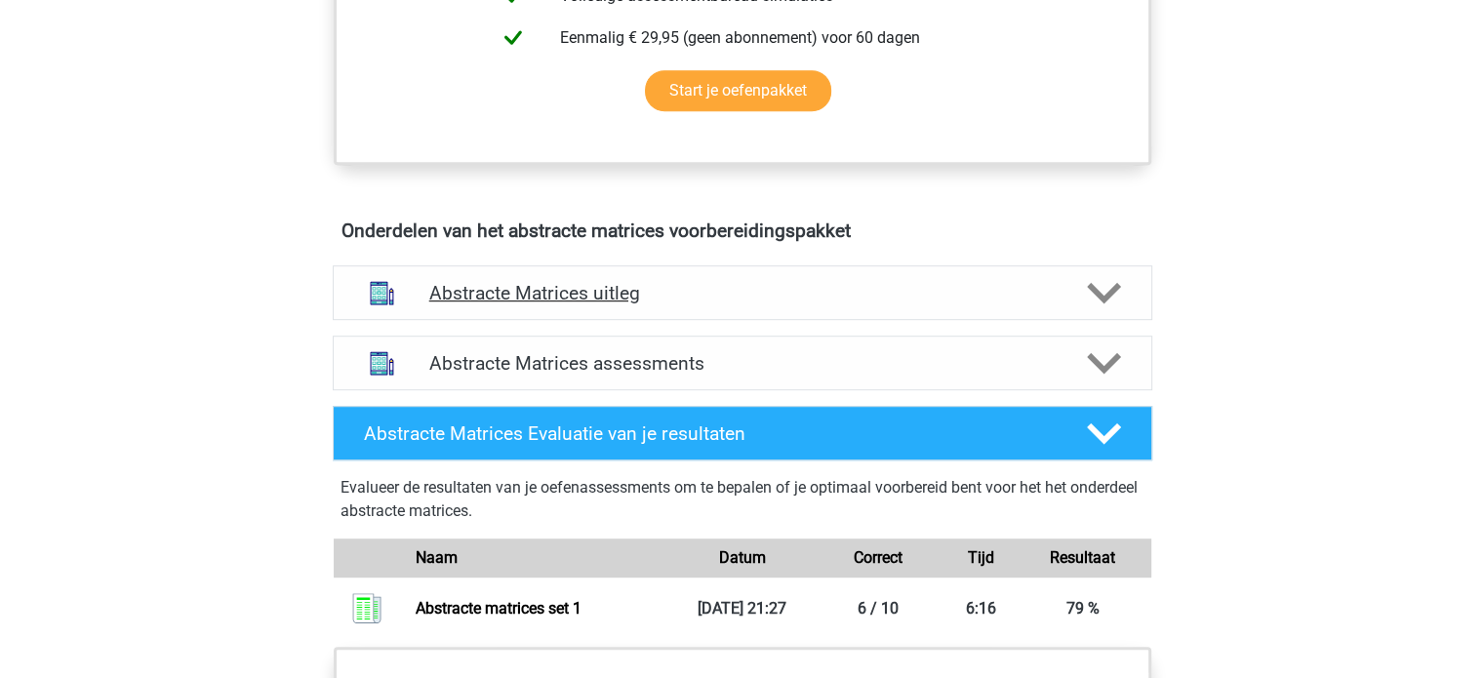
click at [860, 273] on div "Abstracte Matrices uitleg" at bounding box center [743, 292] width 820 height 55
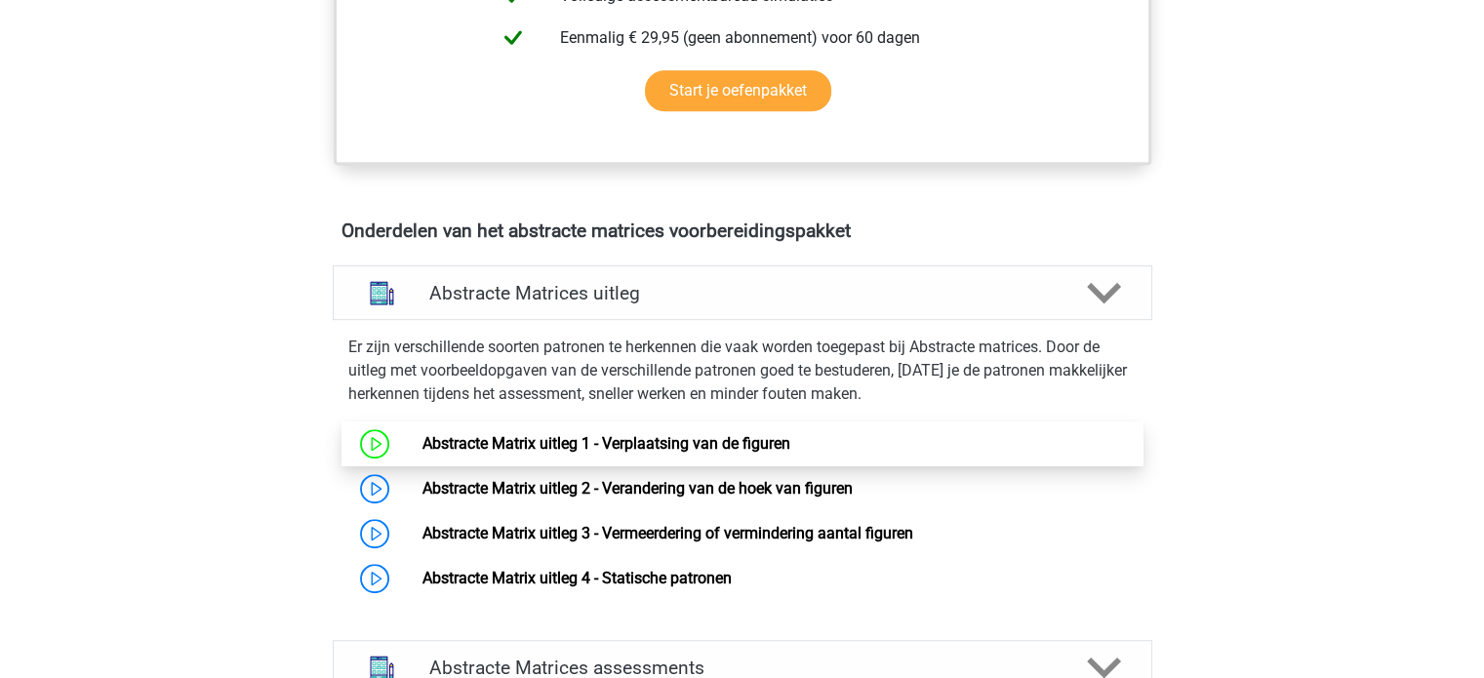
click at [592, 452] on link "Abstracte Matrix uitleg 1 - Verplaatsing van de figuren" at bounding box center [607, 443] width 368 height 19
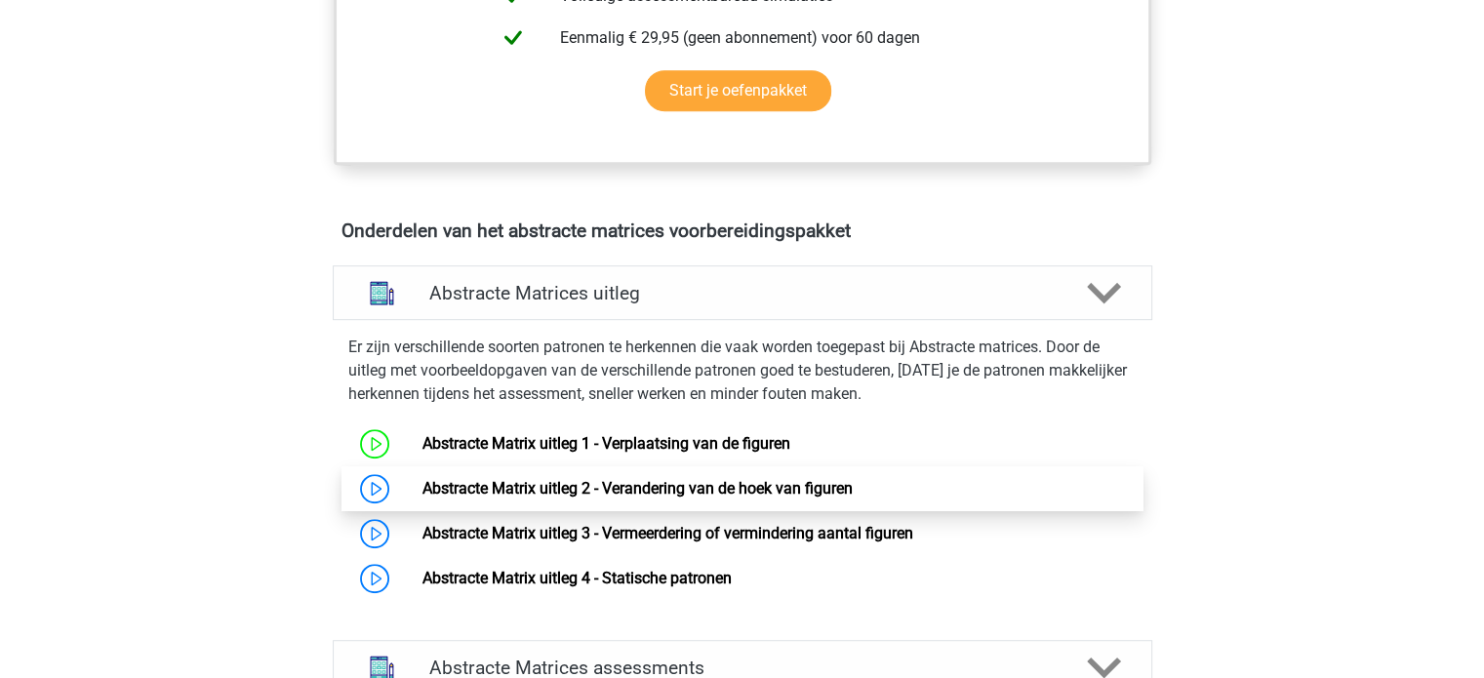
click at [493, 483] on link "Abstracte Matrix uitleg 2 - Verandering van de hoek van figuren" at bounding box center [638, 488] width 430 height 19
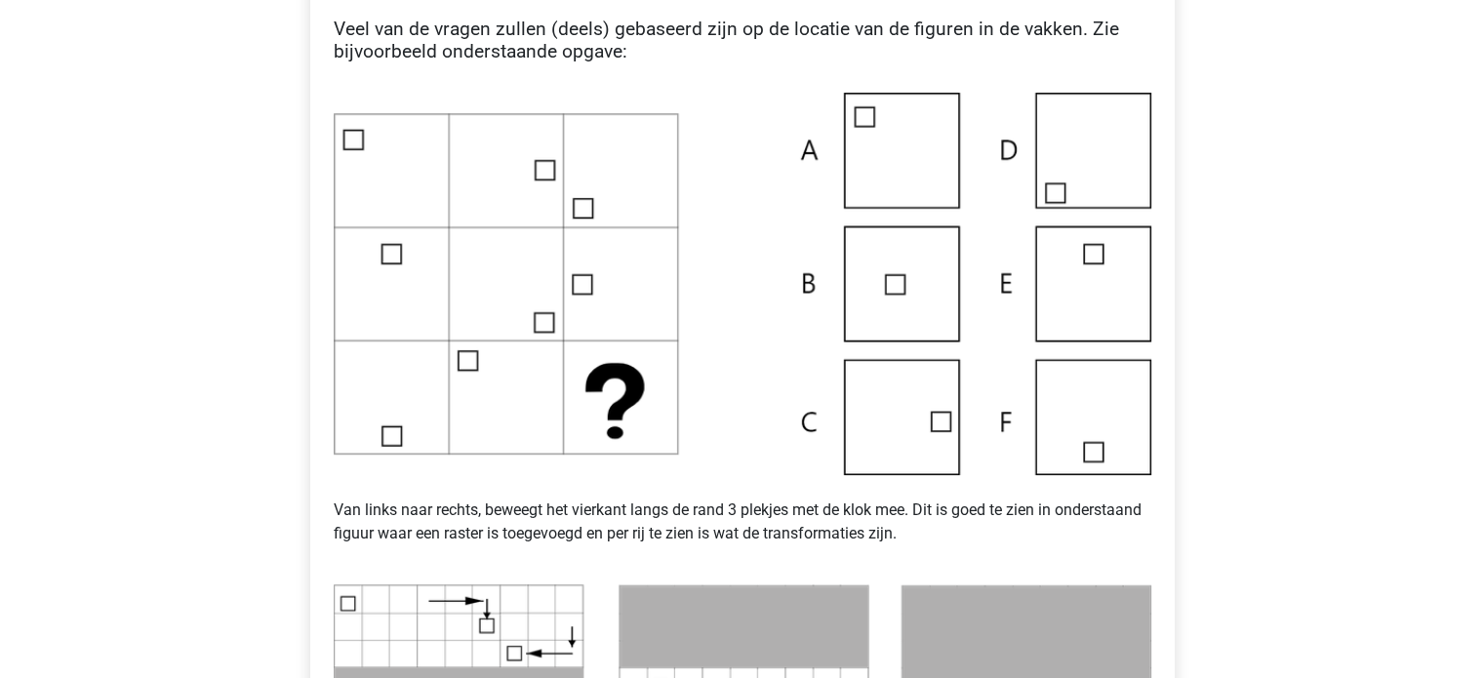
scroll to position [465, 0]
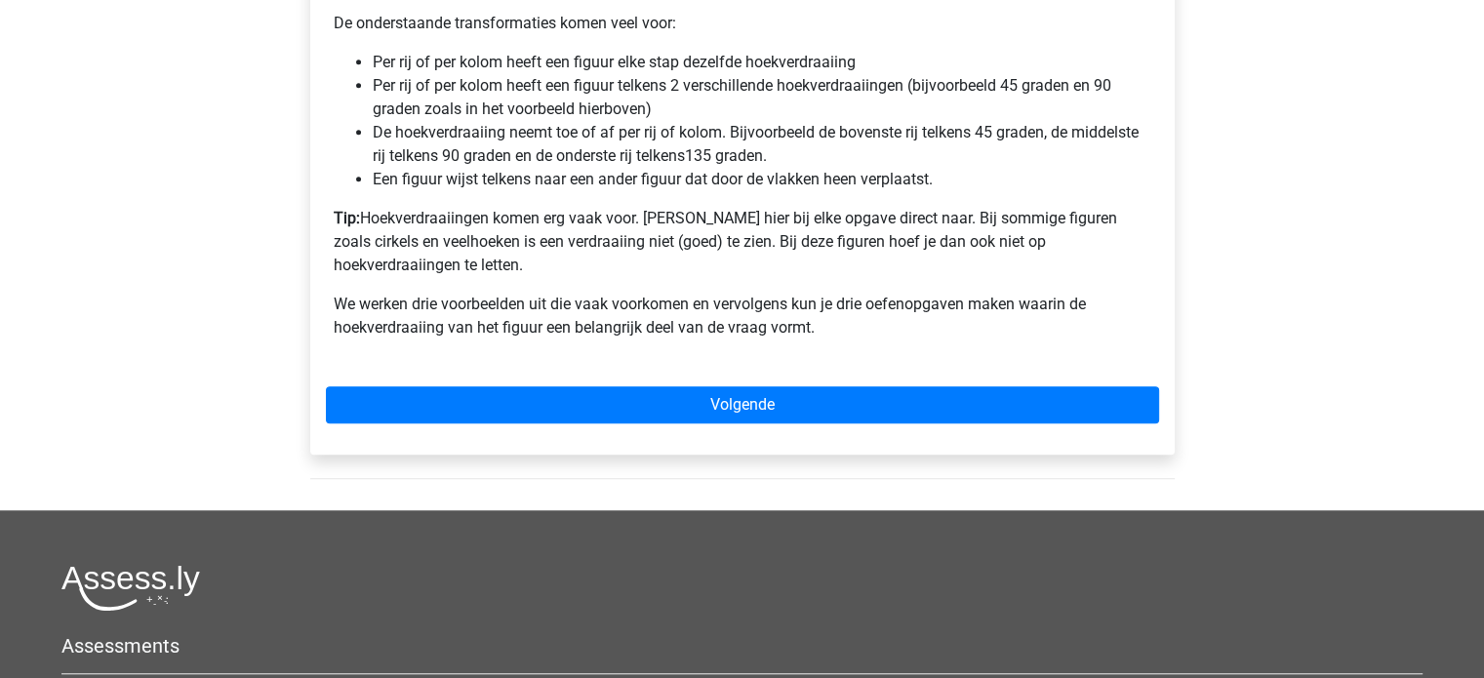
scroll to position [1417, 0]
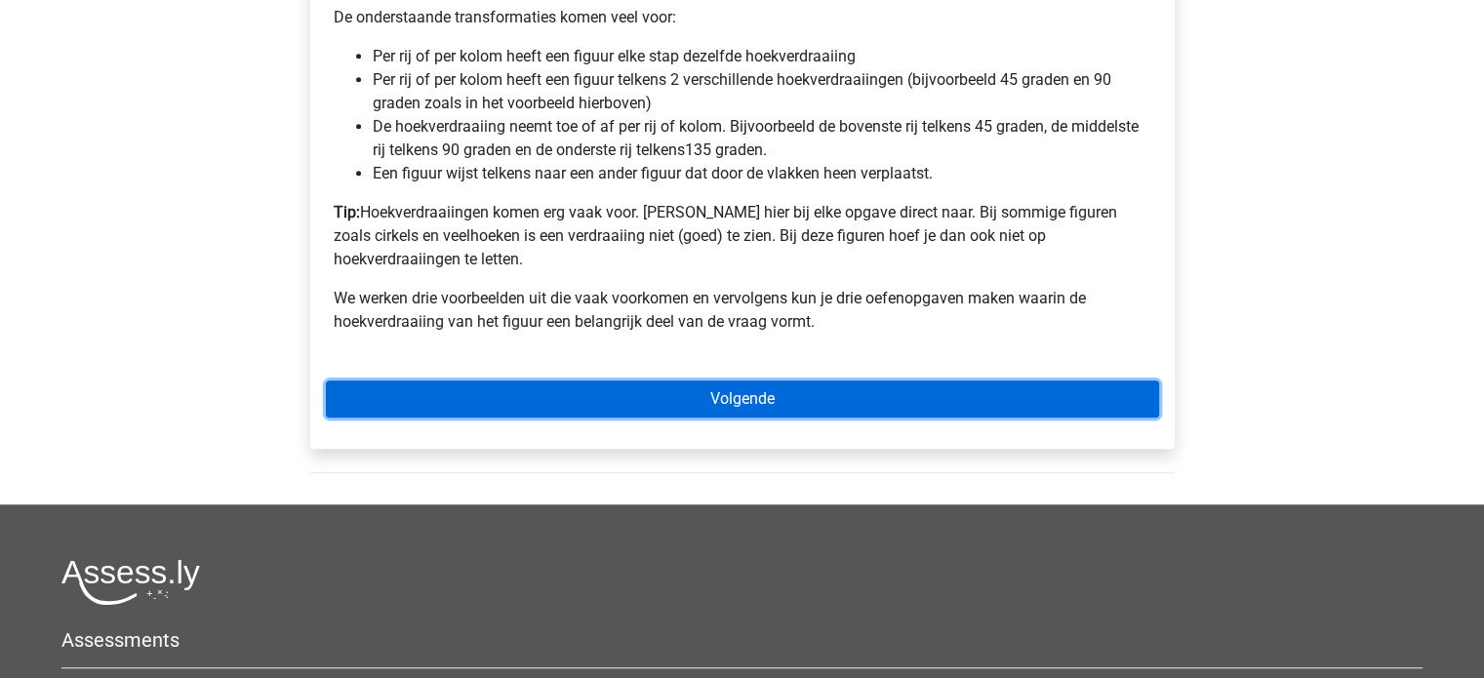
click at [587, 389] on link "Volgende" at bounding box center [742, 399] width 833 height 37
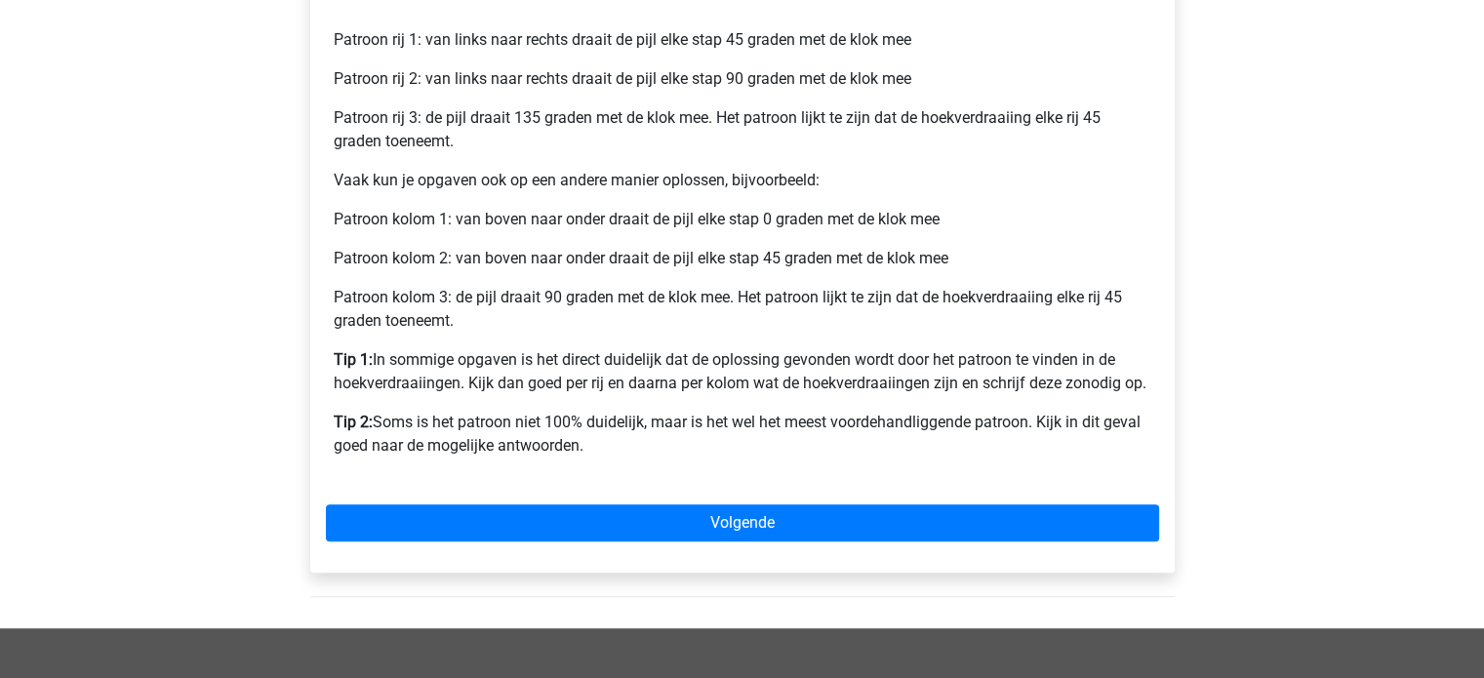
scroll to position [863, 0]
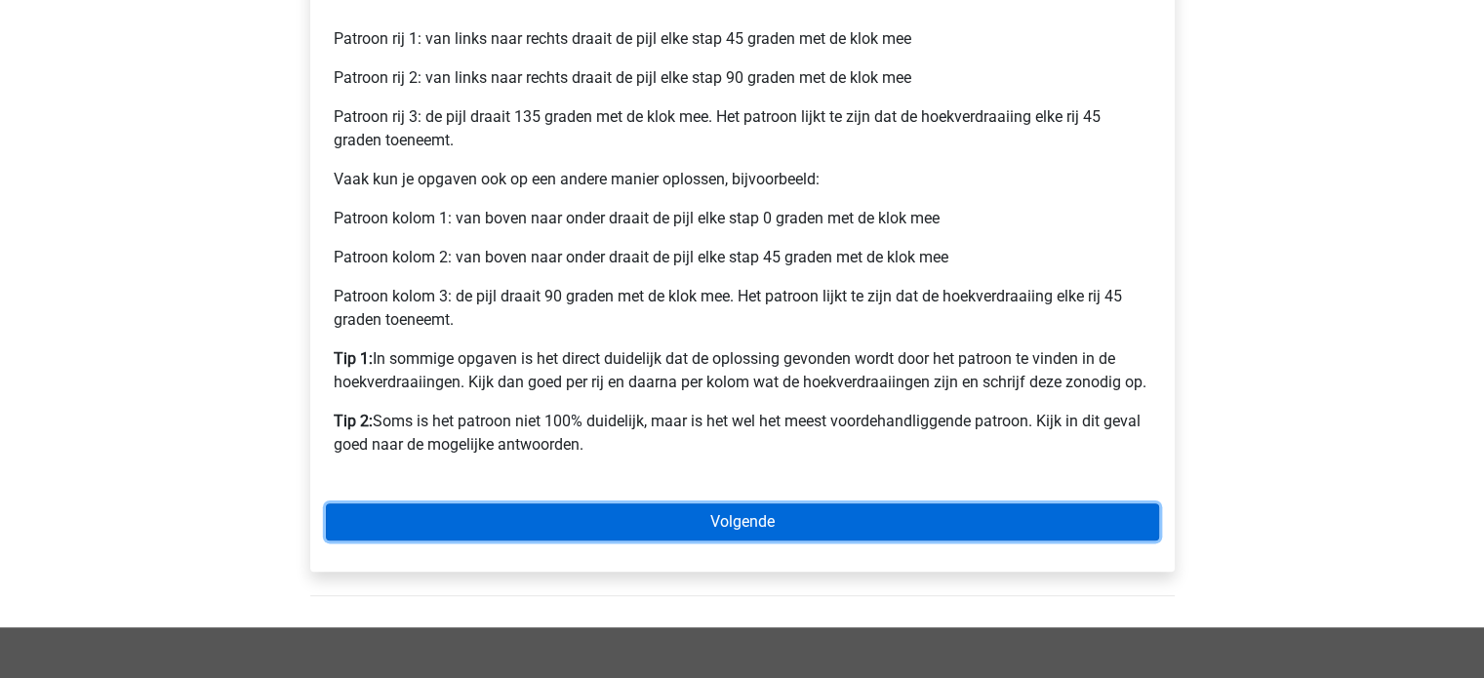
click at [573, 535] on link "Volgende" at bounding box center [742, 522] width 833 height 37
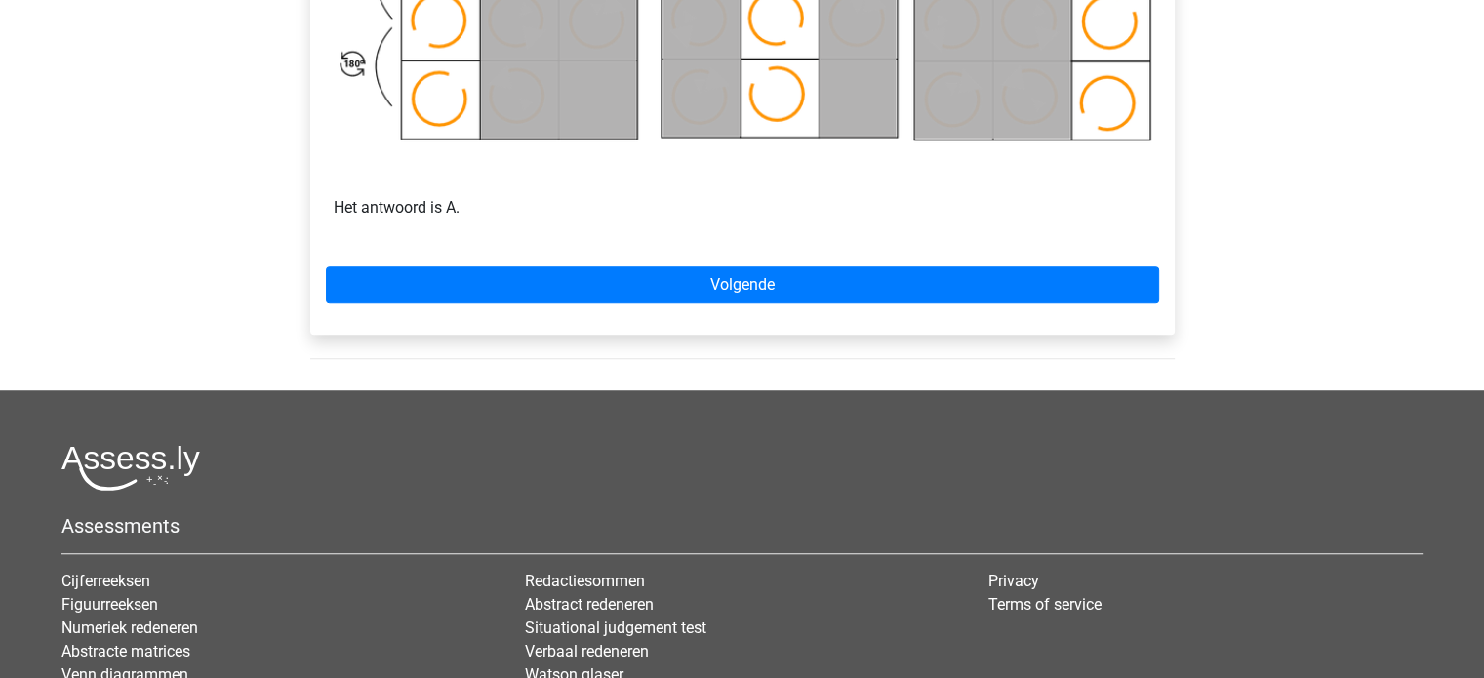
scroll to position [1343, 0]
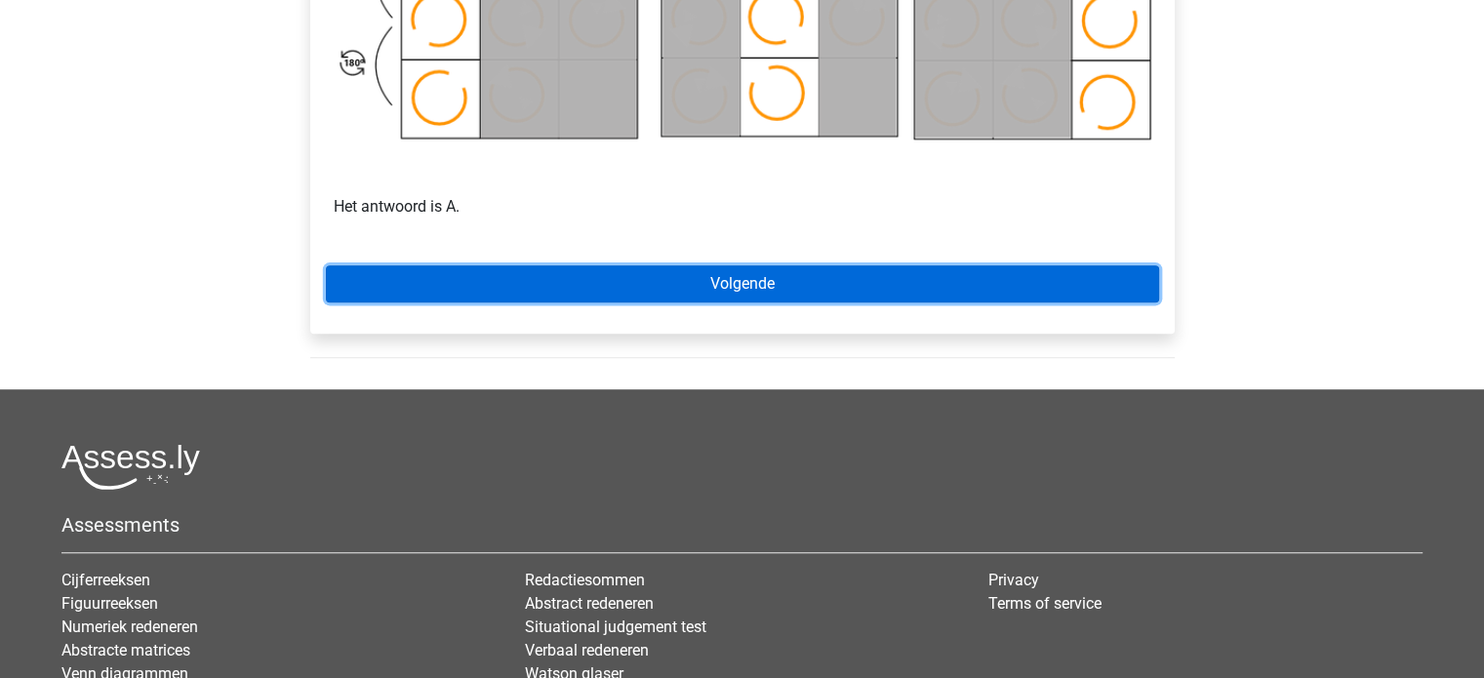
click at [717, 286] on link "Volgende" at bounding box center [742, 283] width 833 height 37
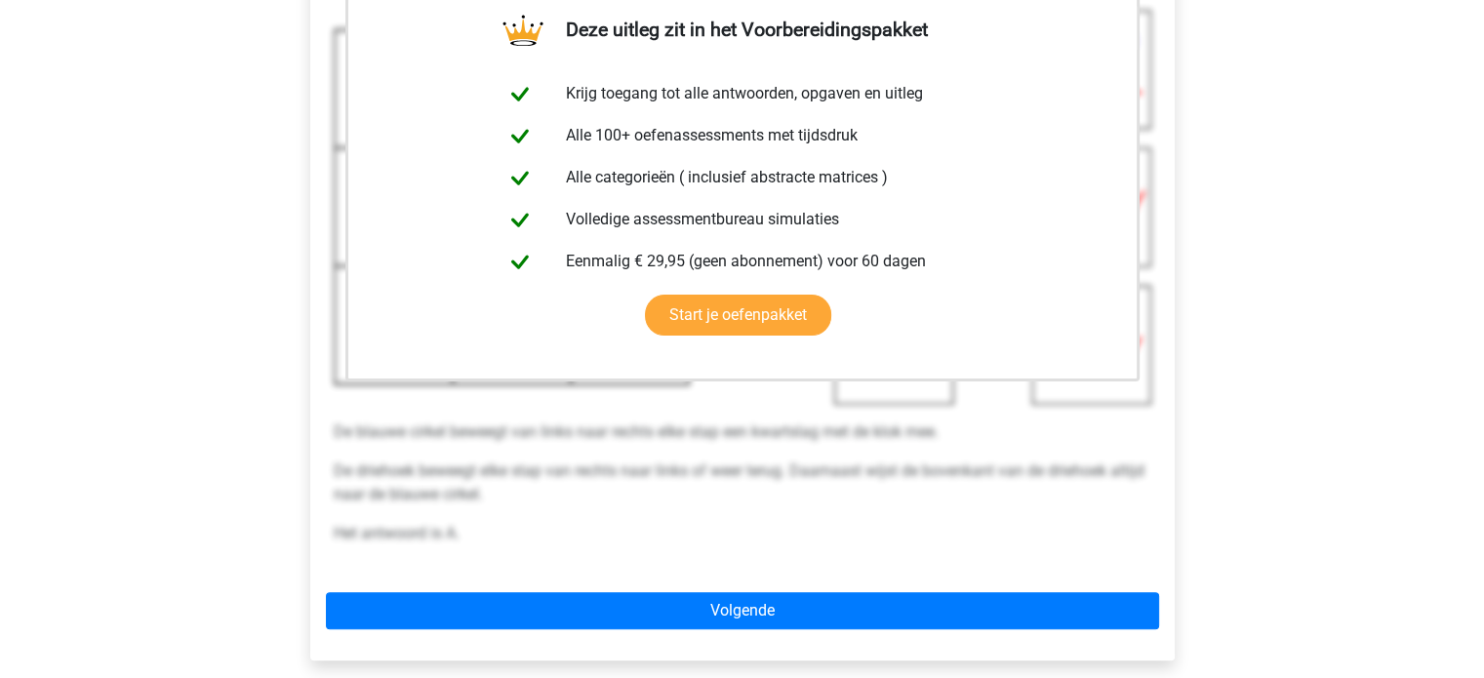
scroll to position [452, 0]
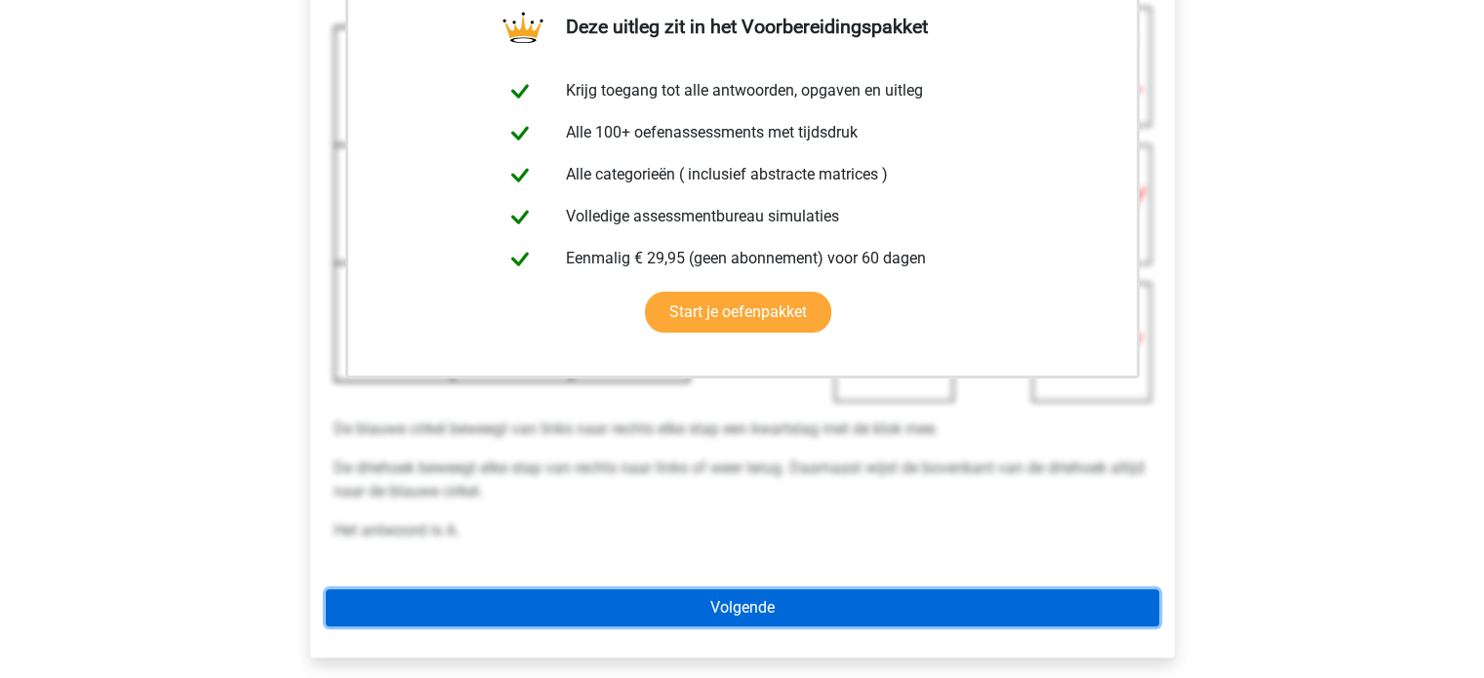
click at [693, 609] on link "Volgende" at bounding box center [742, 607] width 833 height 37
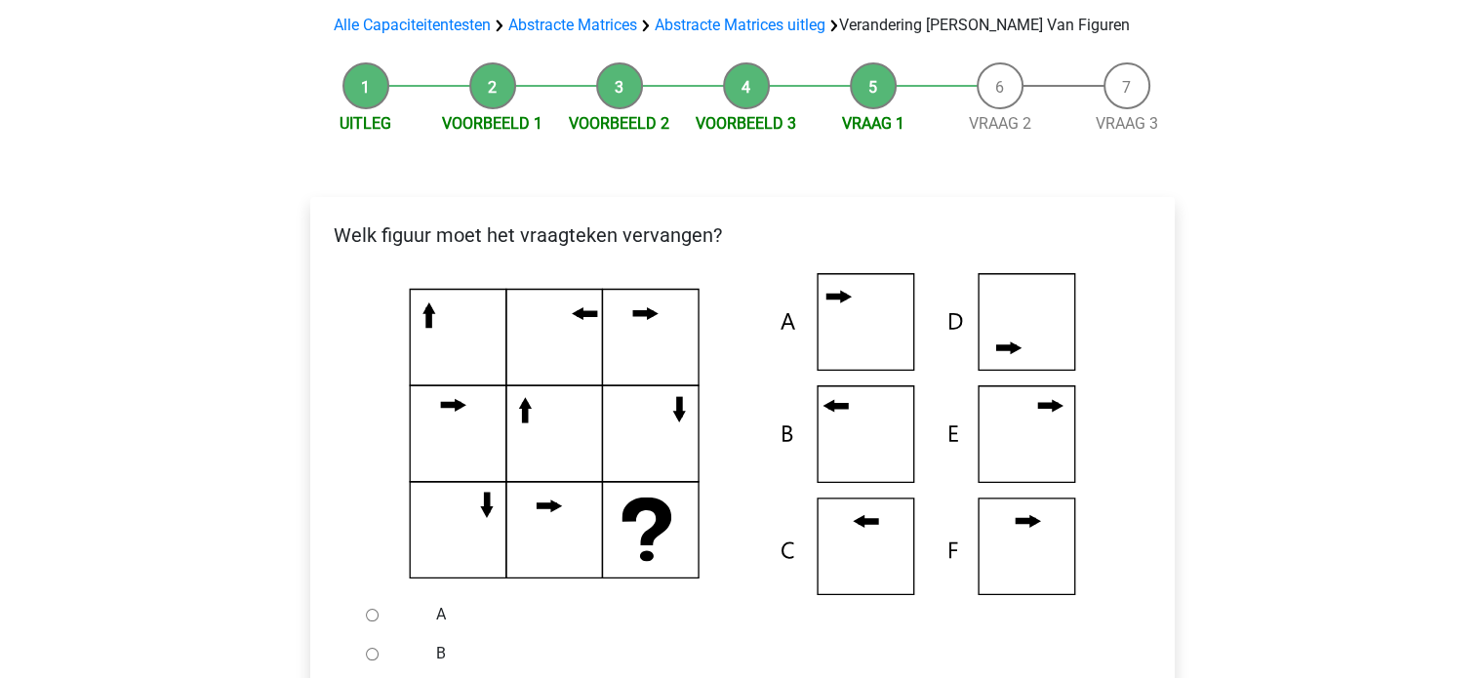
scroll to position [191, 0]
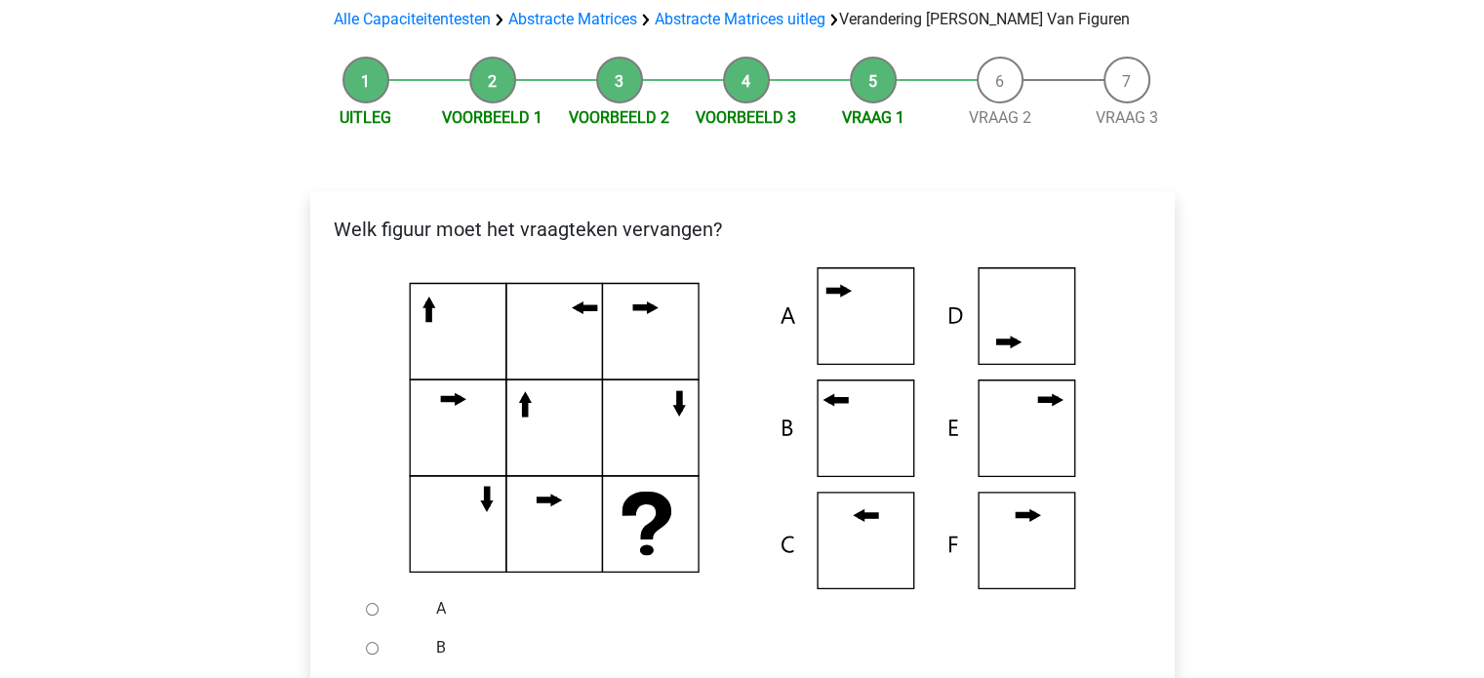
drag, startPoint x: 376, startPoint y: 57, endPoint x: 368, endPoint y: 88, distance: 32.2
click at [368, 88] on li "Uitleg" at bounding box center [366, 93] width 127 height 73
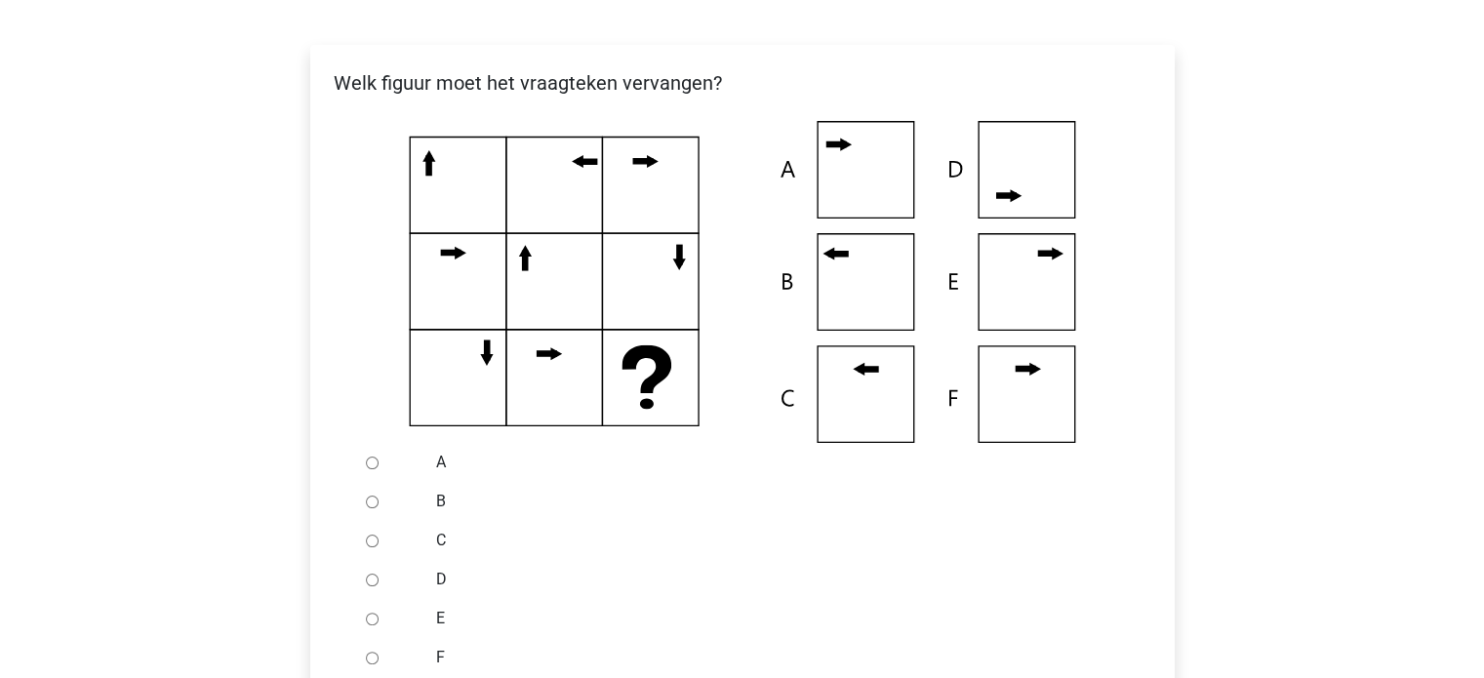
scroll to position [339, 0]
click at [363, 503] on div at bounding box center [390, 500] width 64 height 39
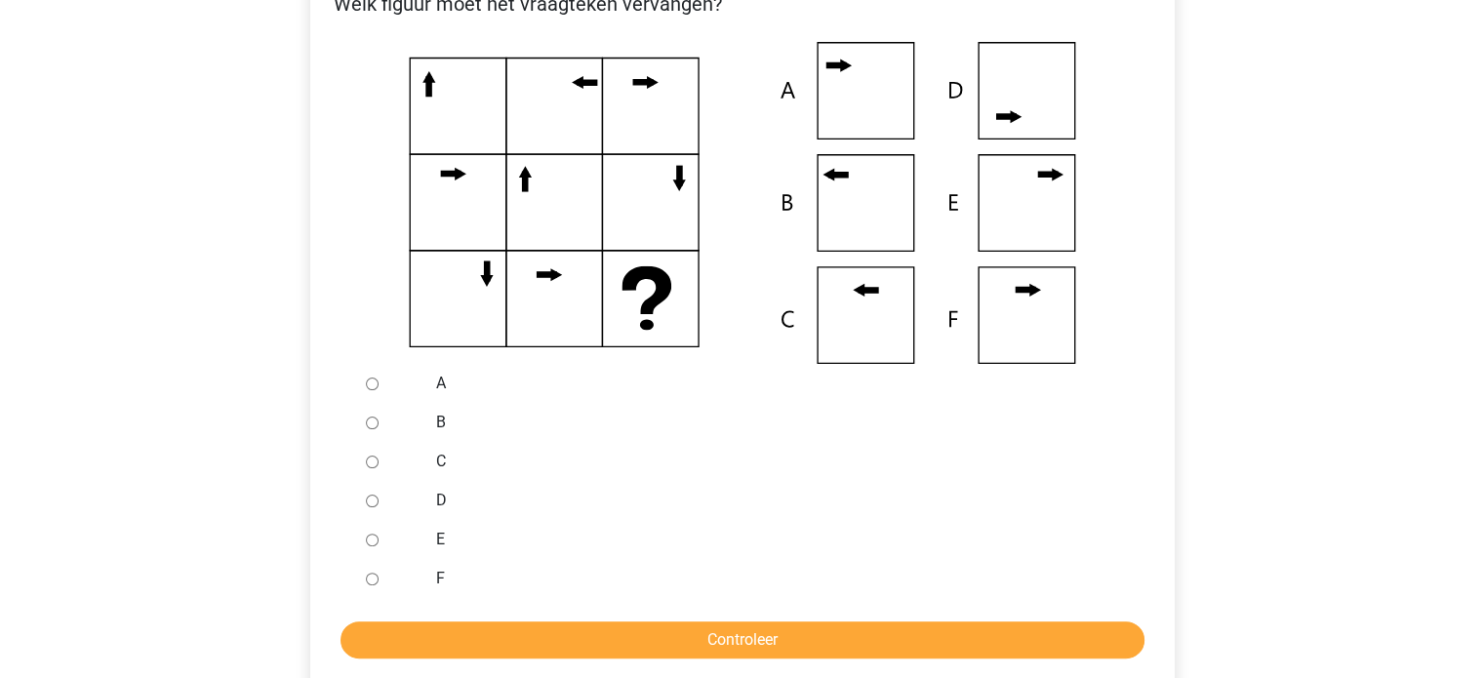
scroll to position [439, 0]
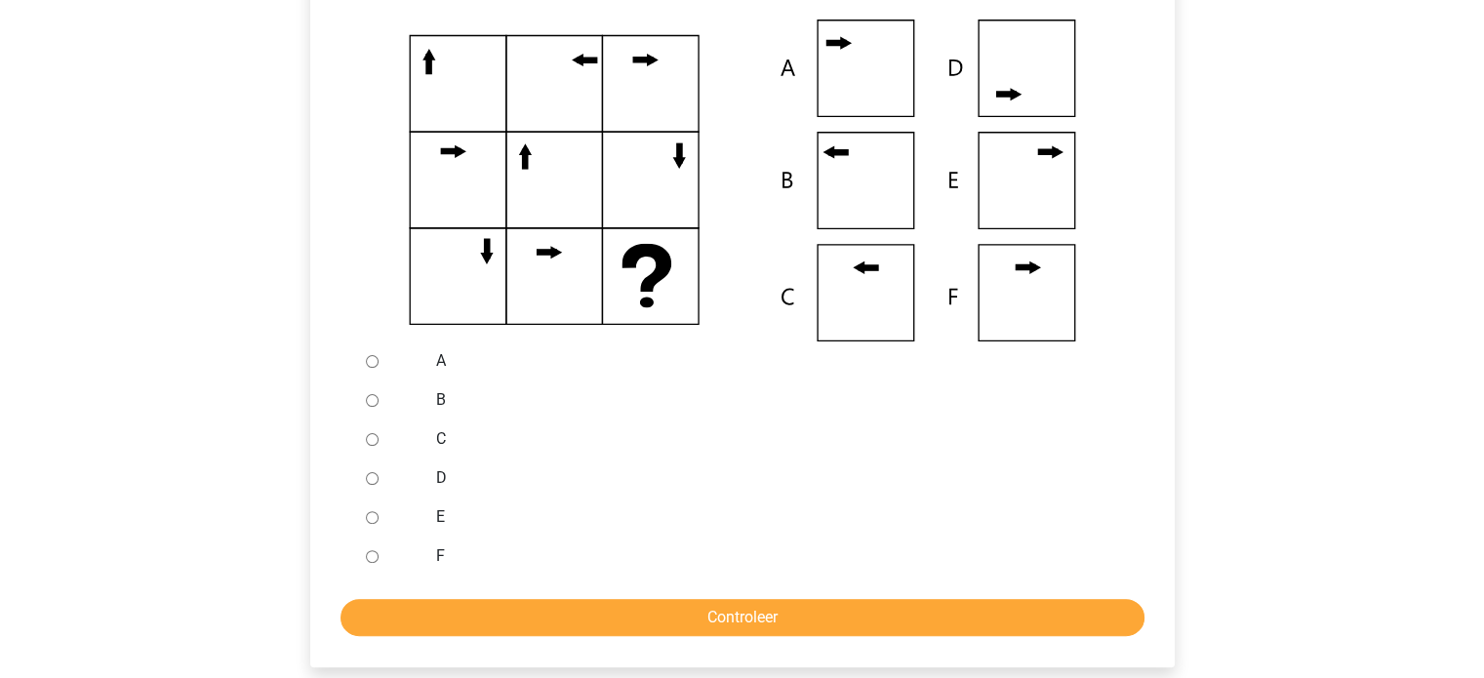
click at [369, 401] on input "B" at bounding box center [372, 400] width 13 height 13
radio input "true"
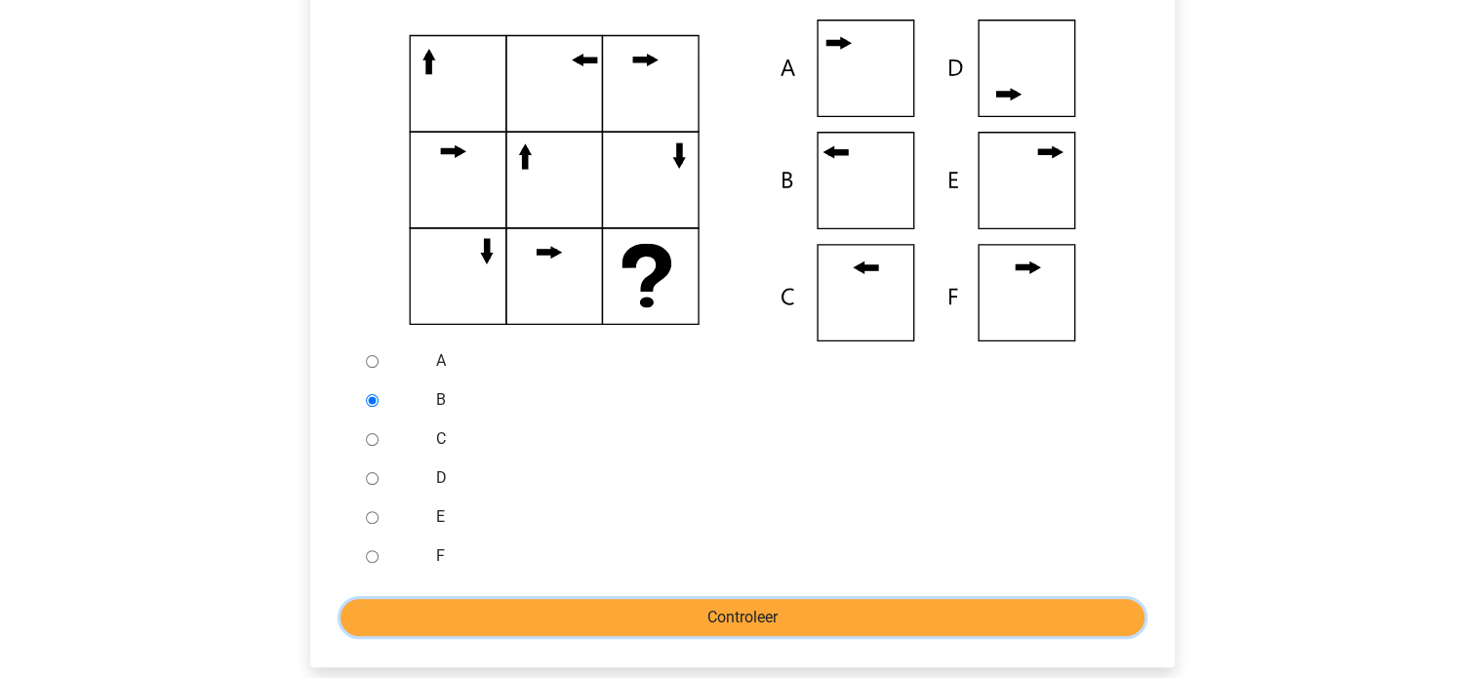
click at [555, 634] on input "Controleer" at bounding box center [743, 617] width 804 height 37
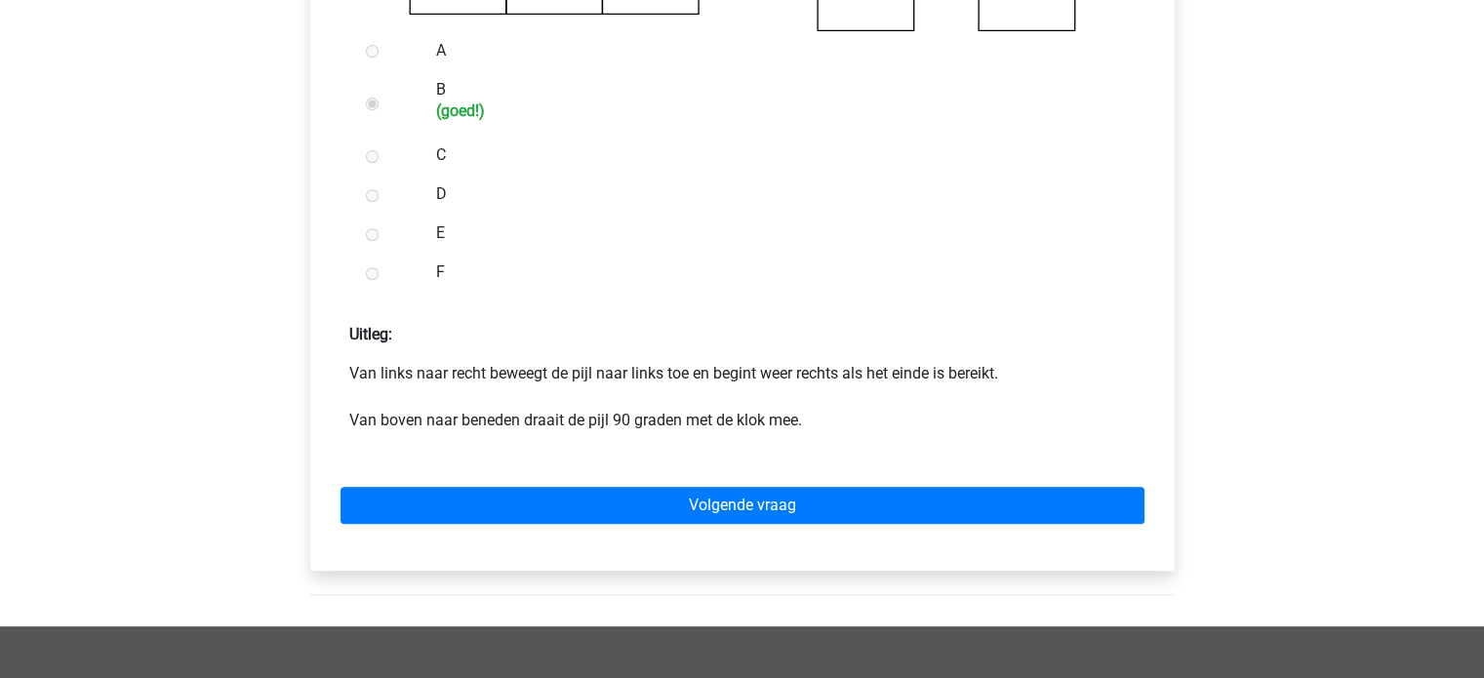
scroll to position [749, 0]
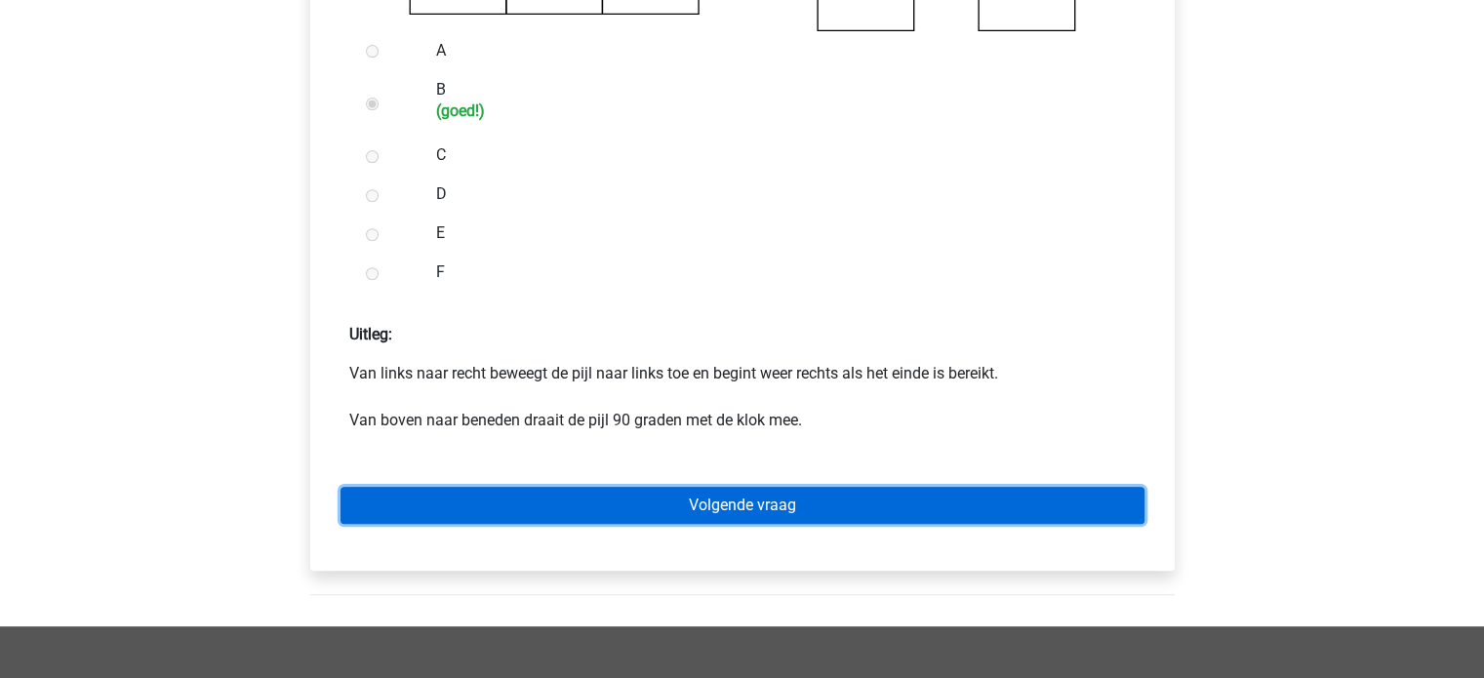
click at [714, 502] on link "Volgende vraag" at bounding box center [743, 505] width 804 height 37
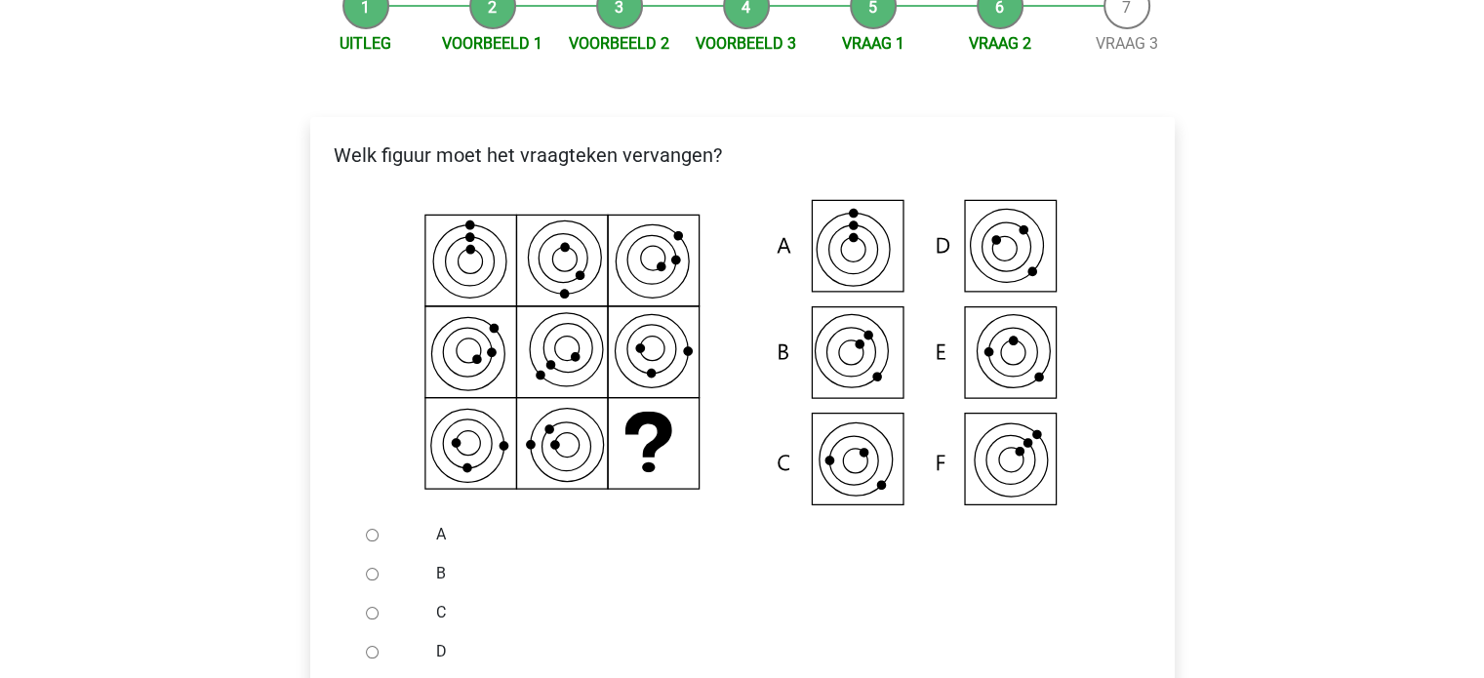
scroll to position [314, 0]
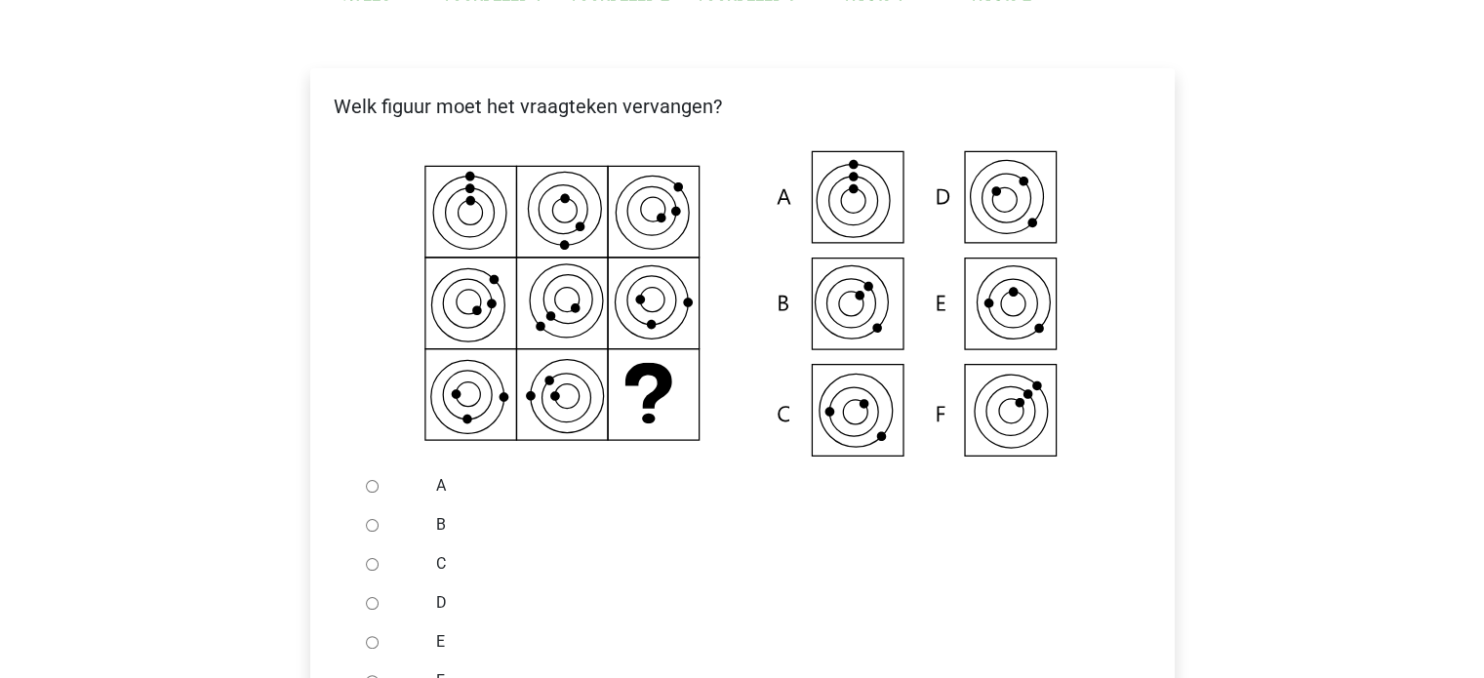
click at [379, 643] on div at bounding box center [390, 642] width 64 height 39
click at [370, 640] on input "E" at bounding box center [372, 642] width 13 height 13
radio input "true"
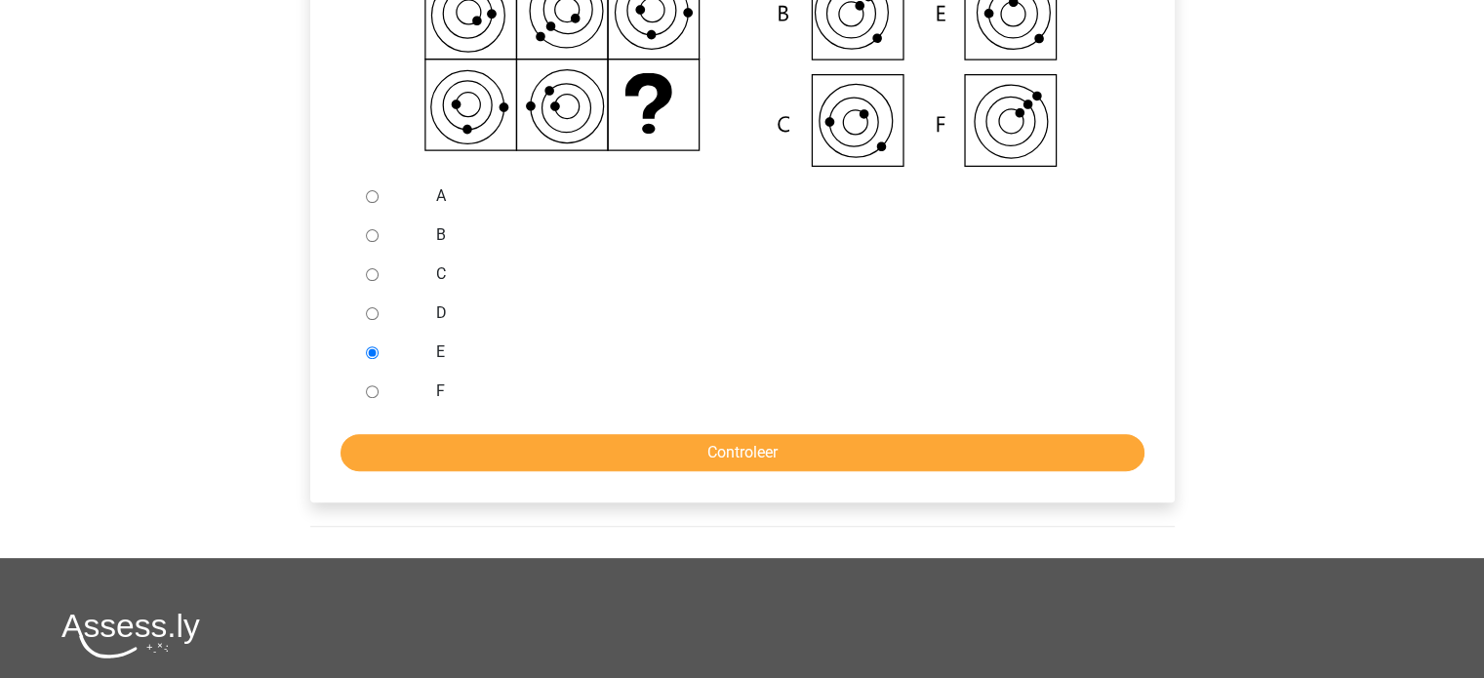
scroll to position [615, 0]
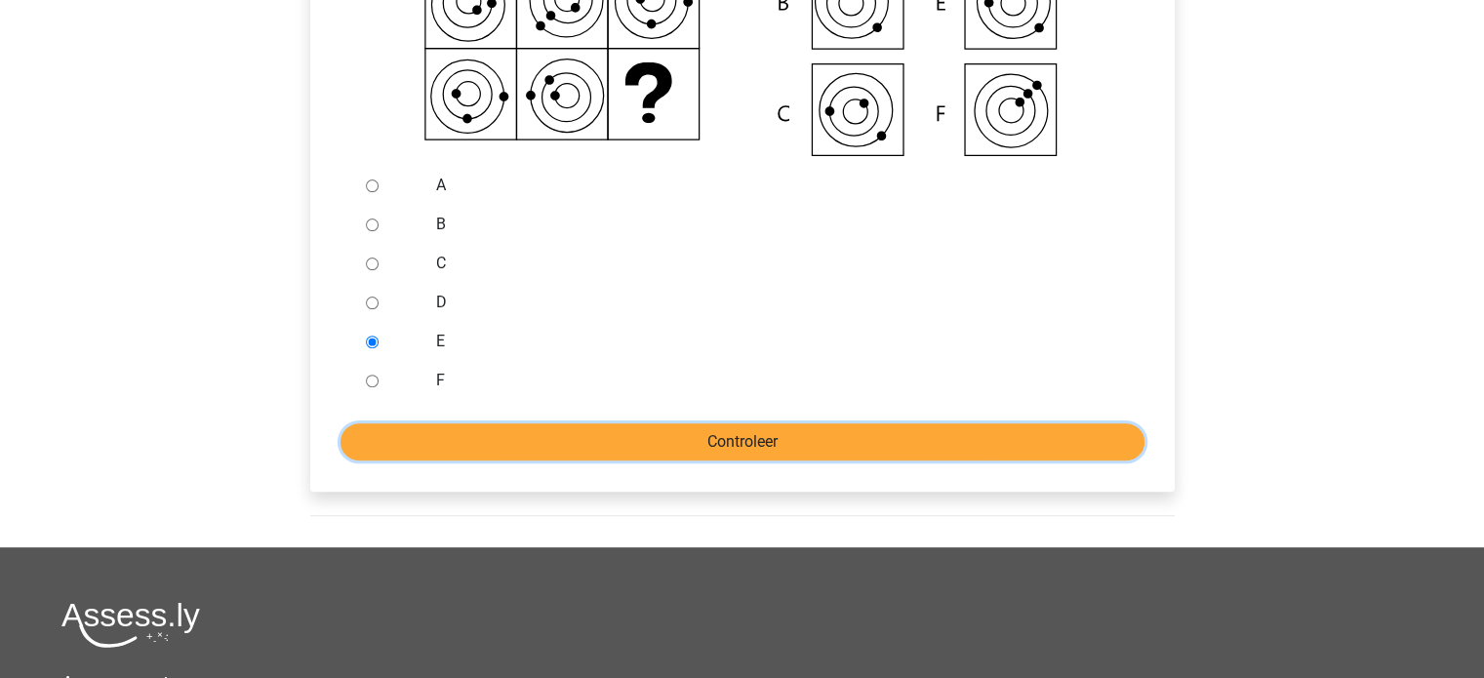
click at [597, 451] on input "Controleer" at bounding box center [743, 442] width 804 height 37
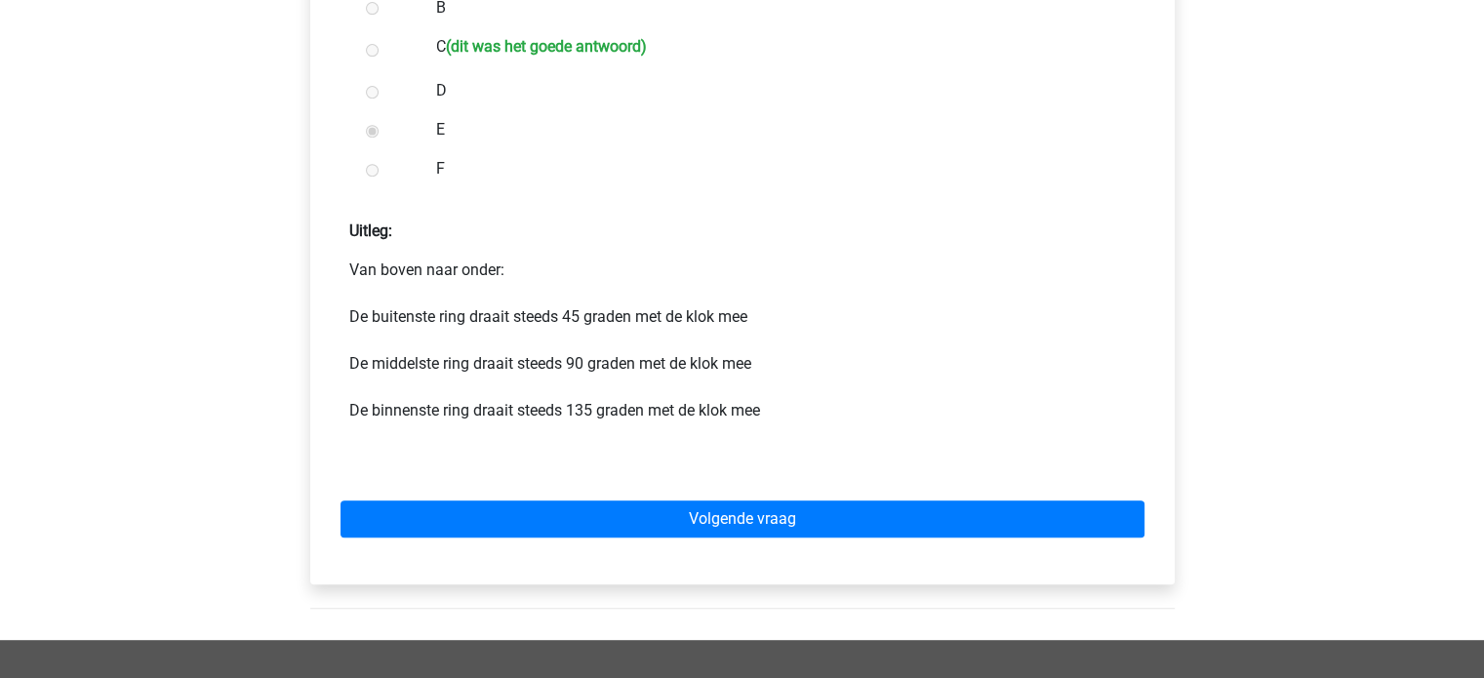
scroll to position [831, 0]
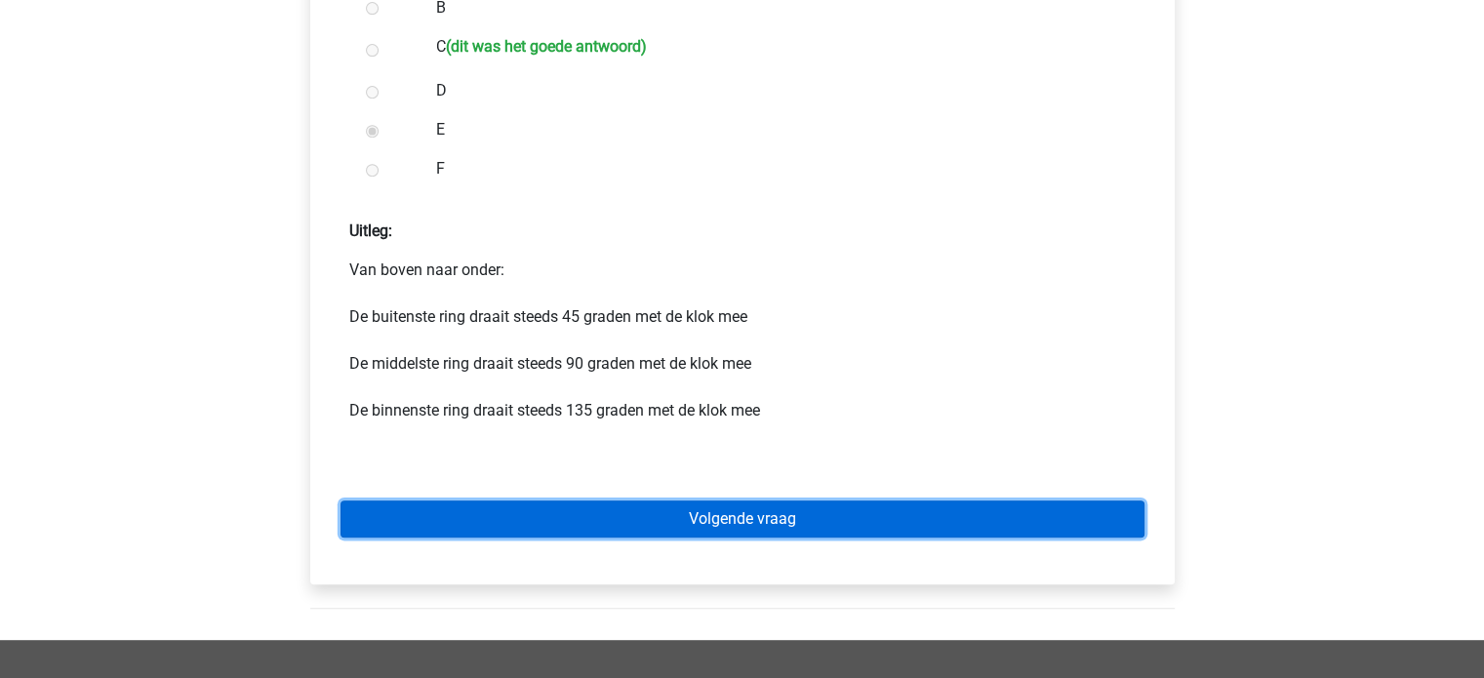
click at [683, 530] on link "Volgende vraag" at bounding box center [743, 519] width 804 height 37
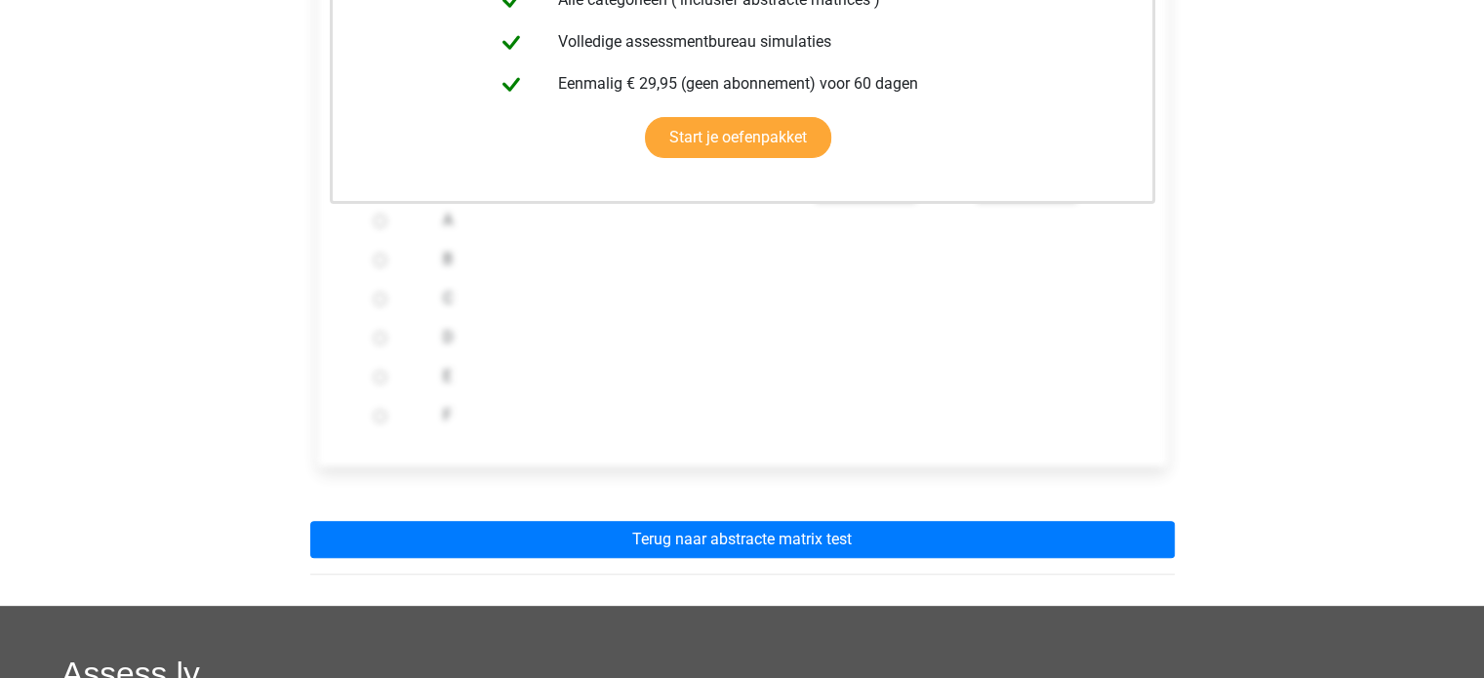
scroll to position [558, 0]
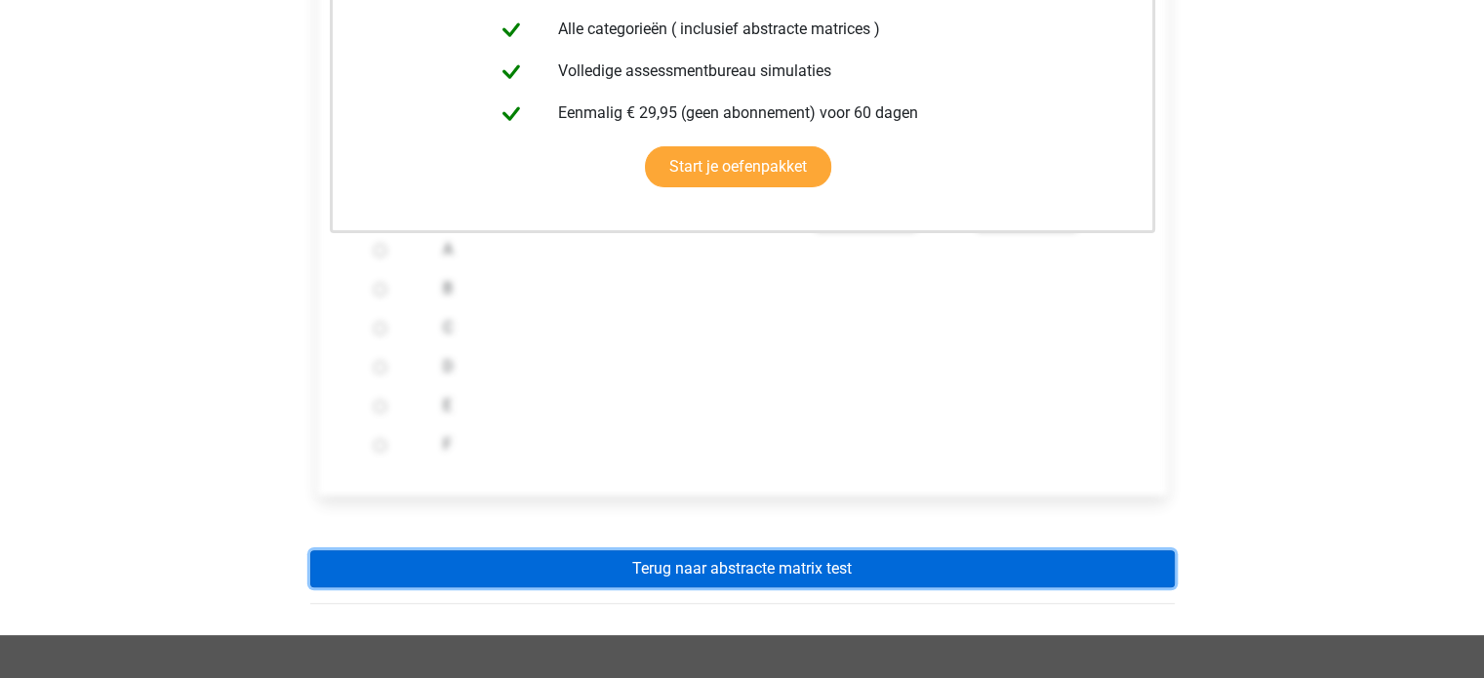
click at [684, 556] on link "Terug naar abstracte matrix test" at bounding box center [742, 568] width 865 height 37
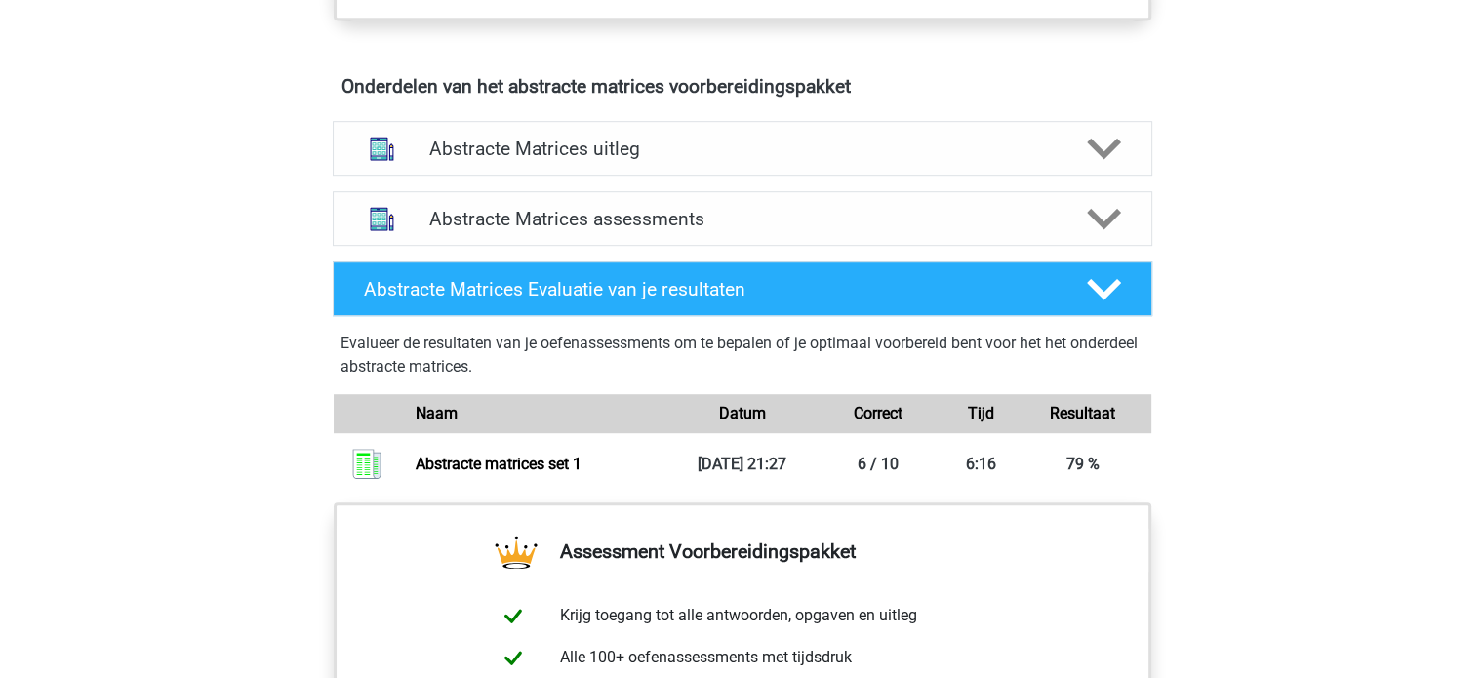
scroll to position [1144, 0]
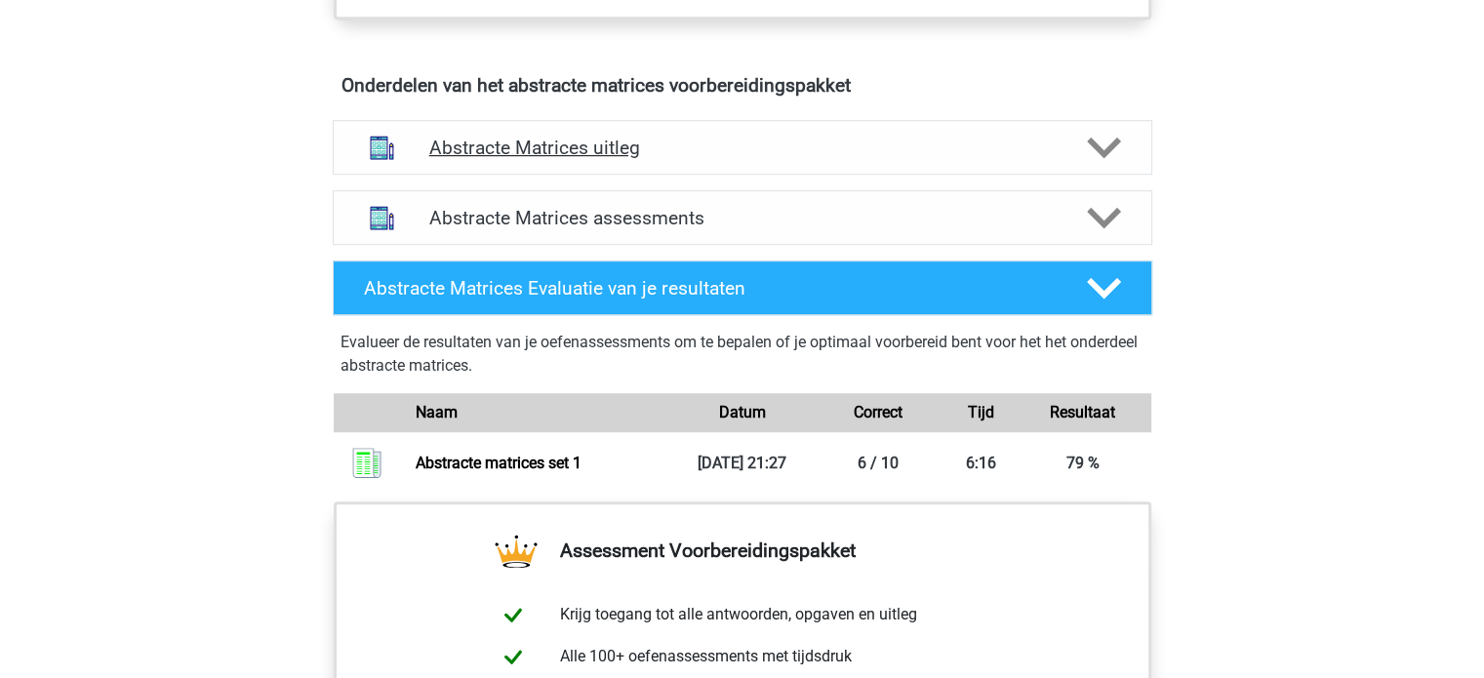
click at [965, 166] on div "Abstracte Matrices uitleg" at bounding box center [743, 147] width 820 height 55
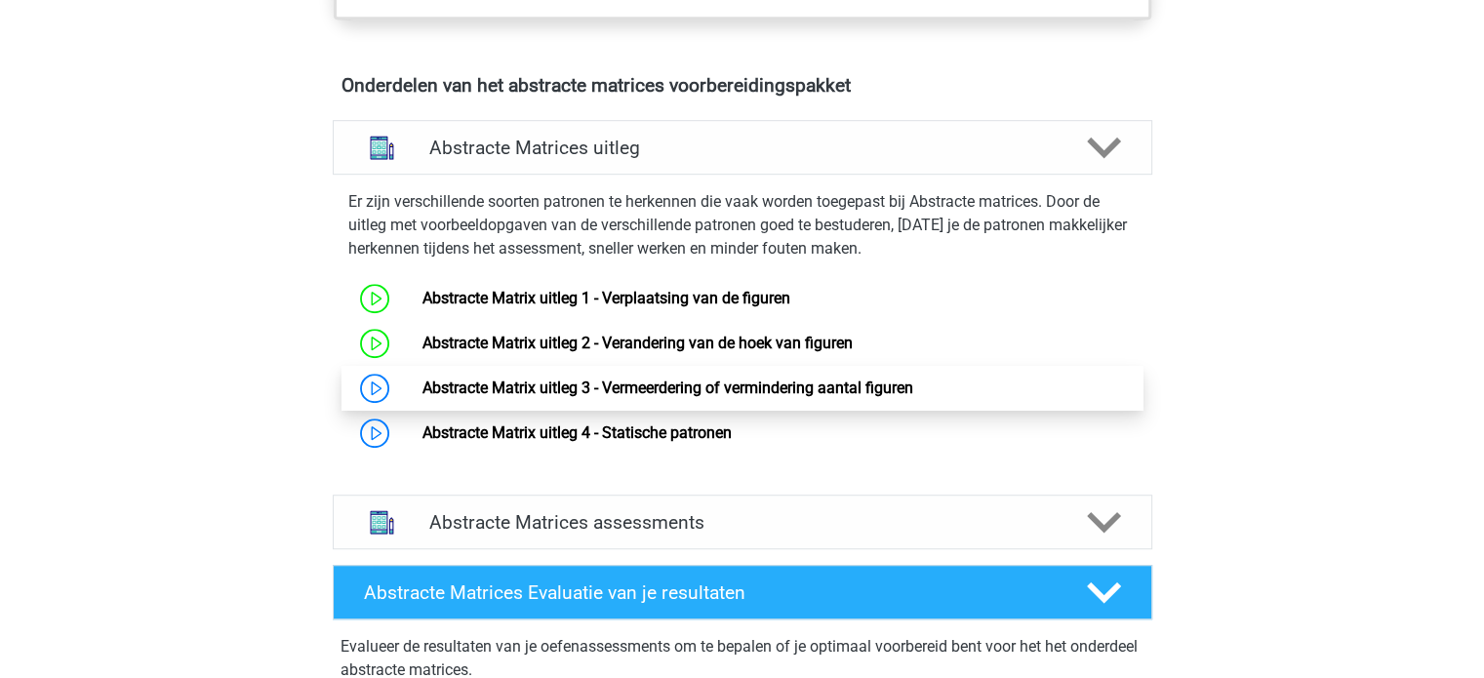
click at [682, 389] on link "Abstracte Matrix uitleg 3 - Vermeerdering of vermindering aantal figuren" at bounding box center [668, 388] width 491 height 19
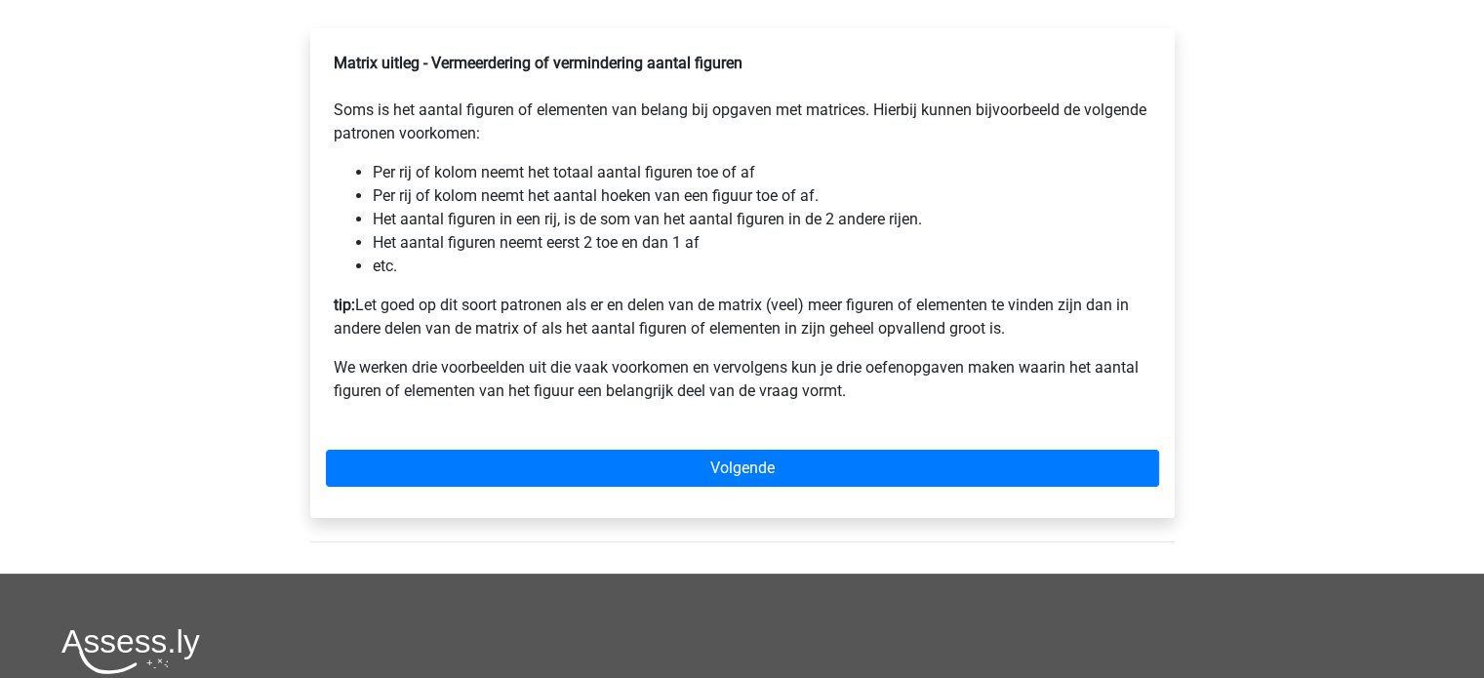
scroll to position [355, 0]
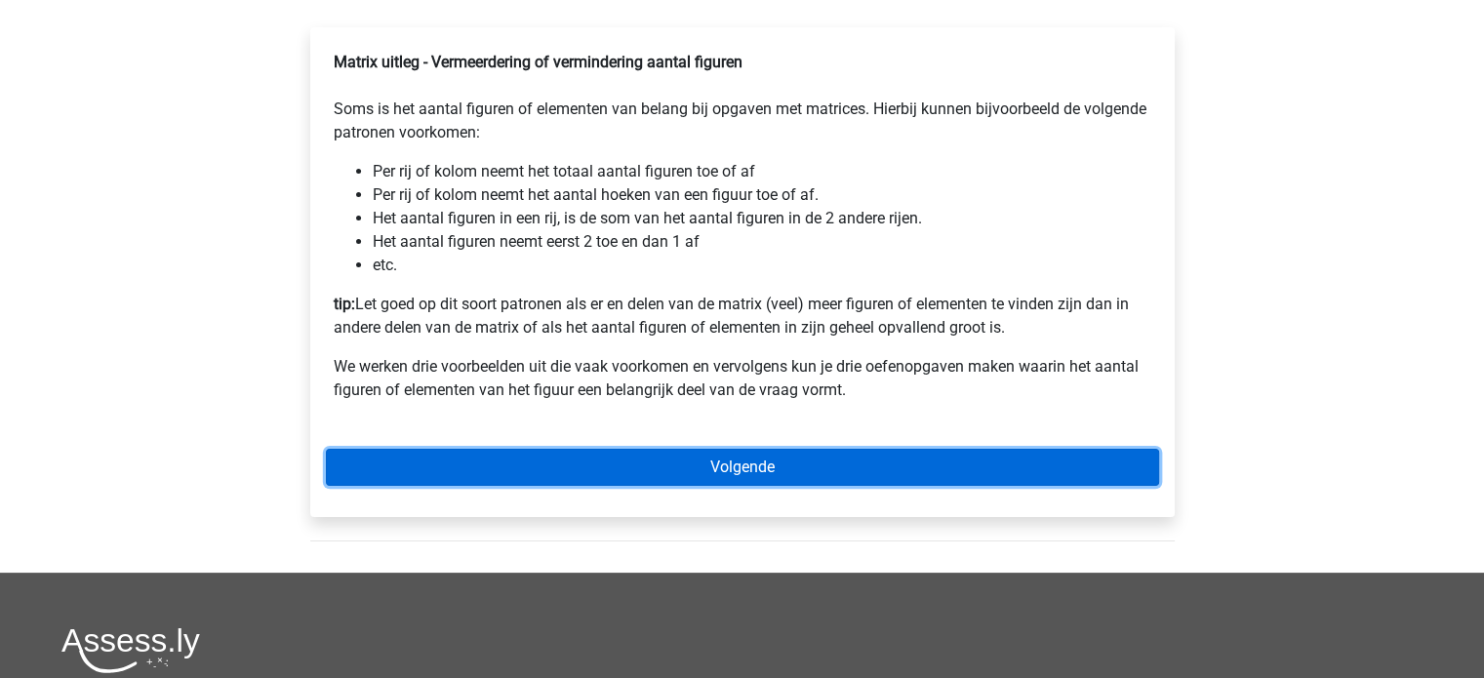
click at [706, 486] on link "Volgende" at bounding box center [742, 467] width 833 height 37
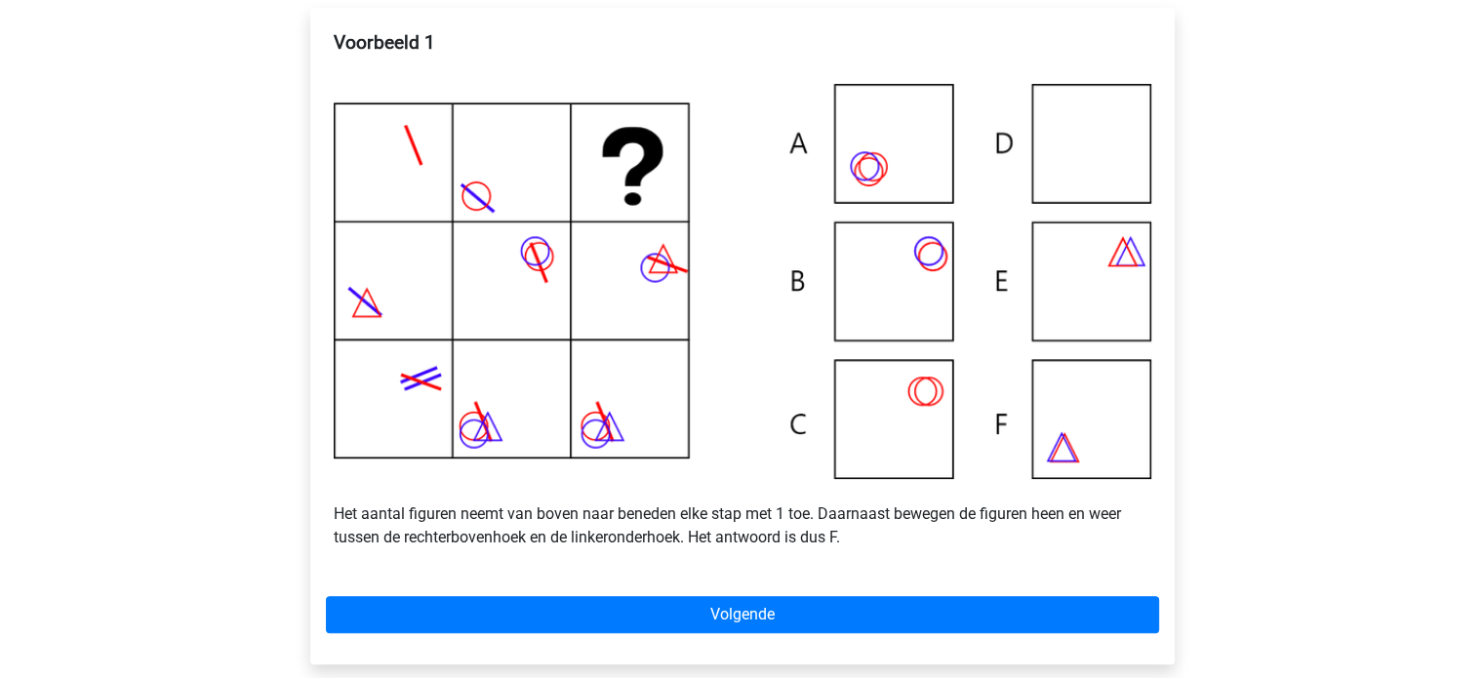
scroll to position [533, 0]
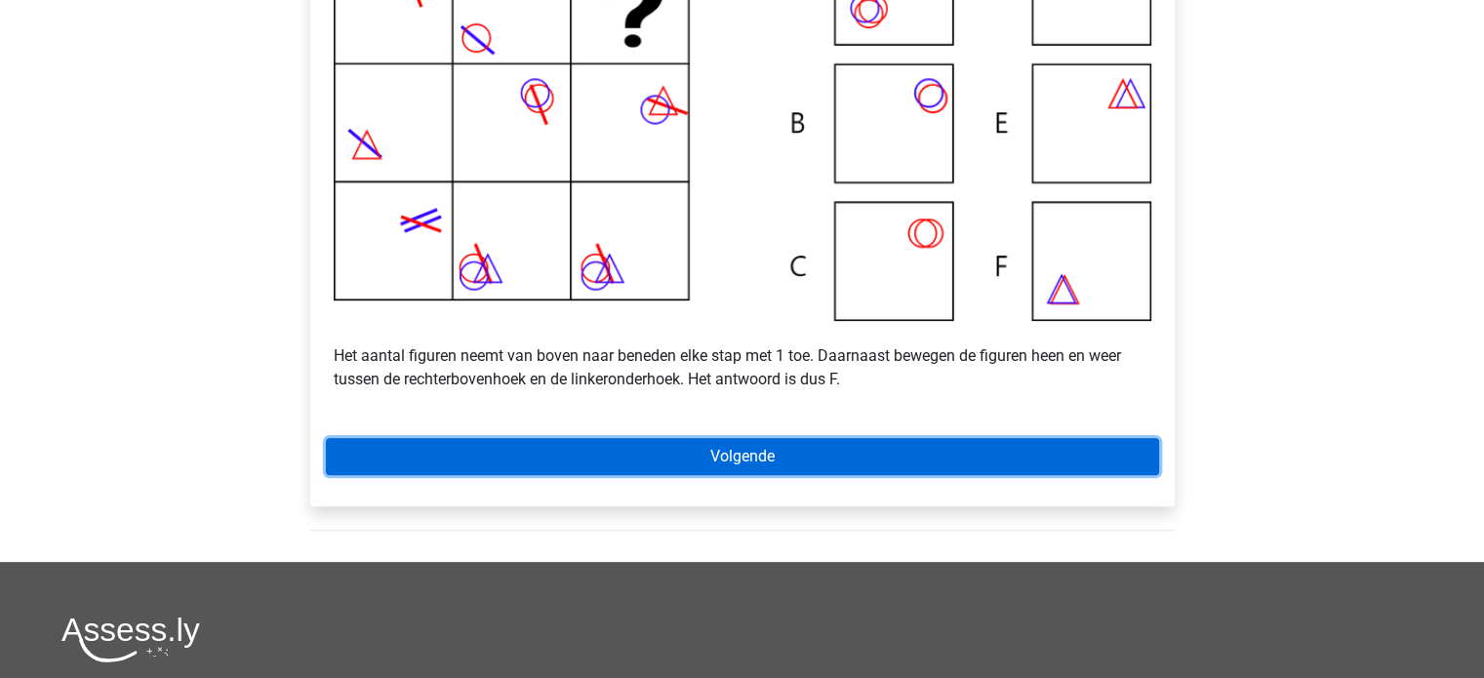
click at [707, 475] on link "Volgende" at bounding box center [742, 456] width 833 height 37
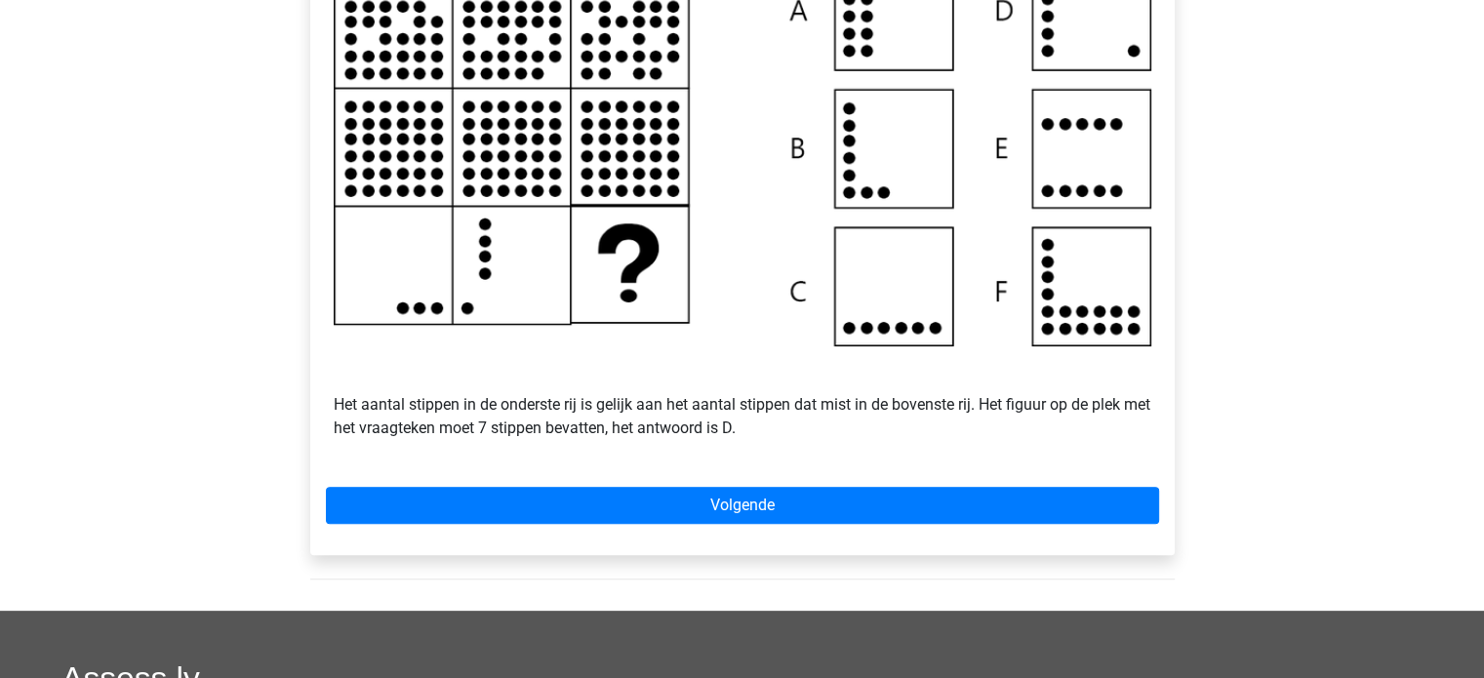
scroll to position [495, 0]
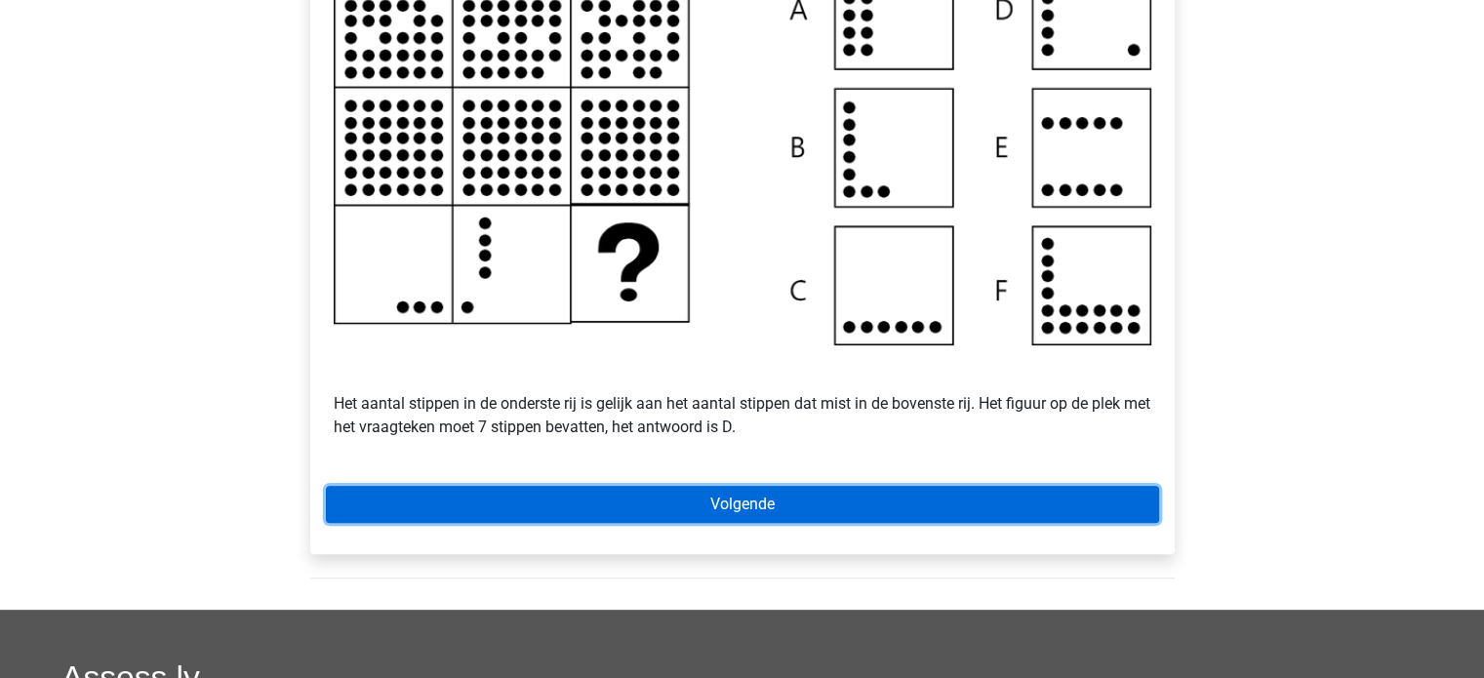
click at [706, 511] on link "Volgende" at bounding box center [742, 504] width 833 height 37
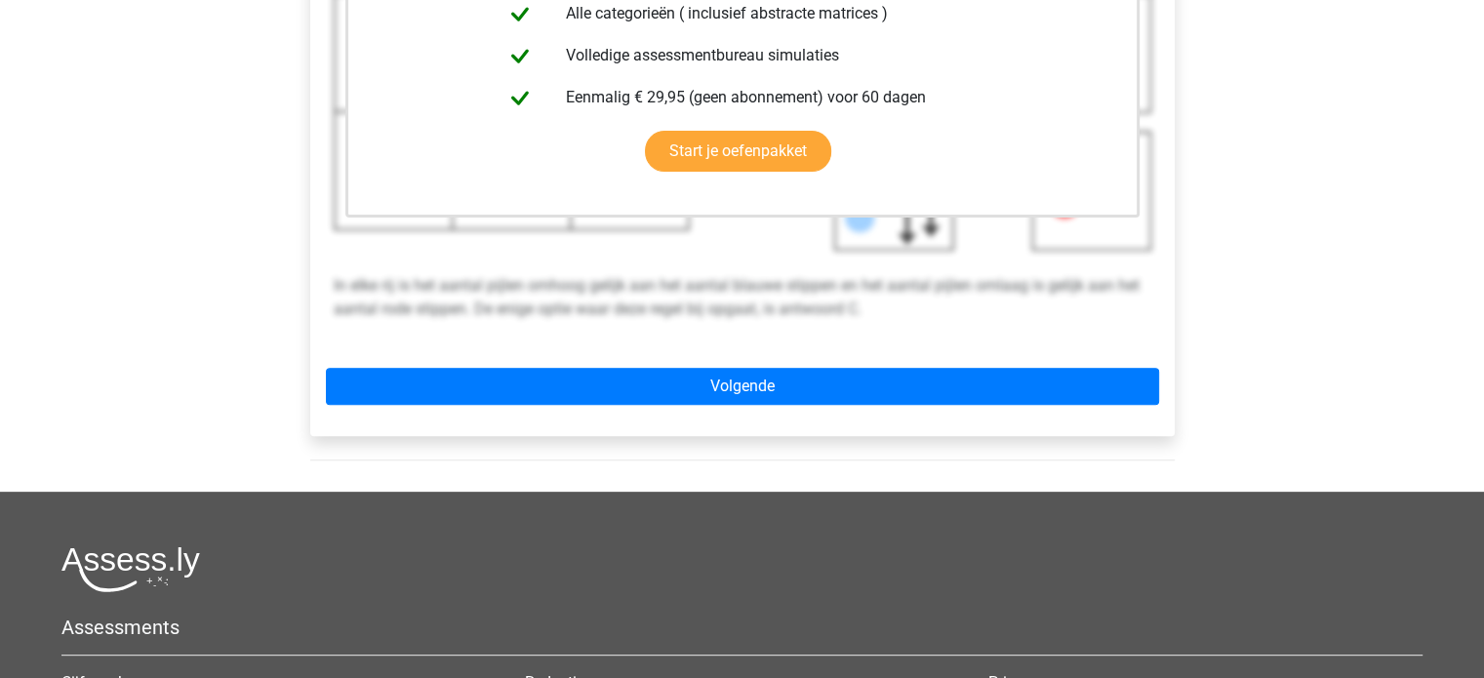
scroll to position [619, 0]
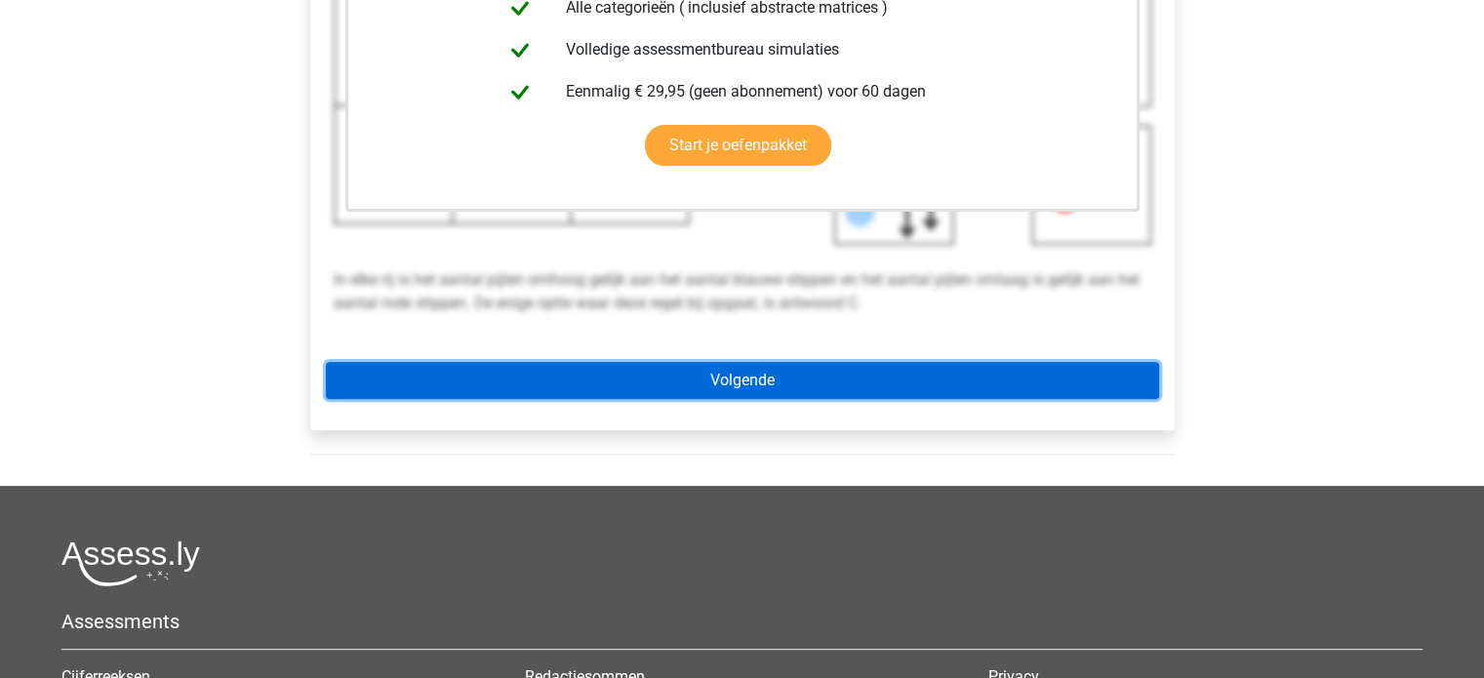
click at [758, 399] on link "Volgende" at bounding box center [742, 380] width 833 height 37
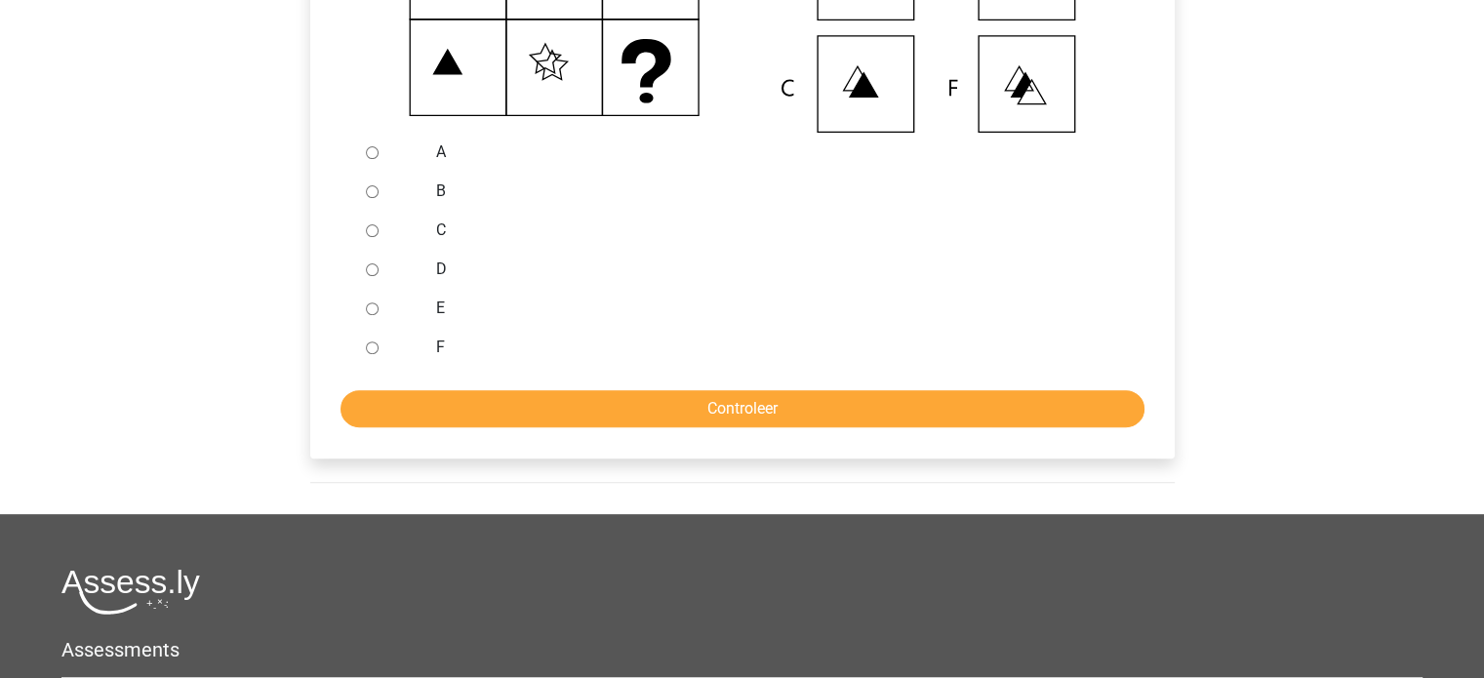
scroll to position [648, 0]
click at [373, 315] on input "E" at bounding box center [372, 309] width 13 height 13
radio input "true"
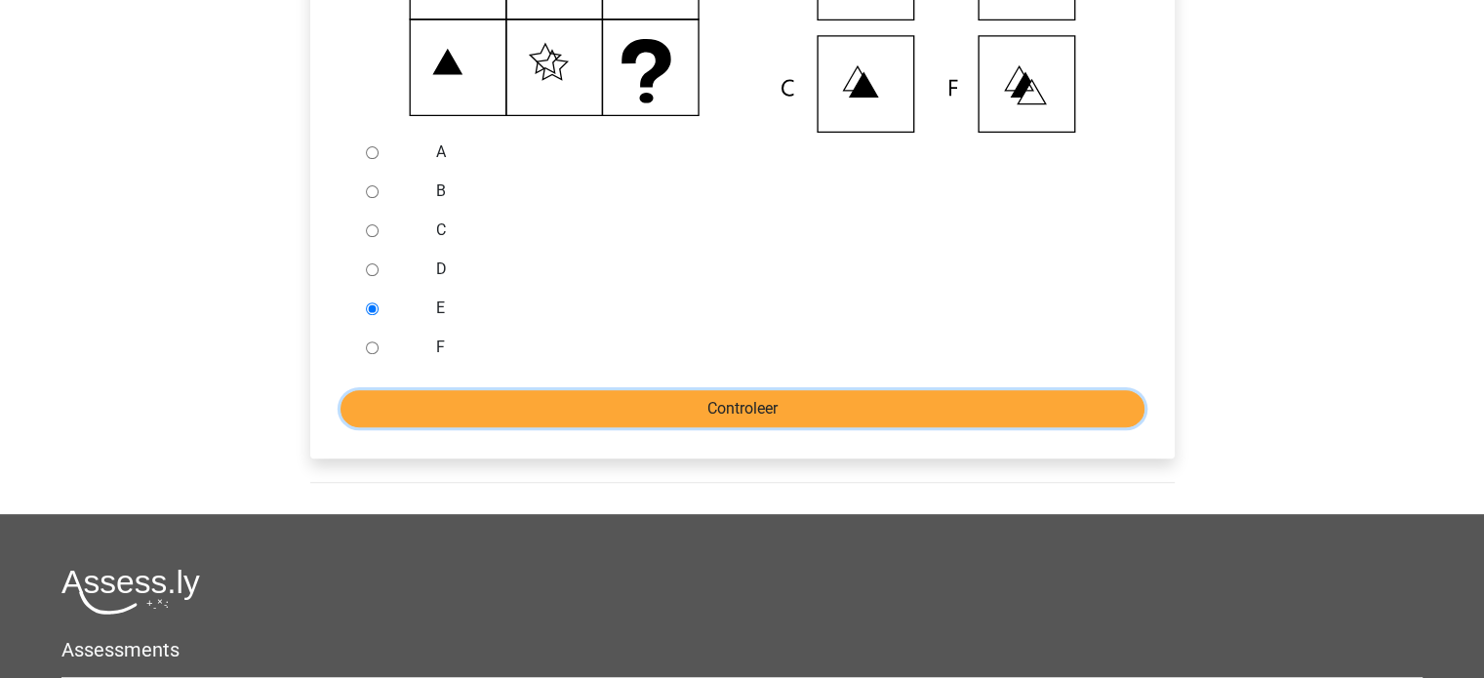
click at [441, 415] on input "Controleer" at bounding box center [743, 408] width 804 height 37
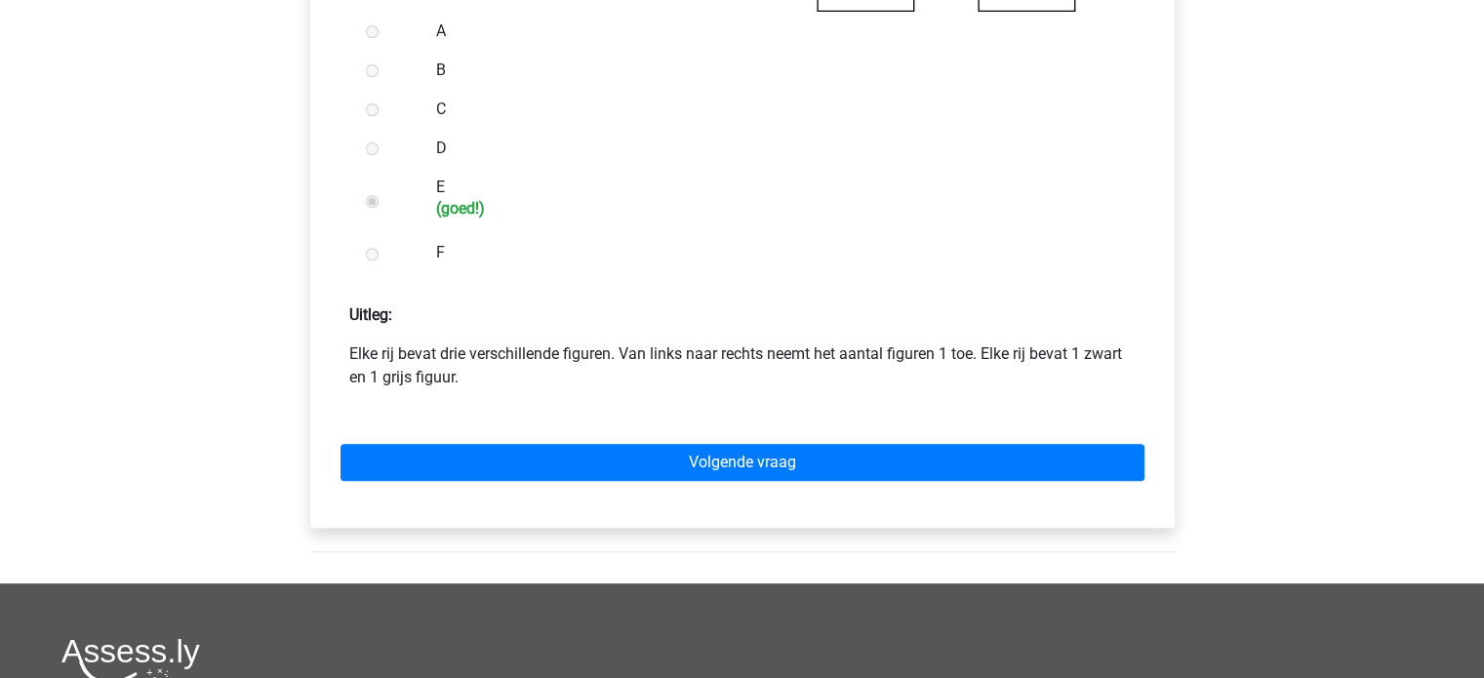
scroll to position [800, 0]
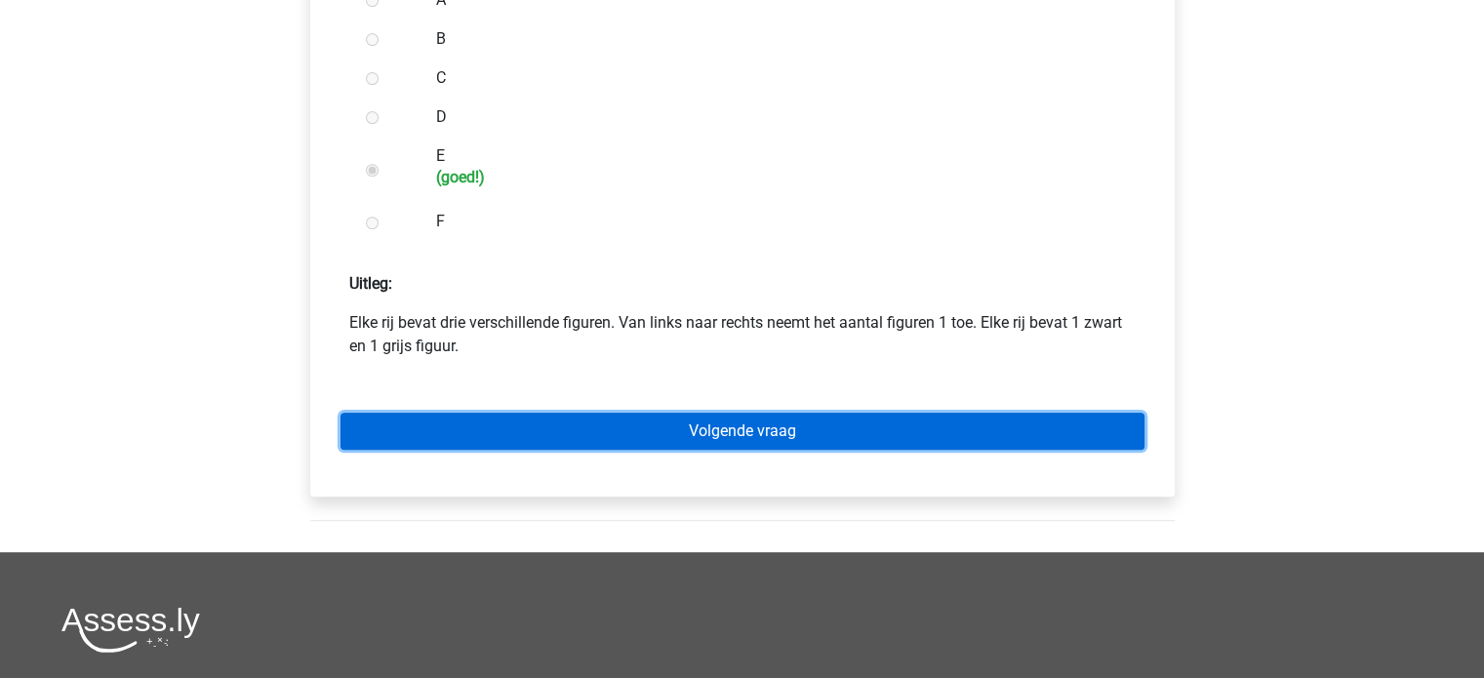
click at [532, 450] on link "Volgende vraag" at bounding box center [743, 431] width 804 height 37
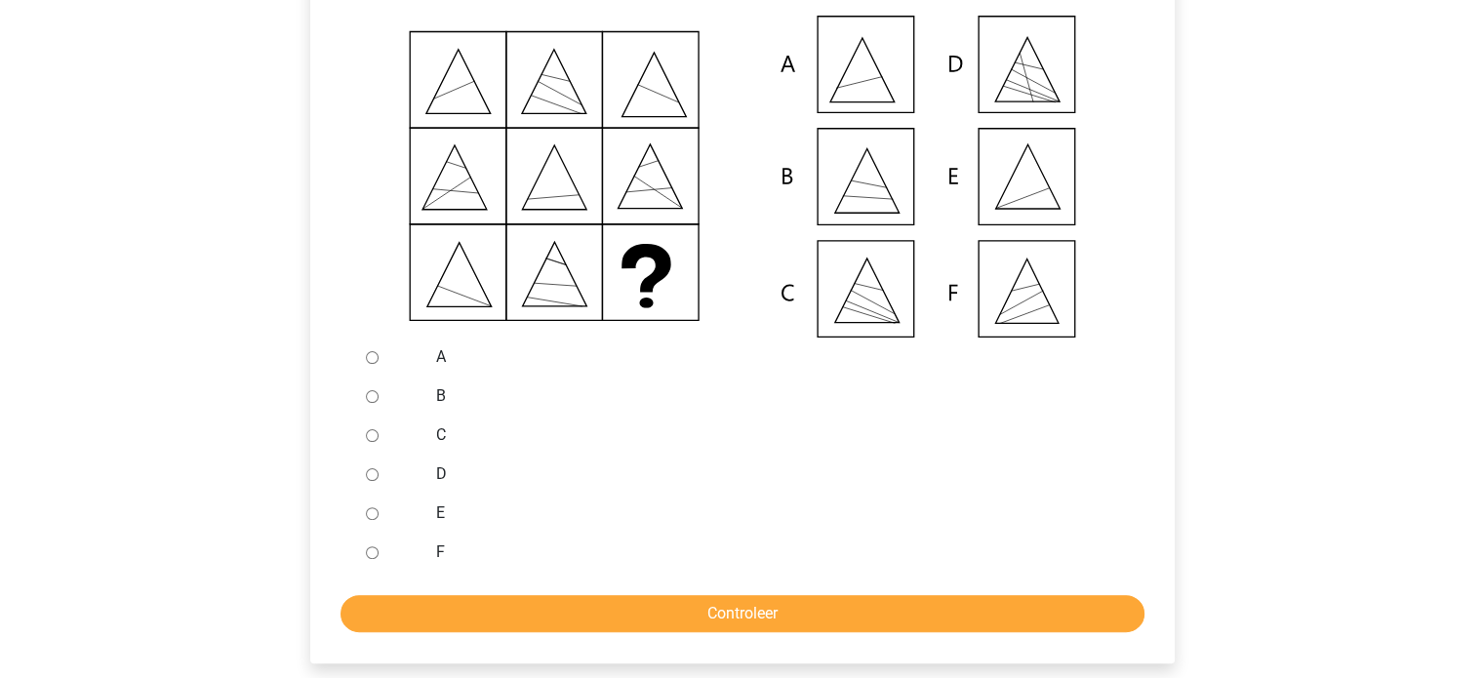
scroll to position [444, 0]
click at [376, 519] on input "E" at bounding box center [372, 512] width 13 height 13
radio input "true"
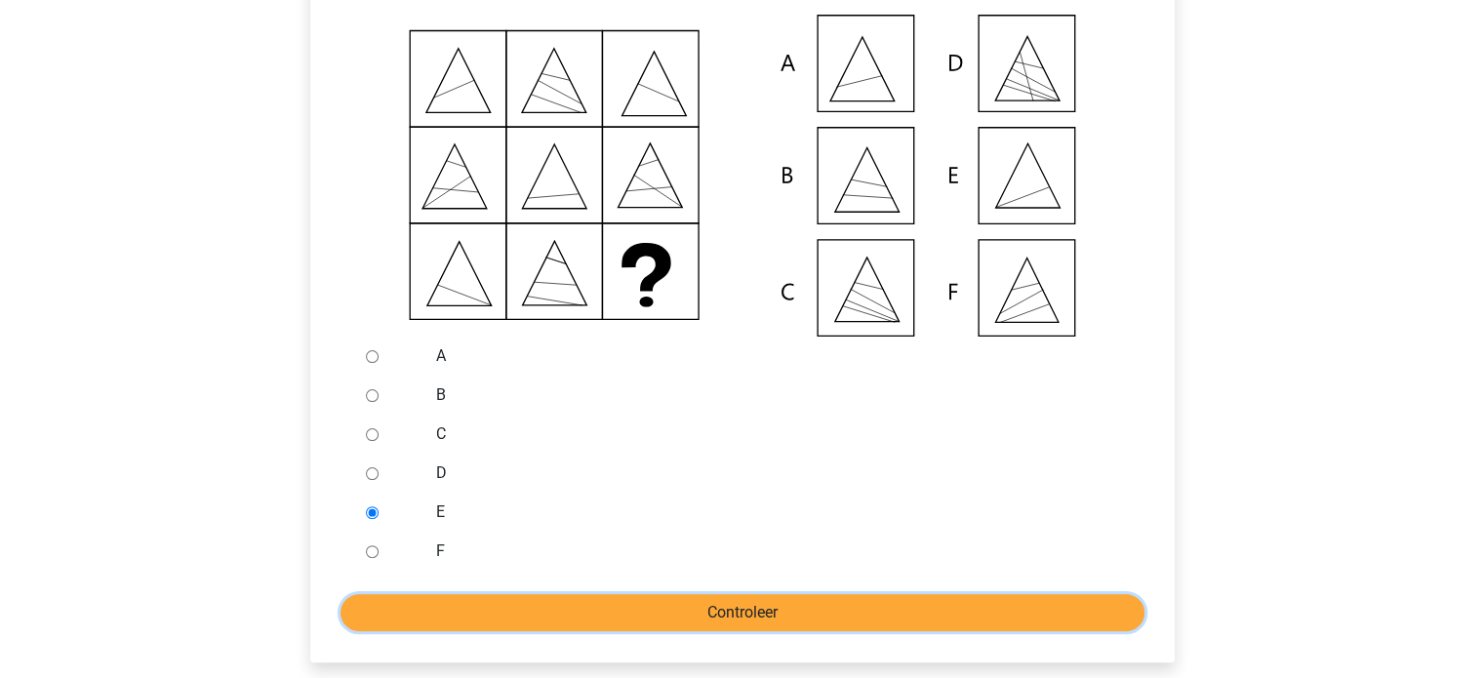
click at [484, 631] on input "Controleer" at bounding box center [743, 612] width 804 height 37
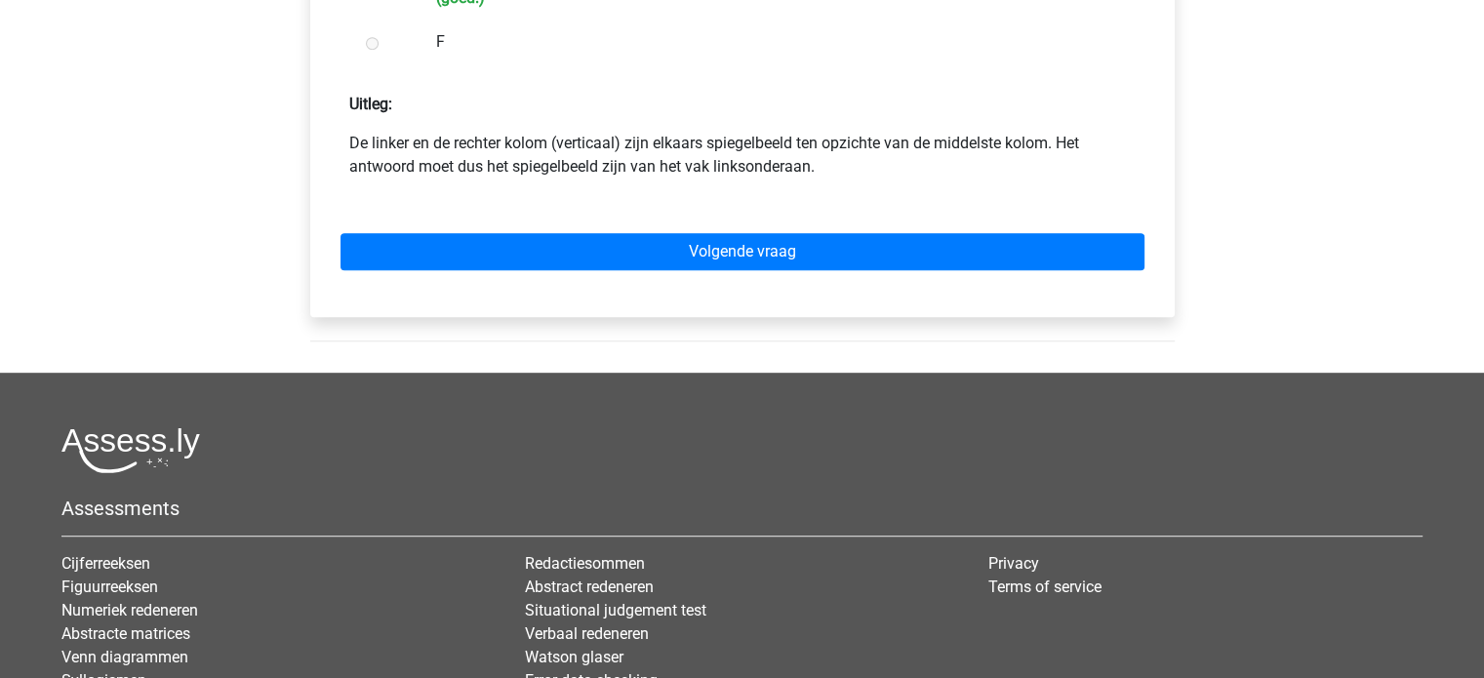
scroll to position [994, 0]
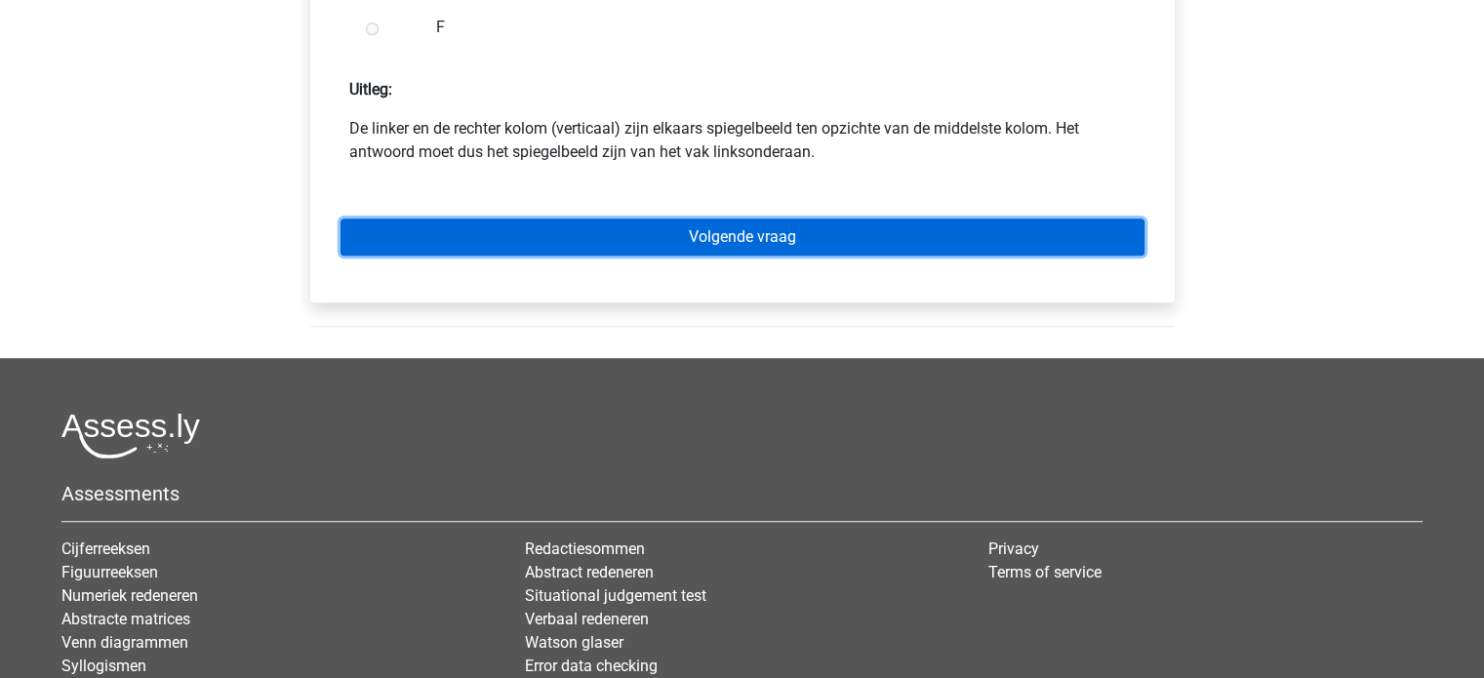
click at [800, 256] on link "Volgende vraag" at bounding box center [743, 237] width 804 height 37
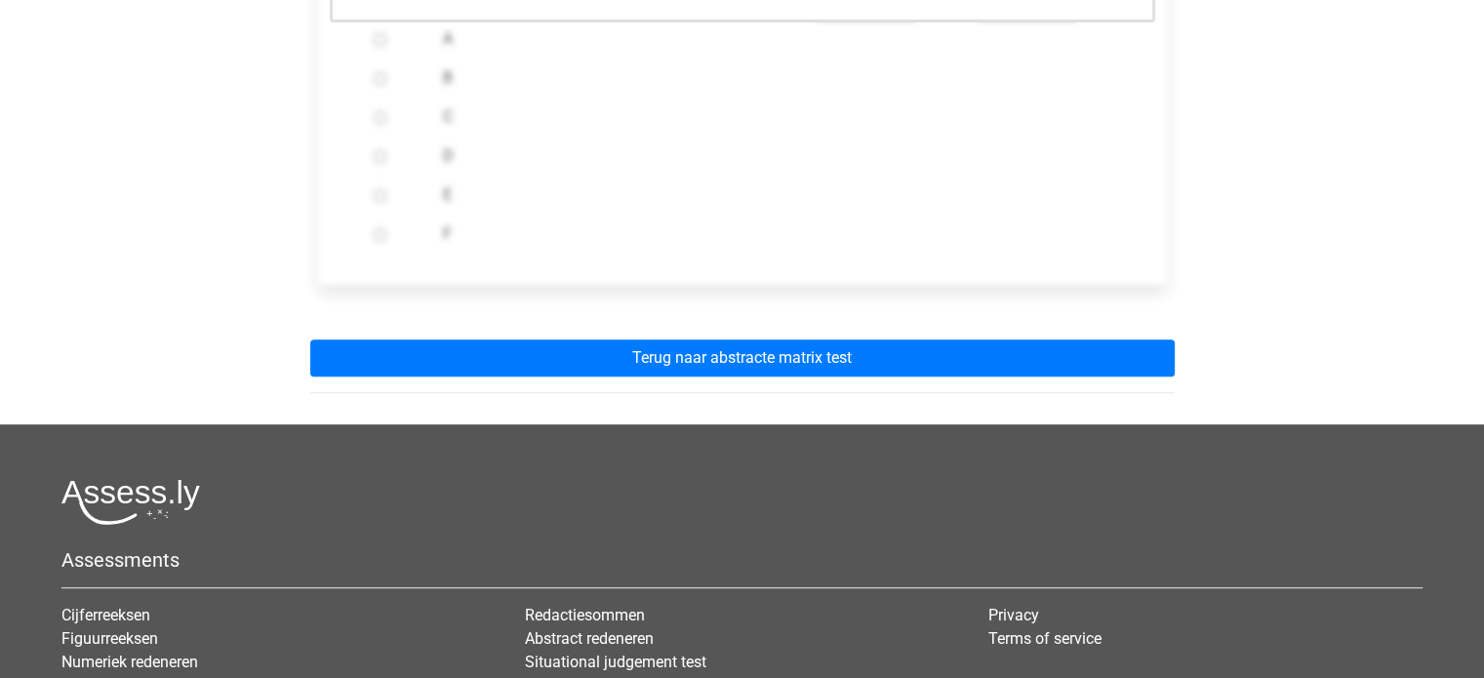
scroll to position [784, 0]
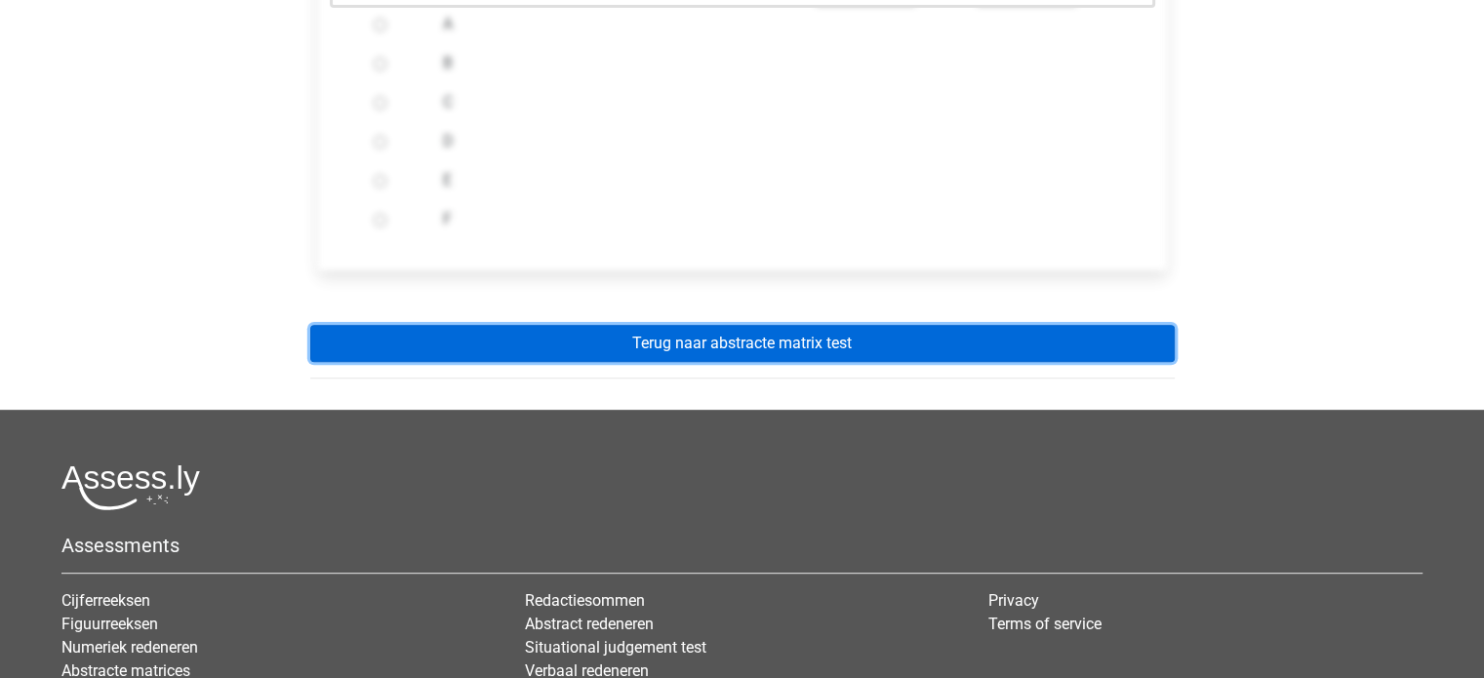
click at [783, 360] on link "Terug naar abstracte matrix test" at bounding box center [742, 343] width 865 height 37
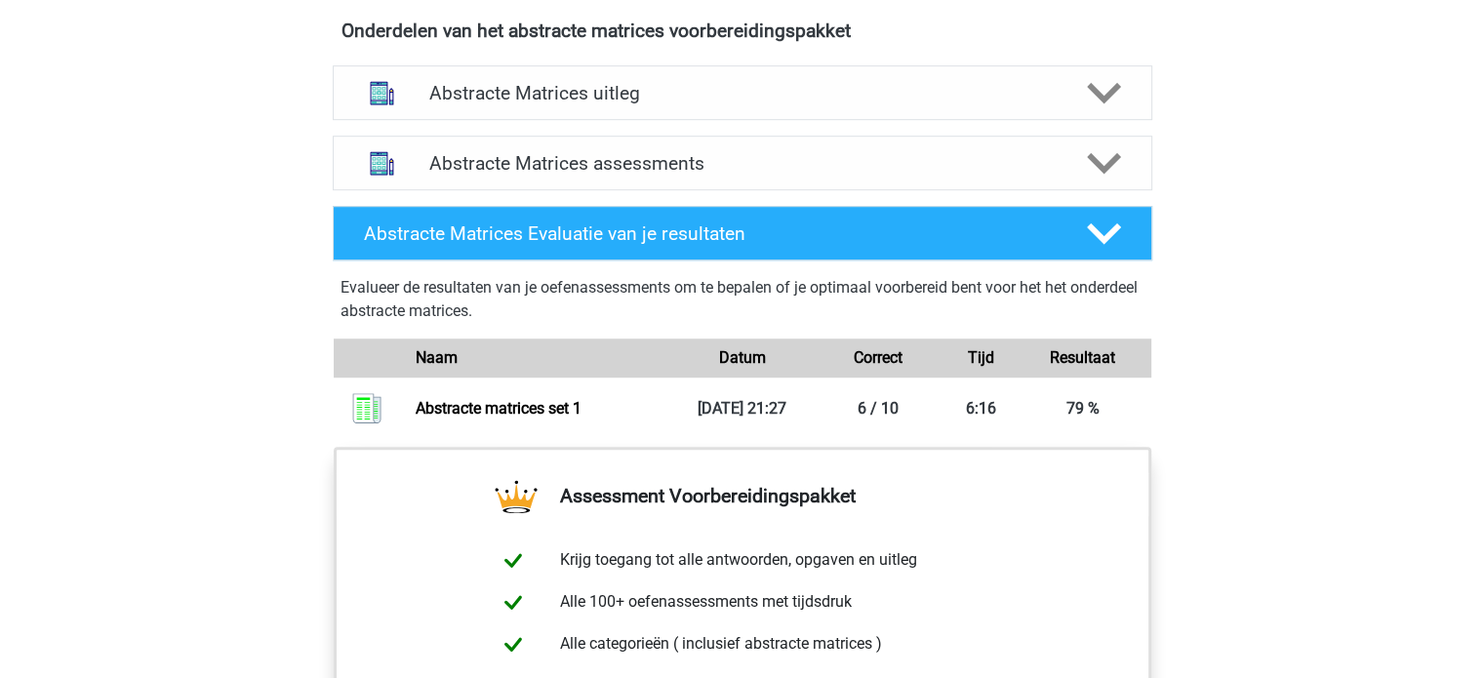
scroll to position [1194, 0]
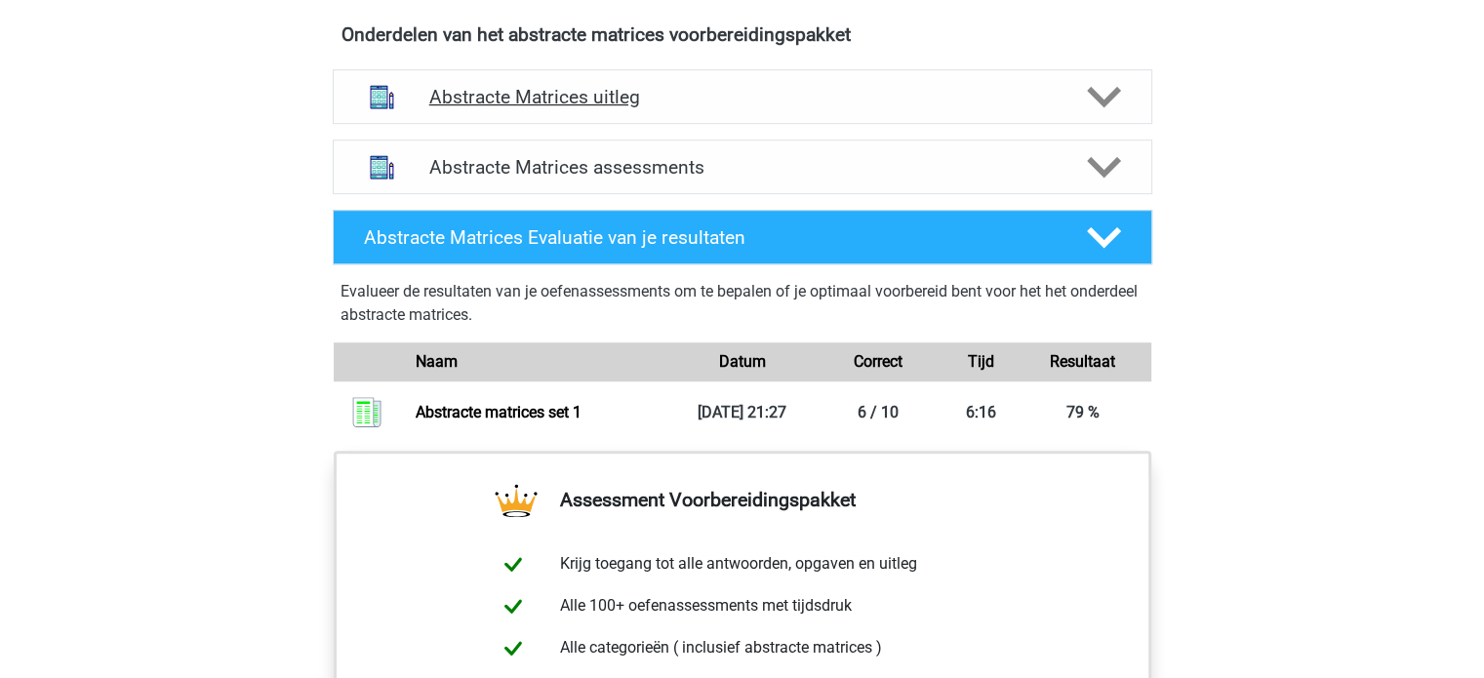
click at [882, 103] on h4 "Abstracte Matrices uitleg" at bounding box center [742, 97] width 626 height 22
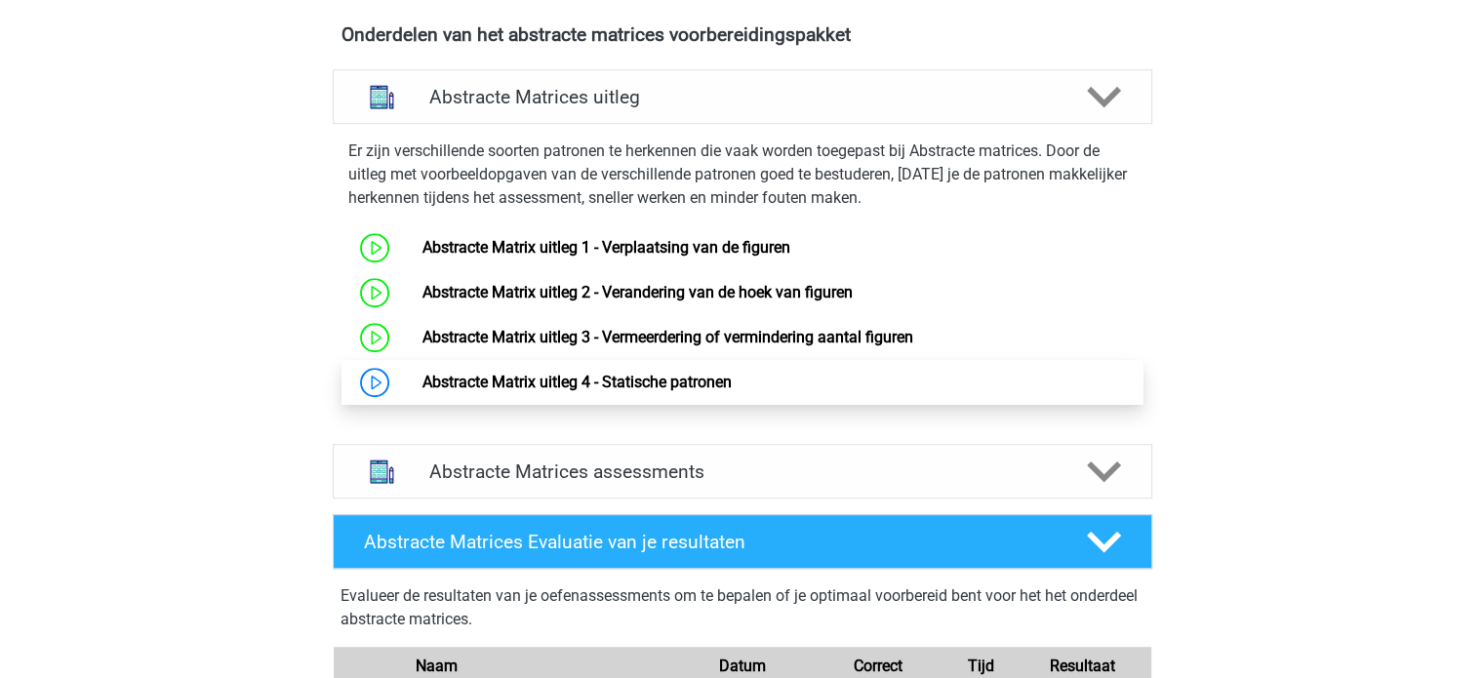
click at [683, 388] on link "Abstracte Matrix uitleg 4 - Statische patronen" at bounding box center [577, 382] width 309 height 19
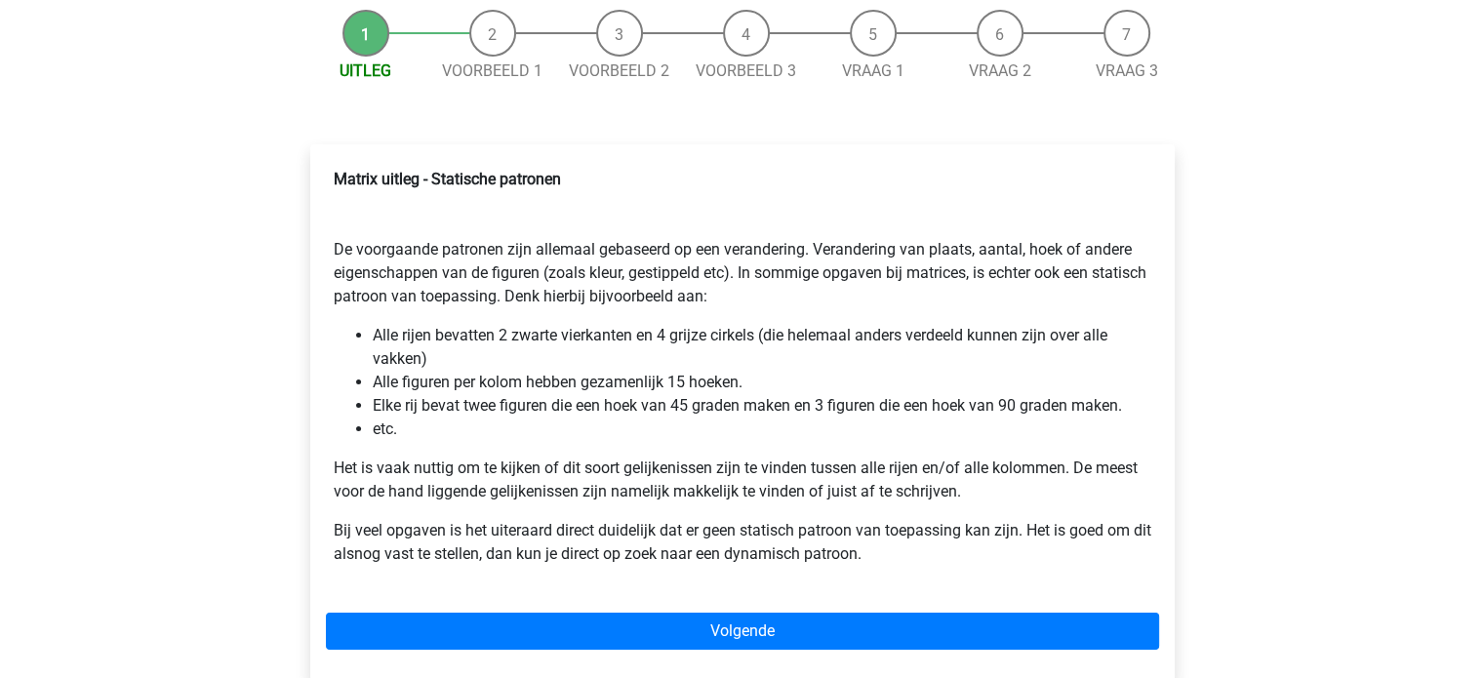
scroll to position [217, 0]
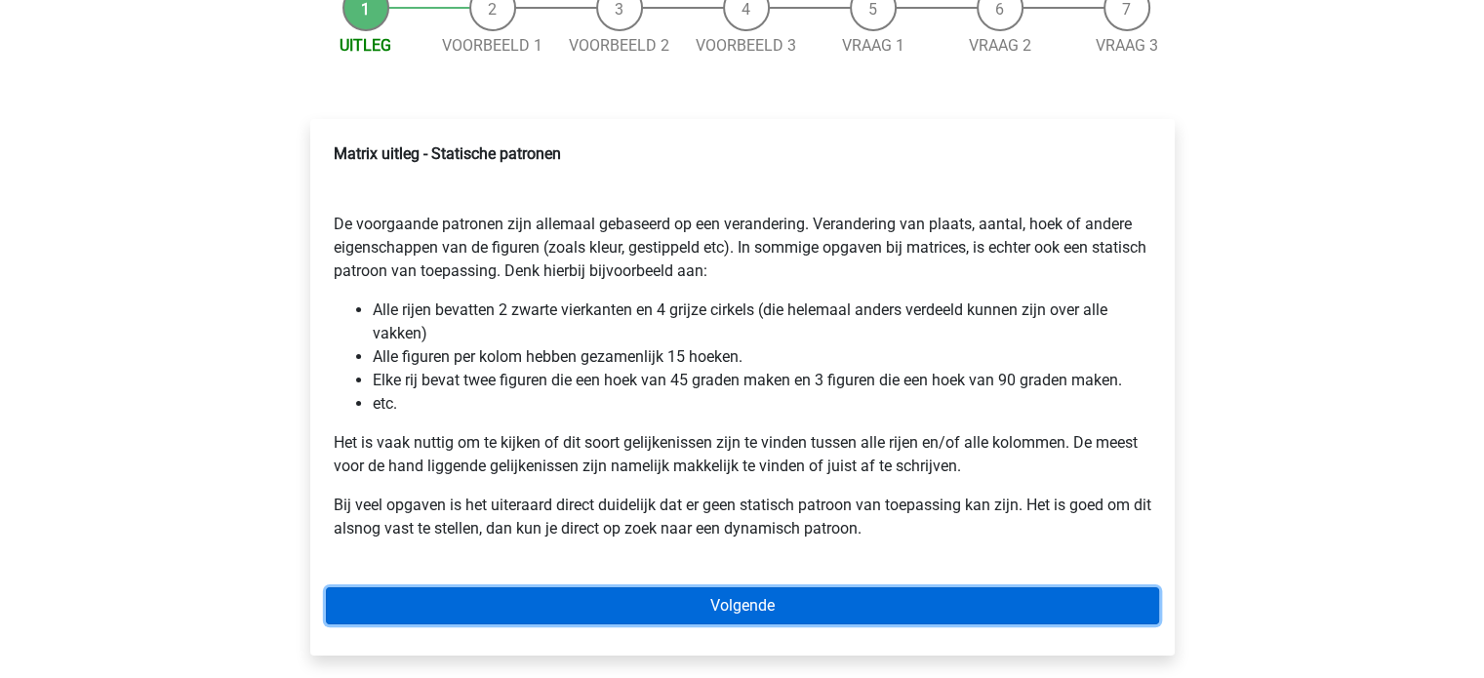
click at [722, 591] on link "Volgende" at bounding box center [742, 605] width 833 height 37
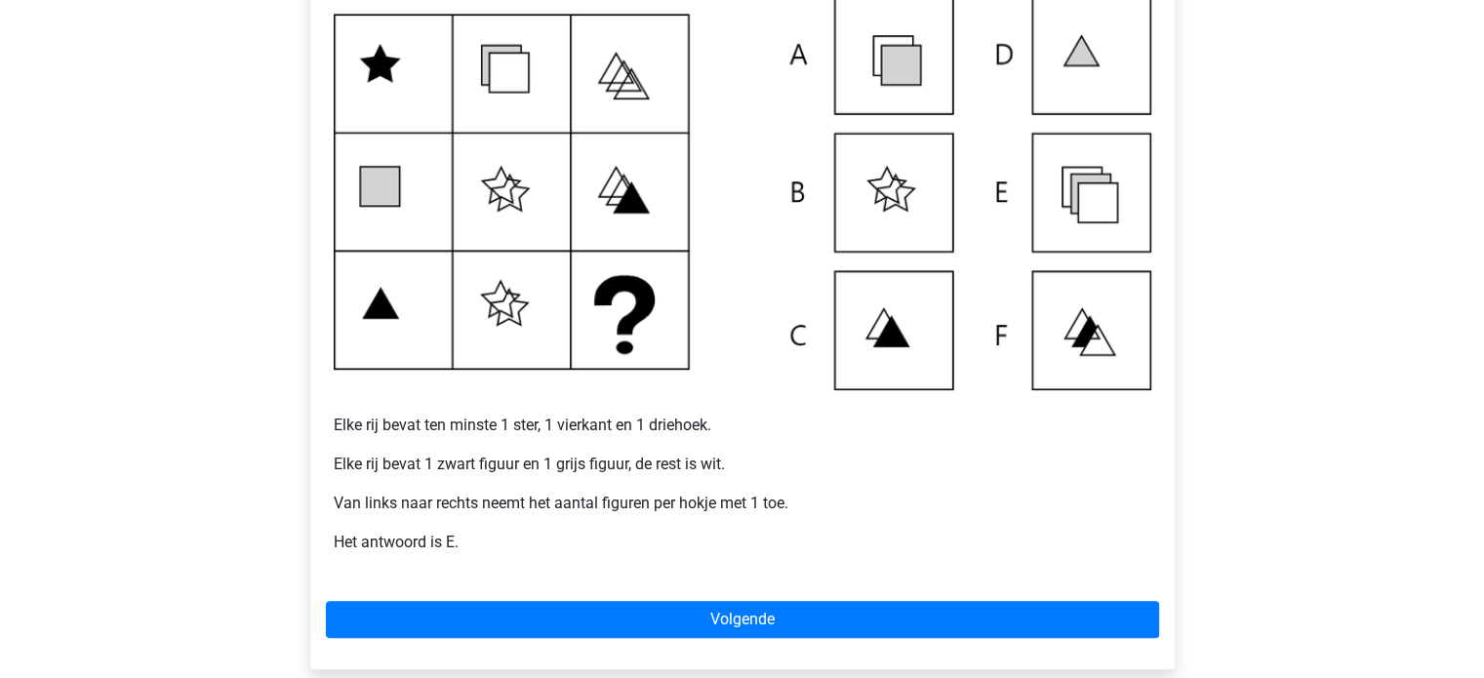
scroll to position [422, 0]
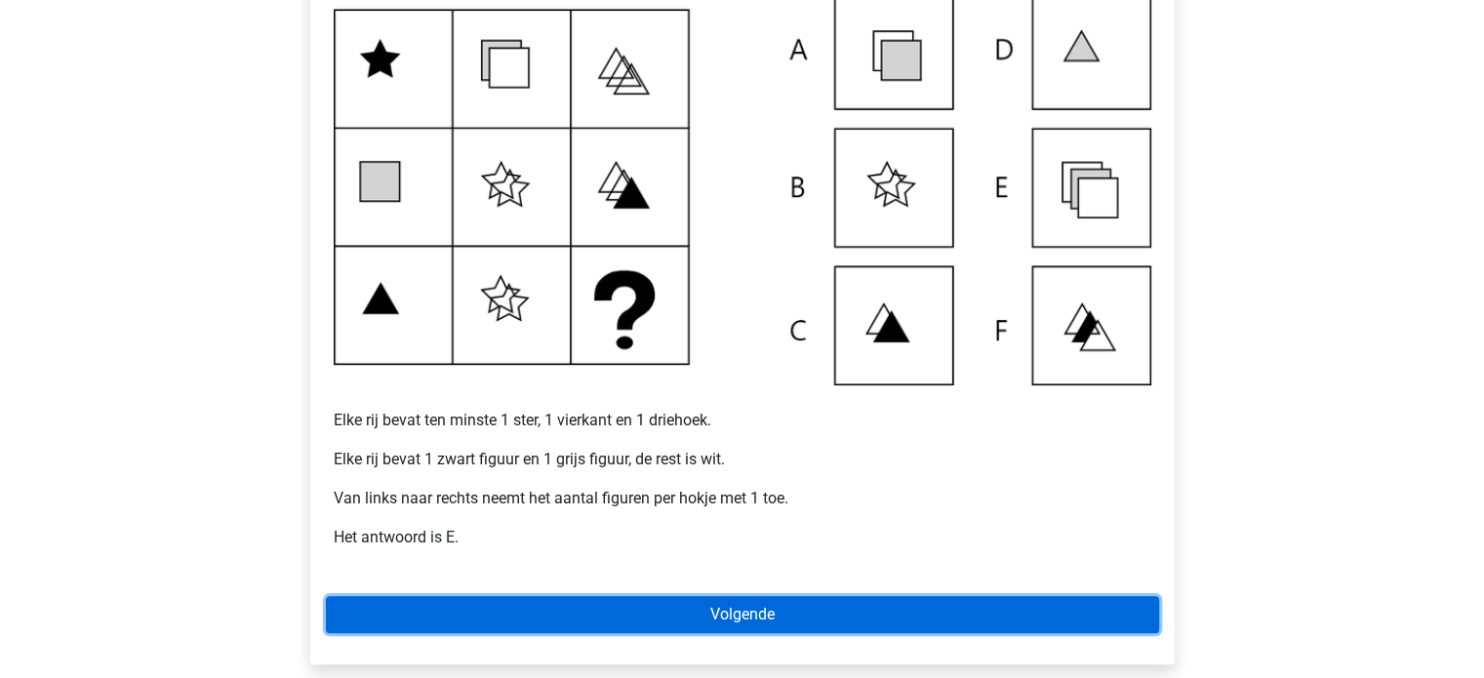
click at [725, 611] on link "Volgende" at bounding box center [742, 614] width 833 height 37
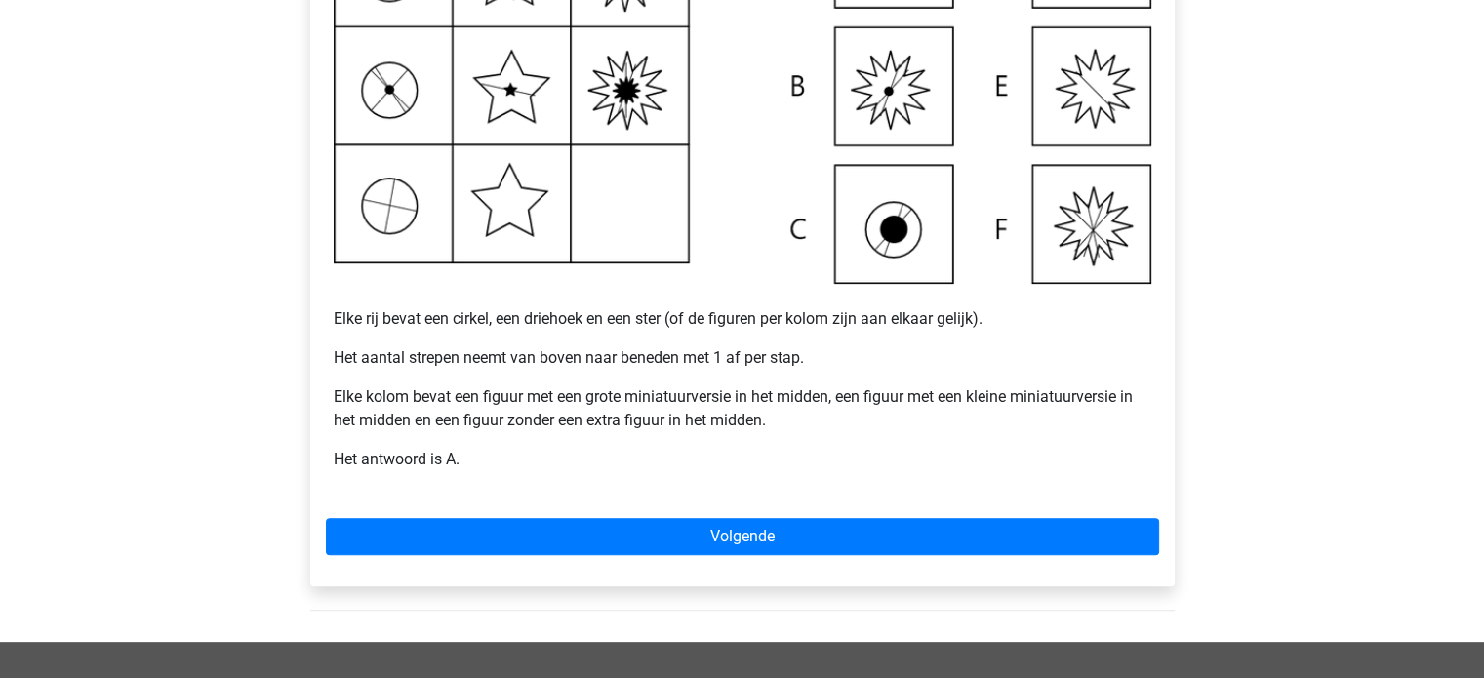
scroll to position [537, 0]
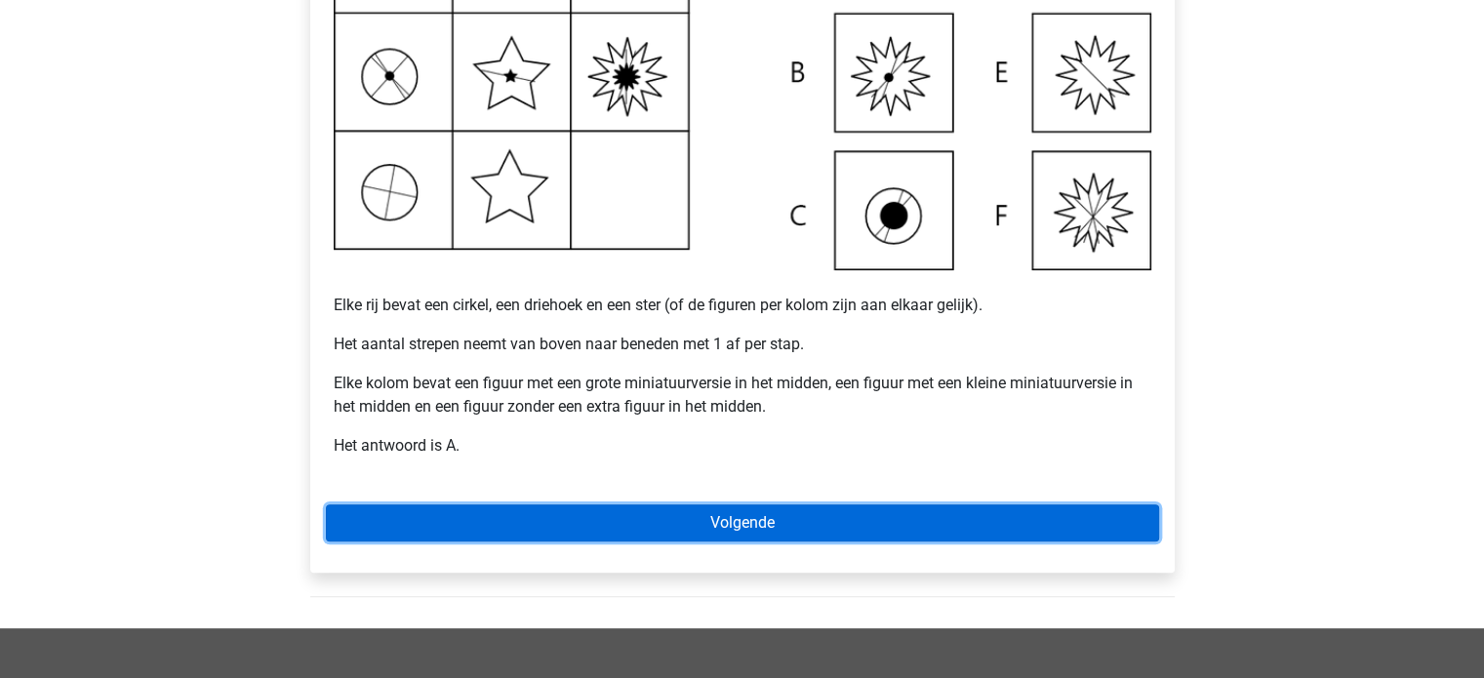
click at [533, 529] on link "Volgende" at bounding box center [742, 523] width 833 height 37
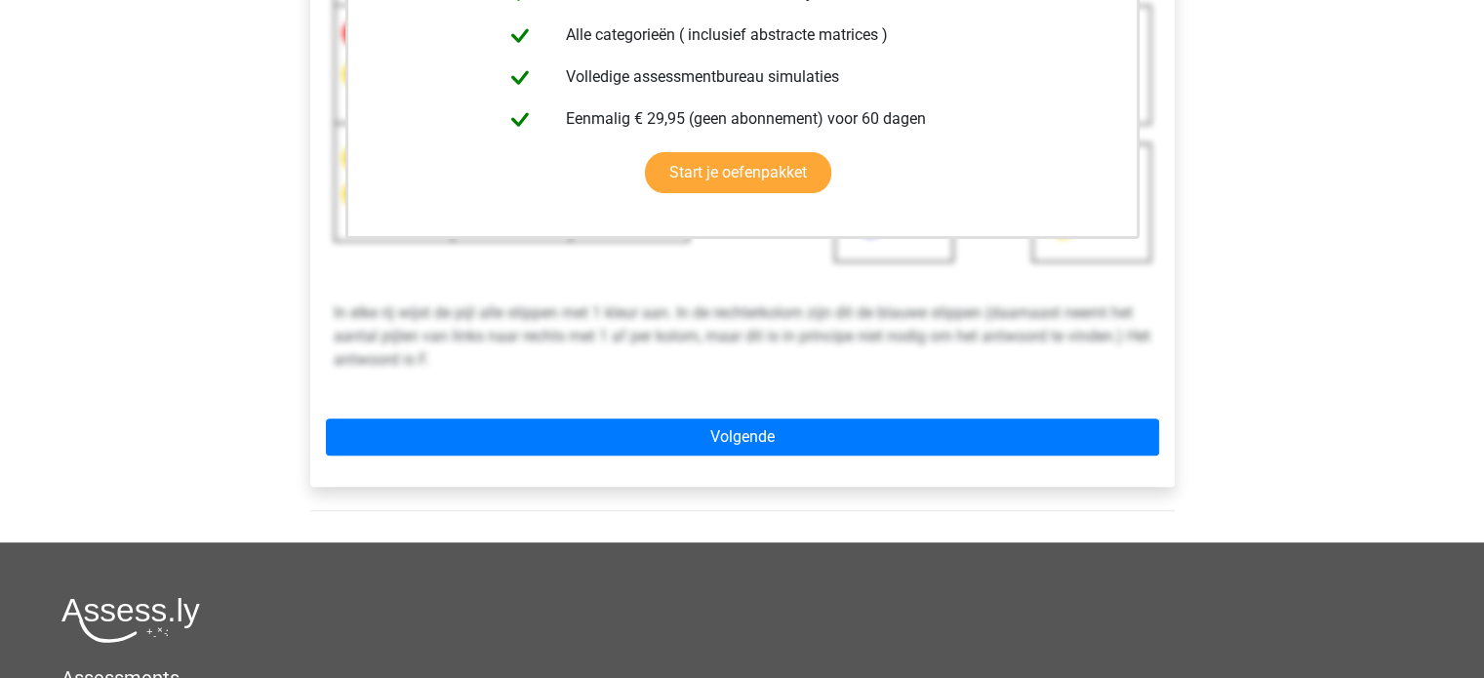
scroll to position [546, 0]
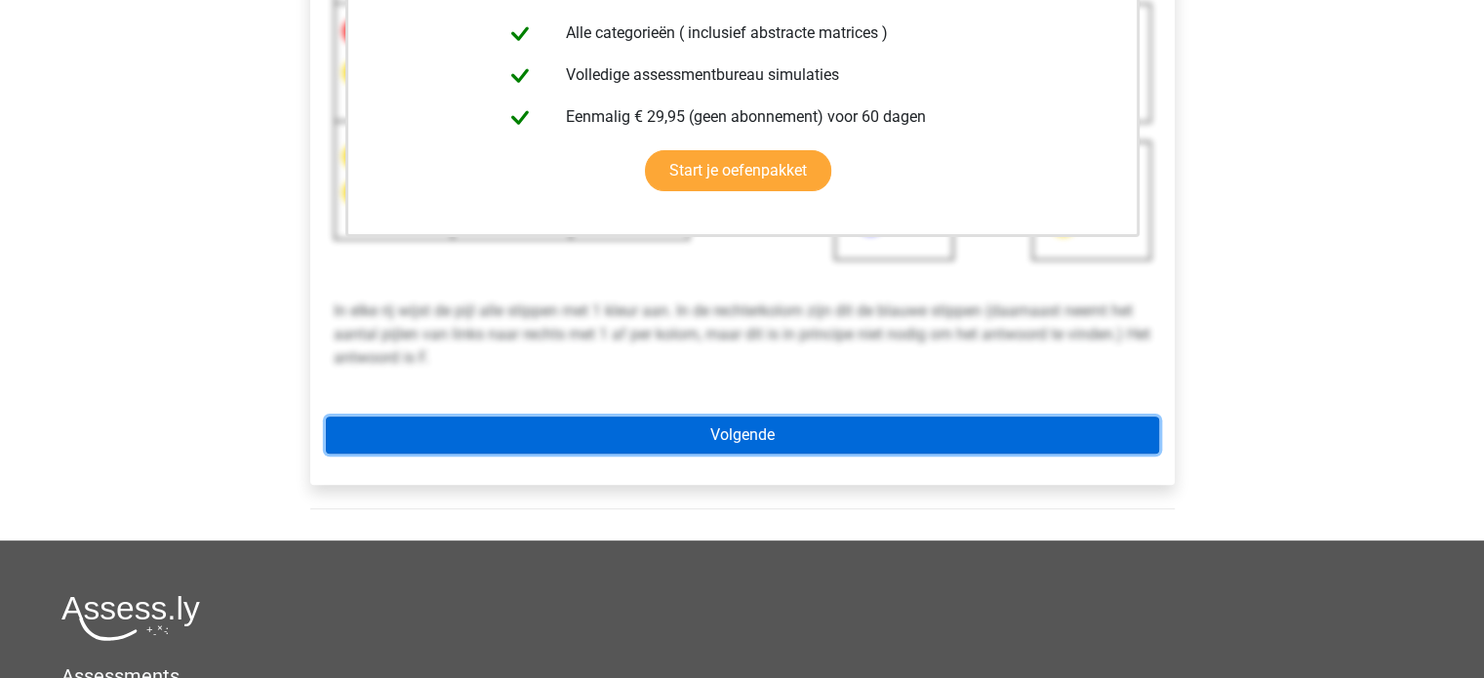
click at [626, 451] on link "Volgende" at bounding box center [742, 435] width 833 height 37
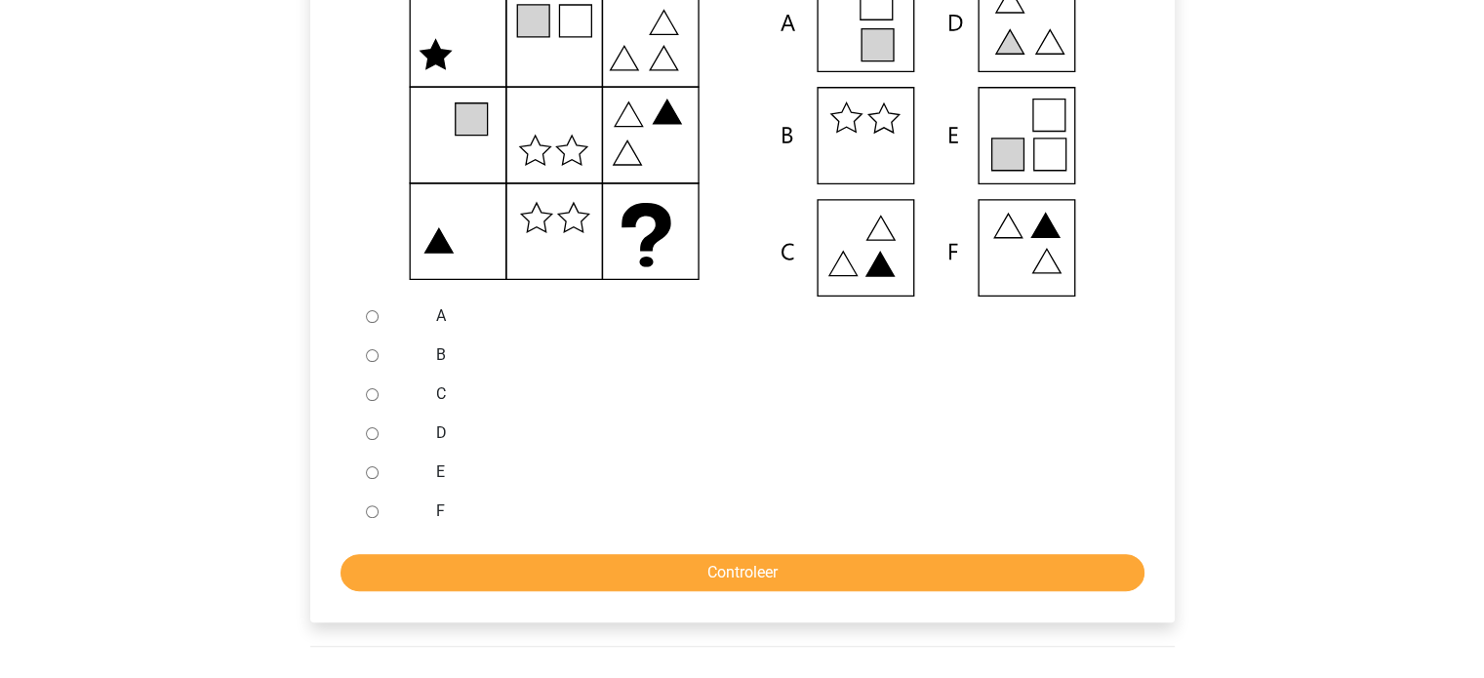
scroll to position [441, 0]
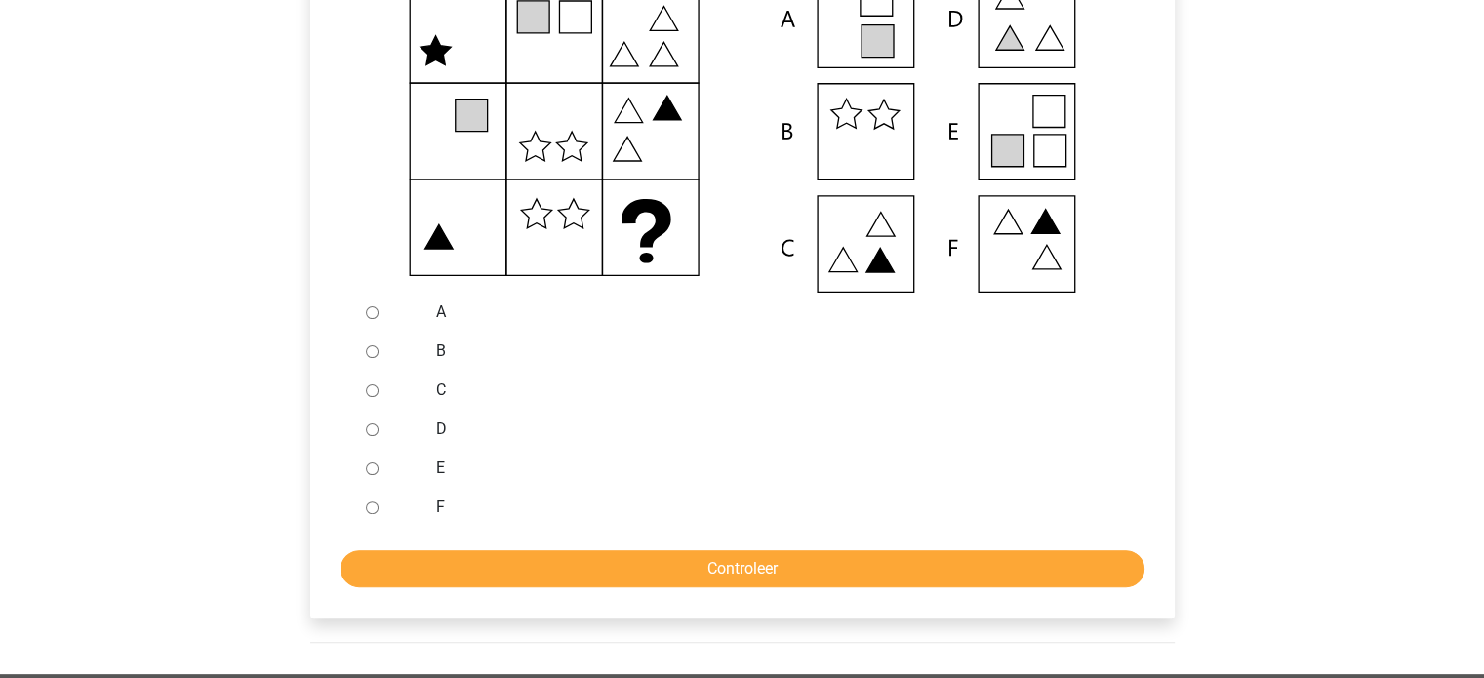
click at [371, 467] on input "E" at bounding box center [372, 469] width 13 height 13
radio input "true"
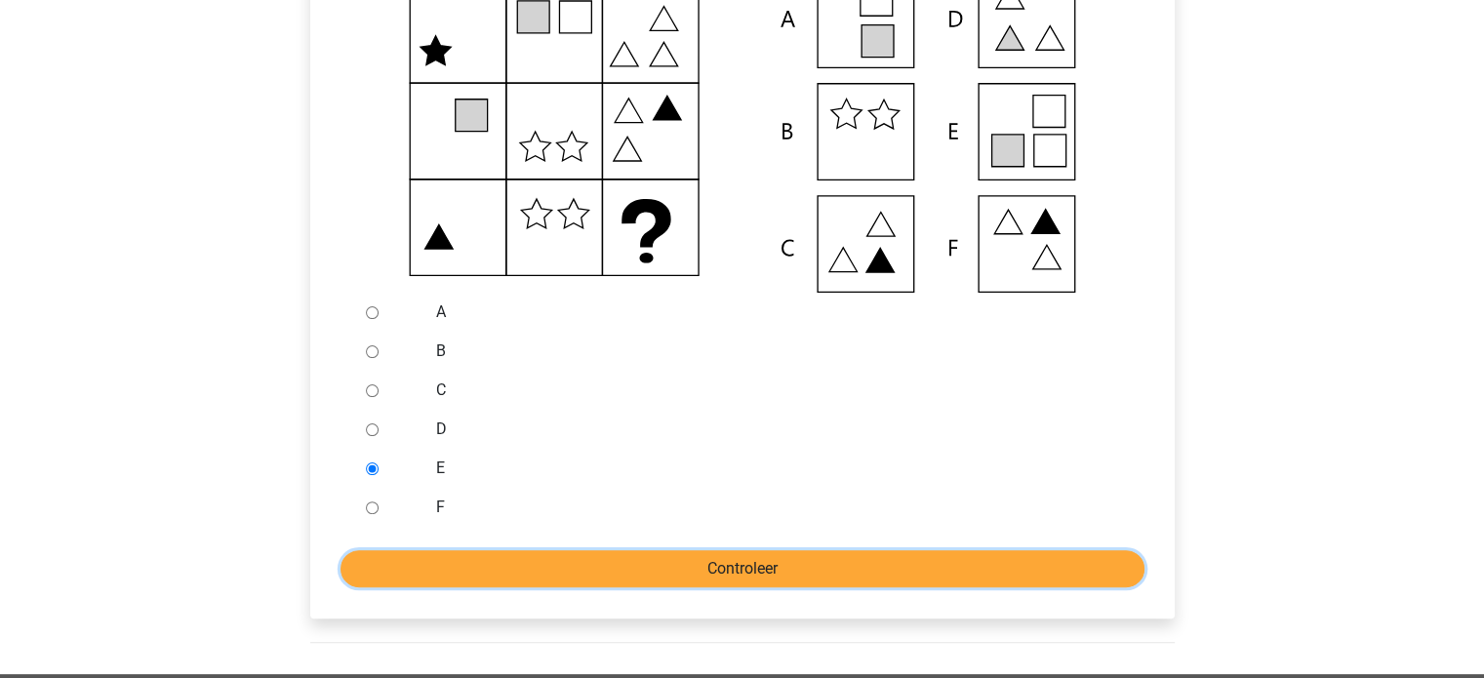
click at [443, 573] on input "Controleer" at bounding box center [743, 568] width 804 height 37
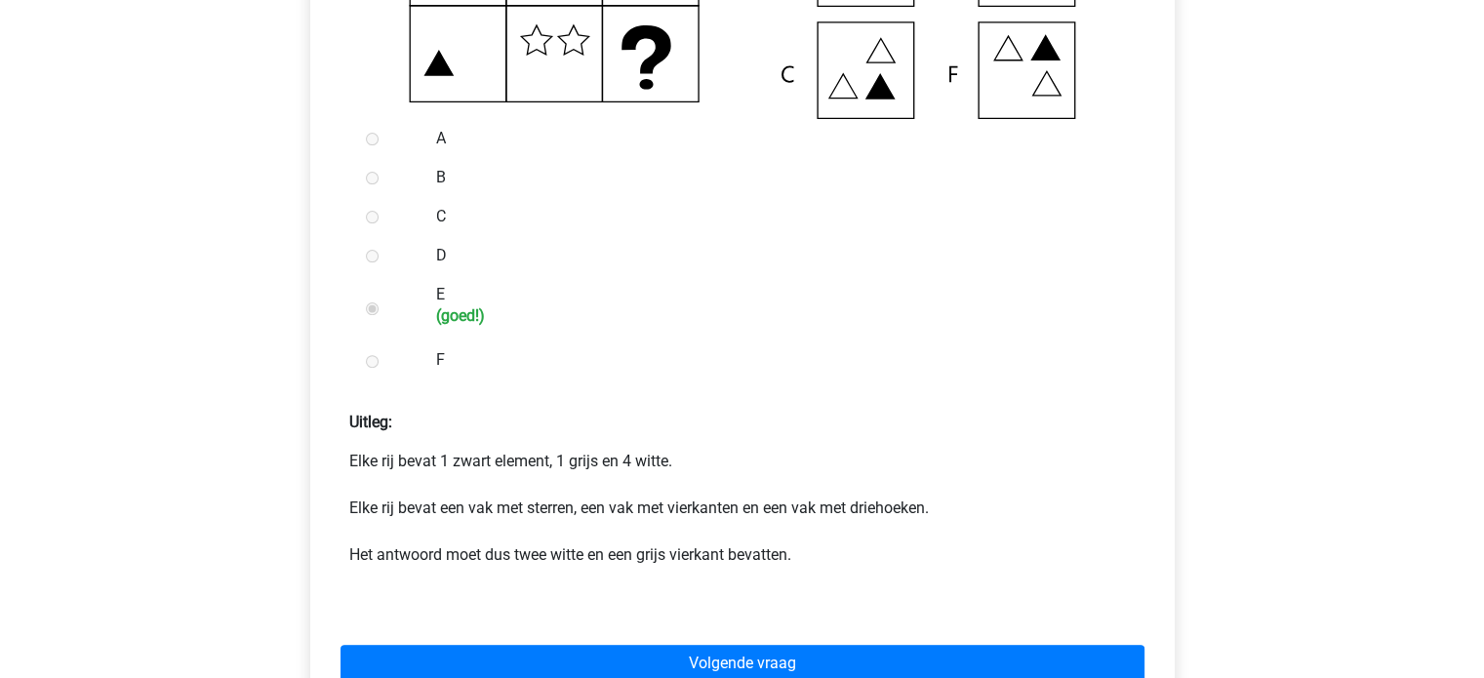
scroll to position [648, 0]
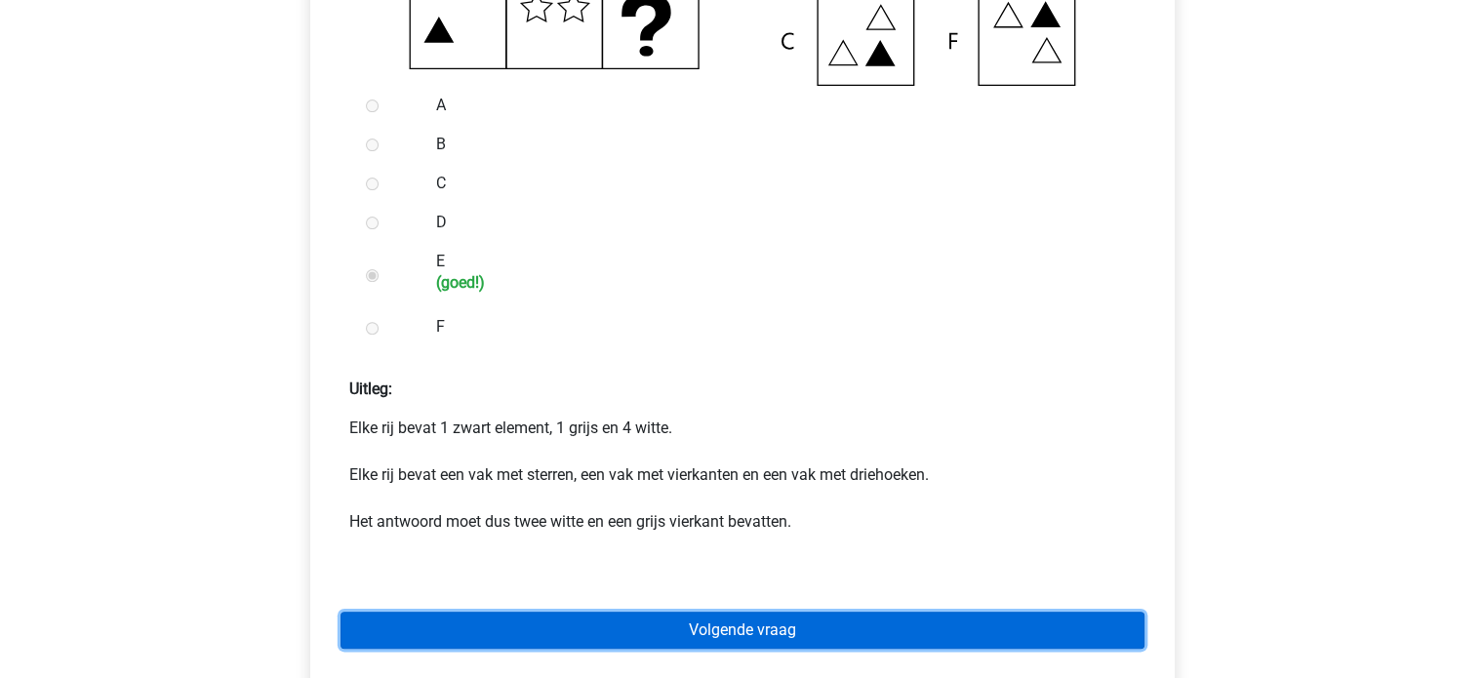
click at [546, 624] on link "Volgende vraag" at bounding box center [743, 630] width 804 height 37
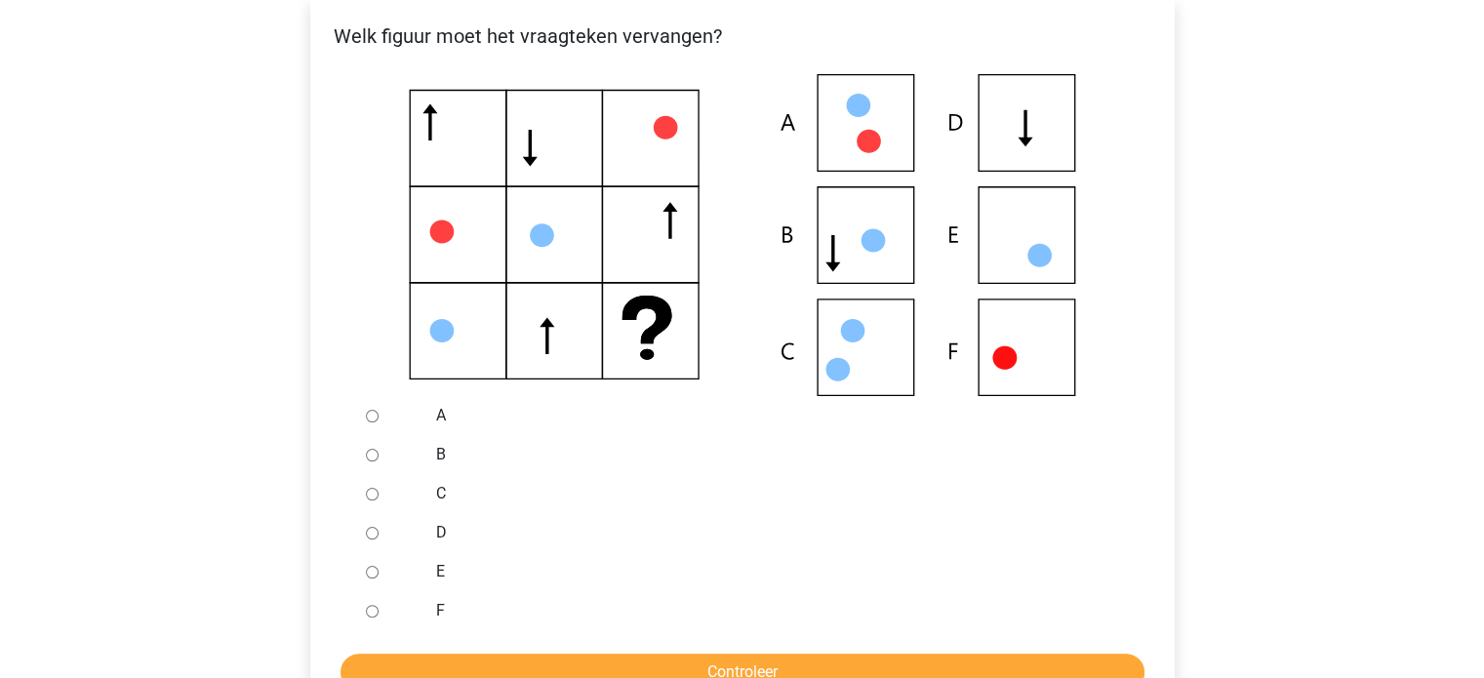
scroll to position [347, 0]
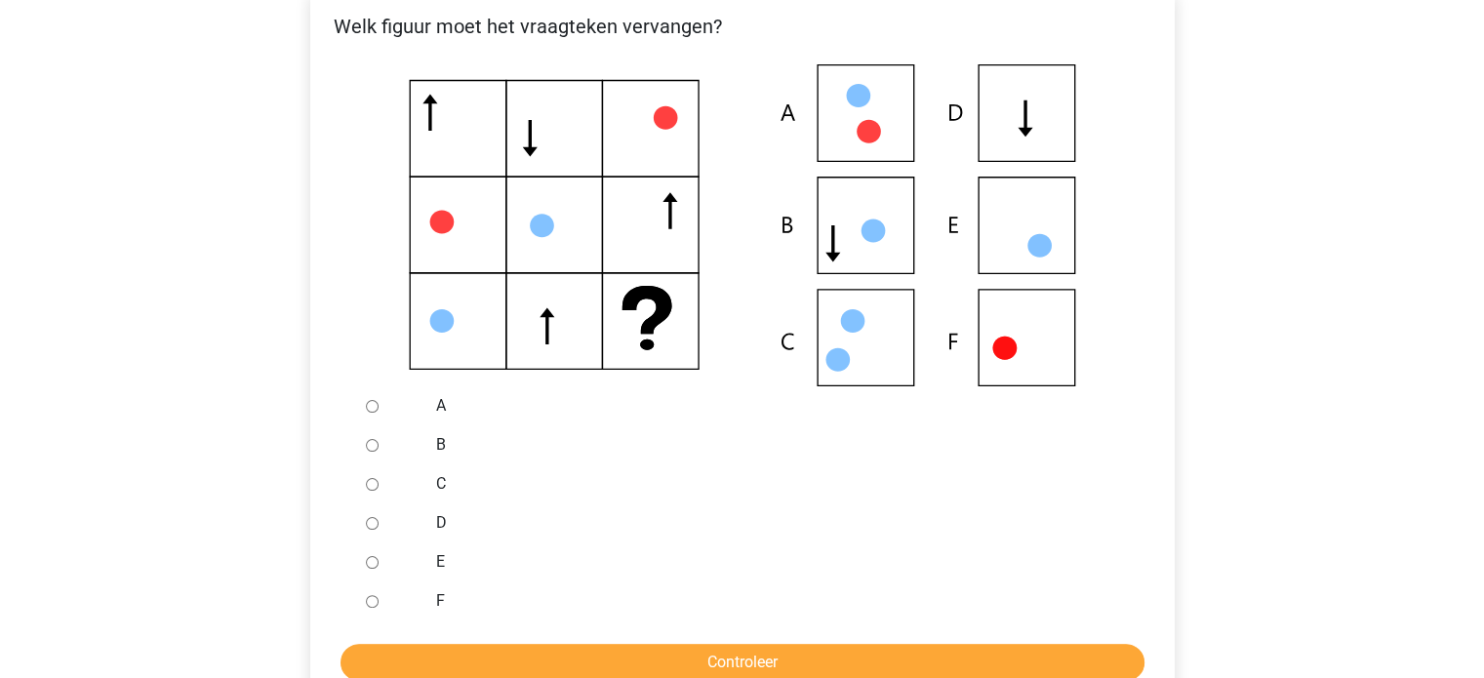
click at [369, 604] on input "F" at bounding box center [372, 601] width 13 height 13
radio input "true"
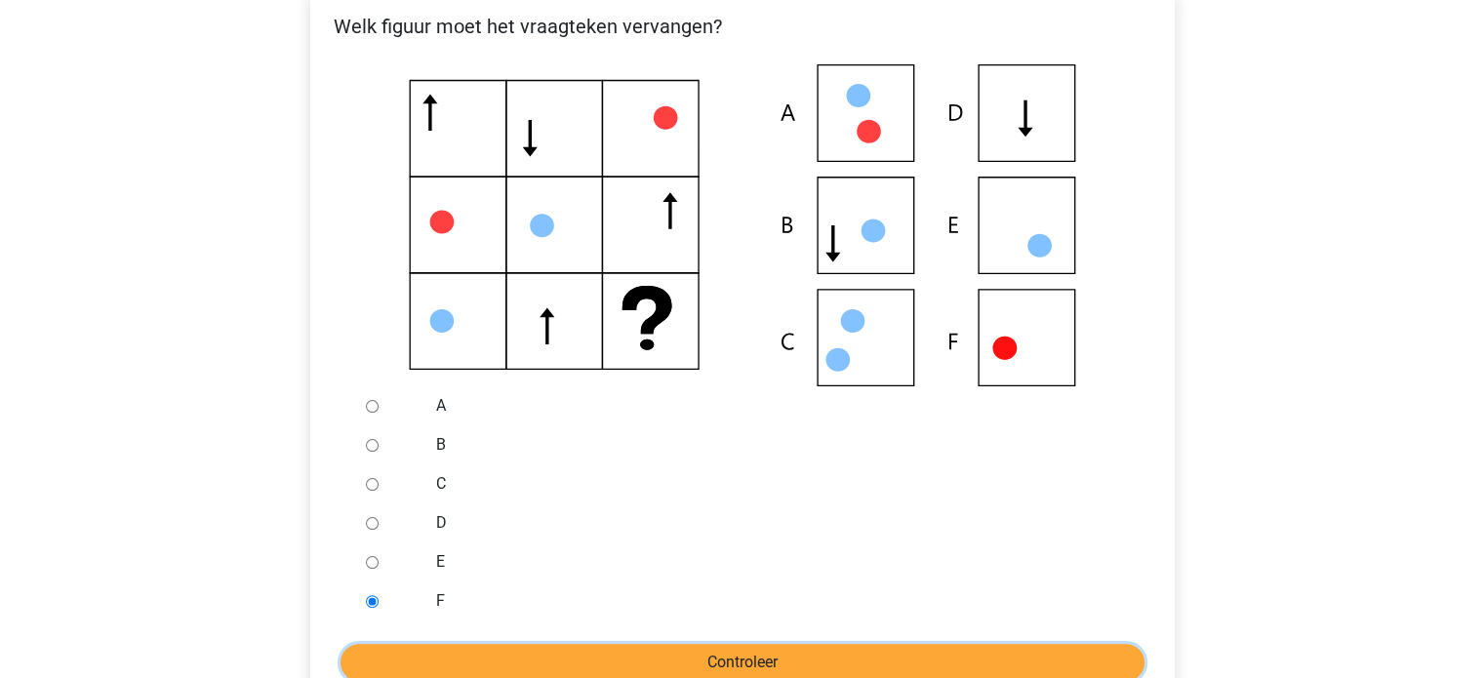
click at [429, 651] on input "Controleer" at bounding box center [743, 662] width 804 height 37
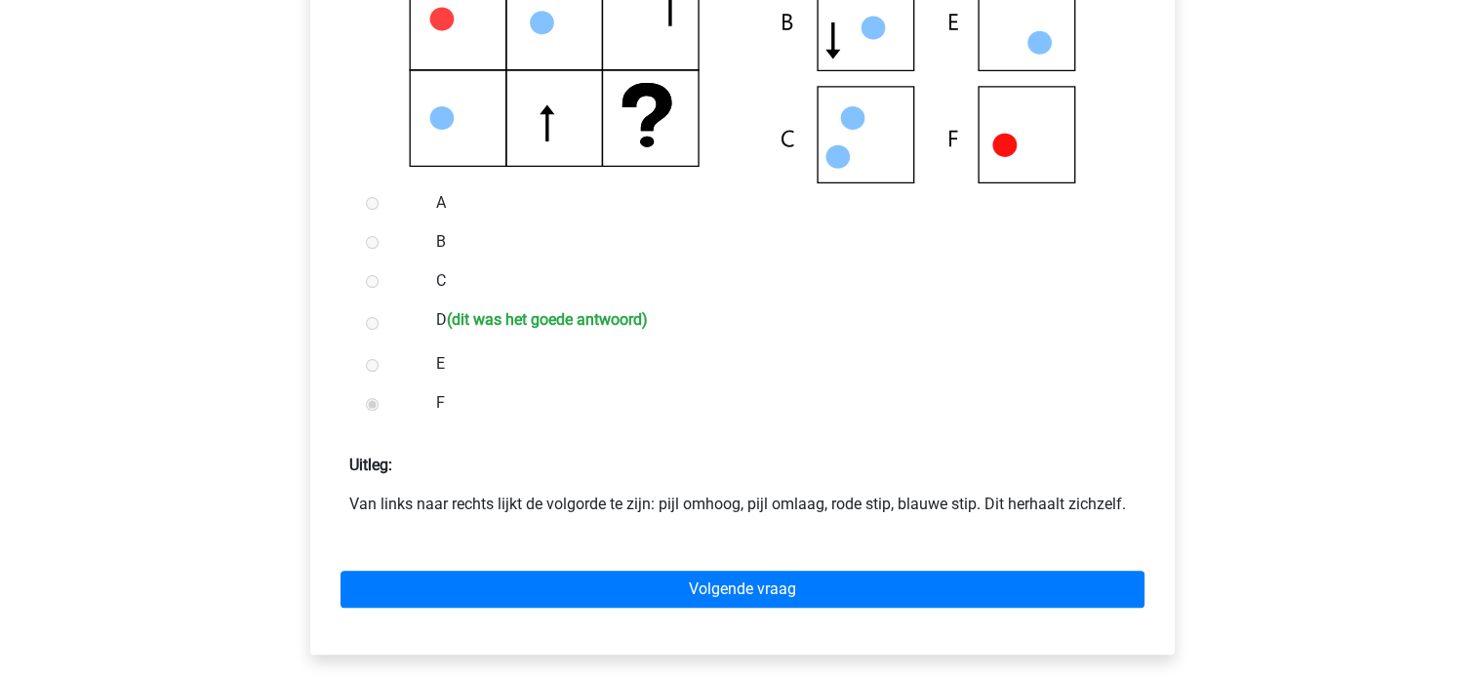
scroll to position [555, 0]
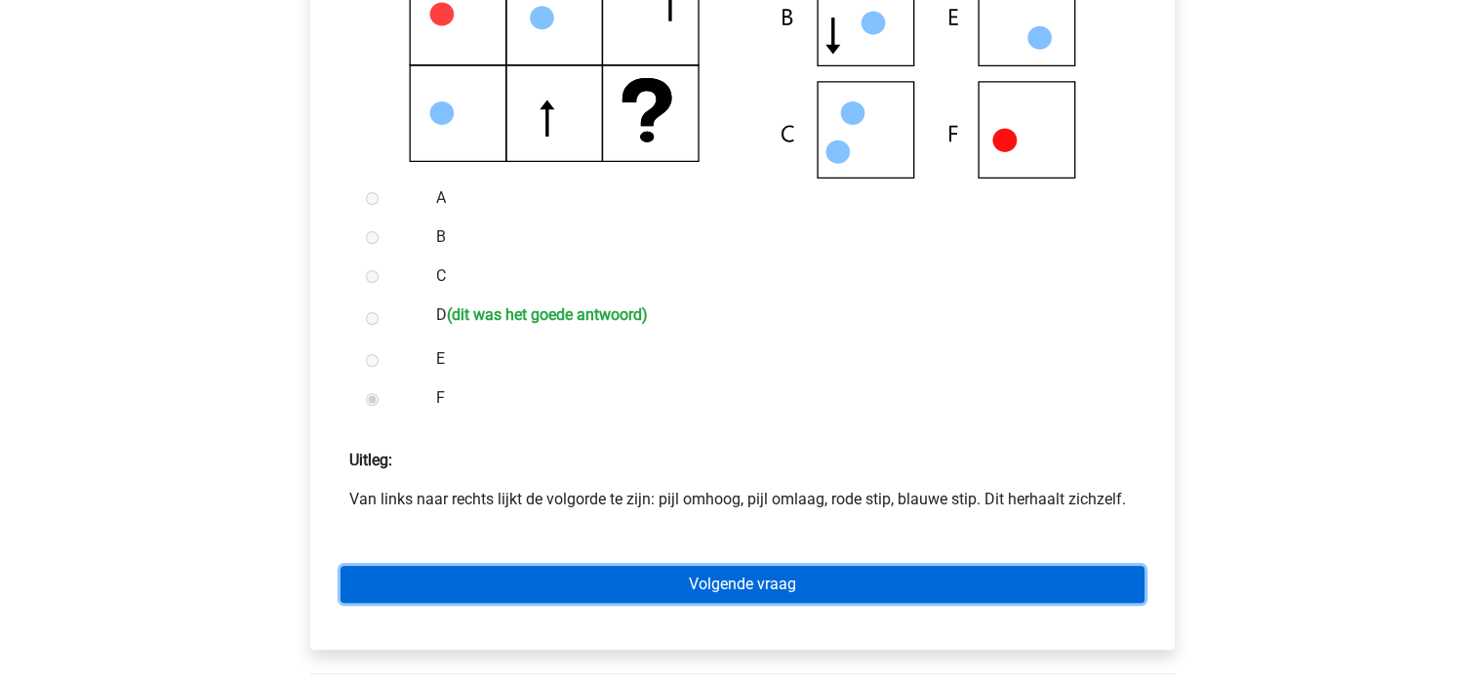
click at [764, 570] on link "Volgende vraag" at bounding box center [743, 584] width 804 height 37
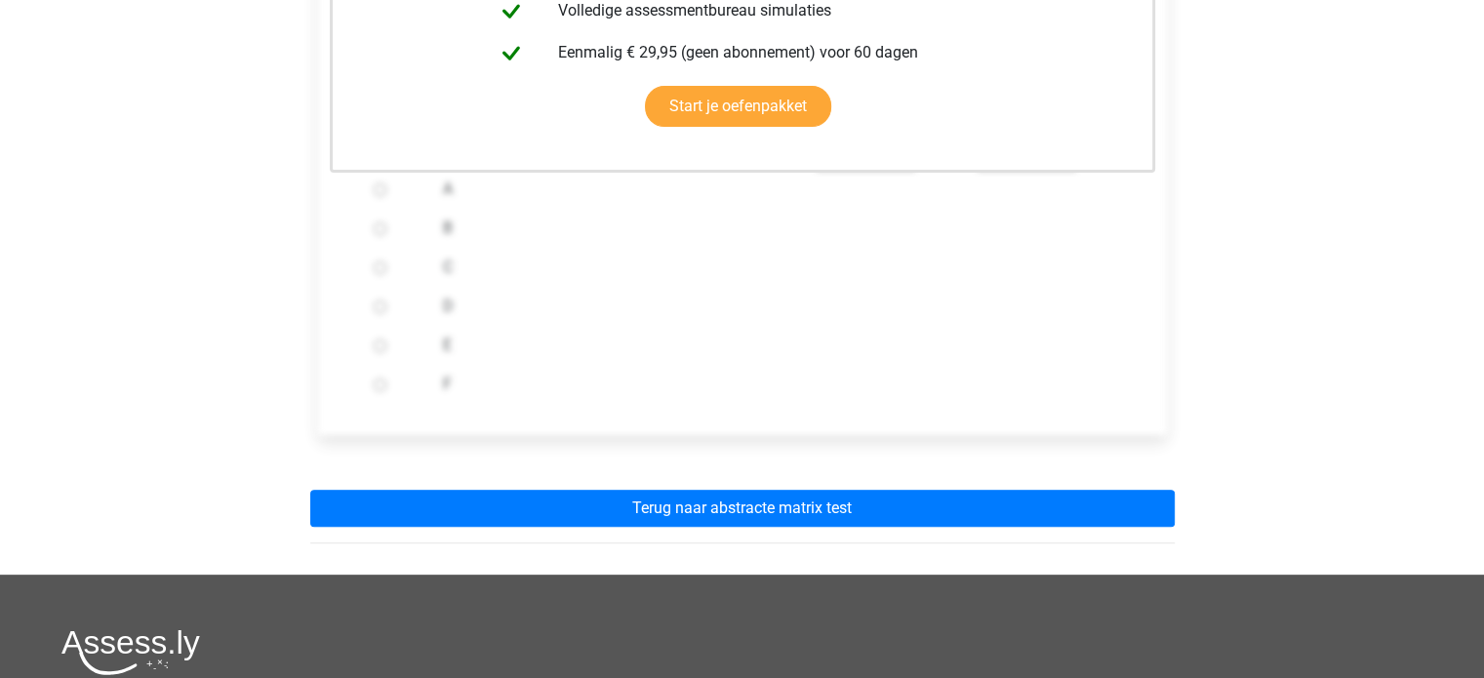
scroll to position [718, 0]
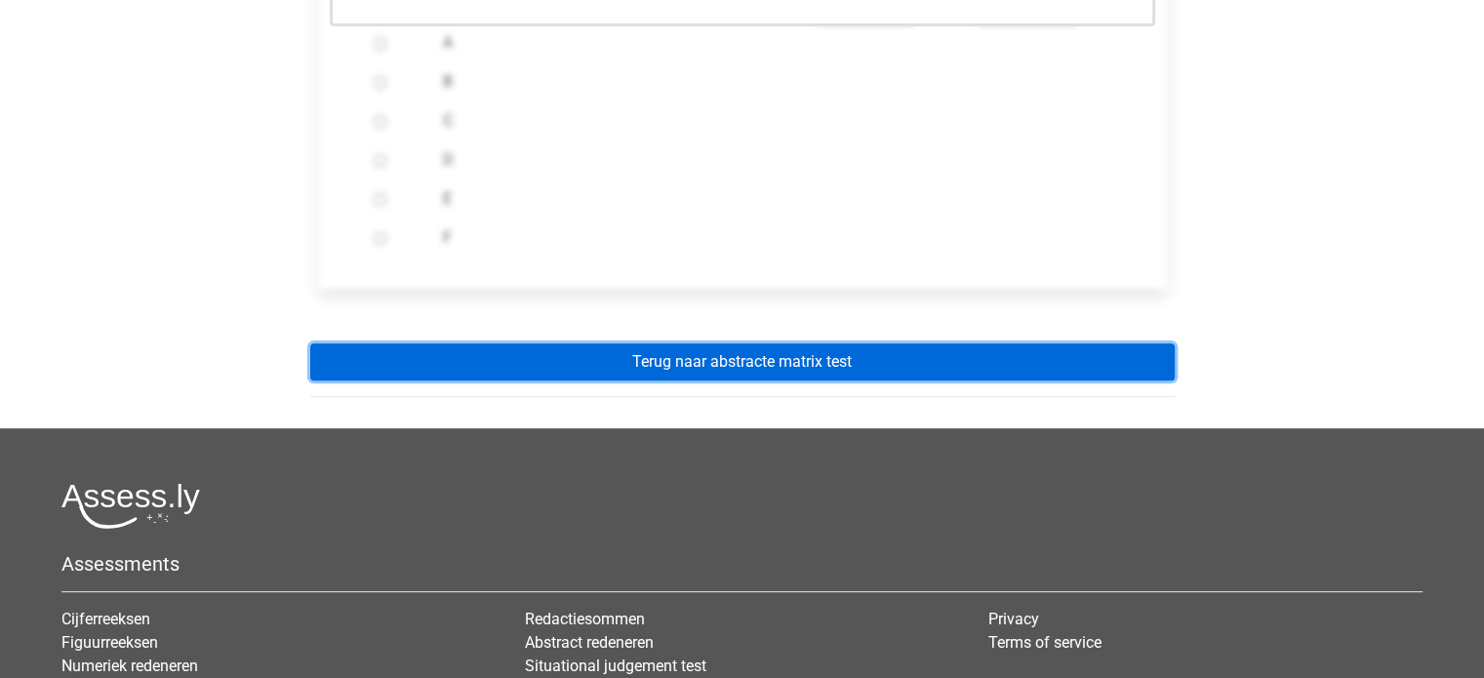
click at [691, 366] on link "Terug naar abstracte matrix test" at bounding box center [742, 361] width 865 height 37
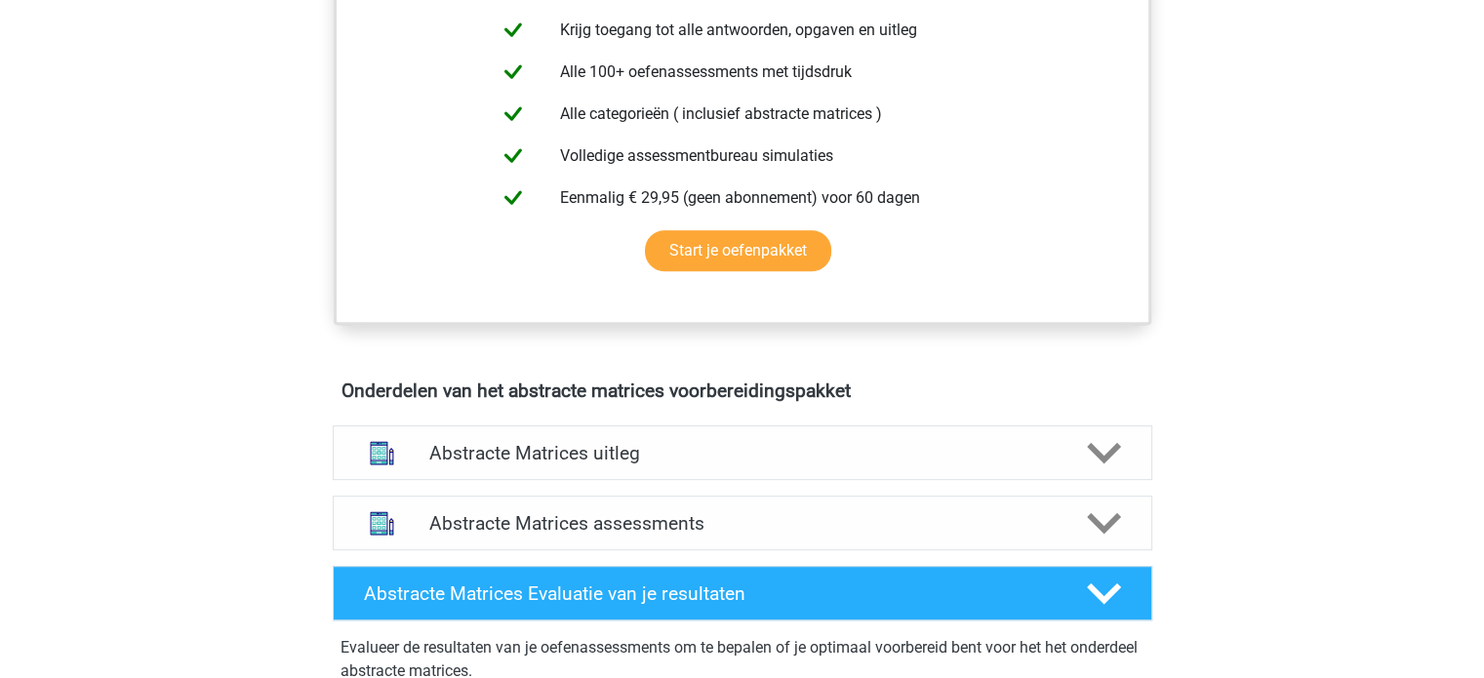
scroll to position [1044, 0]
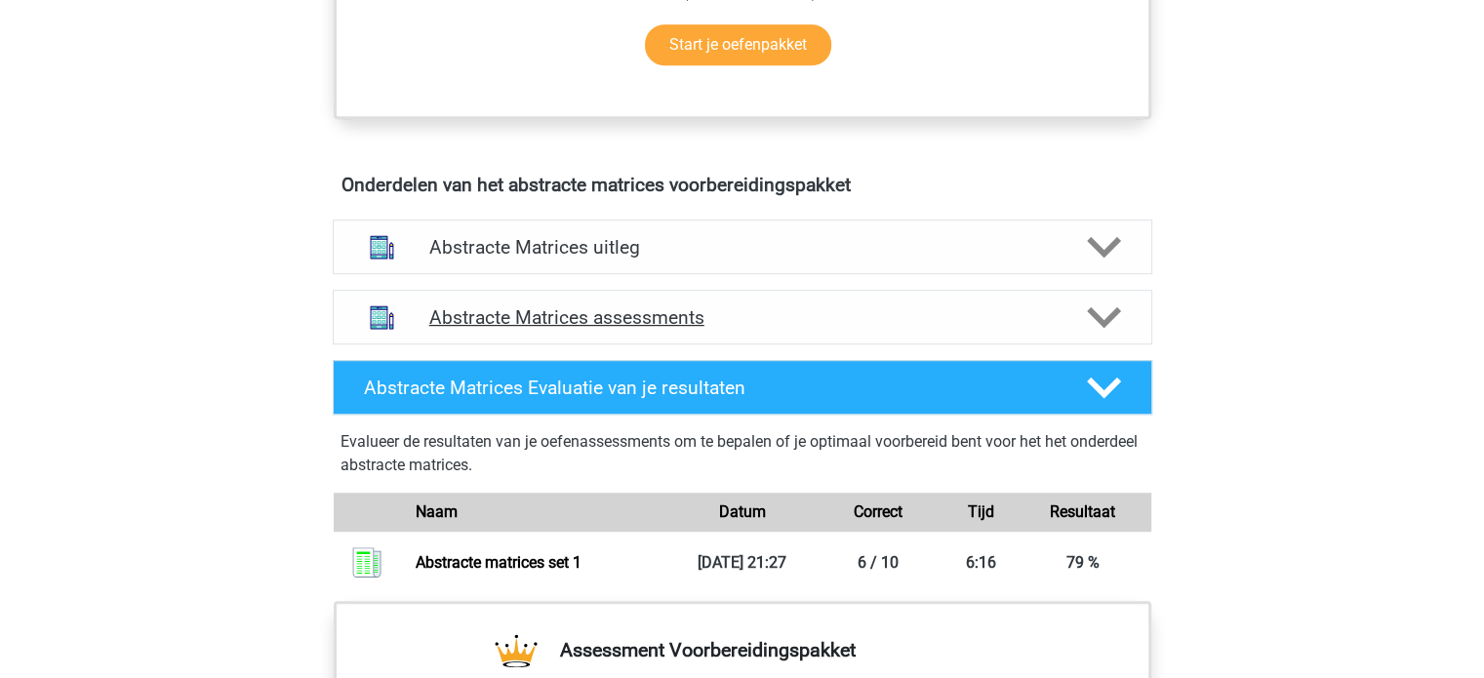
click at [754, 306] on h4 "Abstracte Matrices assessments" at bounding box center [742, 317] width 626 height 22
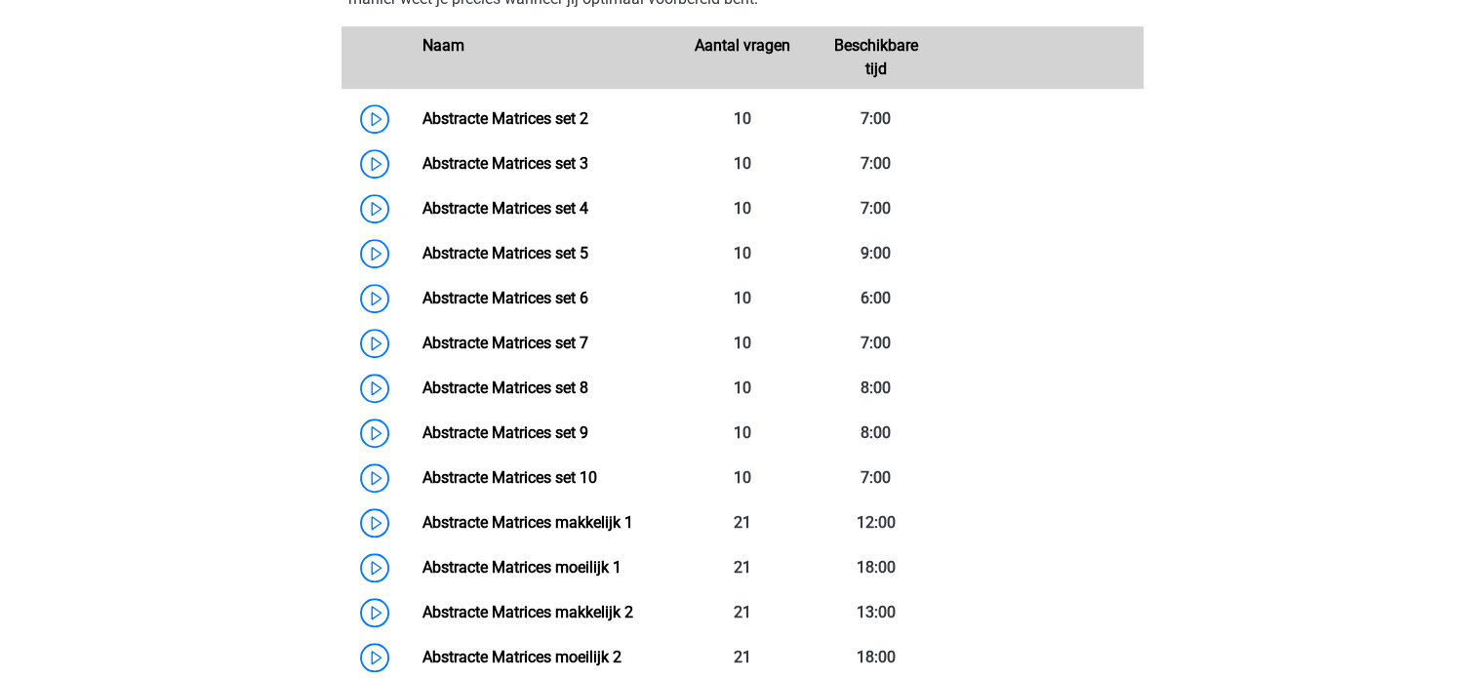
scroll to position [1481, 0]
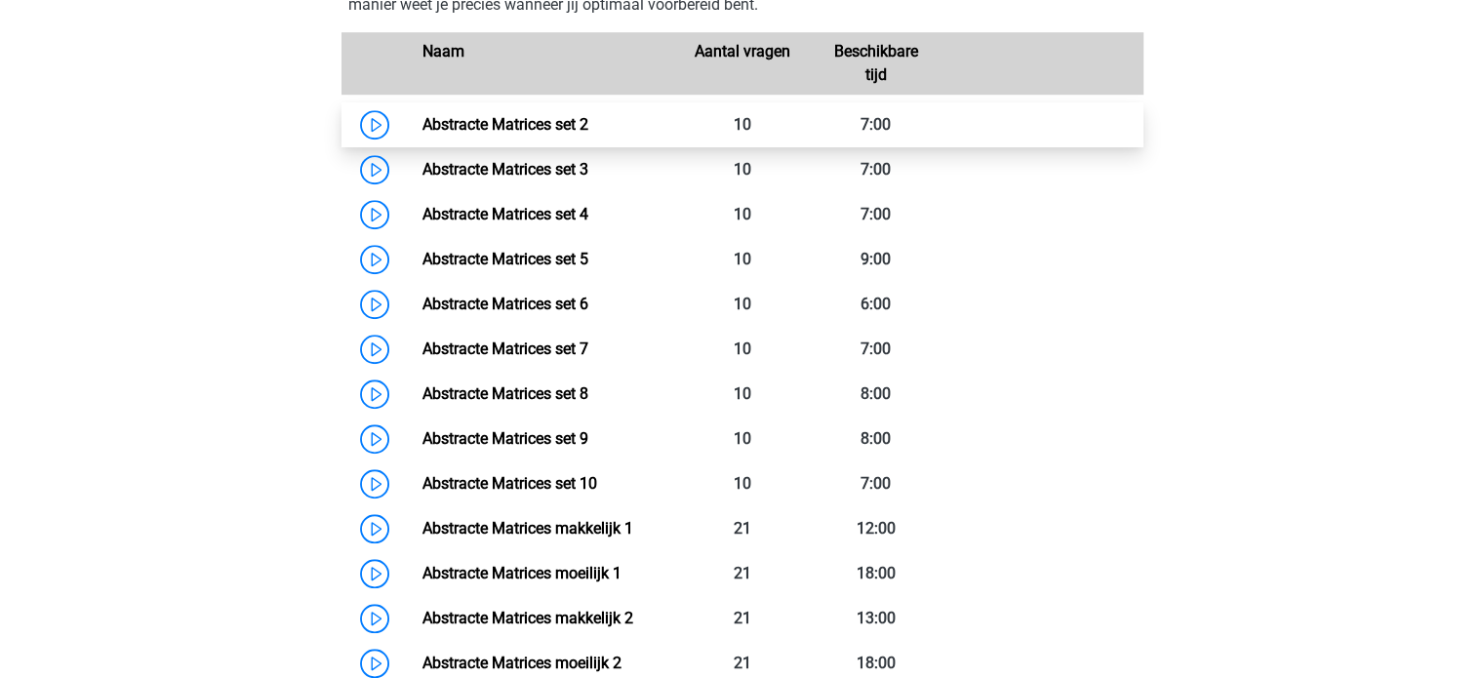
click at [423, 122] on link "Abstracte Matrices set 2" at bounding box center [506, 124] width 166 height 19
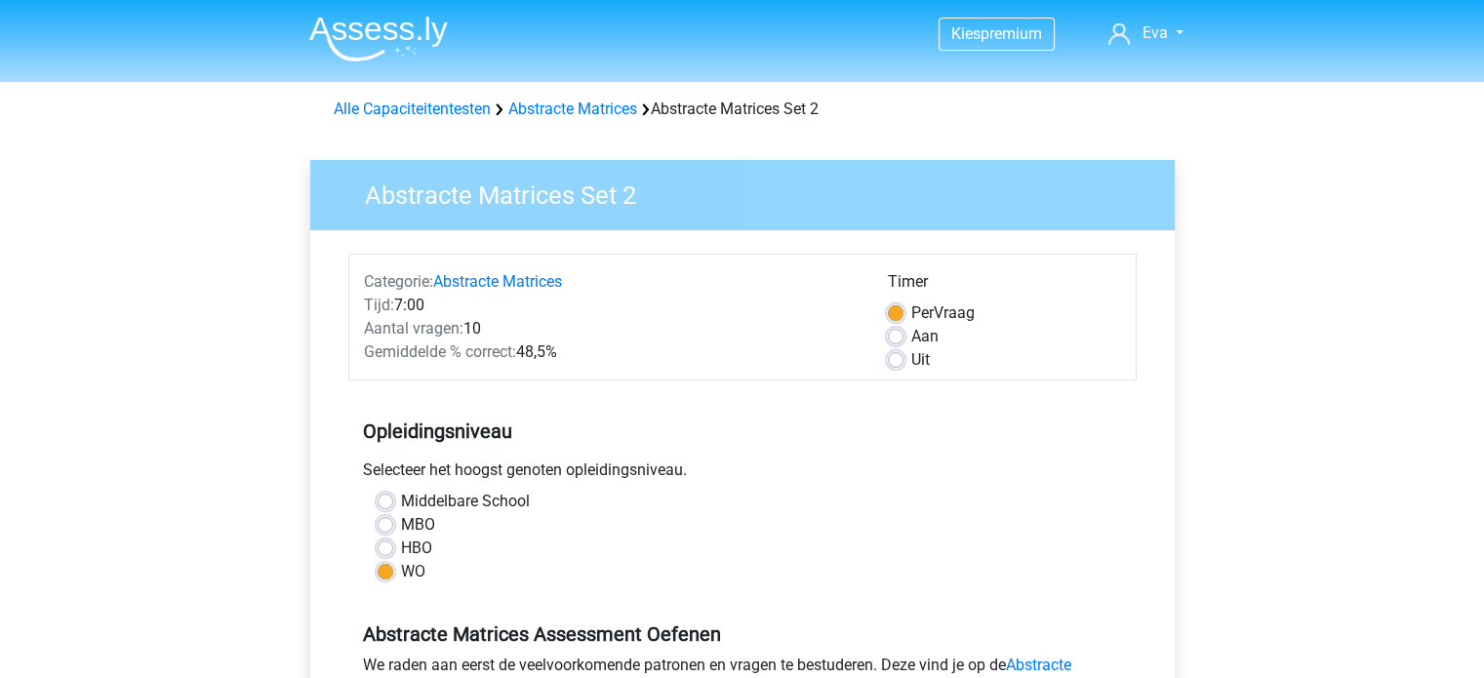
scroll to position [324, 0]
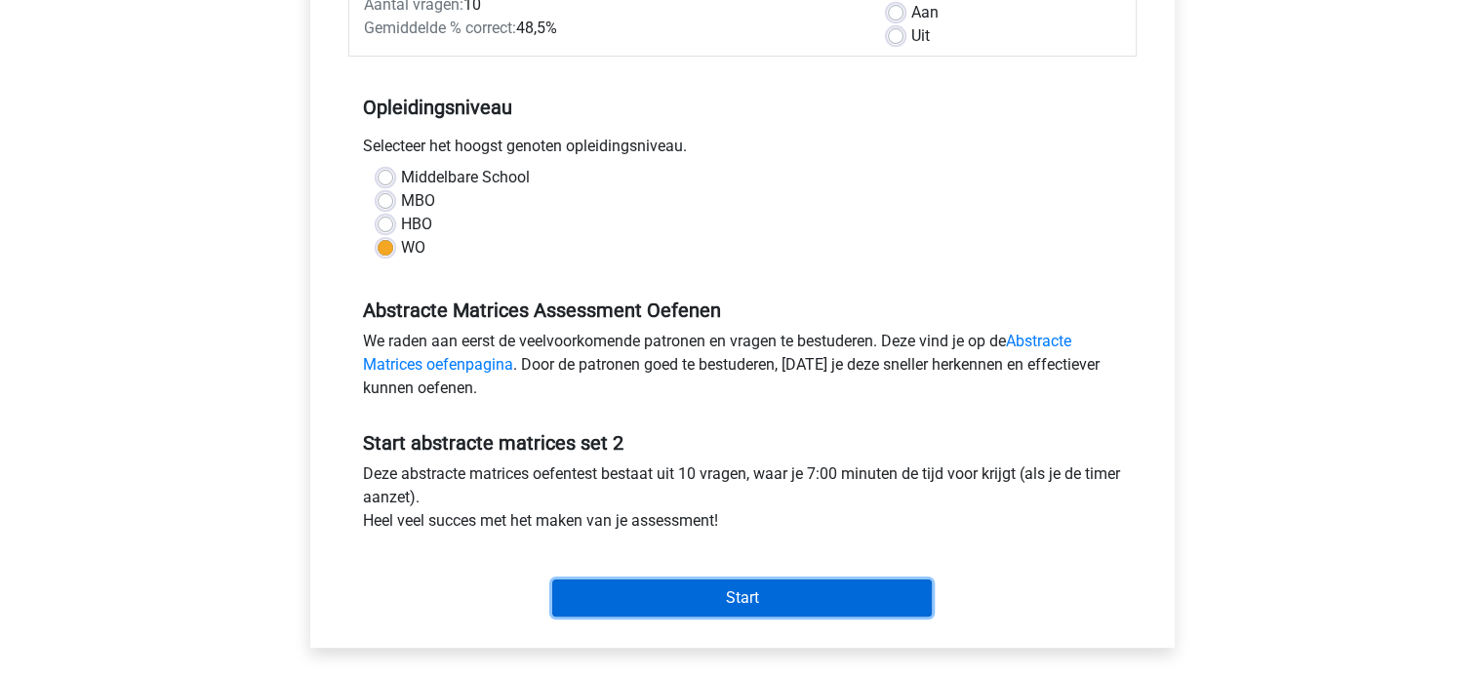
click at [663, 589] on input "Start" at bounding box center [742, 598] width 380 height 37
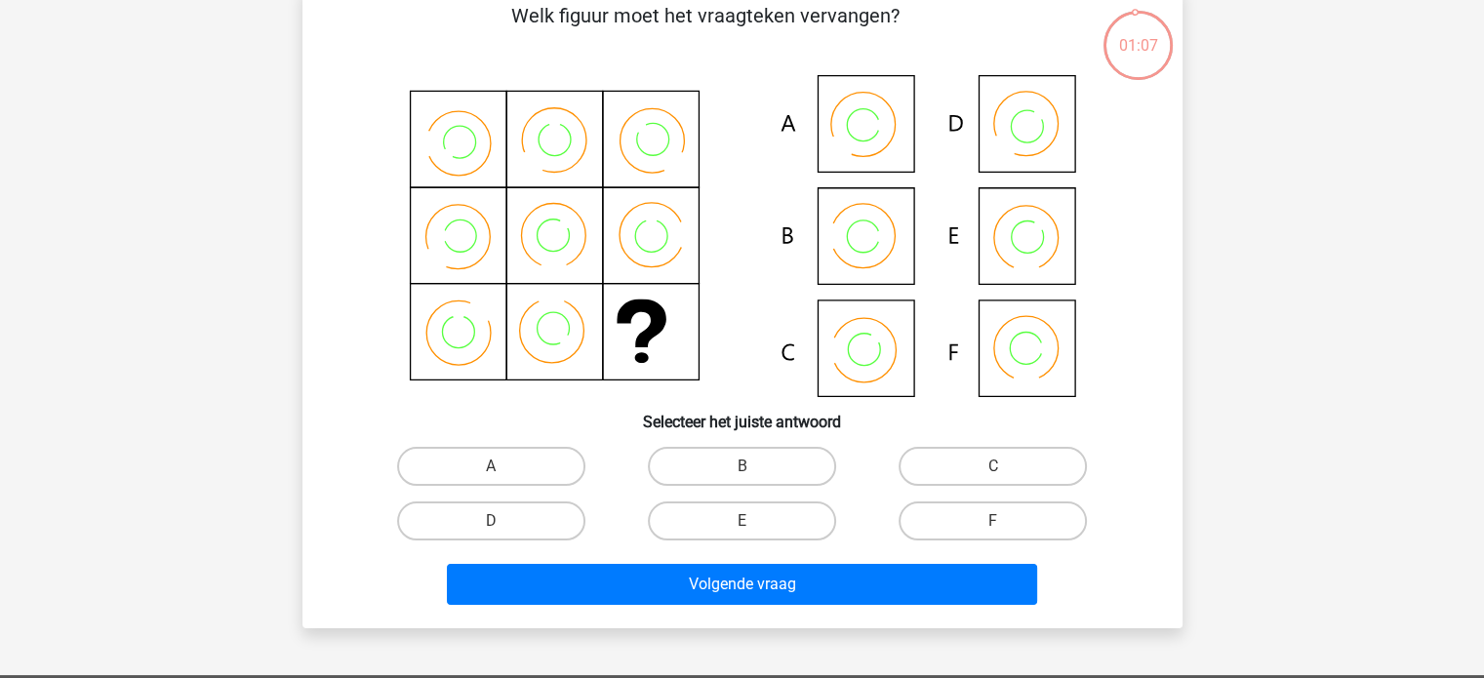
scroll to position [90, 0]
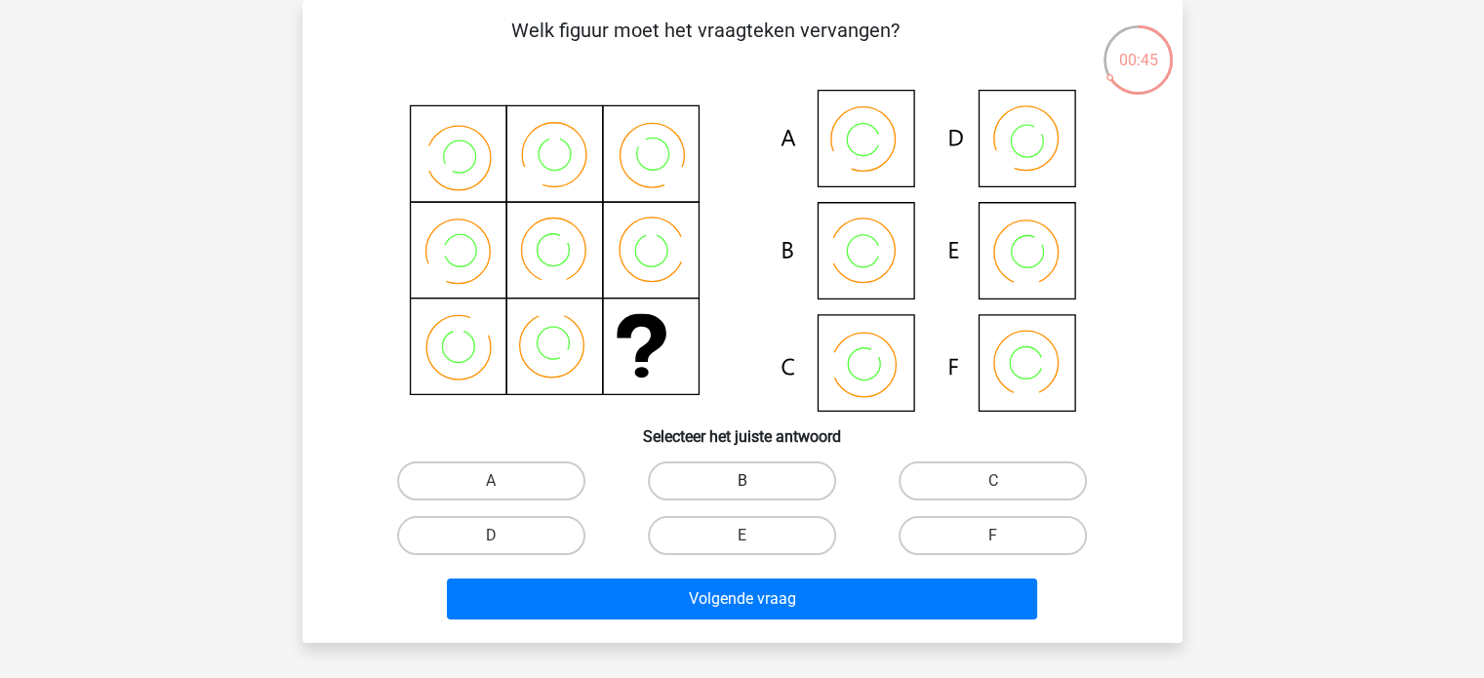
click at [727, 498] on label "B" at bounding box center [742, 481] width 188 height 39
click at [742, 494] on input "B" at bounding box center [748, 487] width 13 height 13
radio input "true"
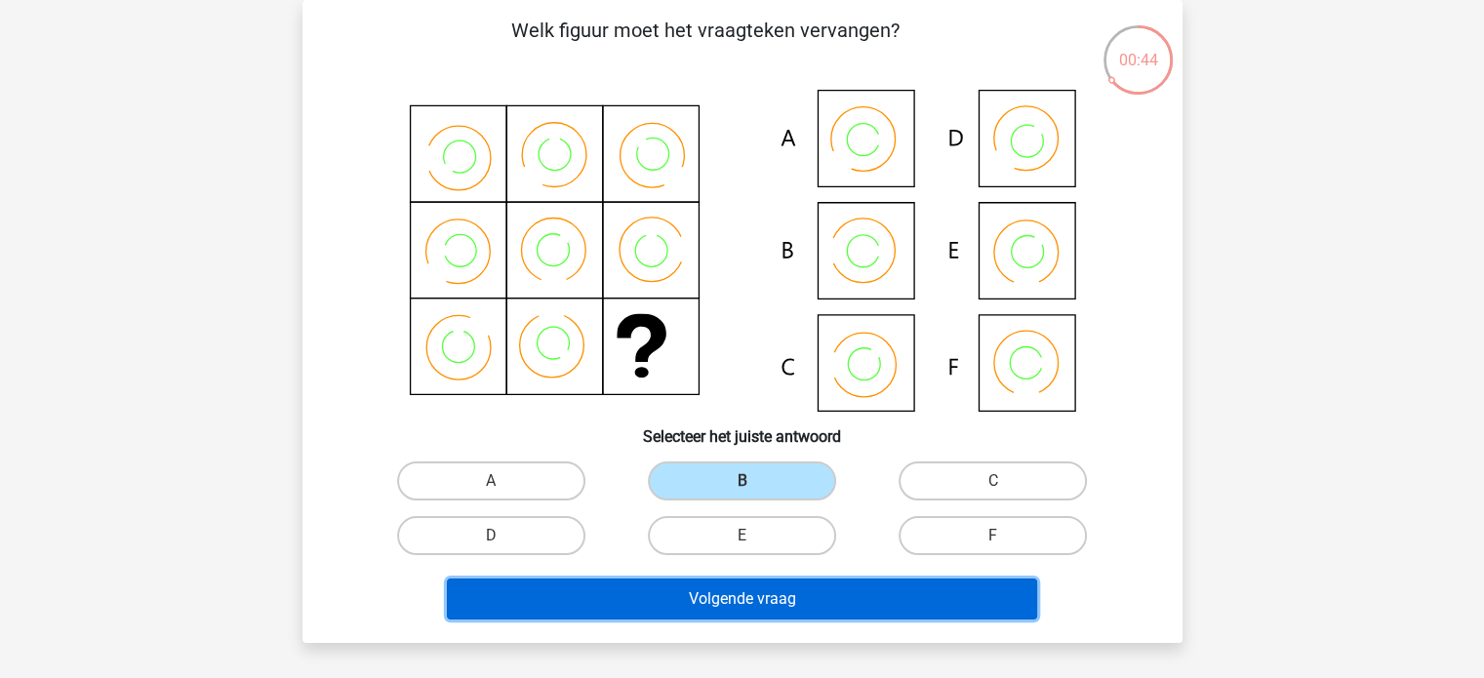
click at [724, 605] on button "Volgende vraag" at bounding box center [742, 599] width 590 height 41
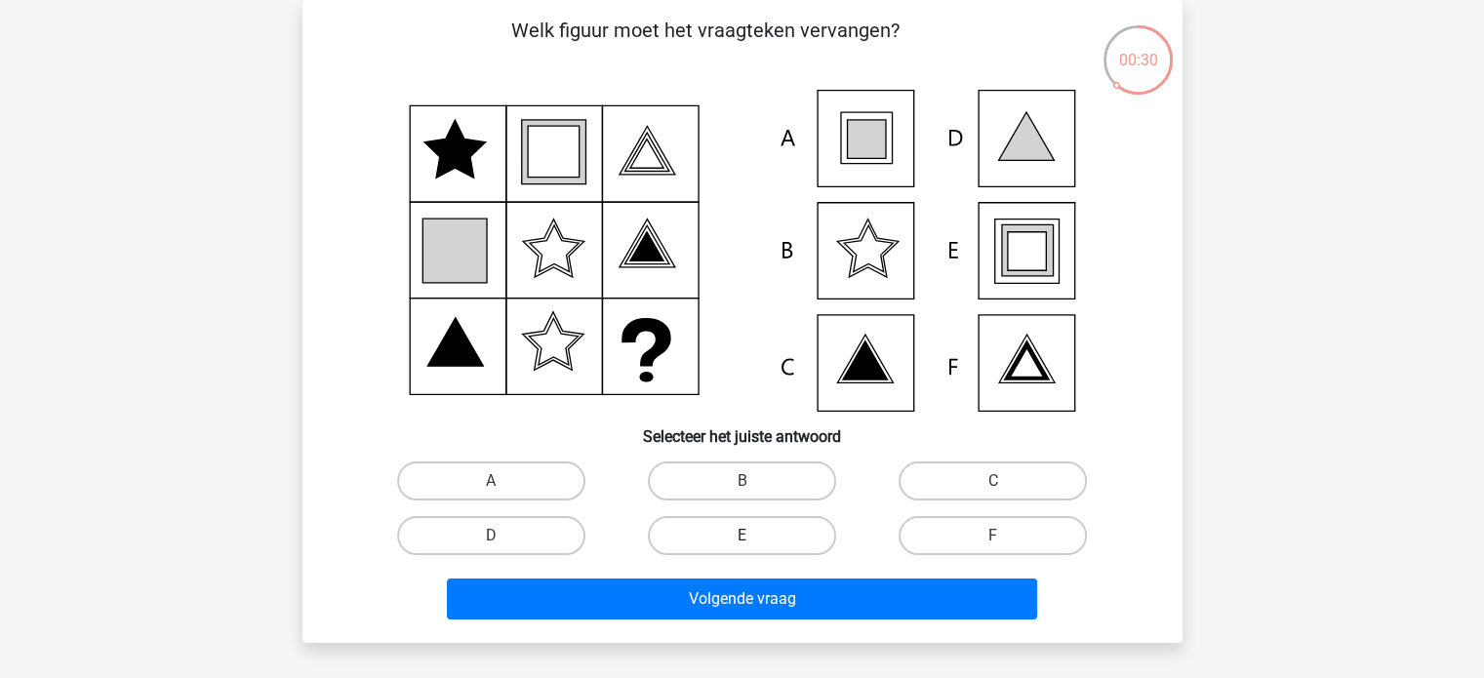
click at [730, 520] on label "E" at bounding box center [742, 535] width 188 height 39
click at [742, 536] on input "E" at bounding box center [748, 542] width 13 height 13
radio input "true"
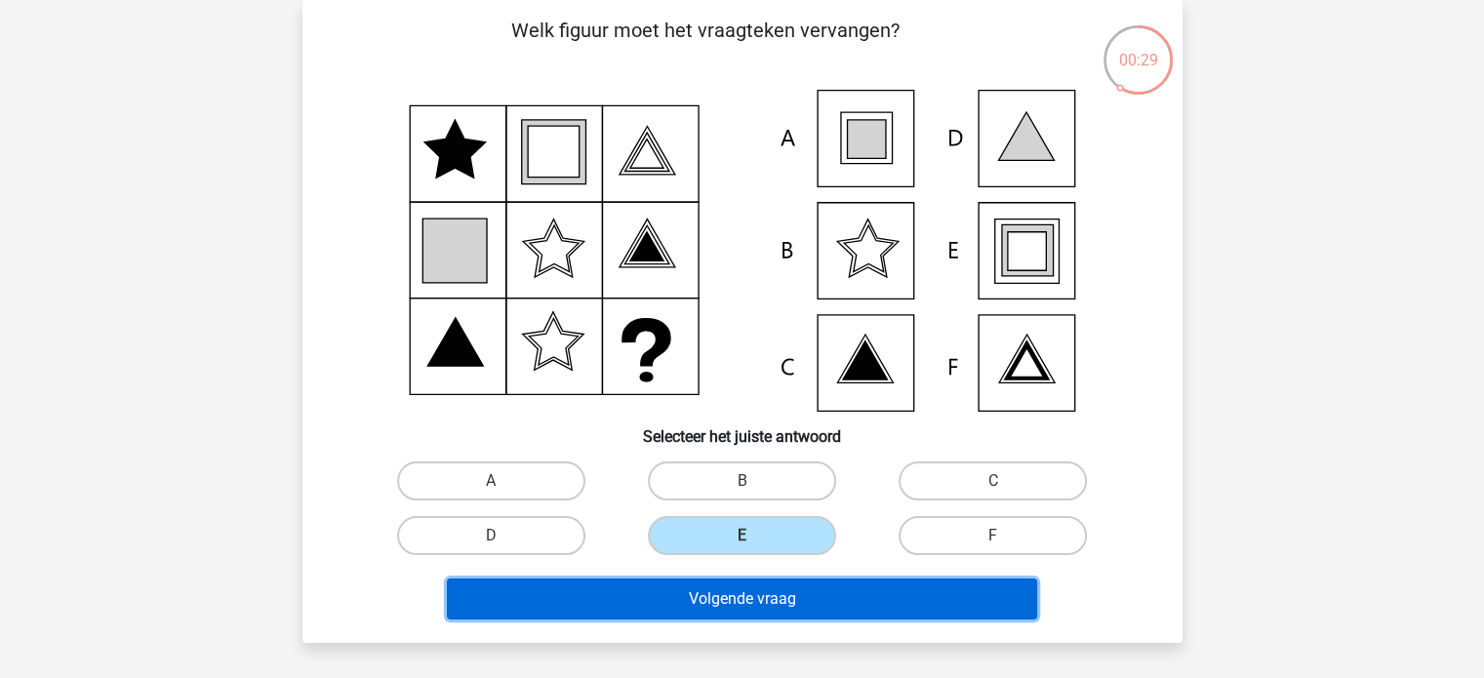
click at [734, 582] on button "Volgende vraag" at bounding box center [742, 599] width 590 height 41
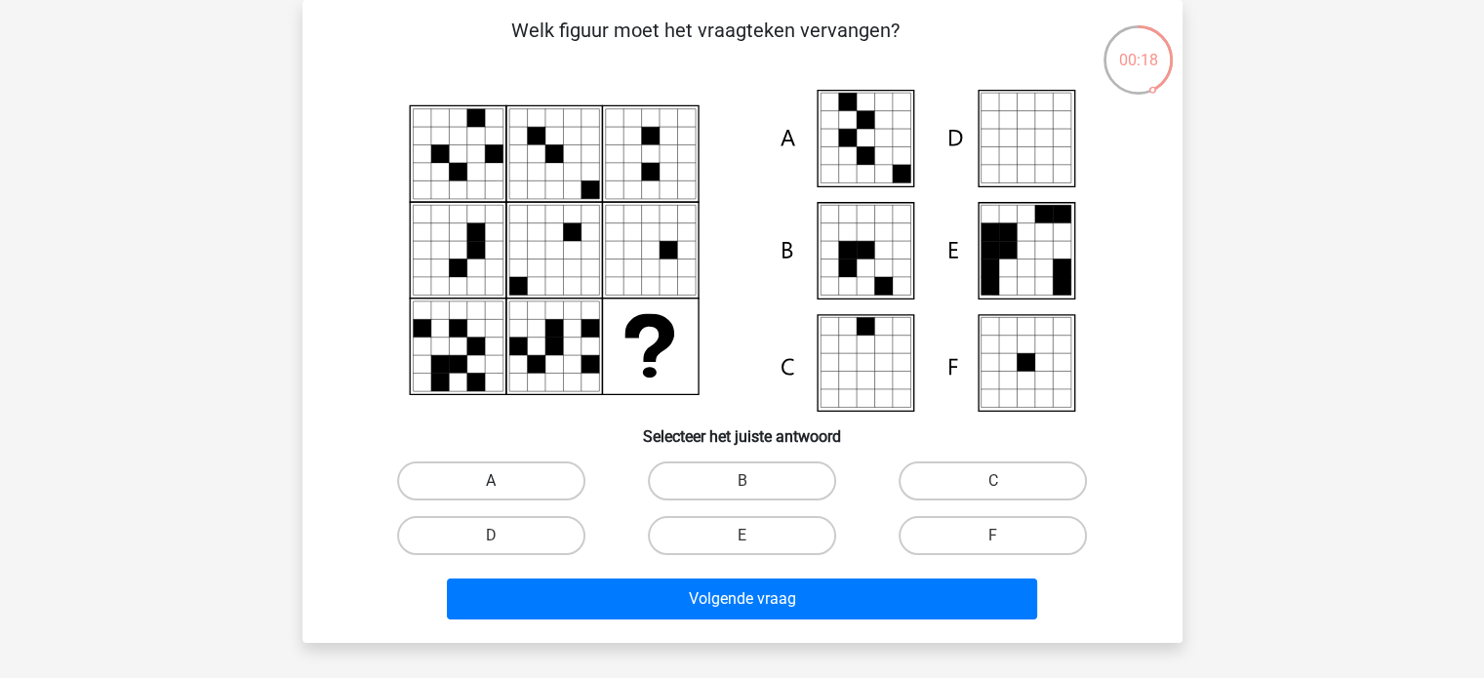
click at [546, 464] on label "A" at bounding box center [491, 481] width 188 height 39
click at [504, 481] on input "A" at bounding box center [497, 487] width 13 height 13
radio input "true"
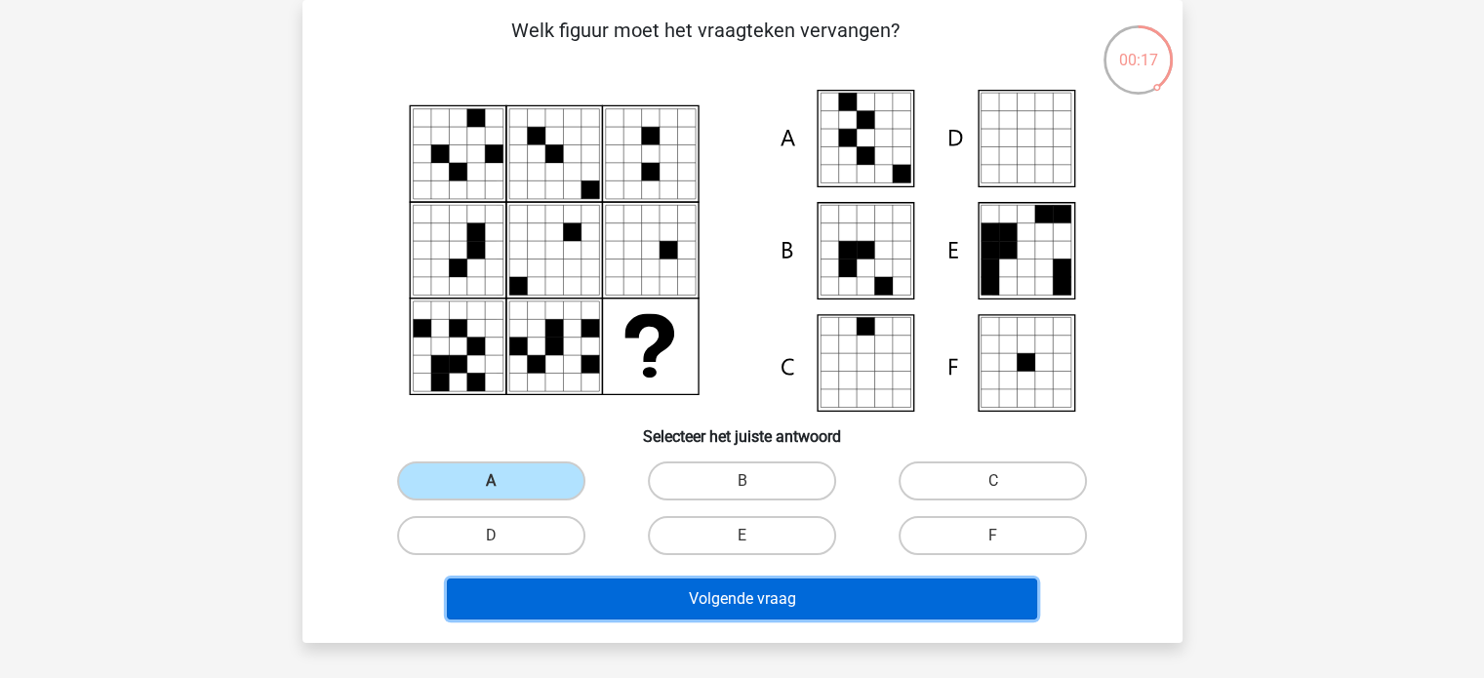
click at [649, 607] on button "Volgende vraag" at bounding box center [742, 599] width 590 height 41
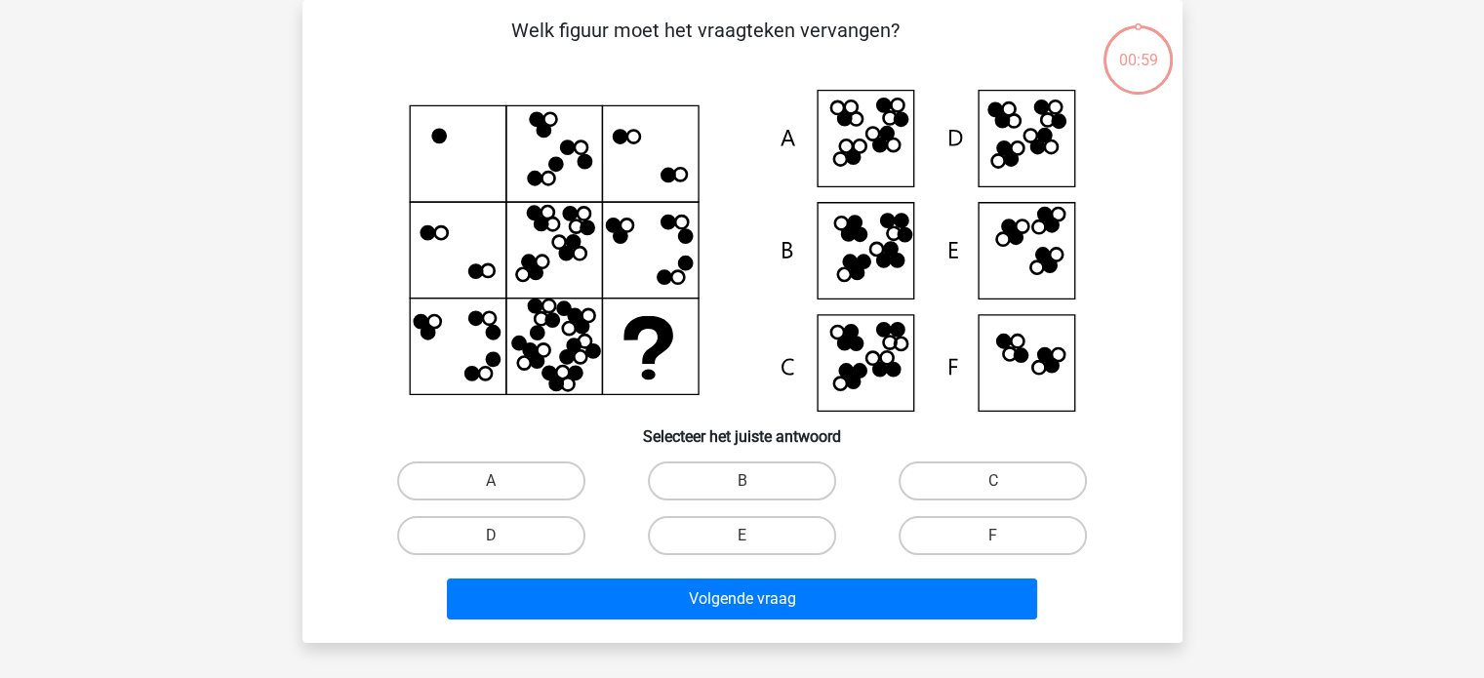
scroll to position [162, 0]
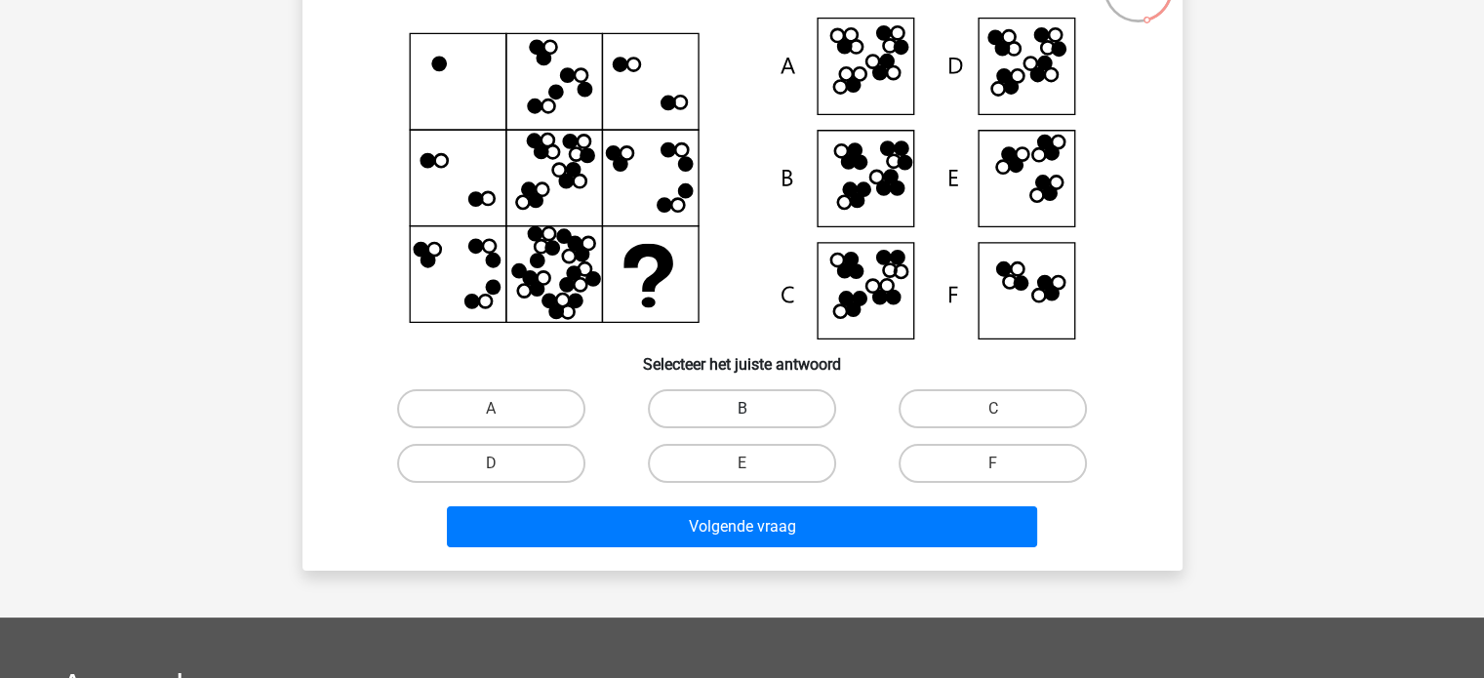
click at [780, 421] on label "B" at bounding box center [742, 408] width 188 height 39
click at [754, 421] on input "B" at bounding box center [748, 415] width 13 height 13
radio input "true"
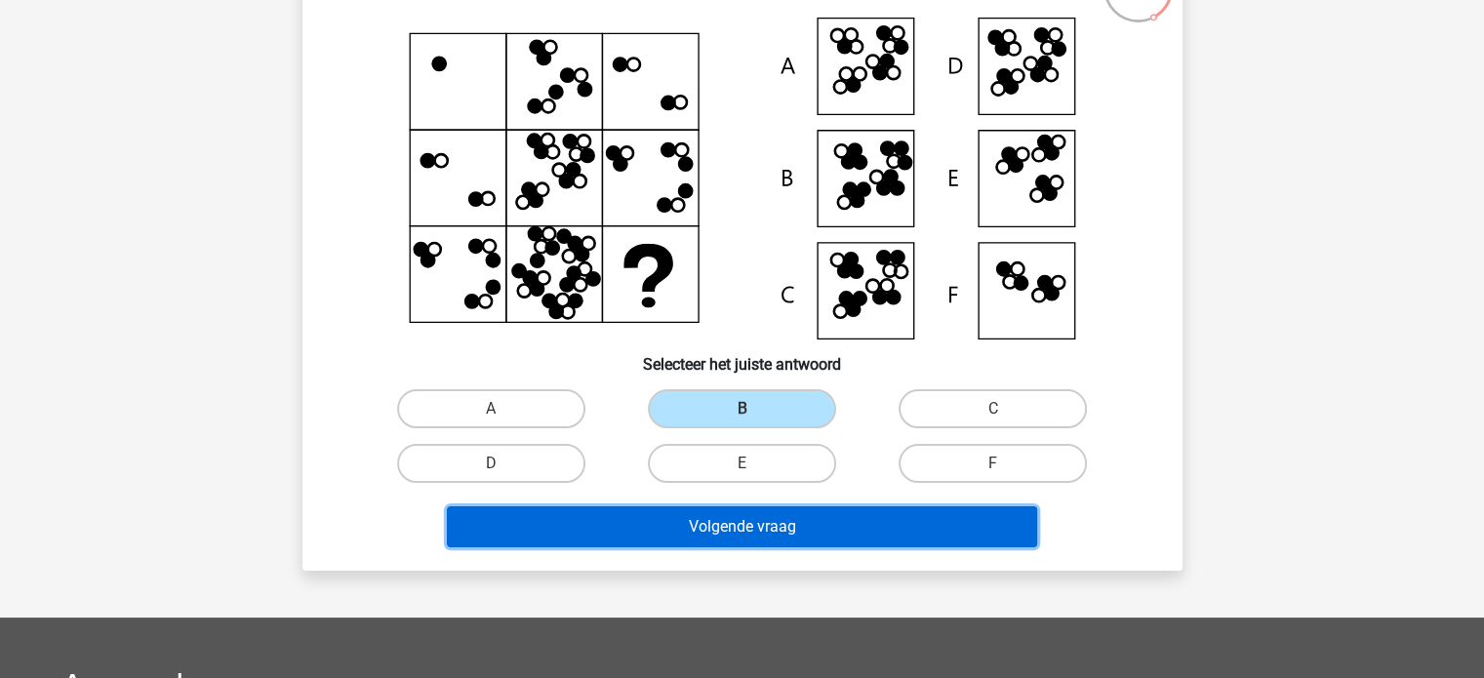
click at [792, 535] on button "Volgende vraag" at bounding box center [742, 526] width 590 height 41
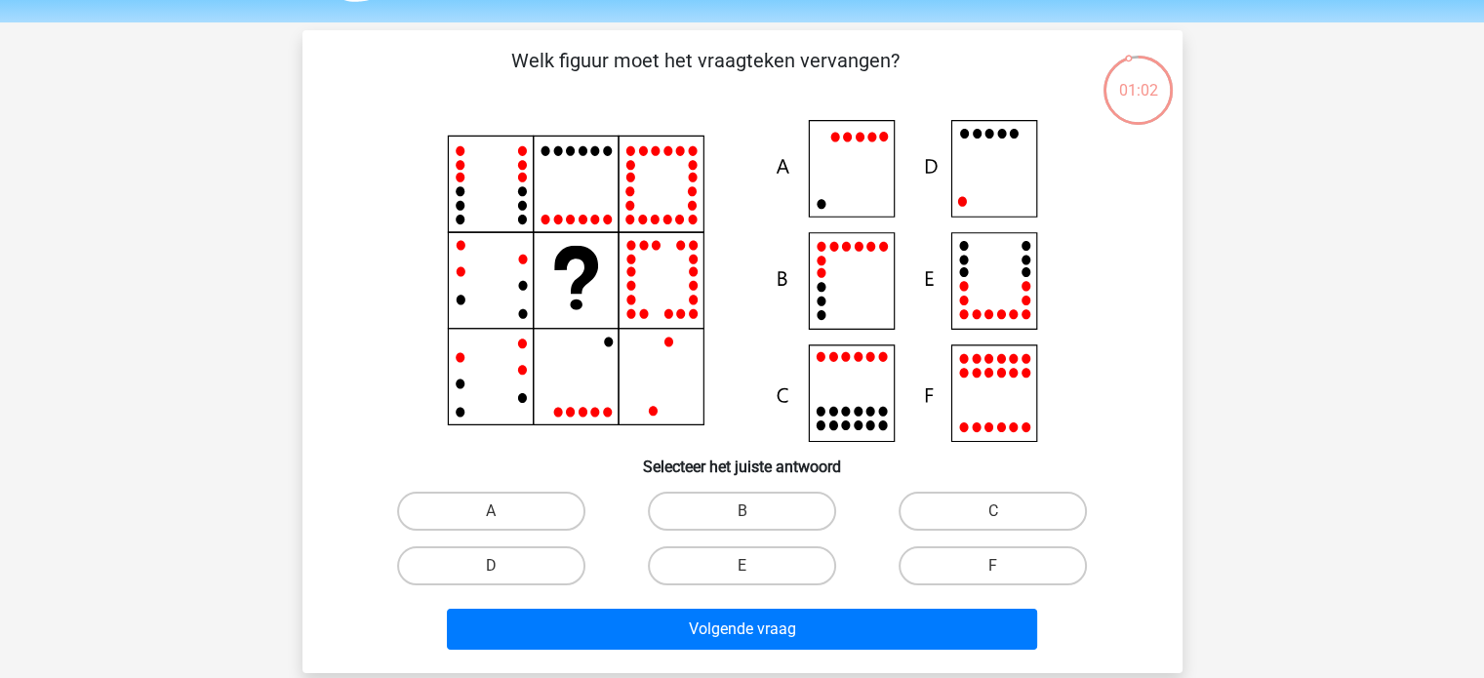
scroll to position [17, 0]
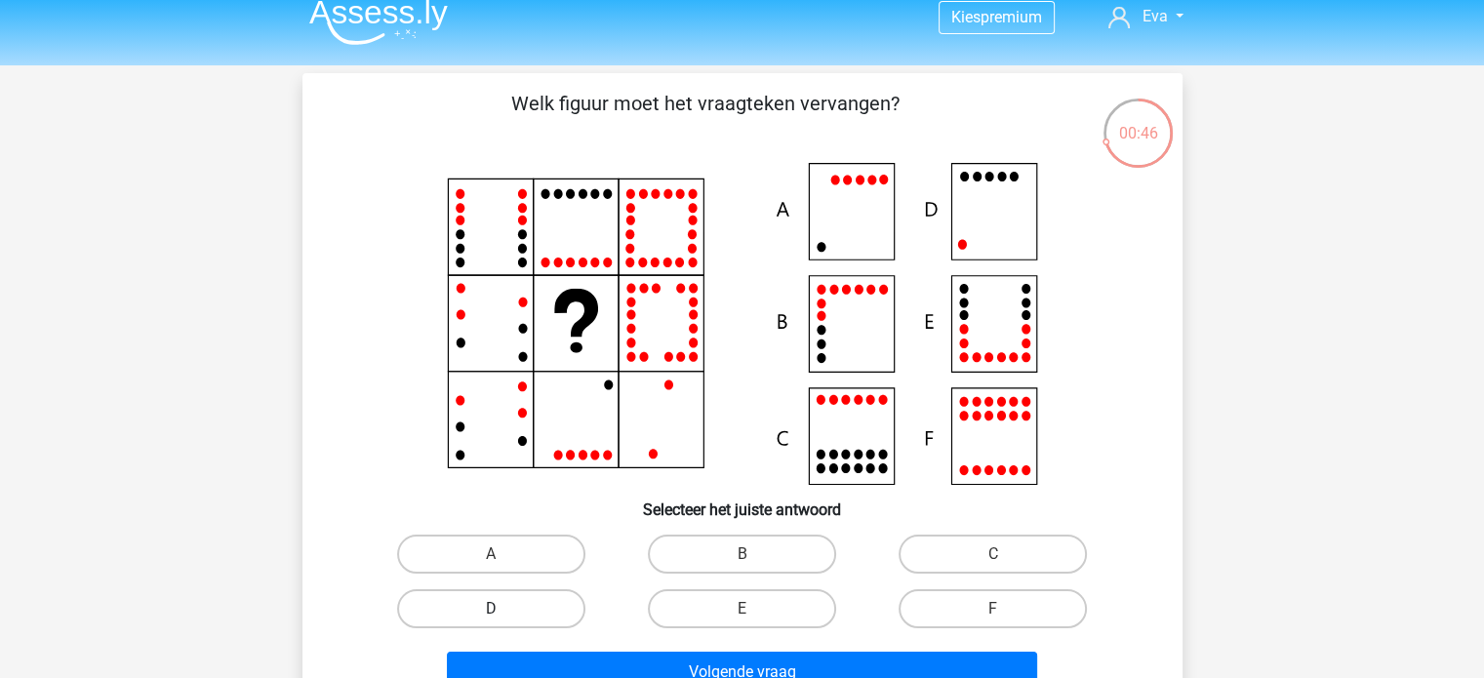
click at [511, 612] on label "D" at bounding box center [491, 608] width 188 height 39
click at [504, 612] on input "D" at bounding box center [497, 615] width 13 height 13
radio input "true"
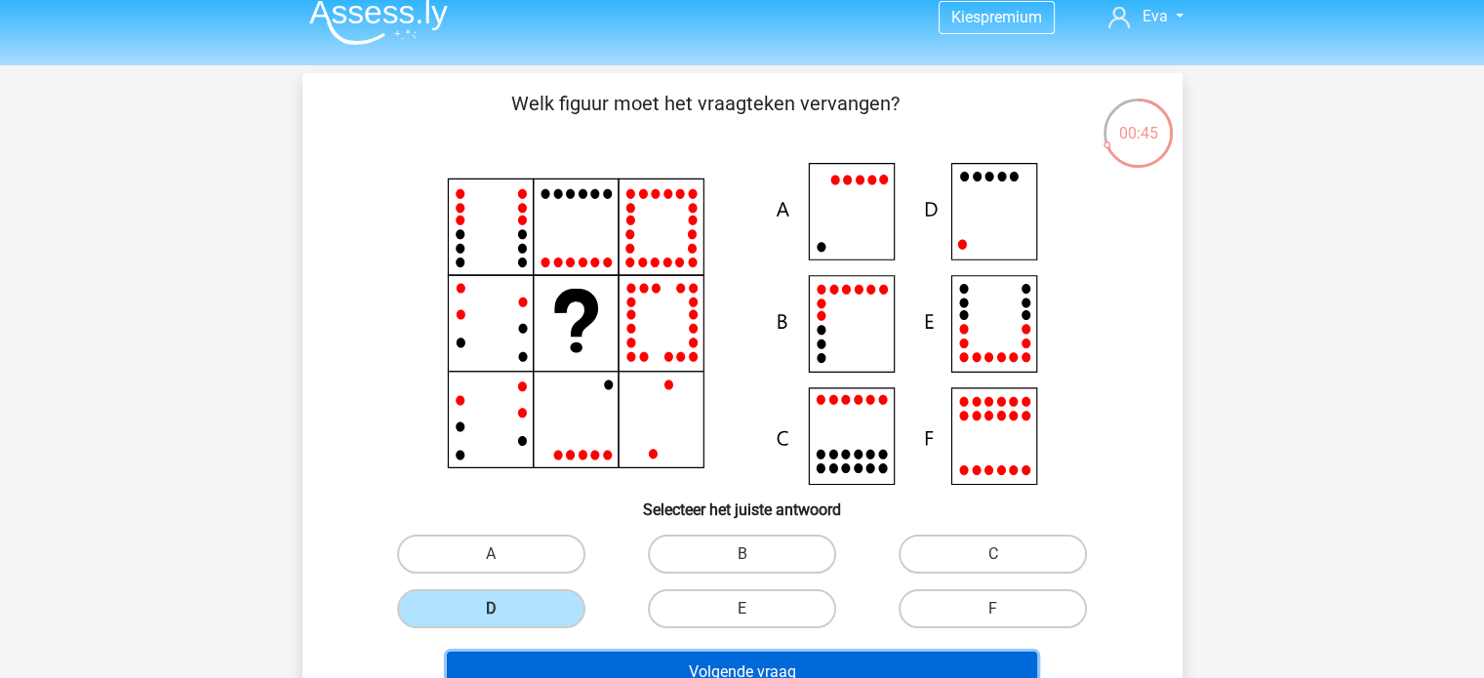
click at [546, 652] on button "Volgende vraag" at bounding box center [742, 672] width 590 height 41
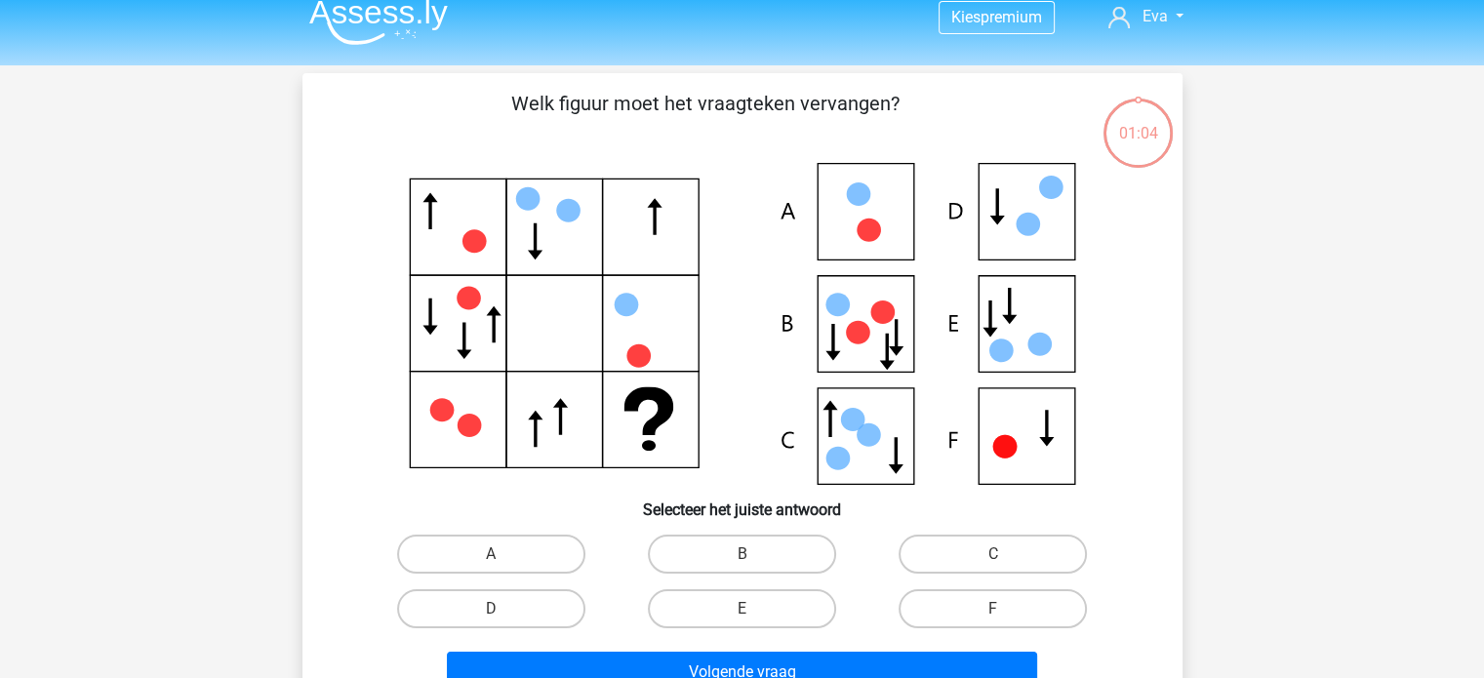
scroll to position [90, 0]
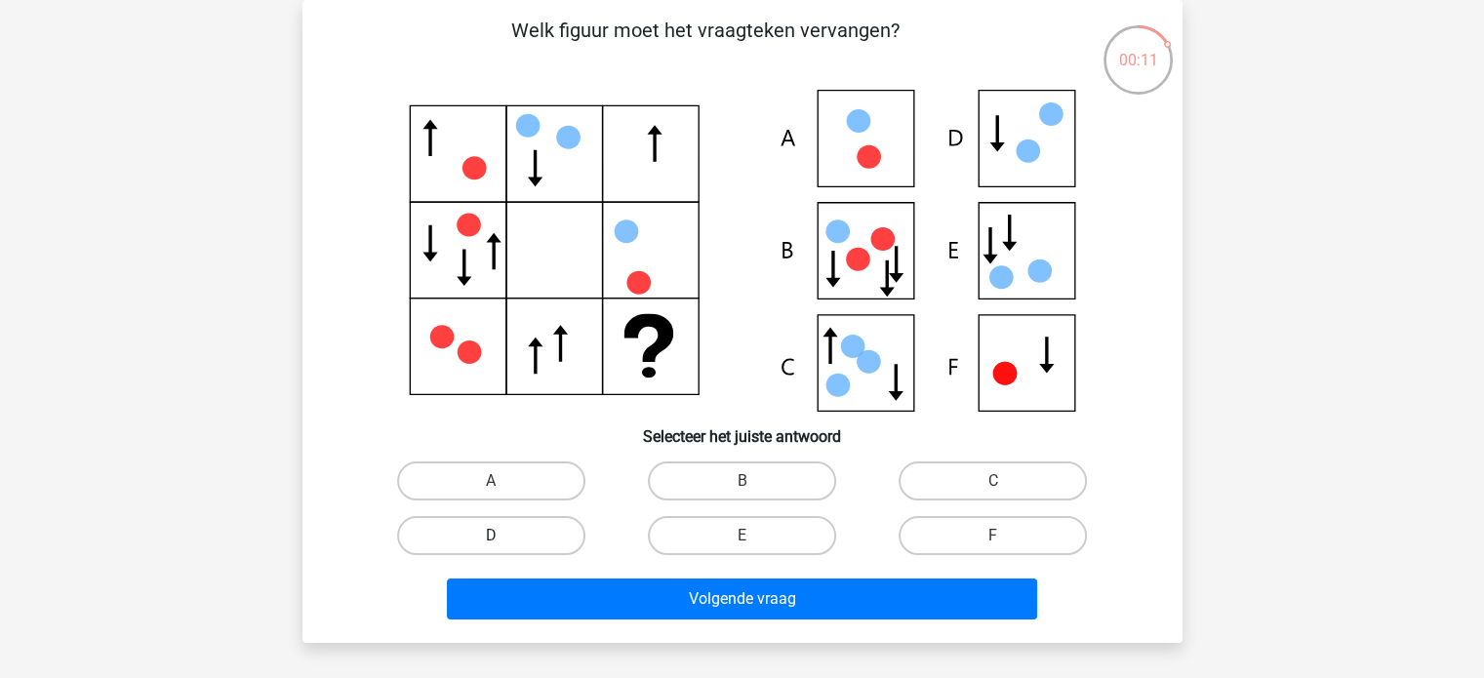
click at [524, 527] on label "D" at bounding box center [491, 535] width 188 height 39
click at [504, 536] on input "D" at bounding box center [497, 542] width 13 height 13
radio input "true"
click at [592, 565] on div "Volgende vraag" at bounding box center [743, 595] width 818 height 64
click at [596, 577] on div "Volgende vraag" at bounding box center [743, 595] width 818 height 64
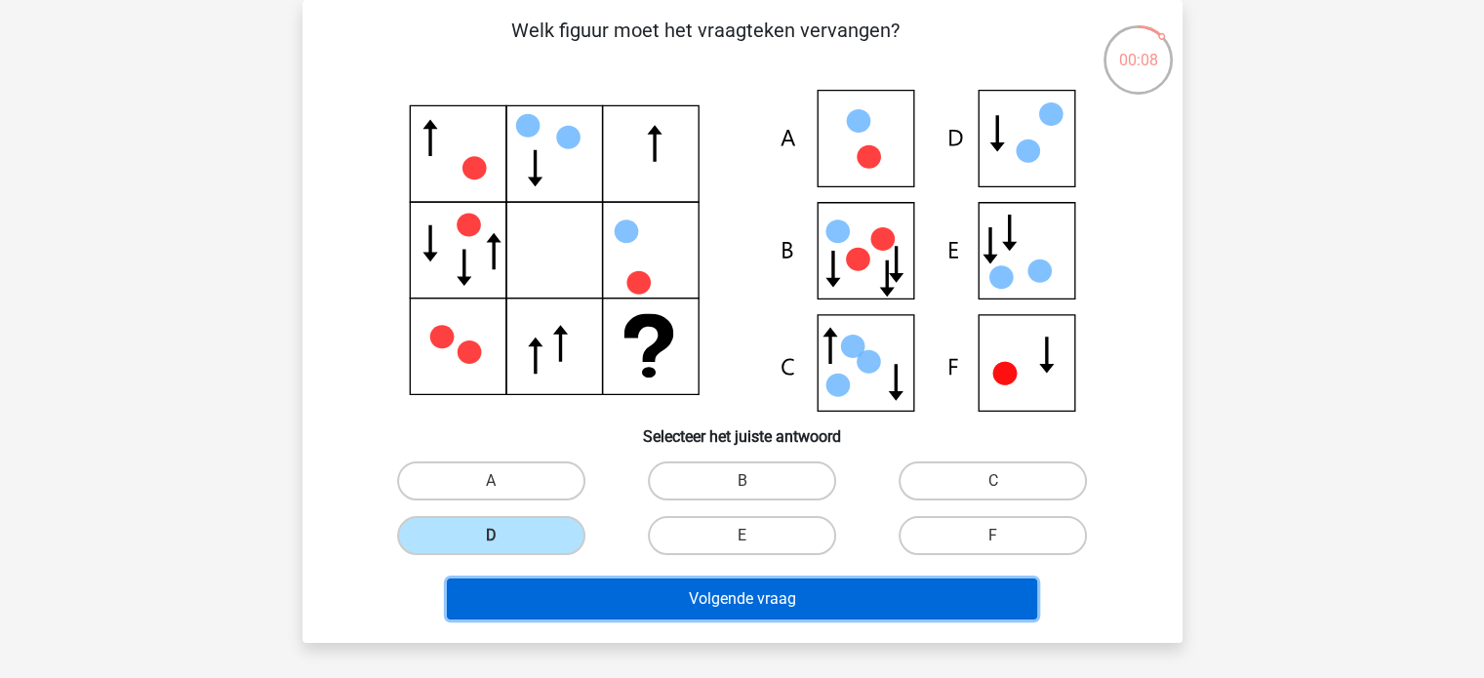
click at [596, 586] on button "Volgende vraag" at bounding box center [742, 599] width 590 height 41
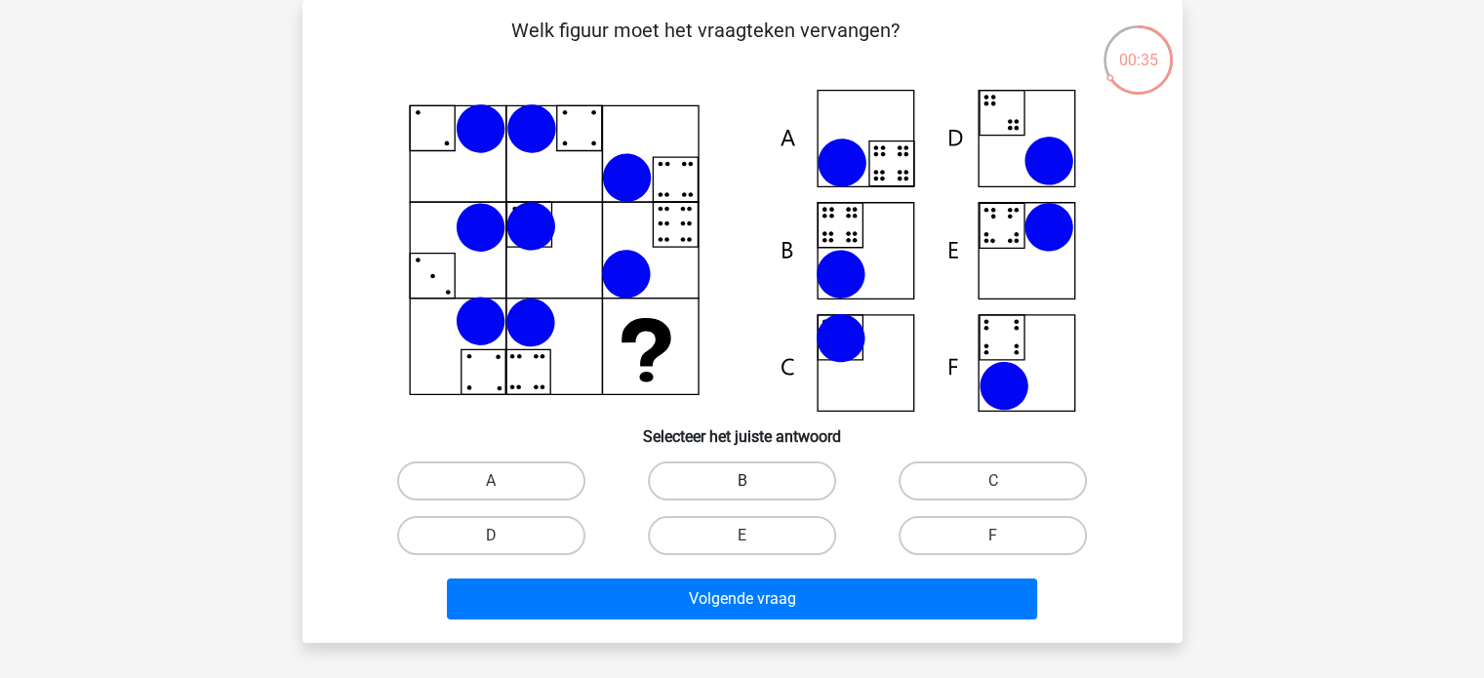
click at [758, 469] on label "B" at bounding box center [742, 481] width 188 height 39
click at [754, 481] on input "B" at bounding box center [748, 487] width 13 height 13
radio input "true"
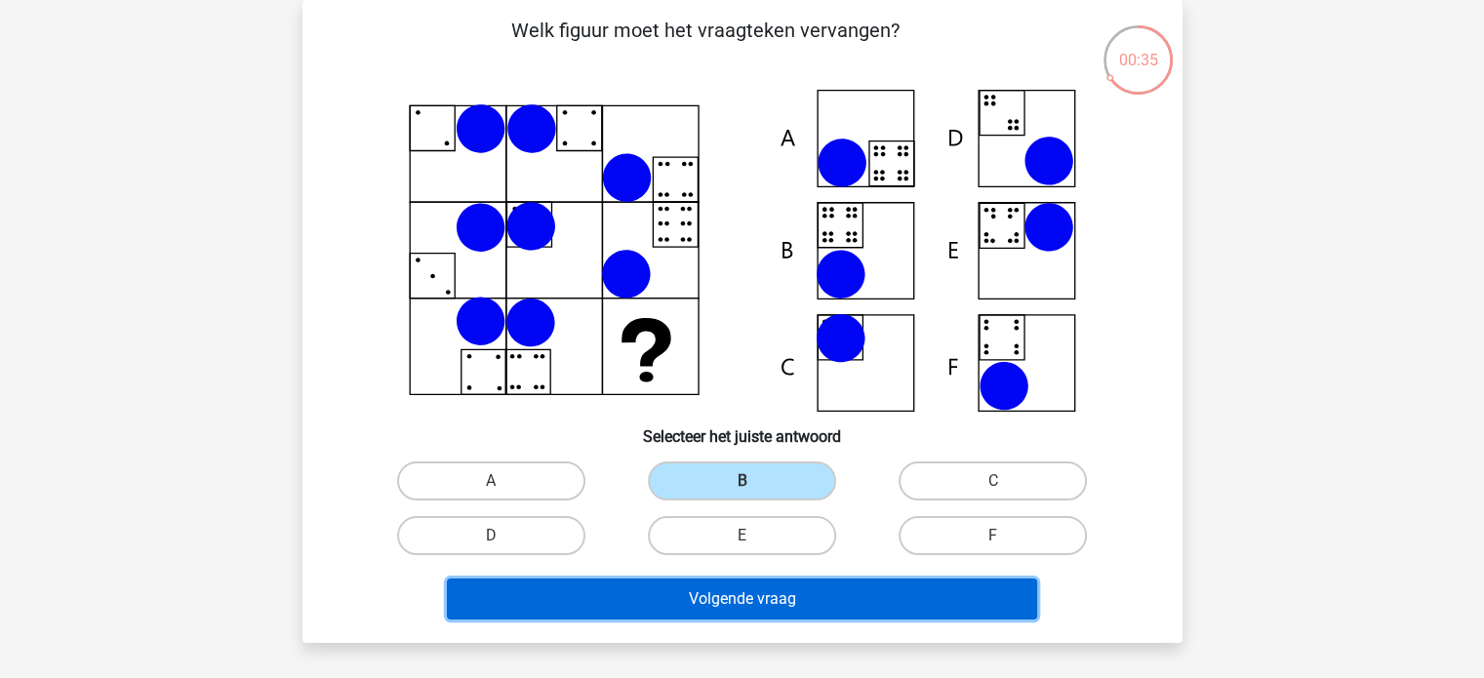
click at [759, 594] on button "Volgende vraag" at bounding box center [742, 599] width 590 height 41
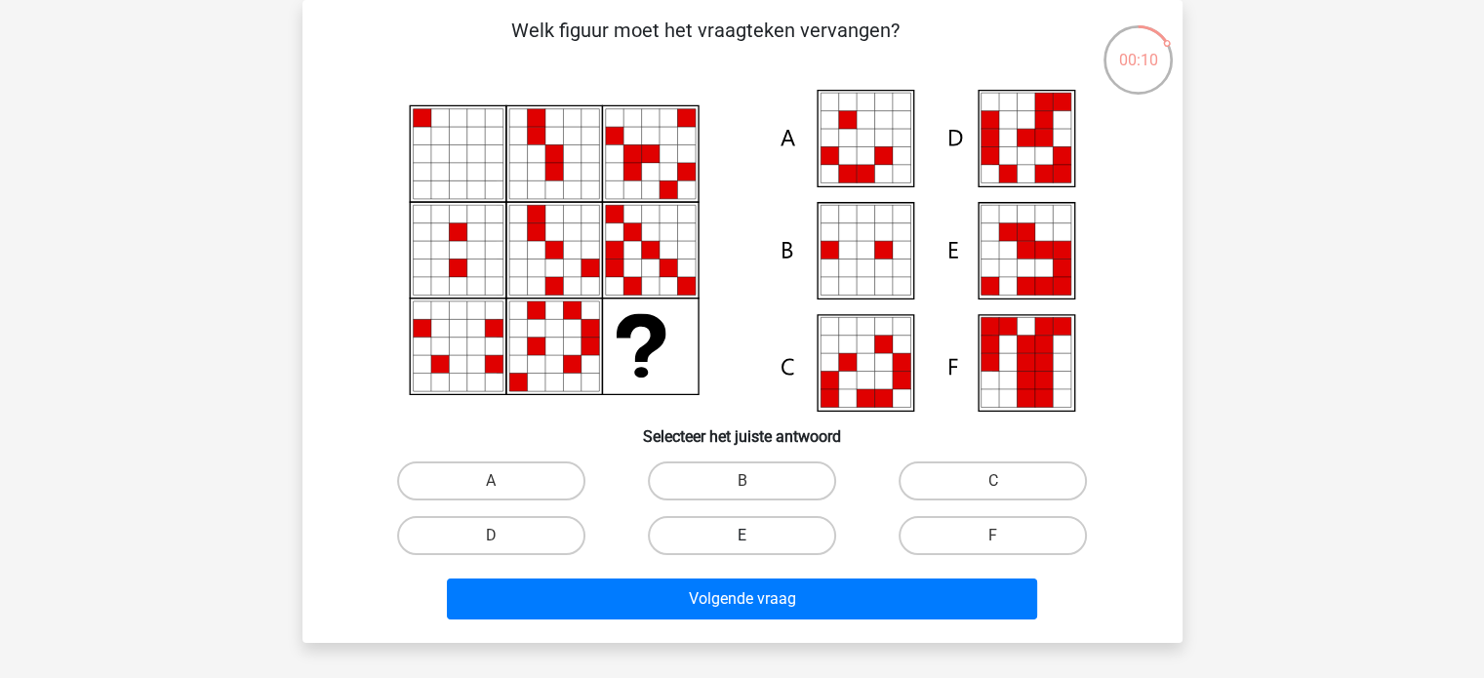
click at [796, 534] on label "E" at bounding box center [742, 535] width 188 height 39
click at [754, 536] on input "E" at bounding box center [748, 542] width 13 height 13
radio input "true"
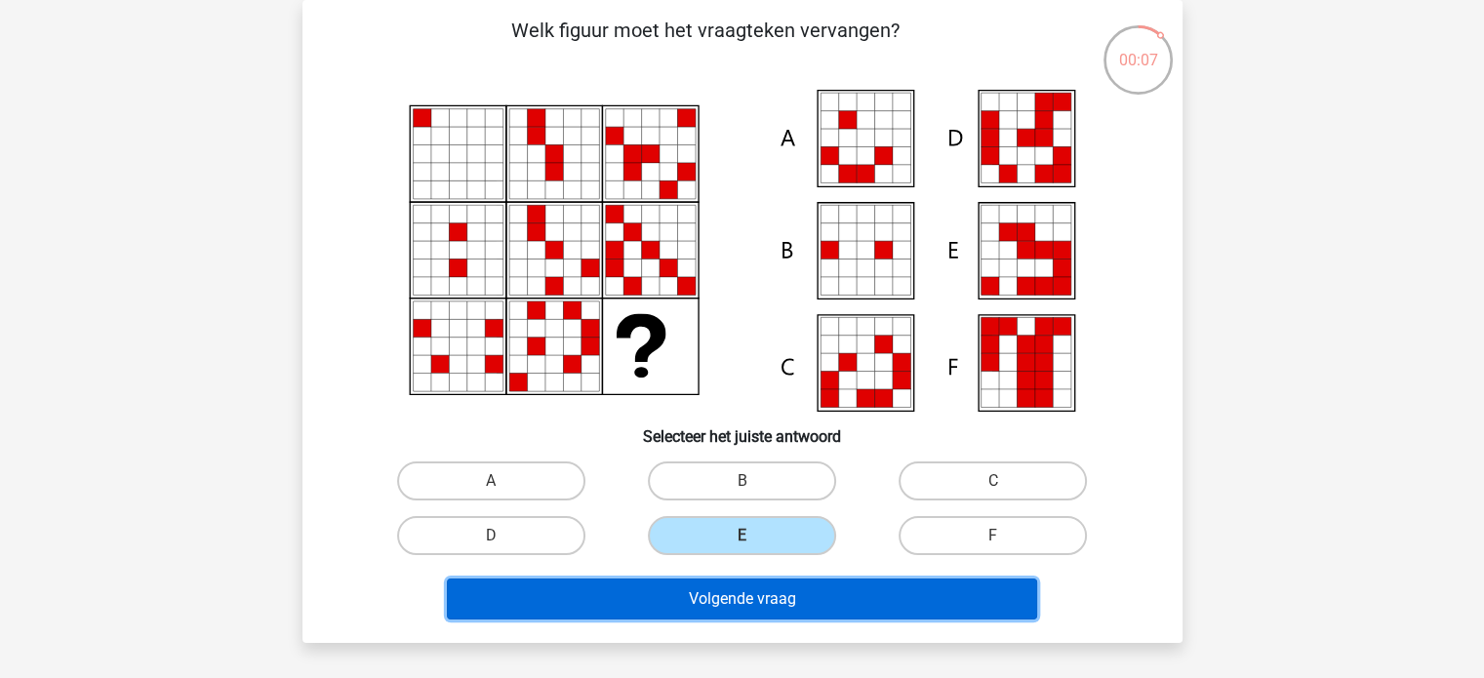
click at [810, 607] on button "Volgende vraag" at bounding box center [742, 599] width 590 height 41
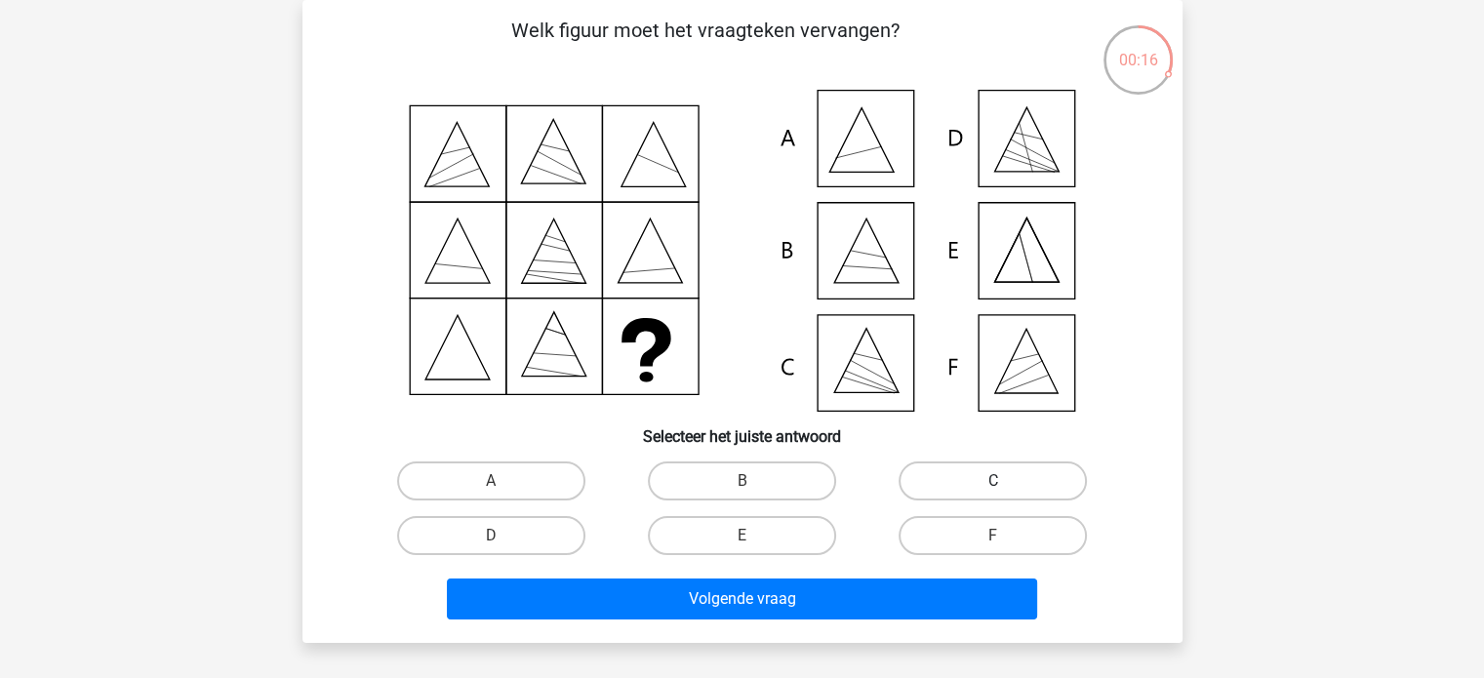
click at [1011, 487] on label "C" at bounding box center [993, 481] width 188 height 39
click at [1006, 487] on input "C" at bounding box center [999, 487] width 13 height 13
radio input "true"
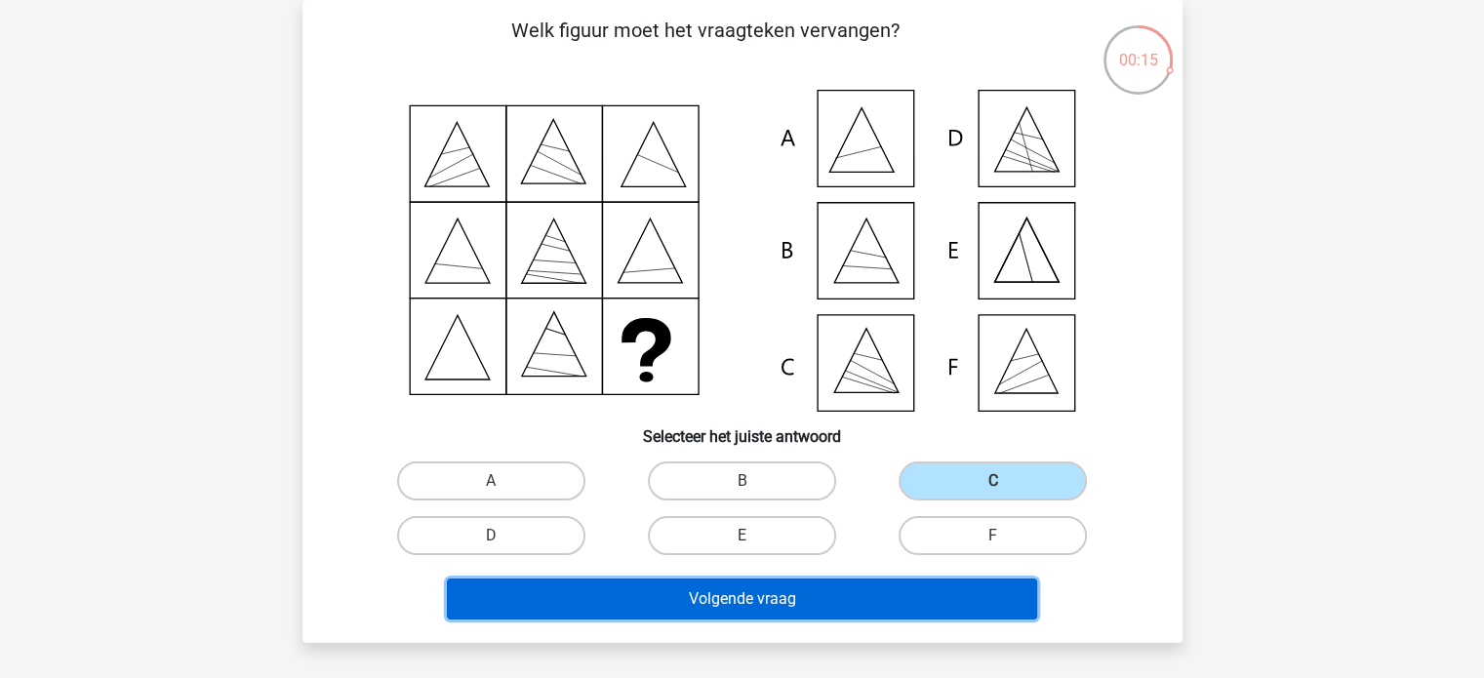
click at [948, 610] on button "Volgende vraag" at bounding box center [742, 599] width 590 height 41
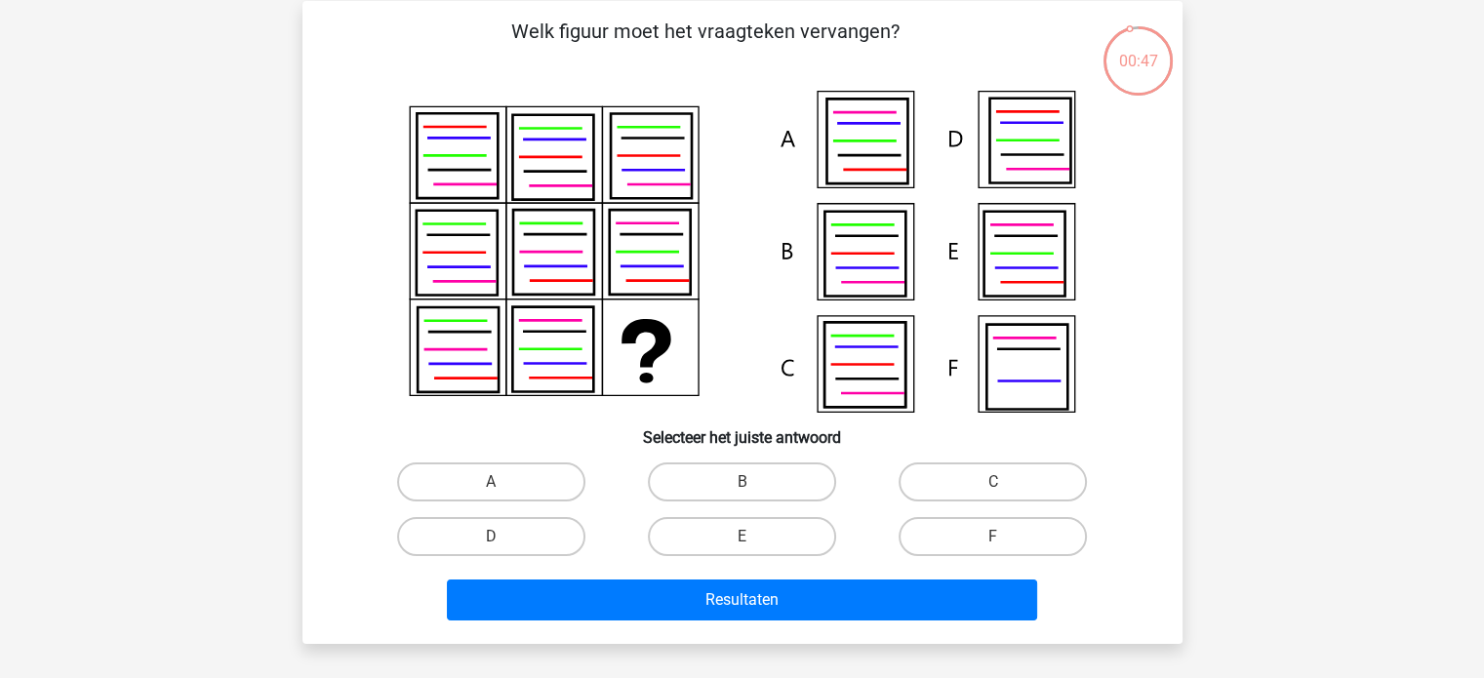
scroll to position [94, 0]
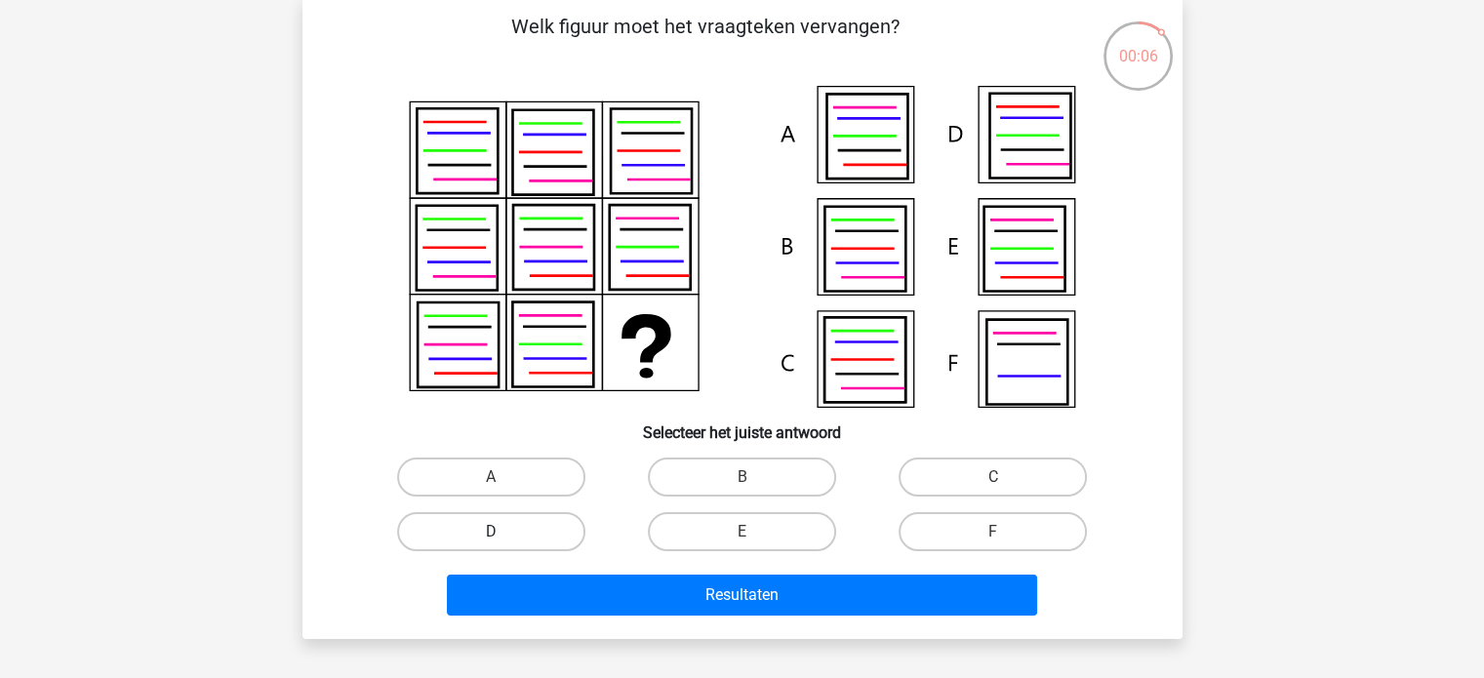
click at [523, 520] on label "D" at bounding box center [491, 531] width 188 height 39
click at [504, 532] on input "D" at bounding box center [497, 538] width 13 height 13
radio input "true"
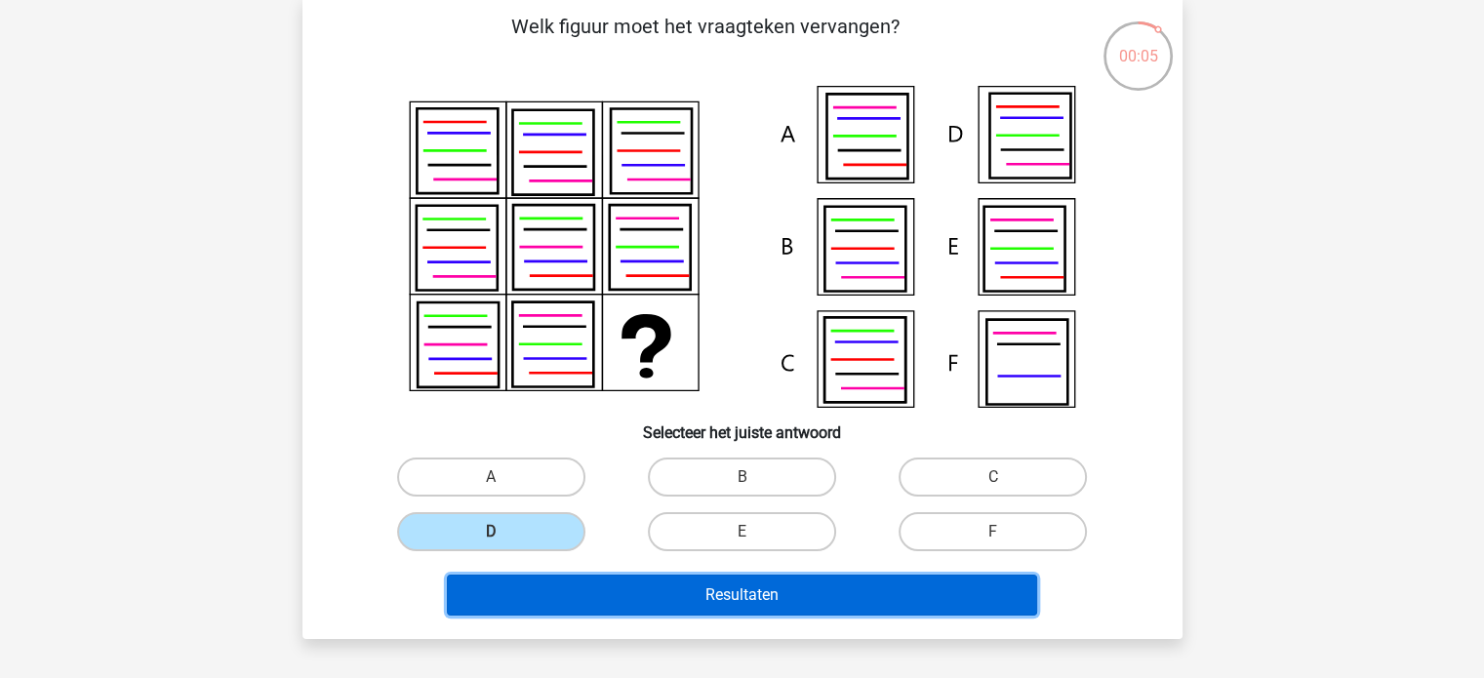
click at [556, 582] on button "Resultaten" at bounding box center [742, 595] width 590 height 41
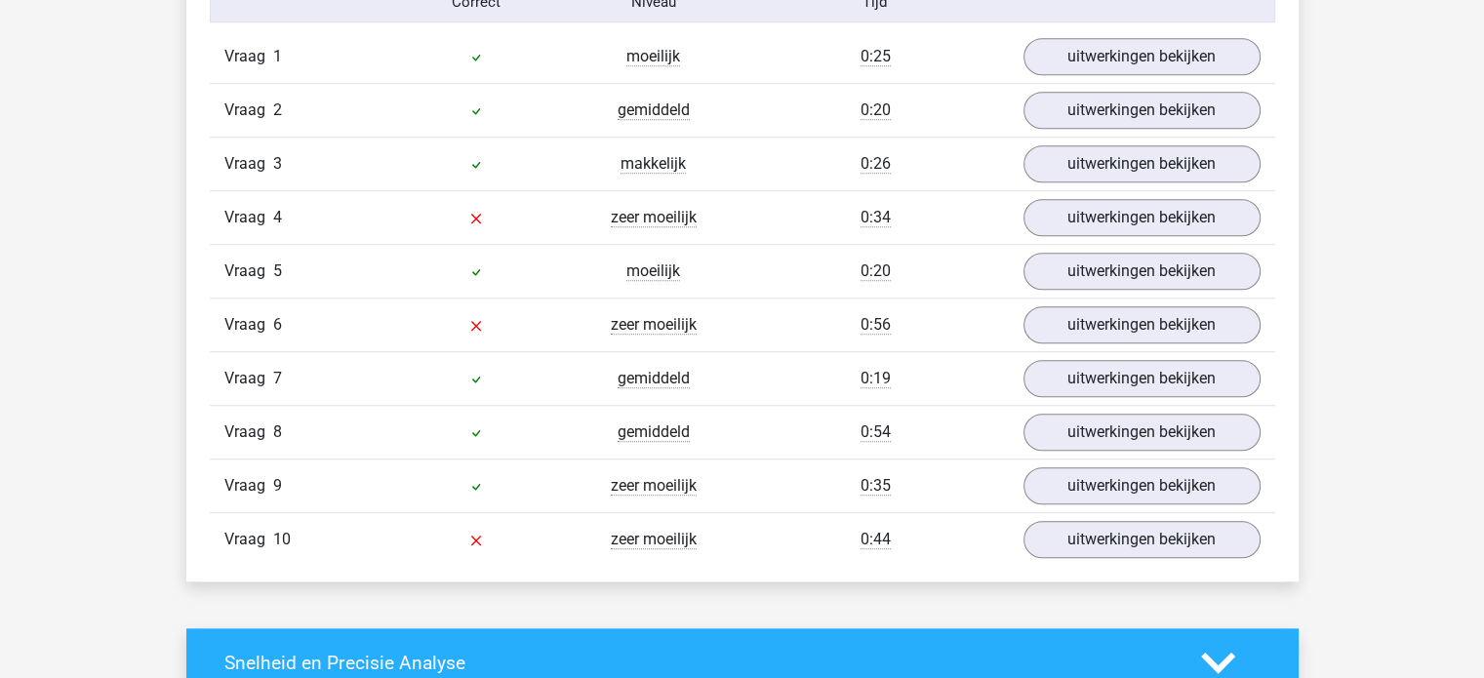
scroll to position [1655, 0]
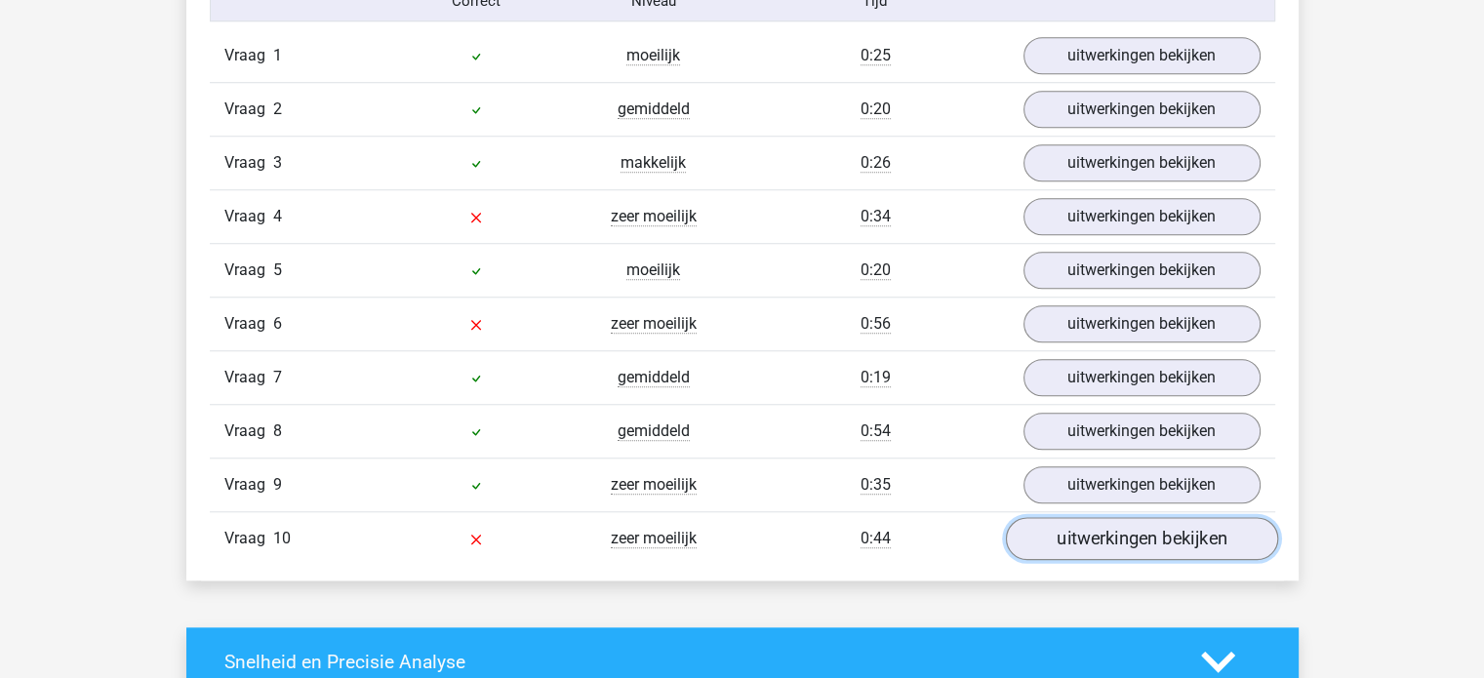
click at [1077, 547] on link "uitwerkingen bekijken" at bounding box center [1141, 538] width 272 height 43
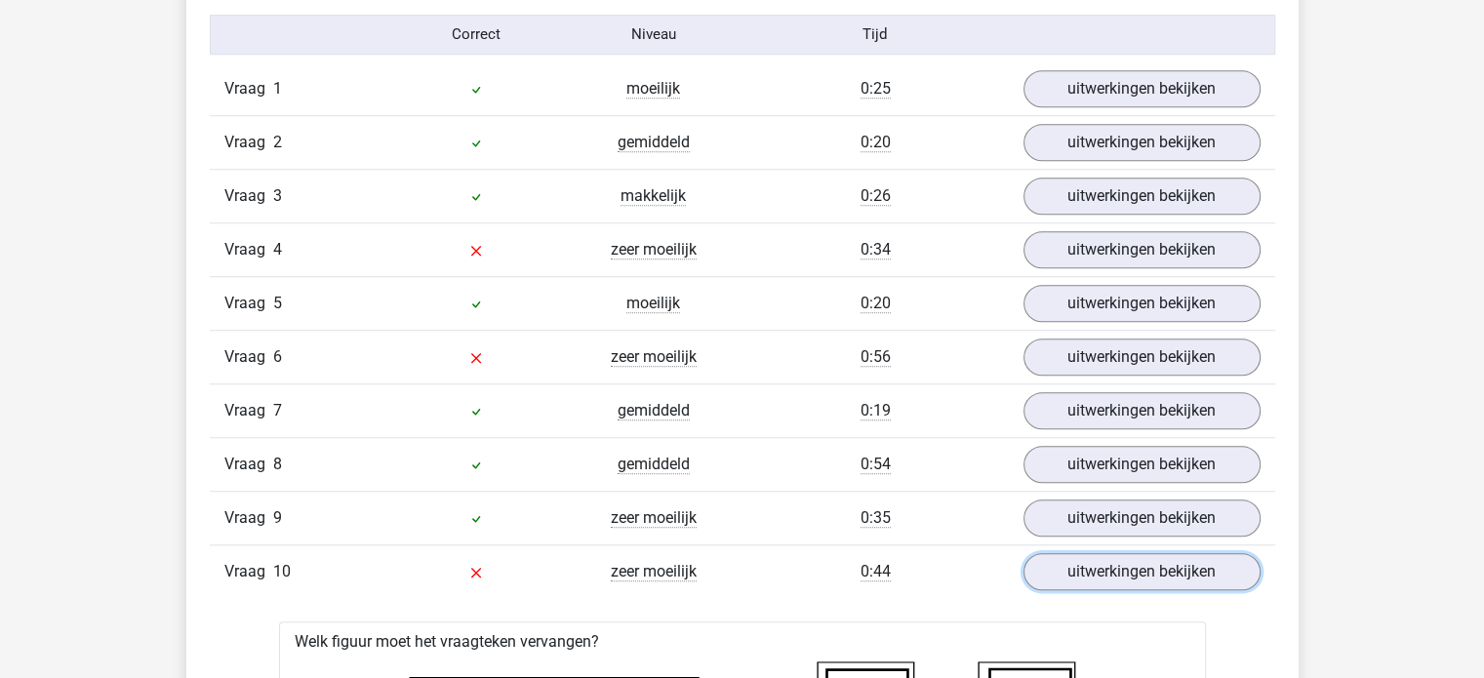
scroll to position [1624, 0]
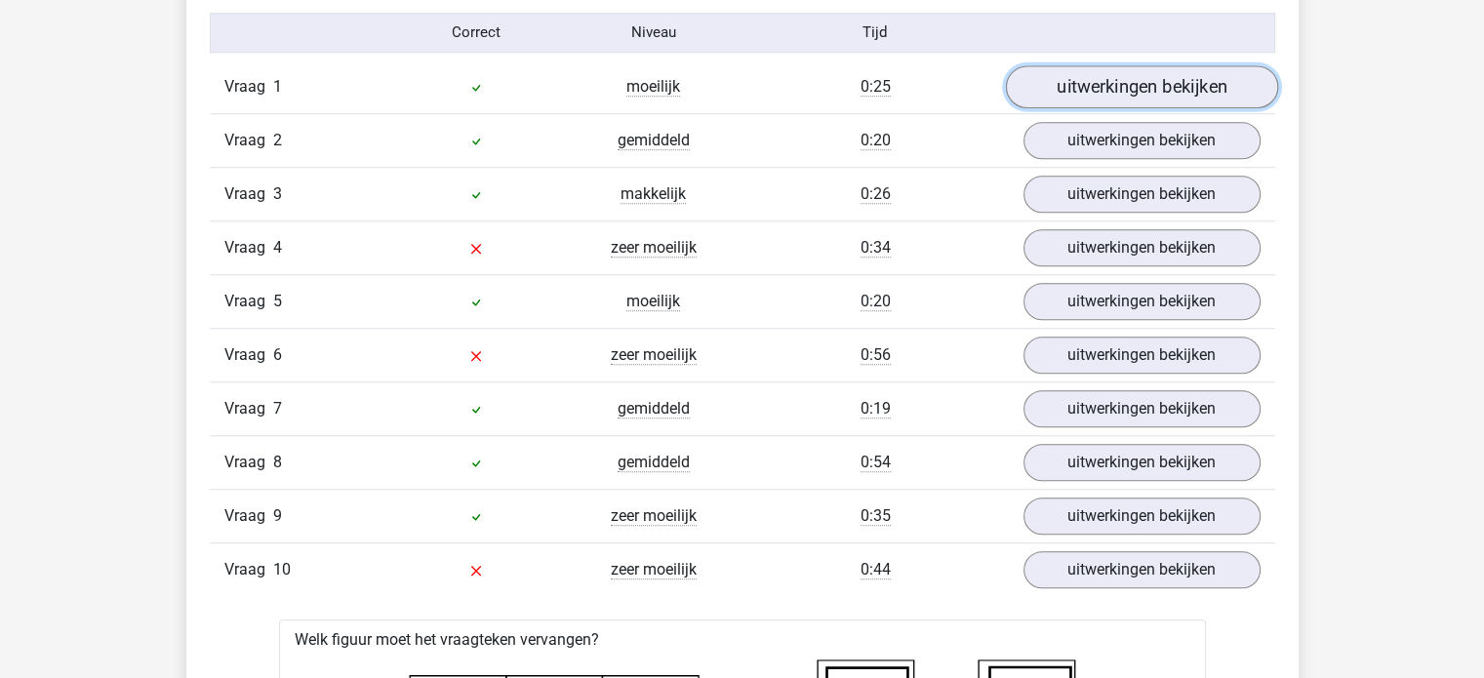
click at [1042, 92] on link "uitwerkingen bekijken" at bounding box center [1141, 86] width 272 height 43
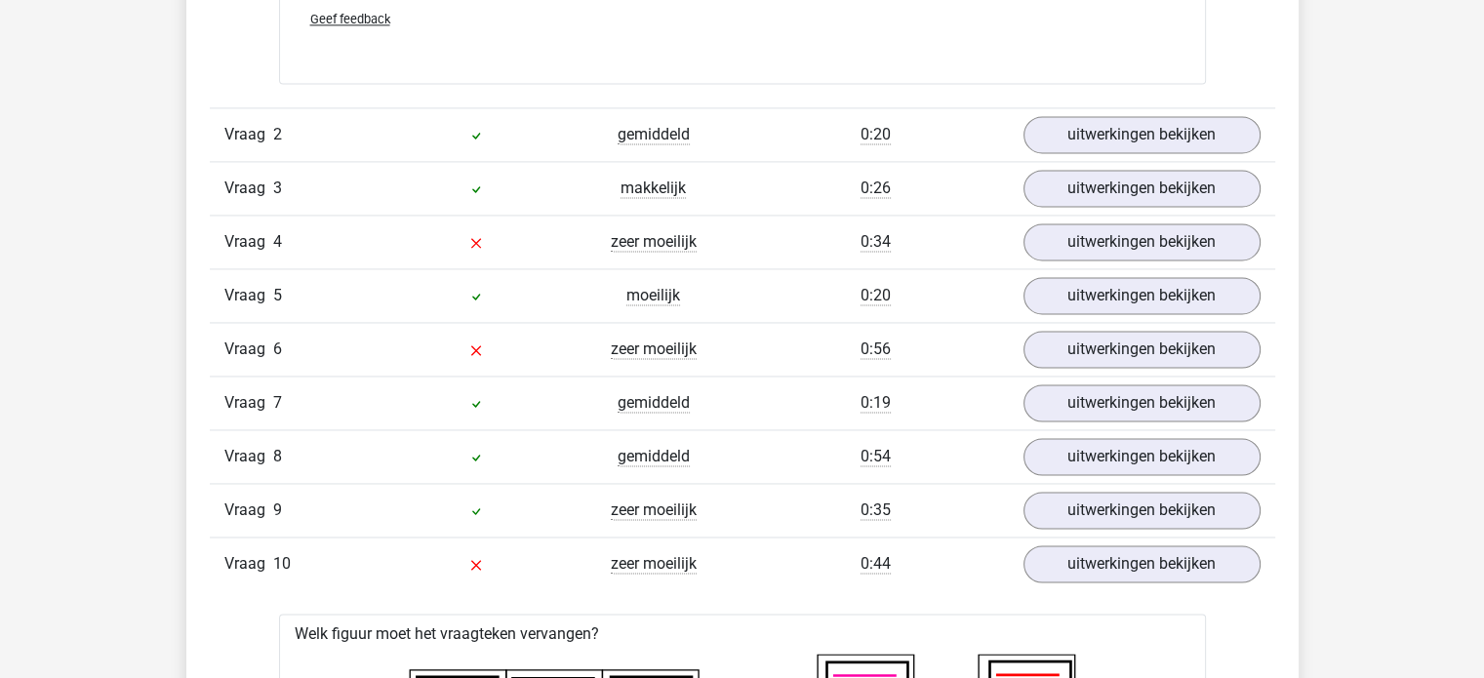
scroll to position [2941, 0]
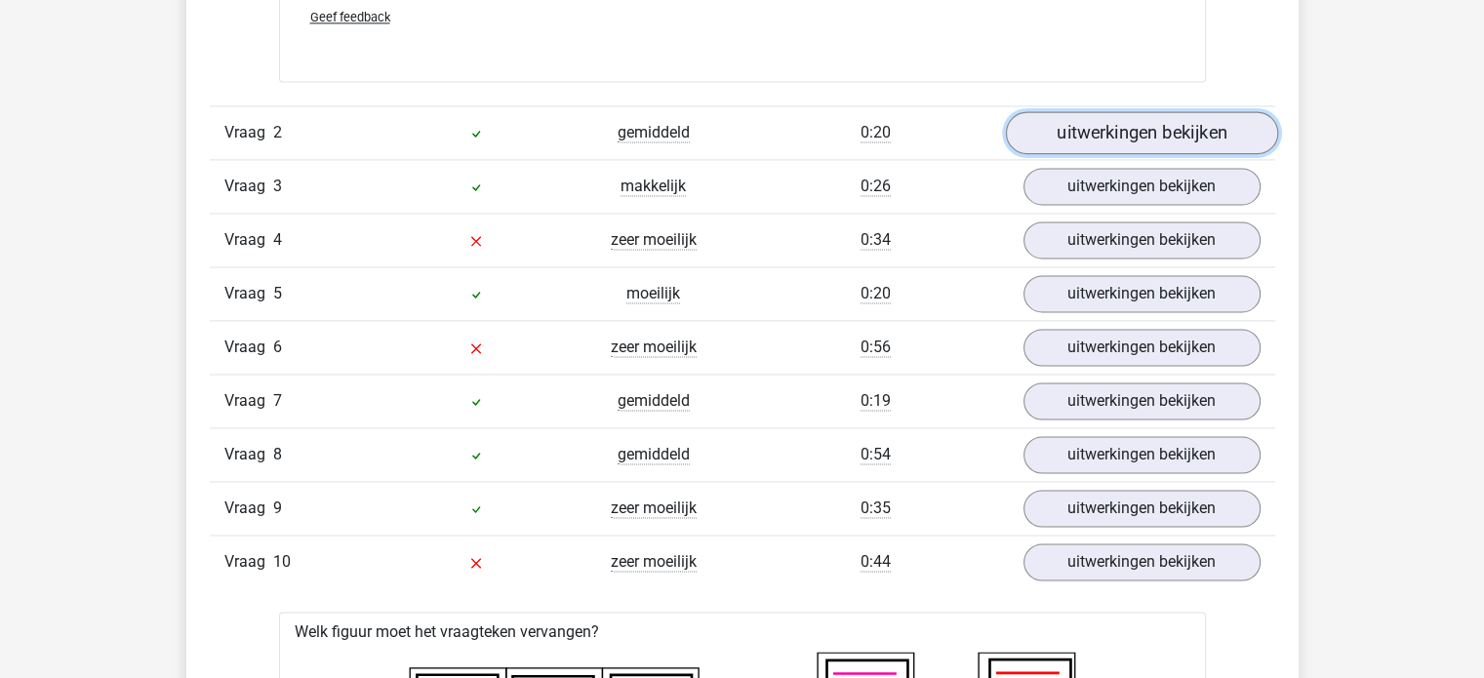
click at [1104, 137] on link "uitwerkingen bekijken" at bounding box center [1141, 132] width 272 height 43
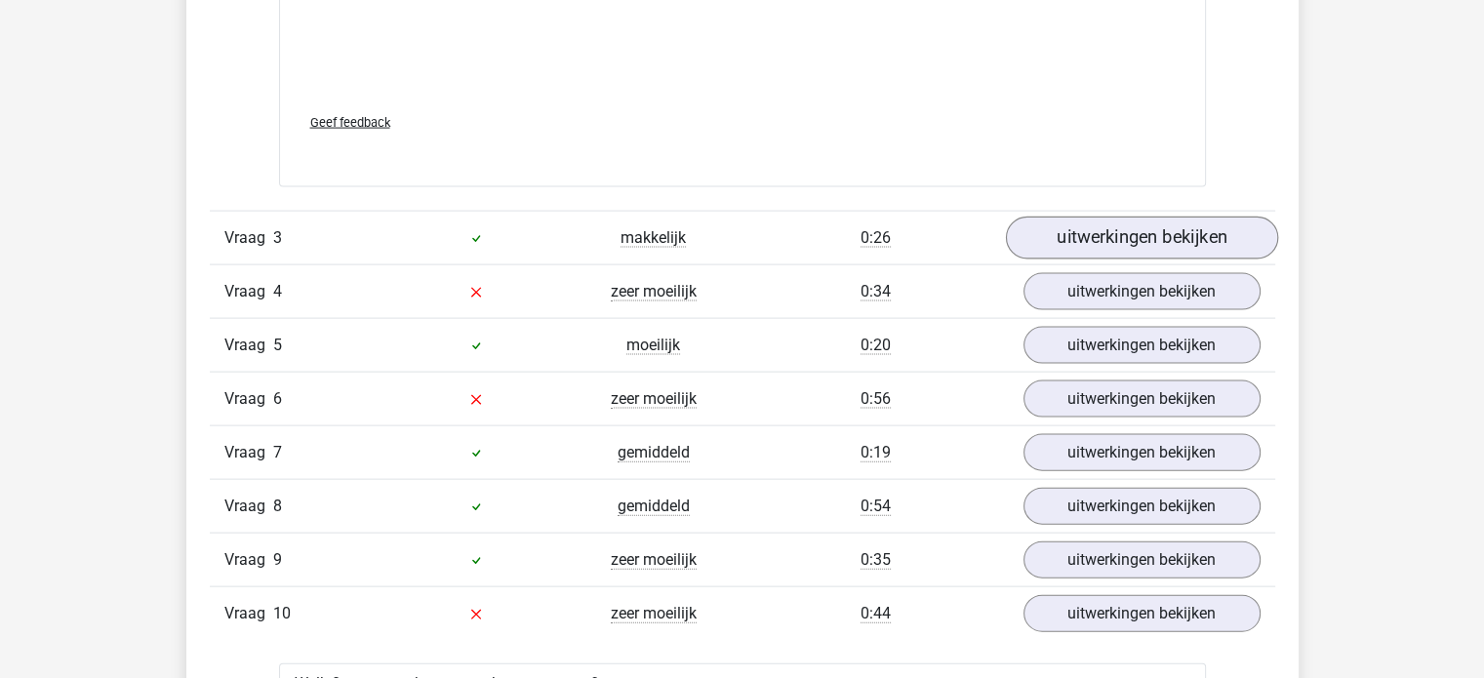
scroll to position [4207, 0]
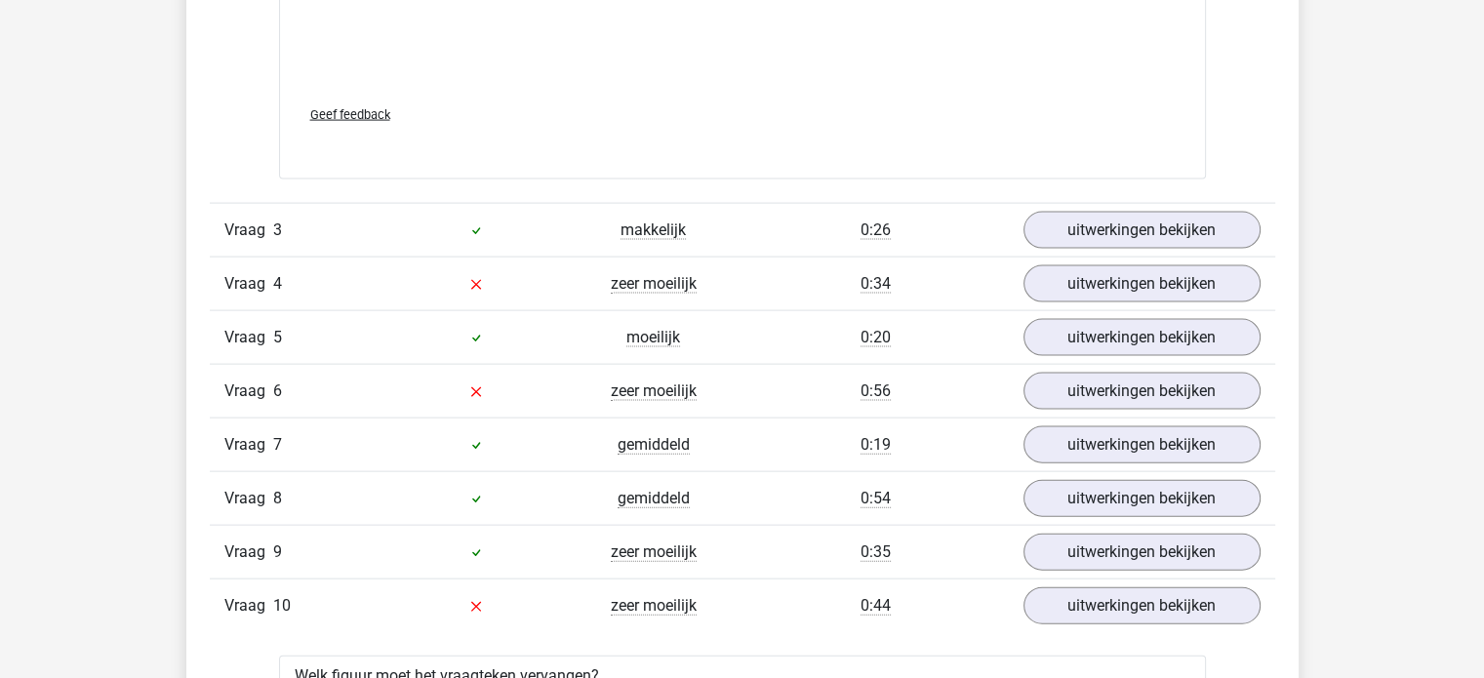
click at [1167, 257] on div "Vraag 4 zeer moeilijk 0:34 uitwerkingen bekijken" at bounding box center [743, 284] width 1066 height 54
click at [1199, 222] on link "uitwerkingen bekijken" at bounding box center [1141, 230] width 272 height 43
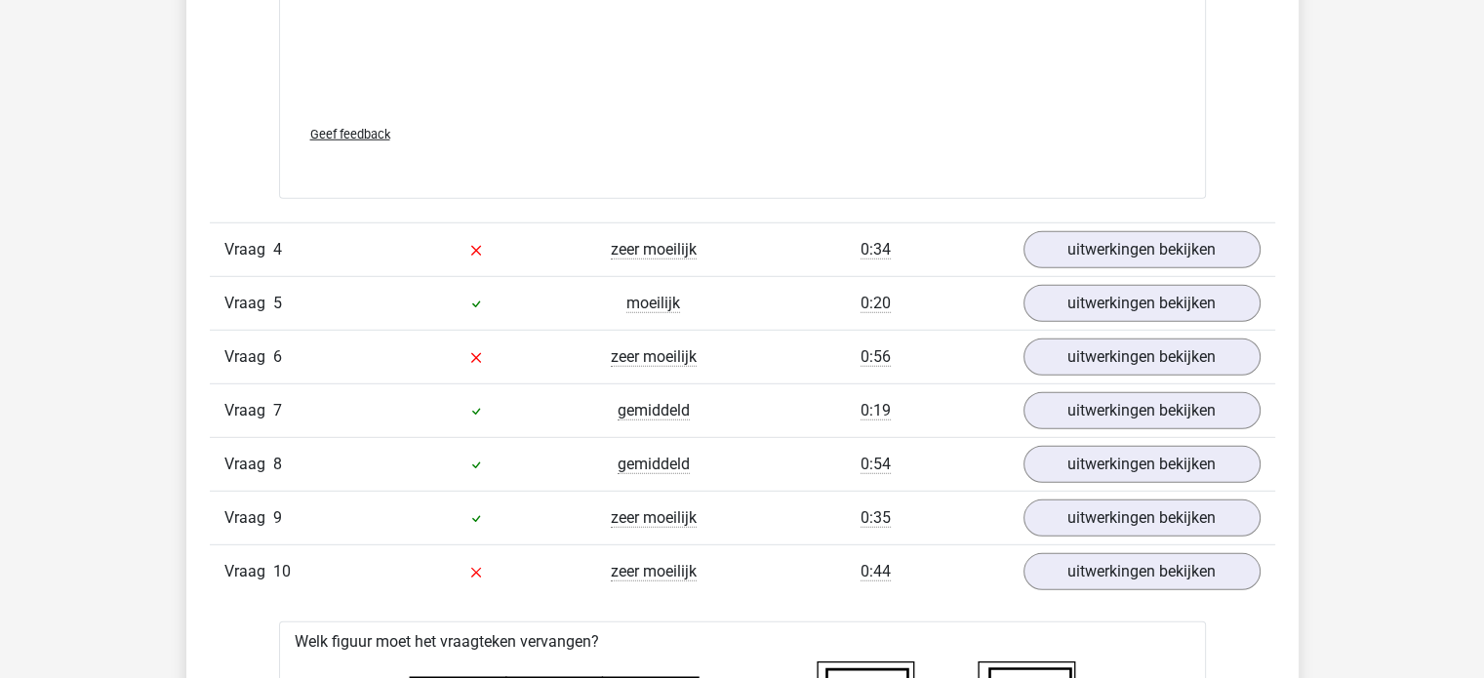
scroll to position [5582, 0]
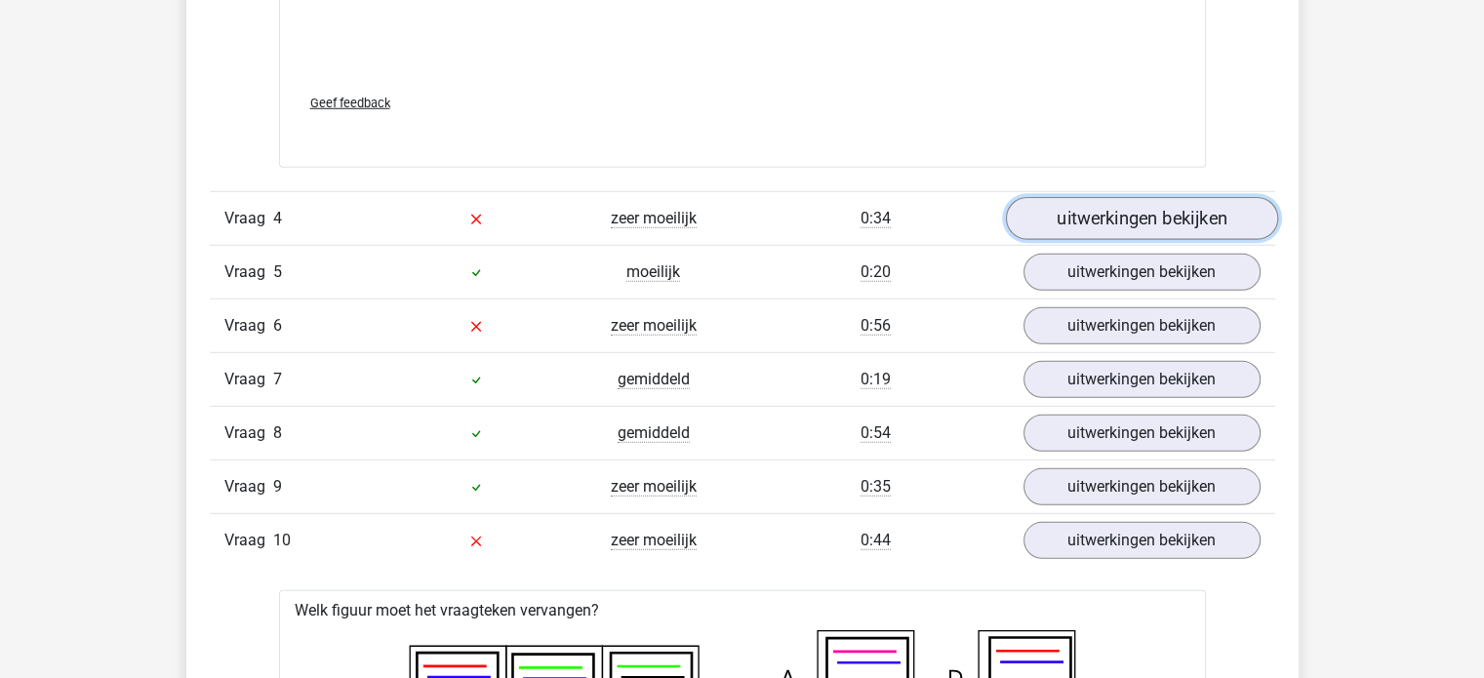
click at [1177, 210] on link "uitwerkingen bekijken" at bounding box center [1141, 219] width 272 height 43
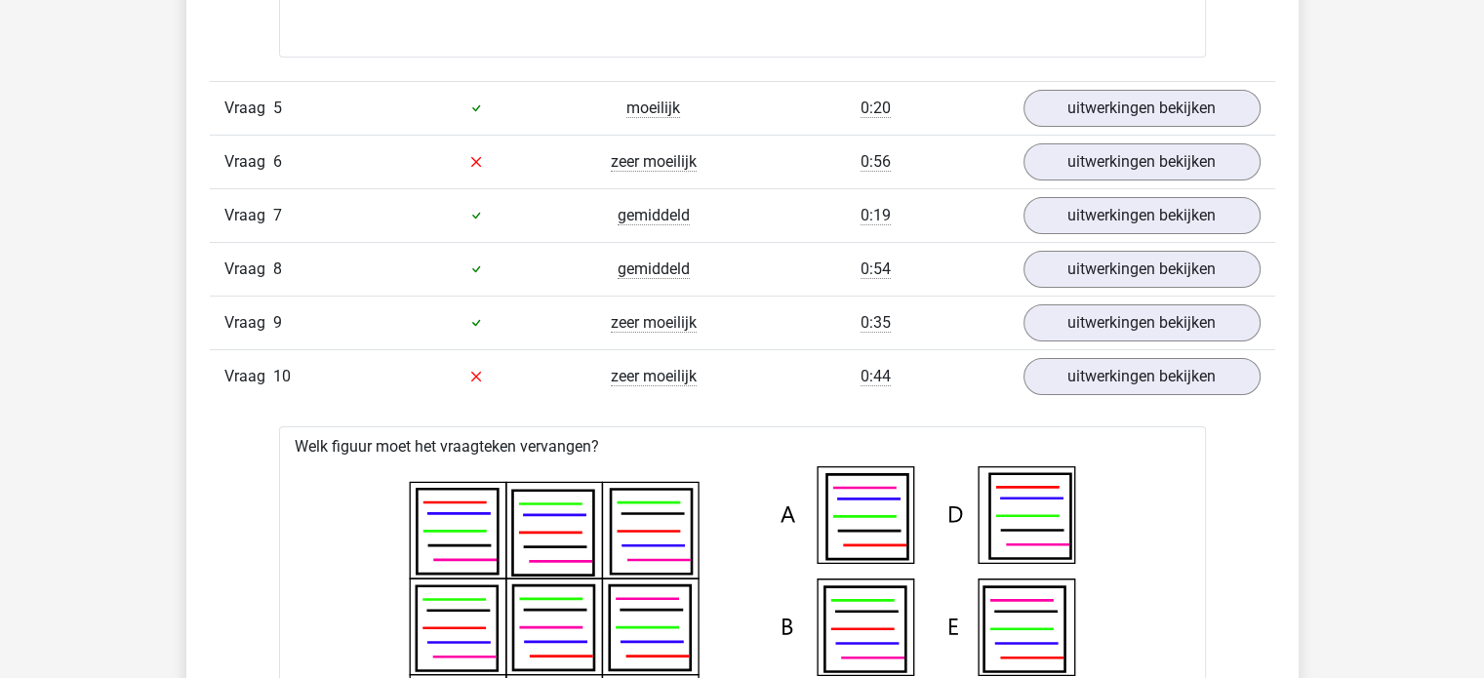
scroll to position [7059, 0]
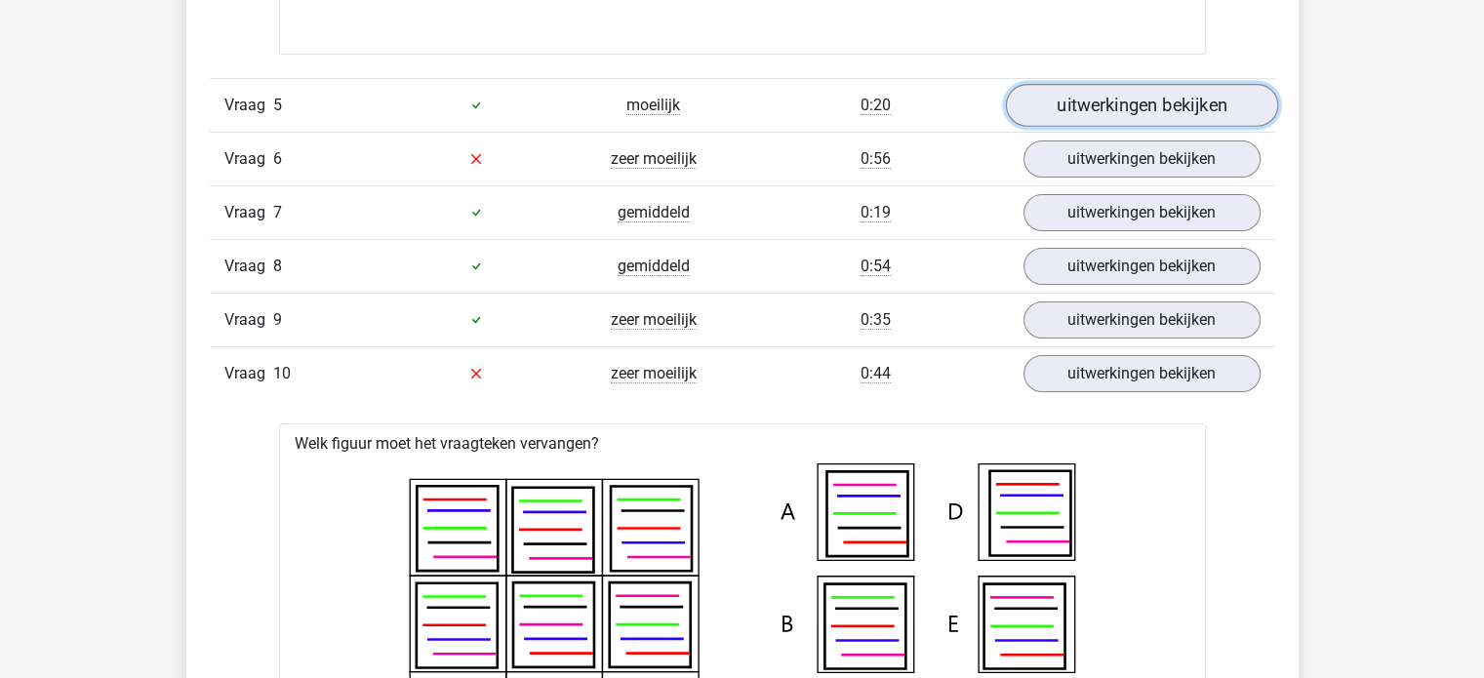
click at [1094, 84] on link "uitwerkingen bekijken" at bounding box center [1141, 105] width 272 height 43
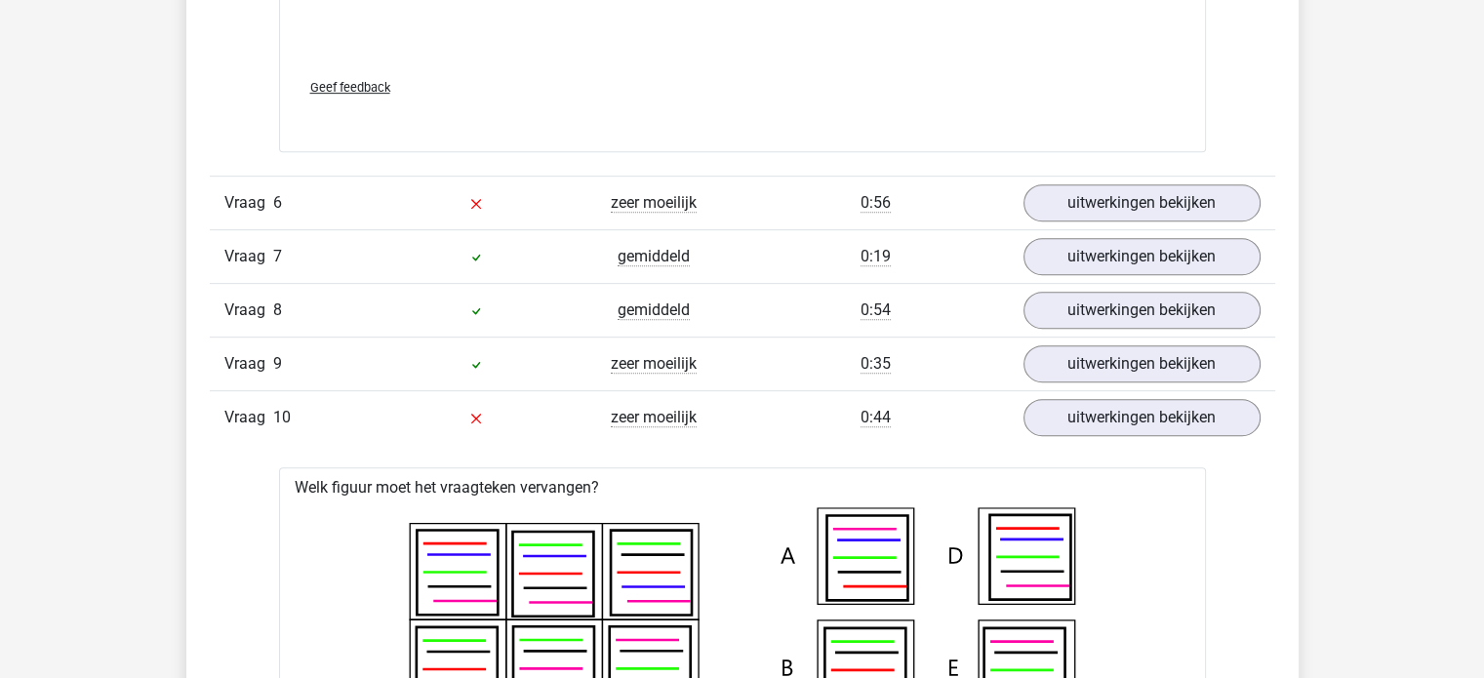
scroll to position [8330, 0]
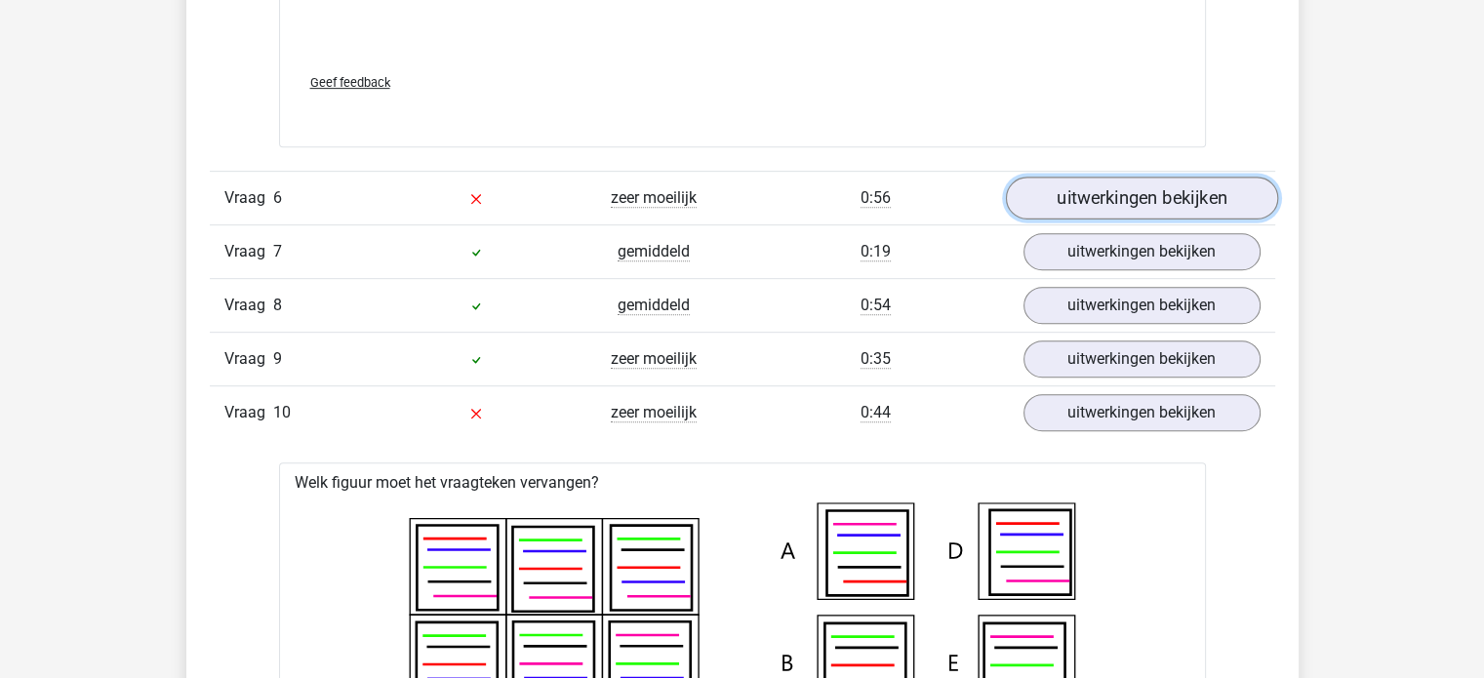
click at [1136, 195] on link "uitwerkingen bekijken" at bounding box center [1141, 198] width 272 height 43
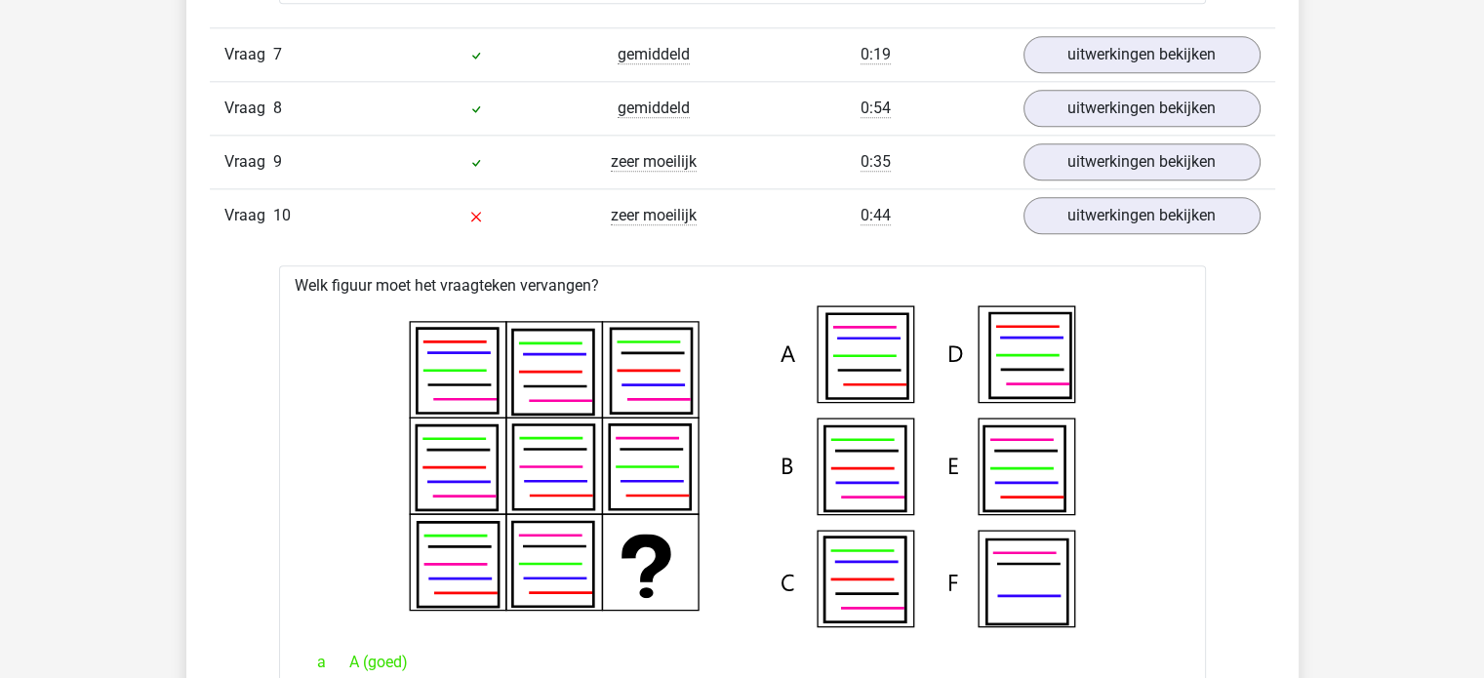
scroll to position [9801, 0]
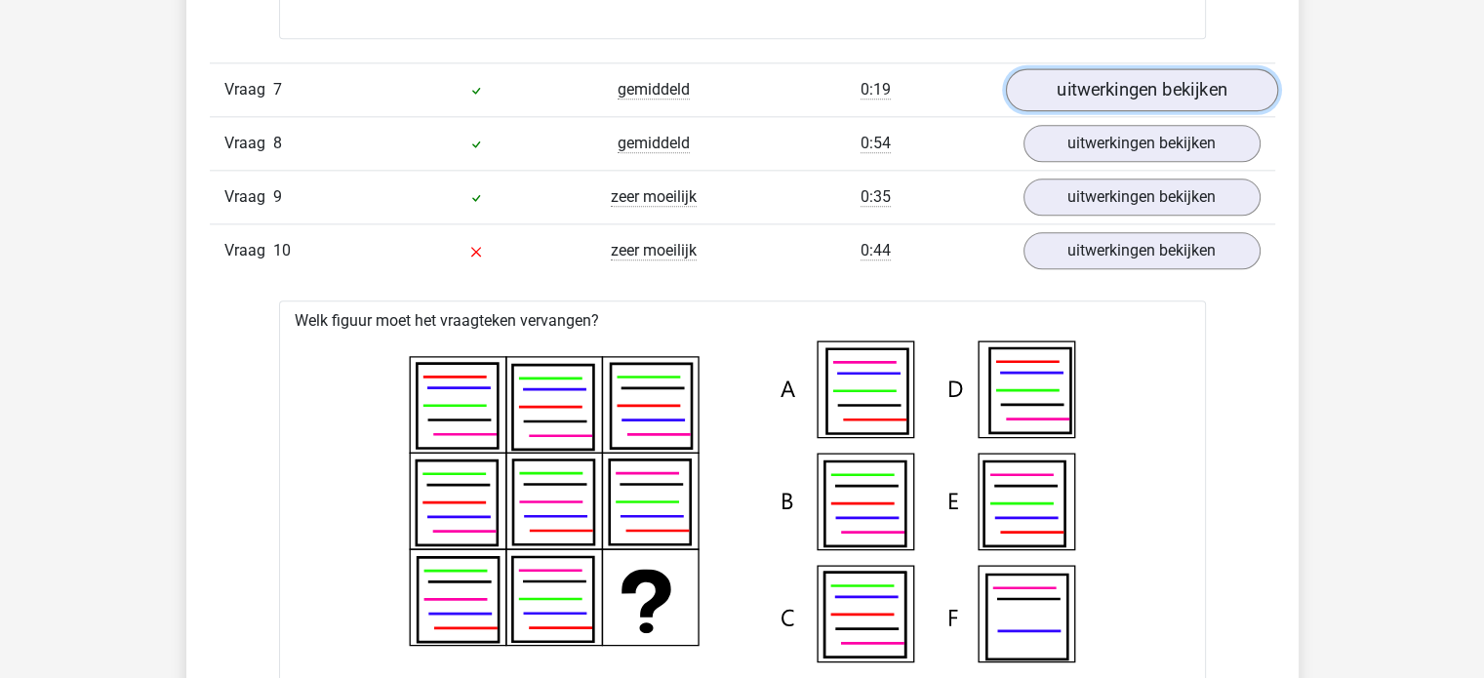
click at [1151, 101] on link "uitwerkingen bekijken" at bounding box center [1141, 89] width 272 height 43
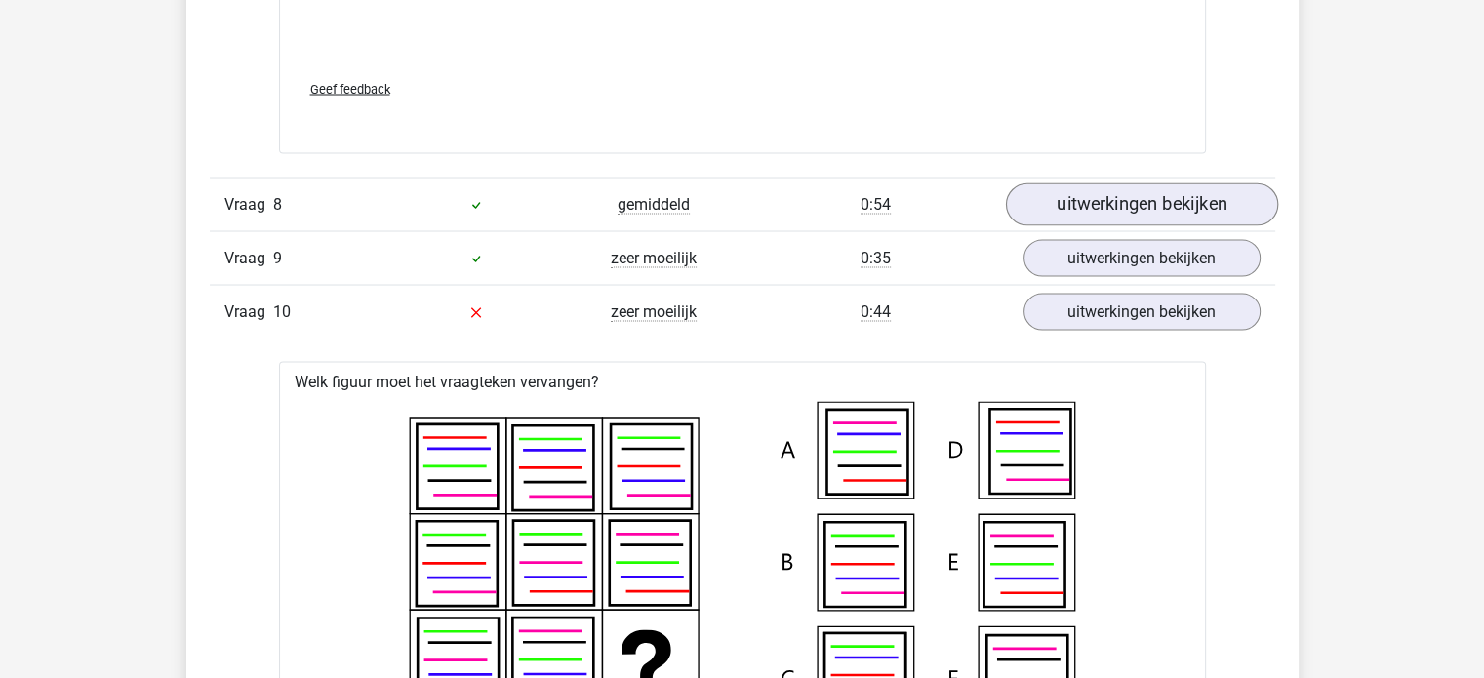
scroll to position [11062, 0]
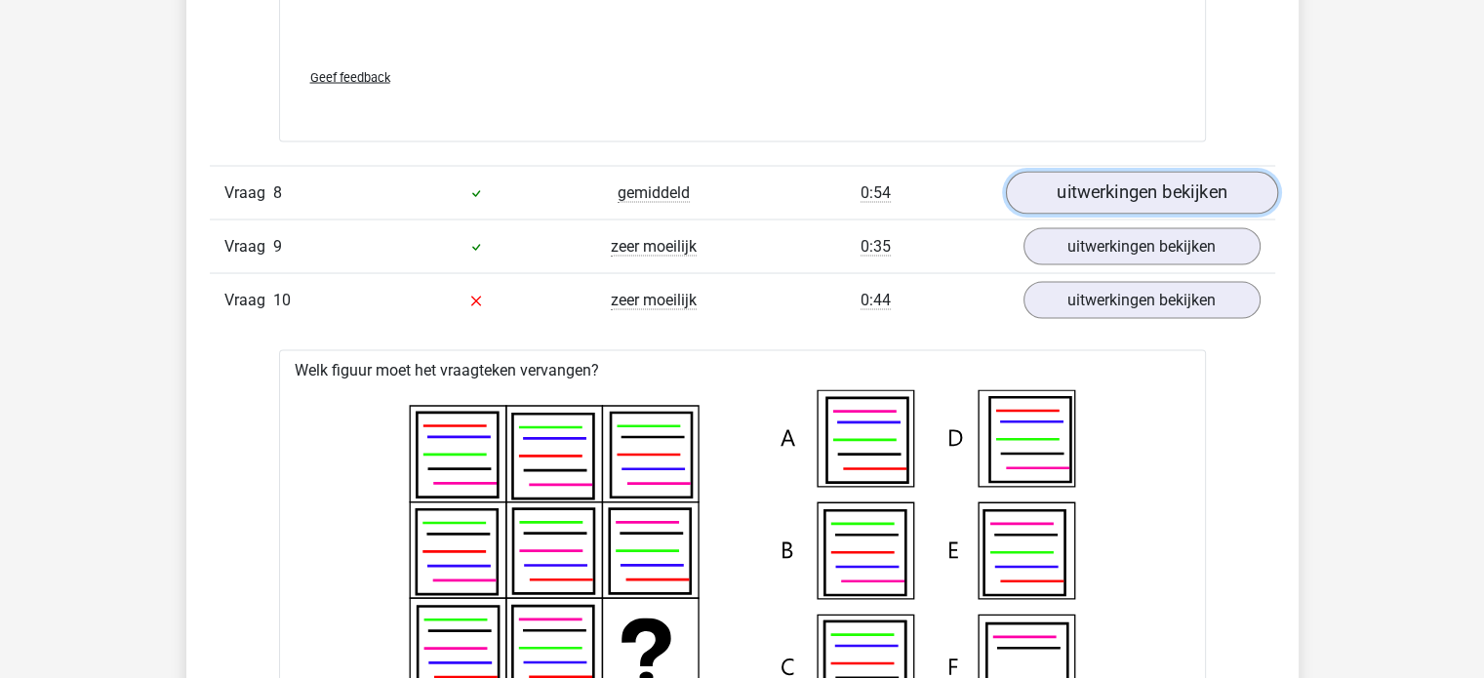
click at [1138, 180] on link "uitwerkingen bekijken" at bounding box center [1141, 192] width 272 height 43
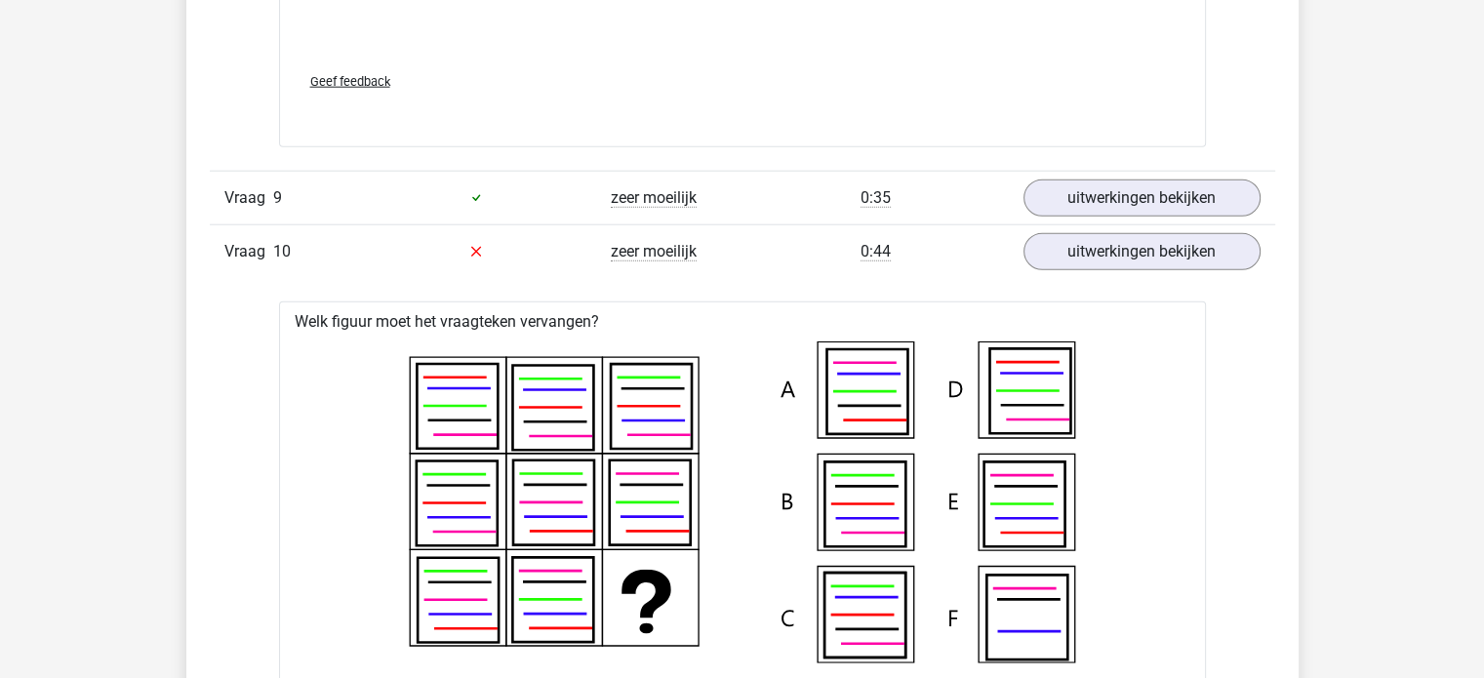
scroll to position [12284, 0]
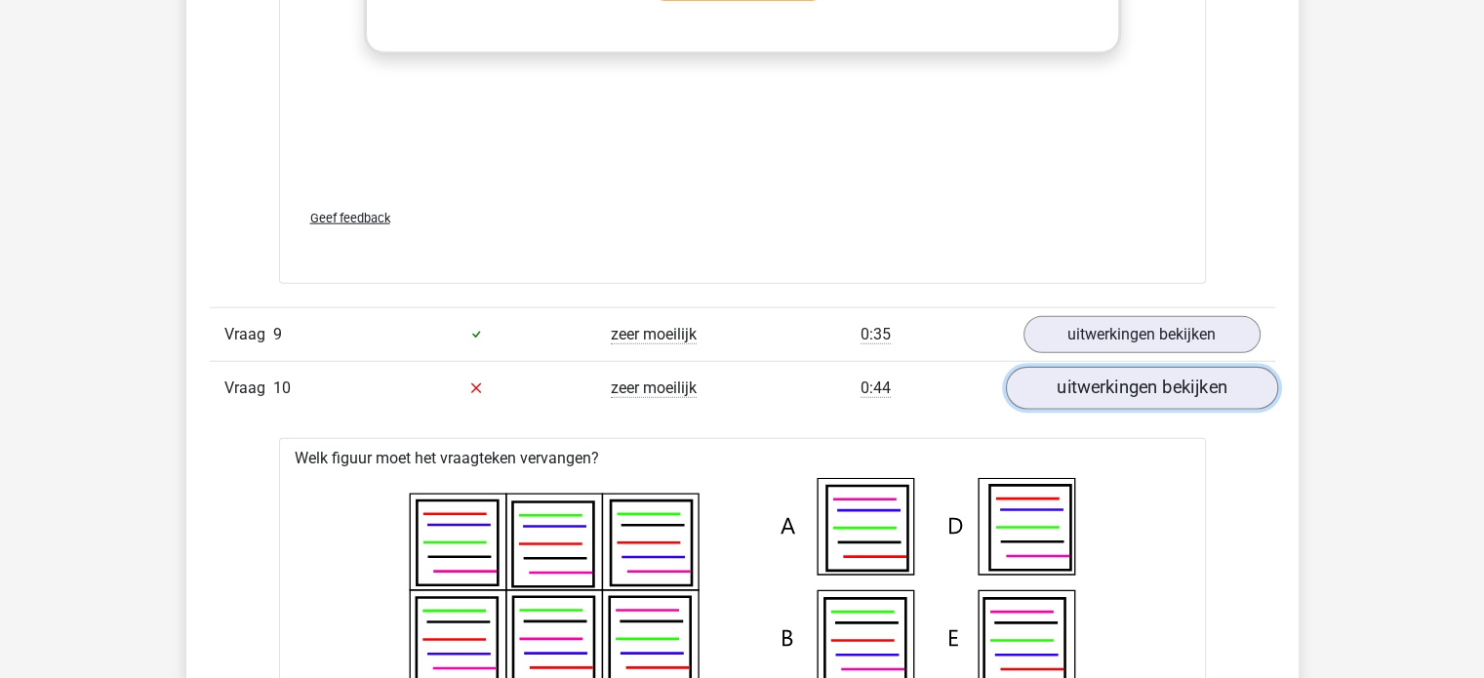
click at [1073, 381] on link "uitwerkingen bekijken" at bounding box center [1141, 388] width 272 height 43
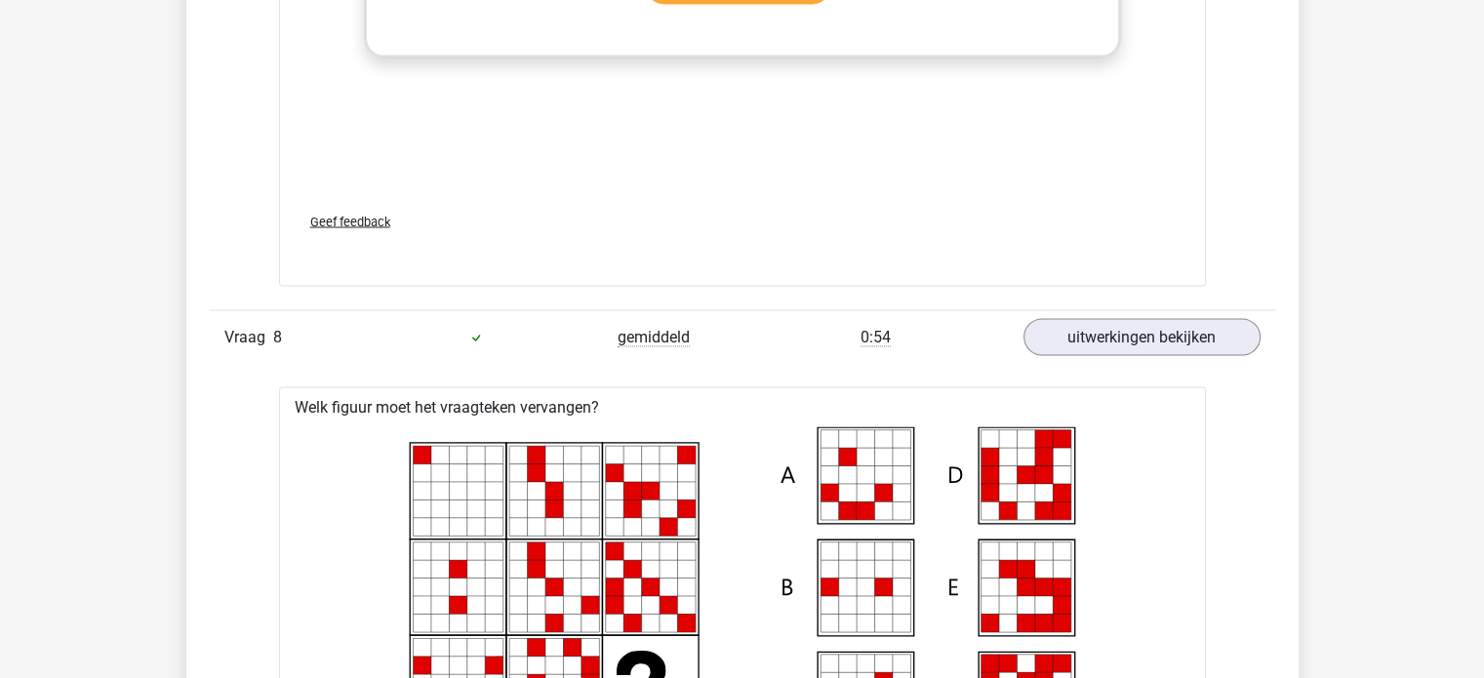
scroll to position [10917, 0]
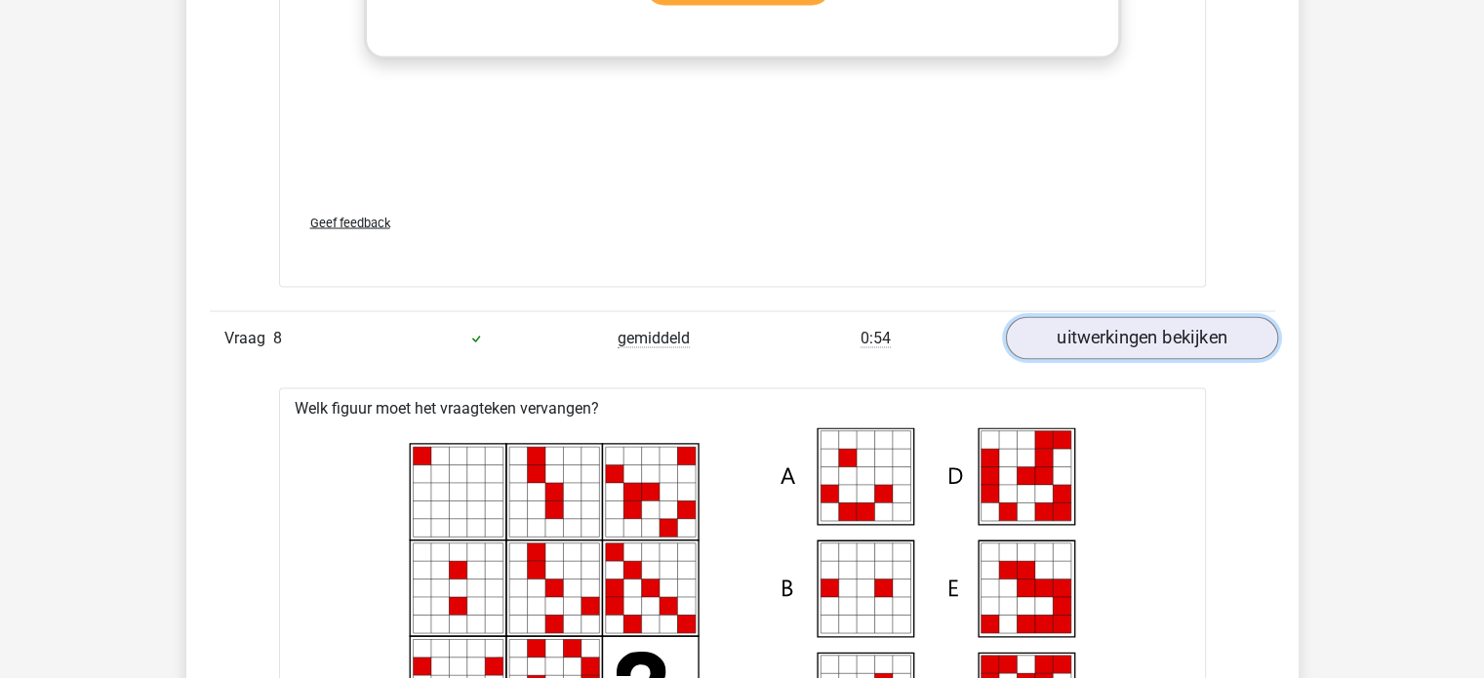
click at [1134, 320] on link "uitwerkingen bekijken" at bounding box center [1141, 337] width 272 height 43
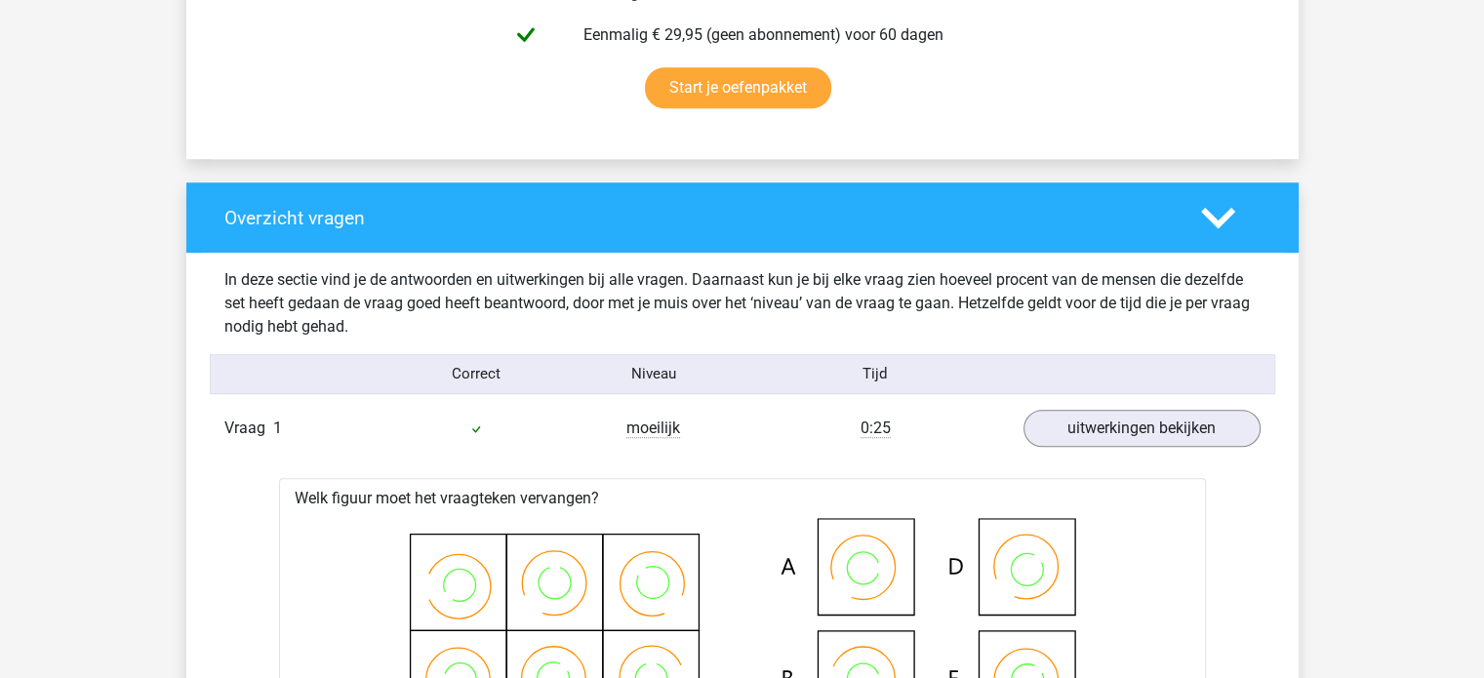
scroll to position [1347, 0]
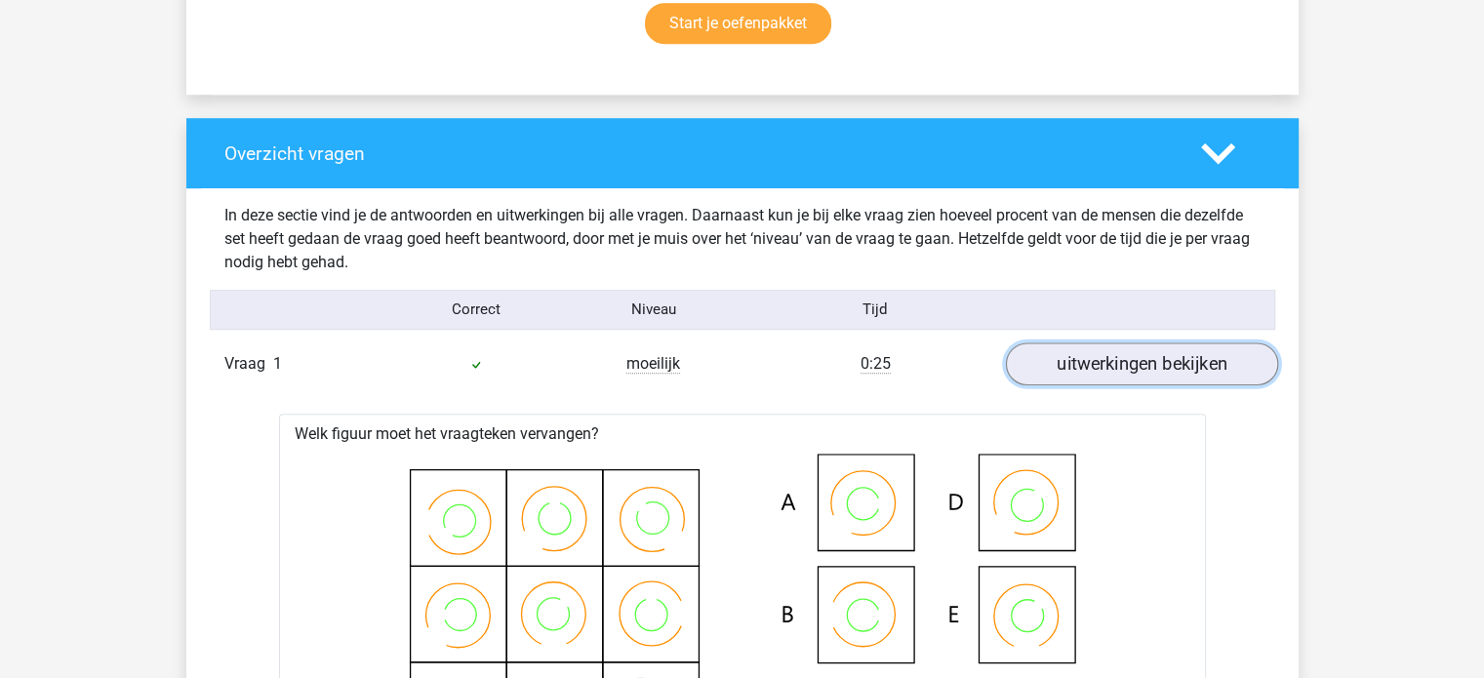
click at [1175, 370] on link "uitwerkingen bekijken" at bounding box center [1141, 364] width 272 height 43
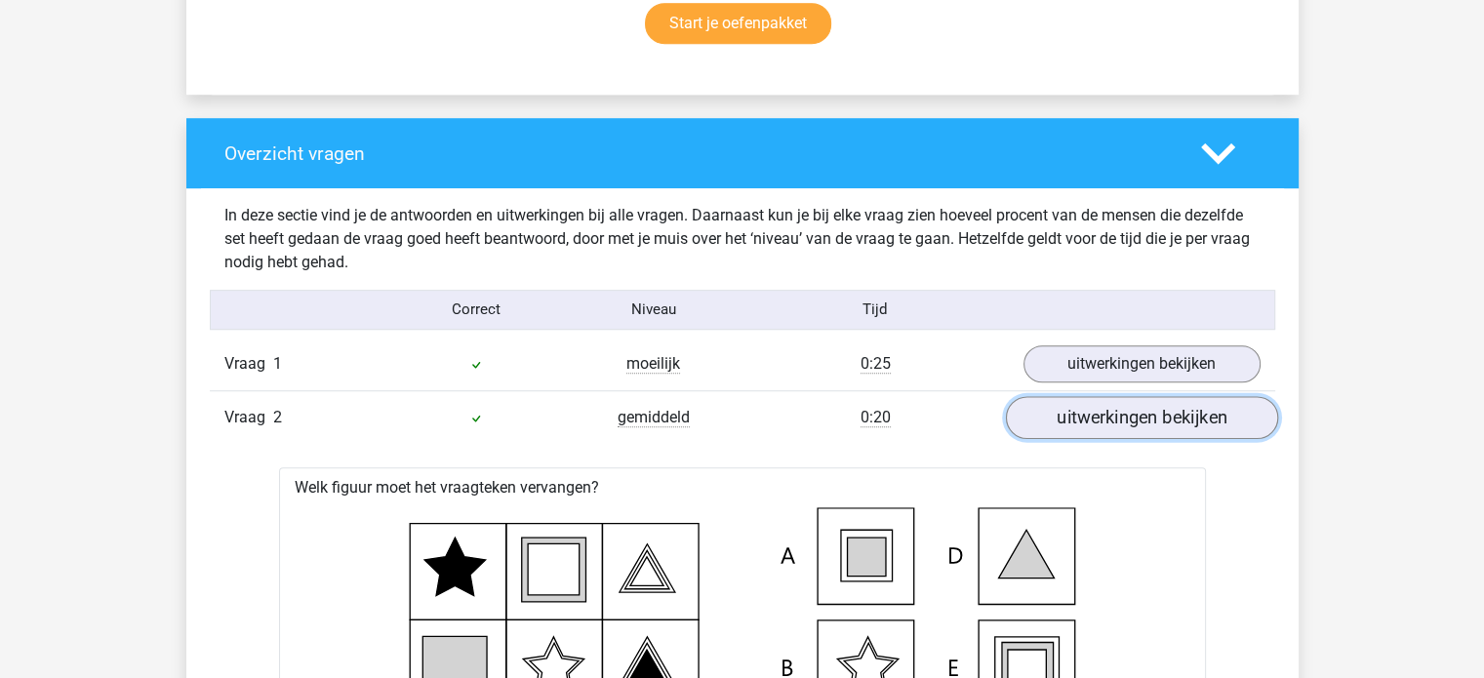
click at [1163, 417] on link "uitwerkingen bekijken" at bounding box center [1141, 417] width 272 height 43
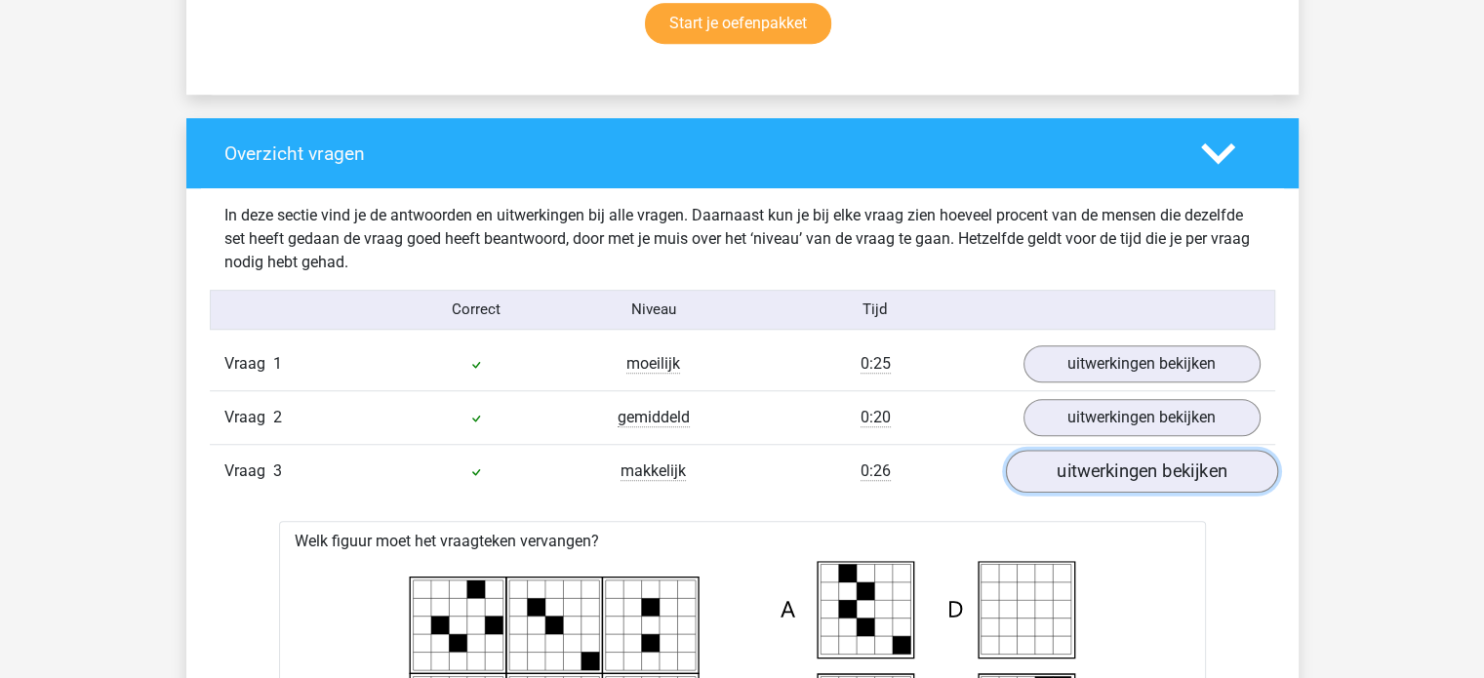
click at [1137, 486] on link "uitwerkingen bekijken" at bounding box center [1141, 471] width 272 height 43
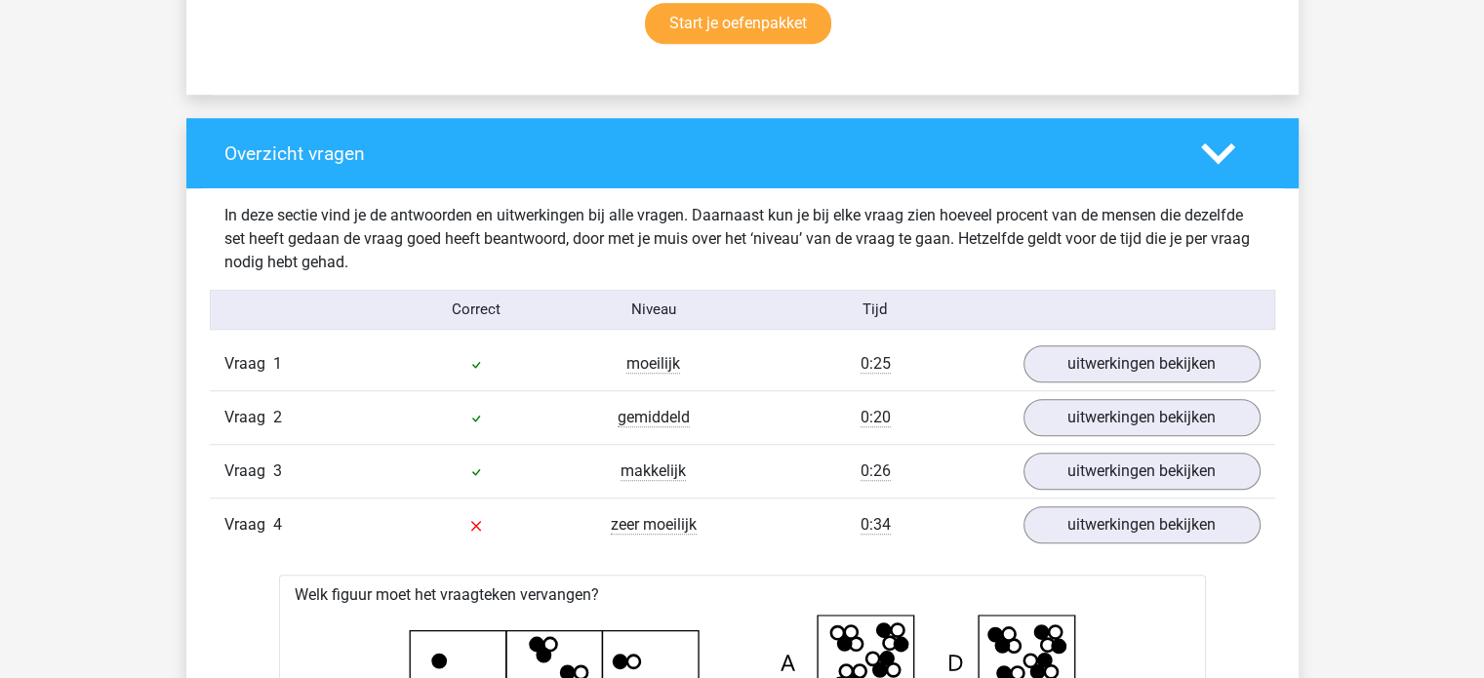
click at [1140, 527] on link "uitwerkingen bekijken" at bounding box center [1141, 525] width 272 height 43
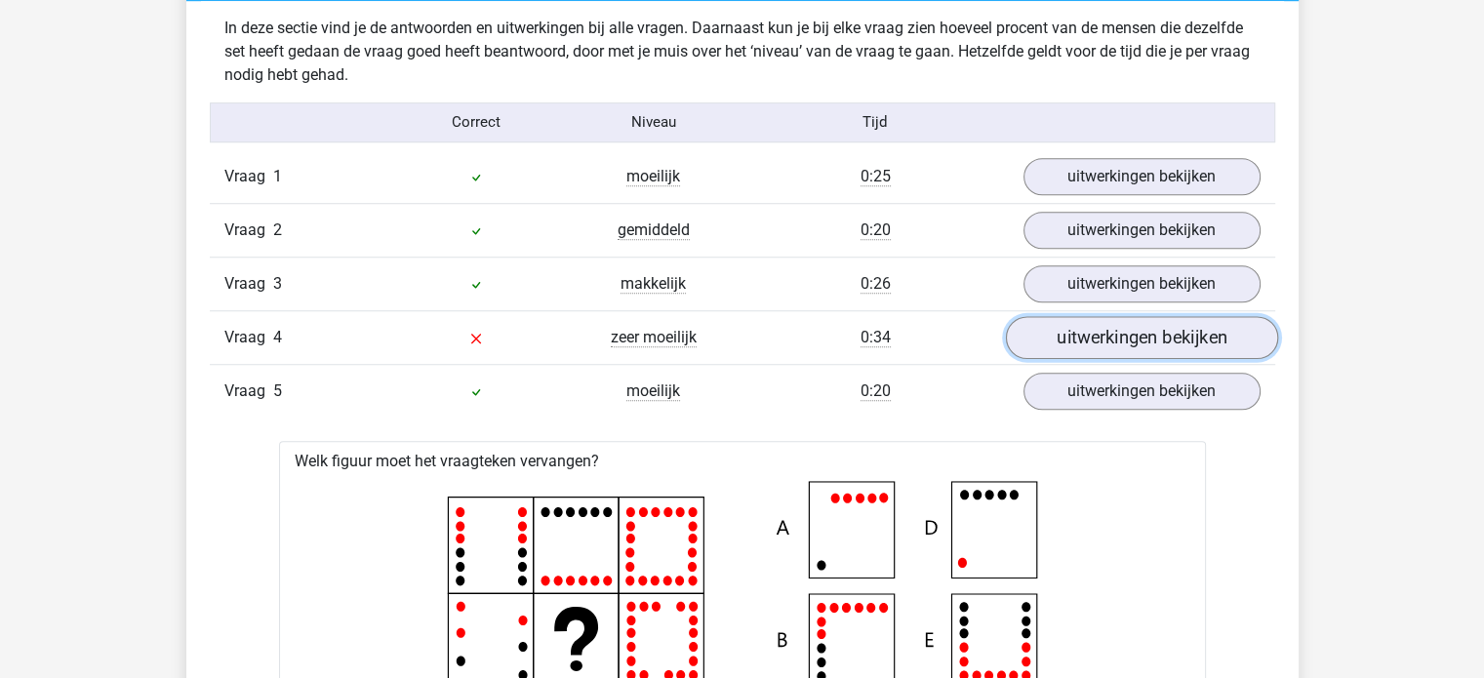
scroll to position [1534, 0]
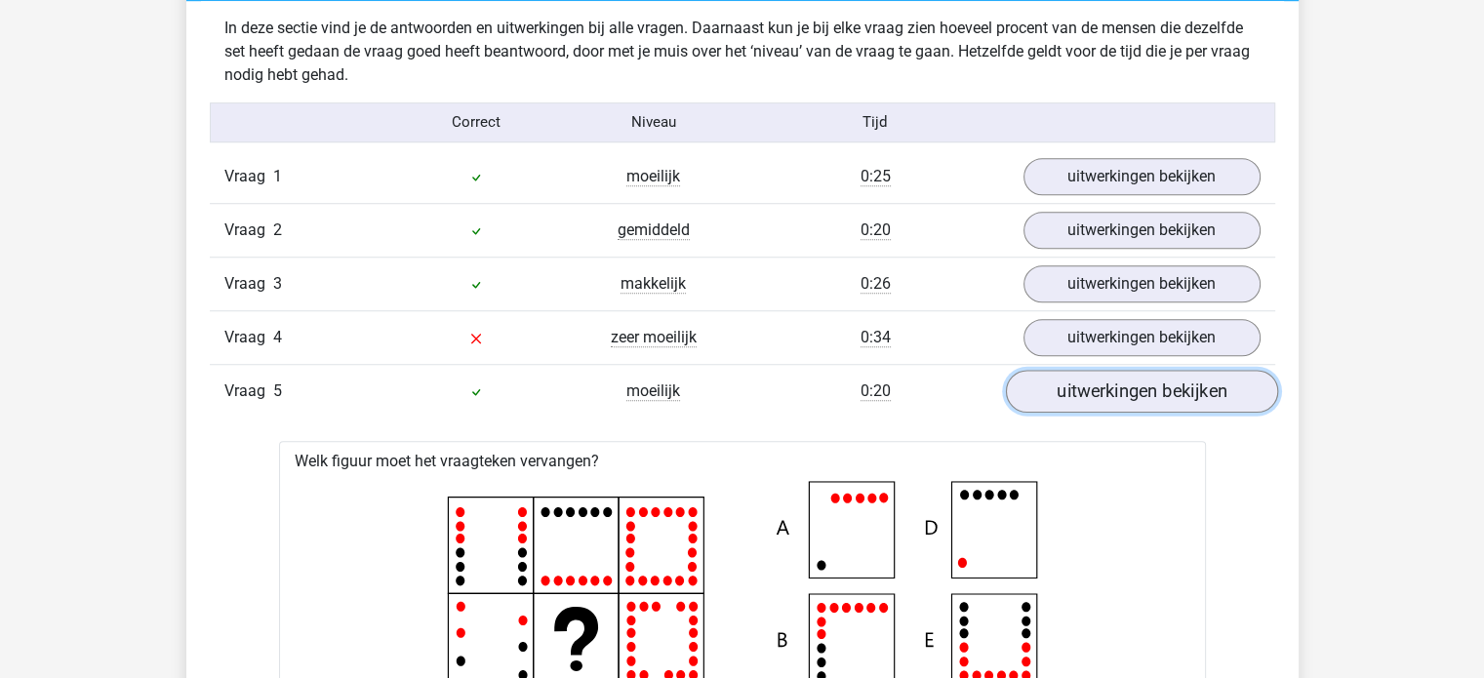
click at [1158, 381] on link "uitwerkingen bekijken" at bounding box center [1141, 391] width 272 height 43
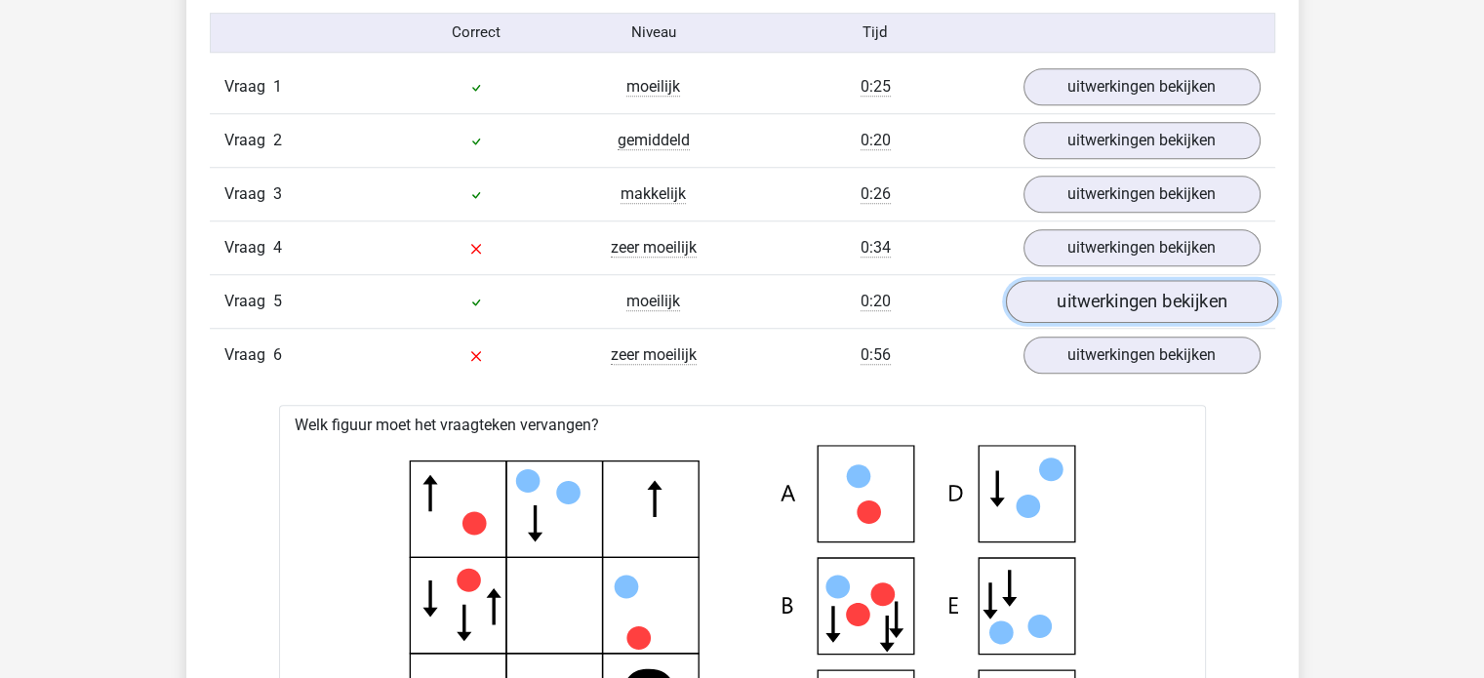
scroll to position [1624, 0]
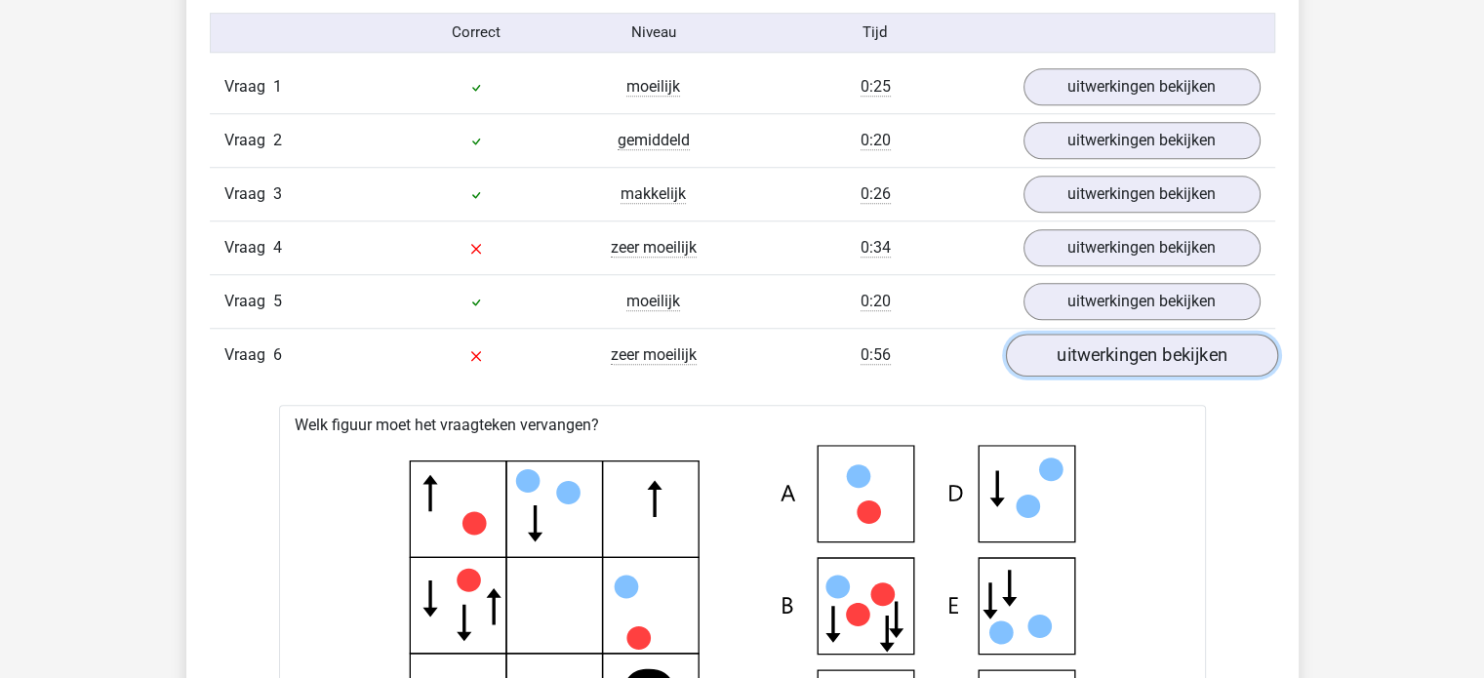
click at [1163, 349] on link "uitwerkingen bekijken" at bounding box center [1141, 355] width 272 height 43
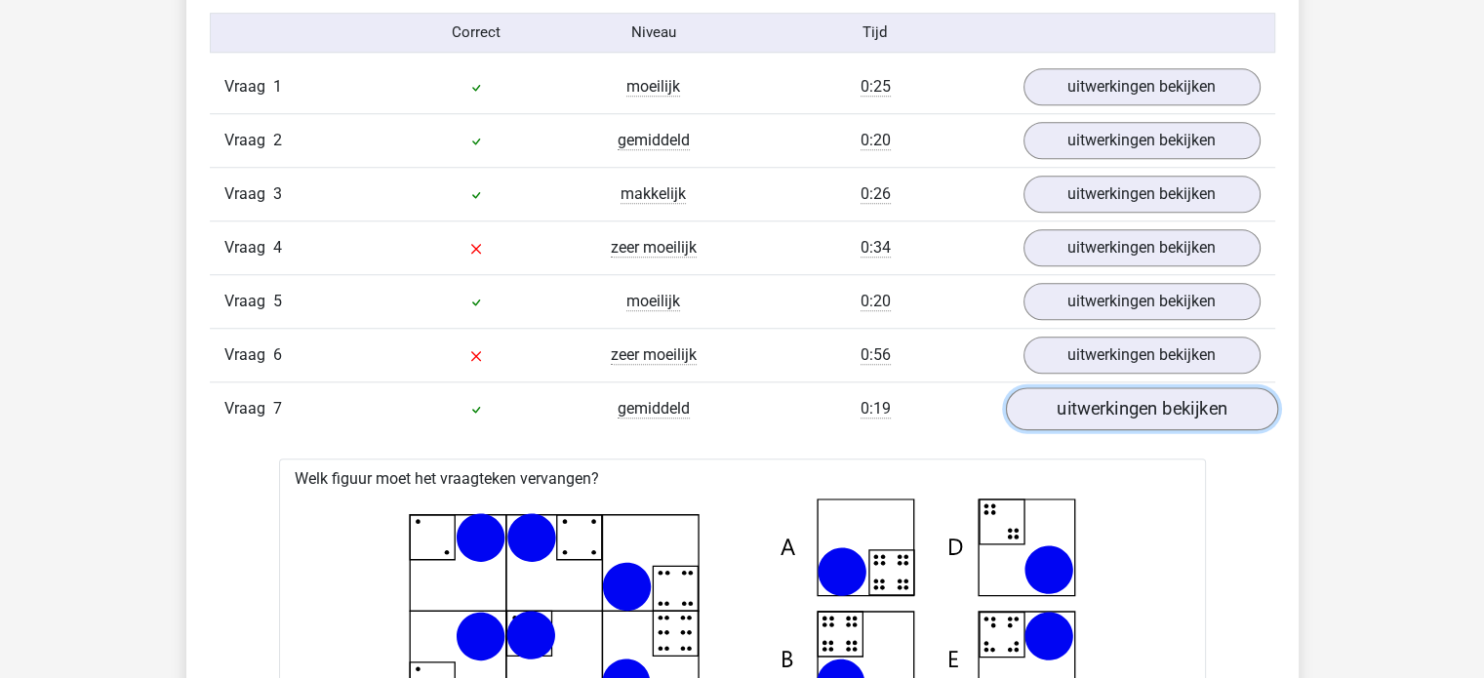
click at [1160, 411] on link "uitwerkingen bekijken" at bounding box center [1141, 408] width 272 height 43
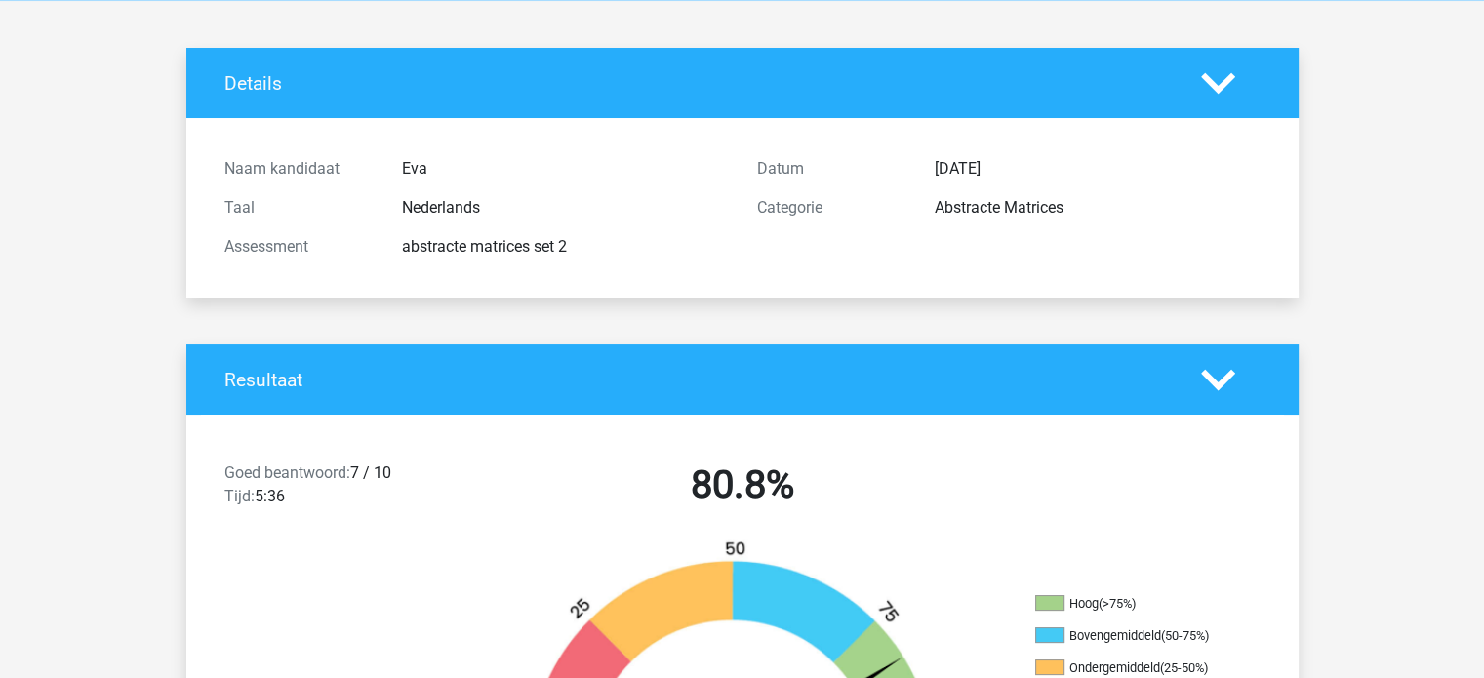
scroll to position [0, 0]
